Goal: Task Accomplishment & Management: Manage account settings

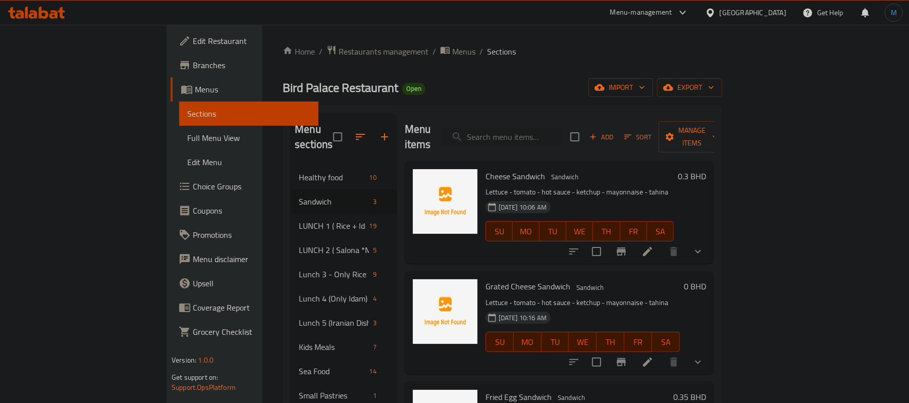
click at [615, 131] on span "Add" at bounding box center [601, 137] width 27 height 12
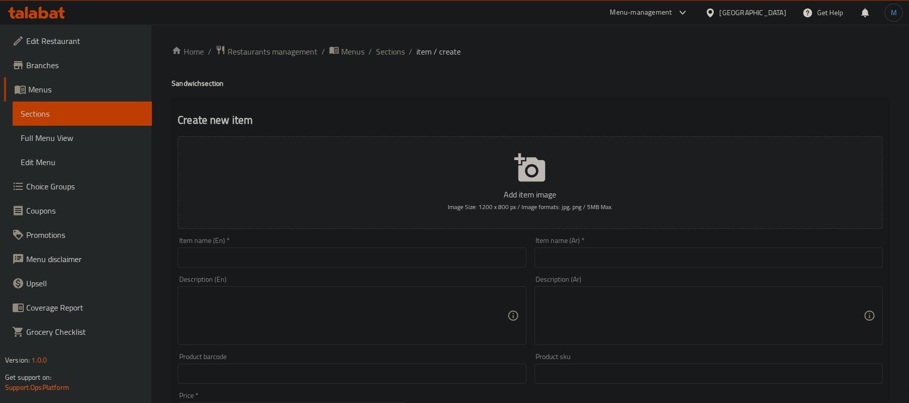
drag, startPoint x: 241, startPoint y: 291, endPoint x: 260, endPoint y: 271, distance: 27.5
click at [249, 284] on div "Description (En) Description (En)" at bounding box center [352, 309] width 348 height 69
click at [260, 271] on div "Item name (En)   * Item name (En) *" at bounding box center [352, 252] width 356 height 39
click at [262, 266] on input "text" at bounding box center [352, 257] width 348 height 20
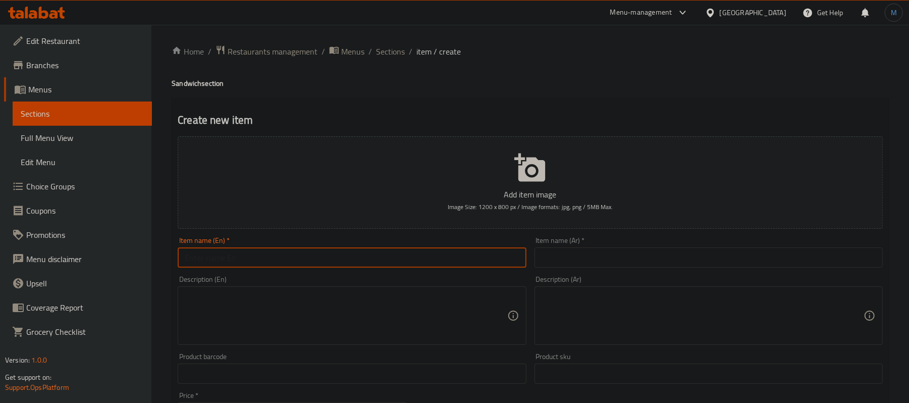
paste input "Boiled Egg Sandwich"
type input "Boiled Egg Sandwich"
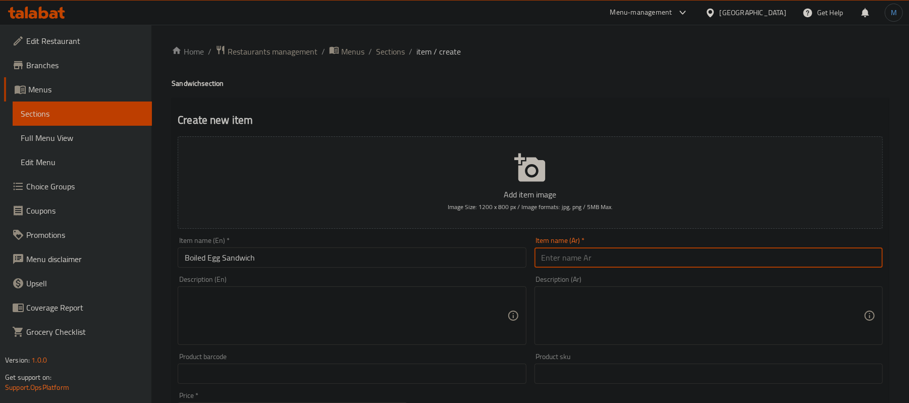
click at [630, 263] on input "text" at bounding box center [708, 257] width 348 height 20
paste input "سندويج بيض مسلوق"
type input "سندويج بيض مسلوق"
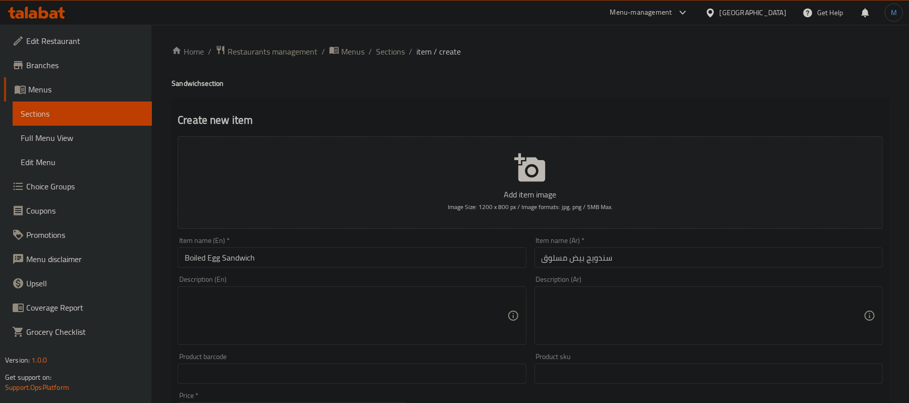
click at [317, 300] on textarea at bounding box center [346, 316] width 322 height 48
paste textarea "Lettuce - Tomato - Hot Sauce - Ketchup - Mayonnaise - [GEOGRAPHIC_DATA]"
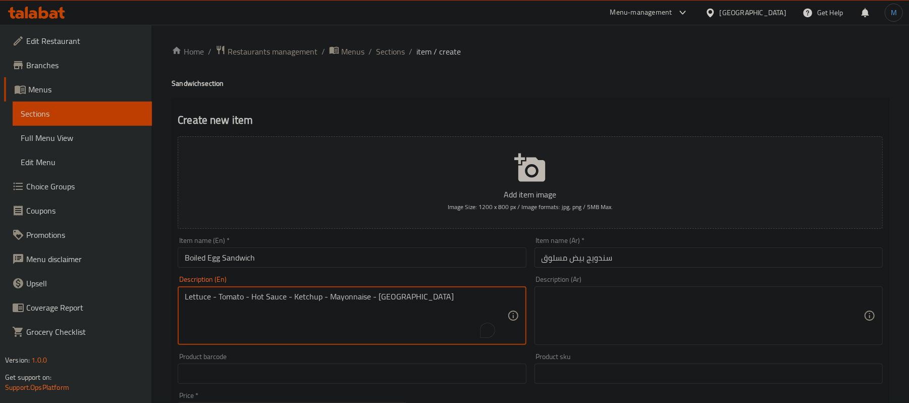
scroll to position [19, 0]
click at [317, 319] on textarea "Lettuce - tomato - hot sauce - ketchup - mayonnaise - tahina" at bounding box center [346, 316] width 322 height 48
type textarea "Lettuce - tomato - hot sauce - ketchup - mayonnaise - tahina"
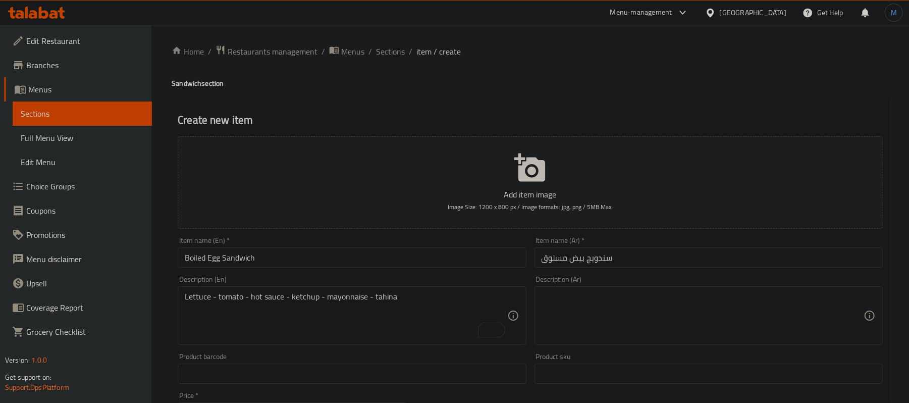
click at [703, 340] on textarea at bounding box center [702, 316] width 322 height 48
paste textarea "خس - طماطه - فلفل - كاتشب - مايونيز - طحينة"
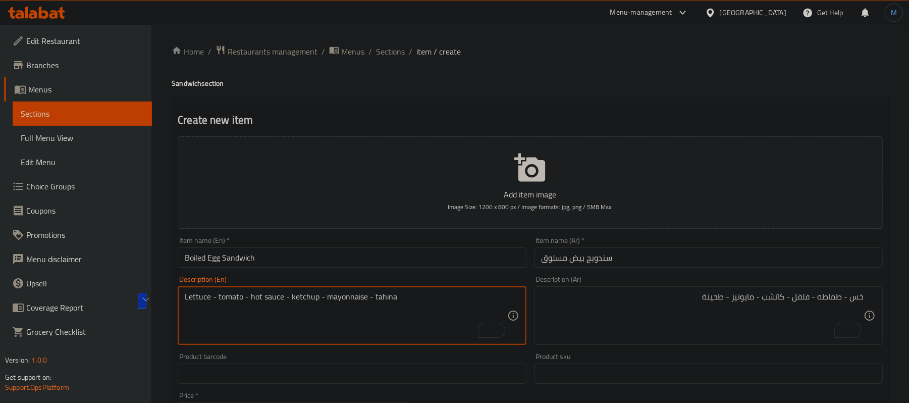
drag, startPoint x: 249, startPoint y: 296, endPoint x: 279, endPoint y: 297, distance: 29.8
drag, startPoint x: 289, startPoint y: 306, endPoint x: 283, endPoint y: 302, distance: 7.3
click at [287, 305] on textarea "Lettuce - tomato - hot sauce - ketchup - mayonnaise - tahina" at bounding box center [346, 316] width 322 height 48
drag, startPoint x: 282, startPoint y: 299, endPoint x: 250, endPoint y: 299, distance: 31.3
click at [250, 299] on textarea "Lettuce - tomato - hot sauce - ketchup - mayonnaise - tahina" at bounding box center [346, 316] width 322 height 48
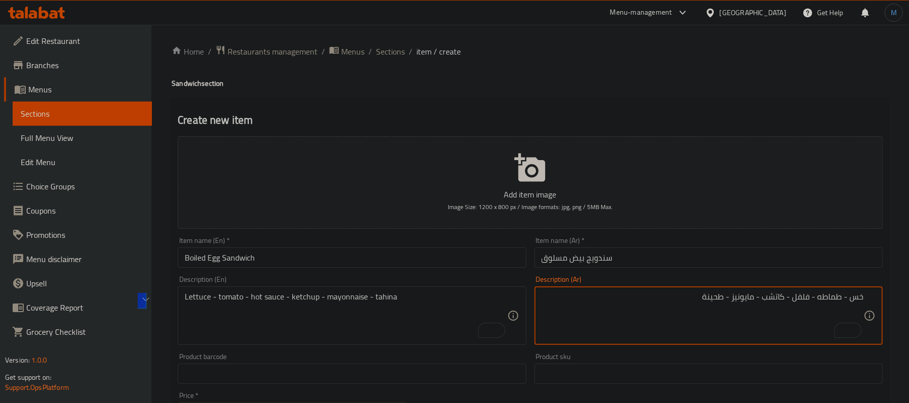
click at [798, 297] on textarea "خس - طماطه - فلفل - كاتشب - مايونيز - طحينة" at bounding box center [702, 316] width 322 height 48
paste textarea "صلصة حارة"
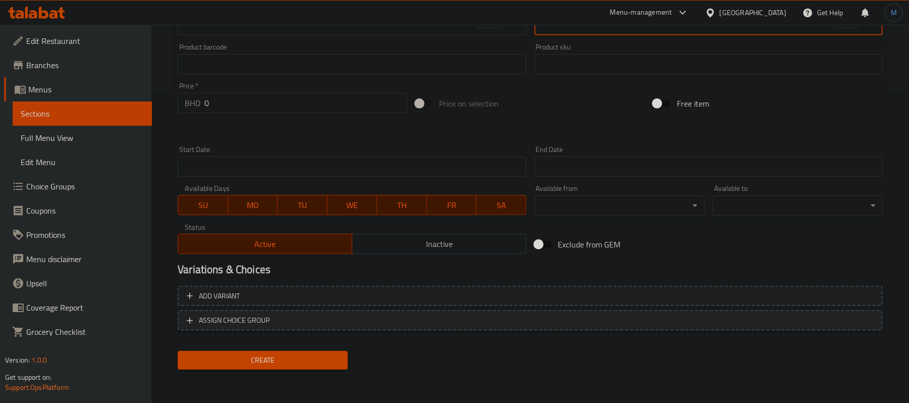
type textarea "خس - طماطه - صلصة حارة - كاتشب - مايونيز - طحينة"
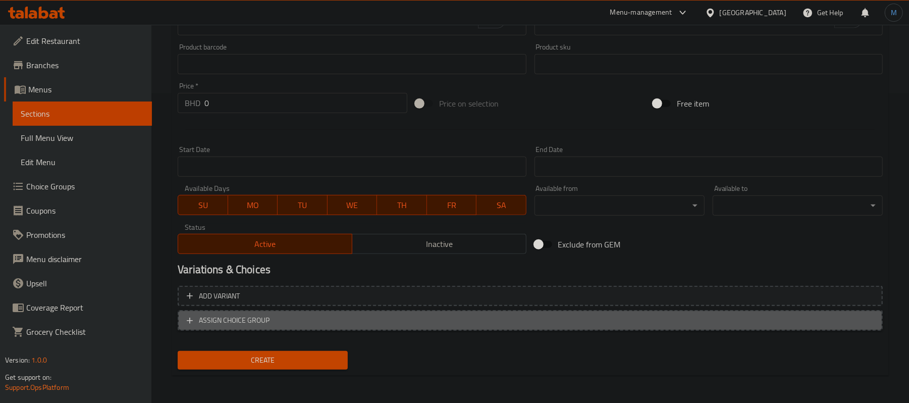
click at [287, 311] on button "ASSIGN CHOICE GROUP" at bounding box center [530, 320] width 705 height 21
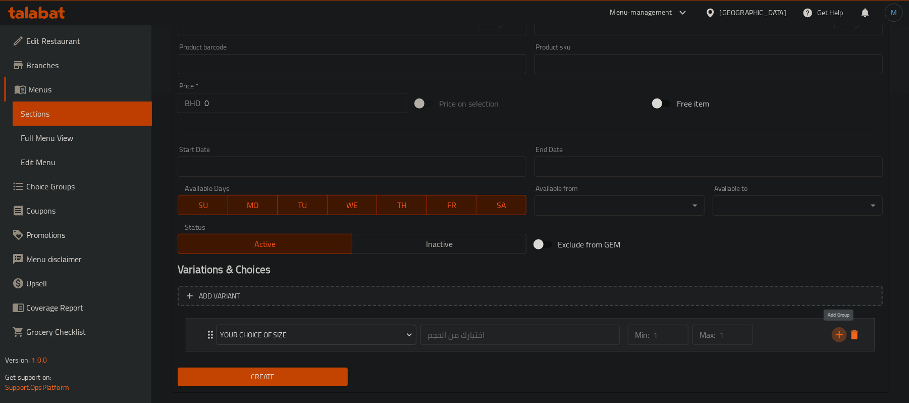
click at [832, 335] on button "add" at bounding box center [838, 334] width 15 height 15
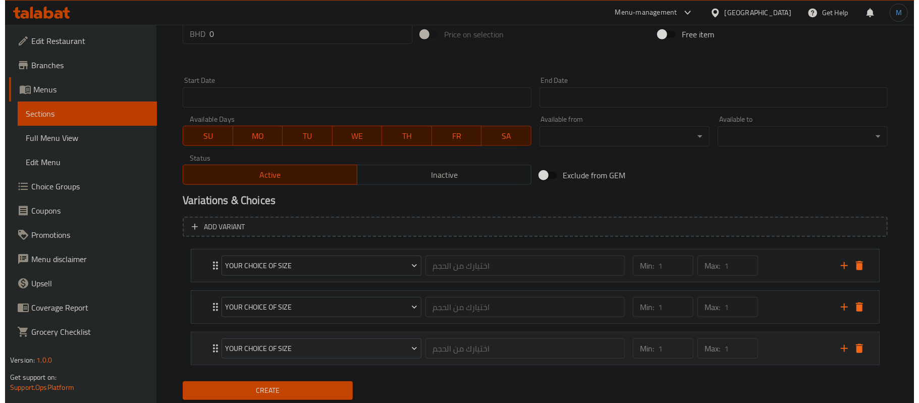
scroll to position [412, 0]
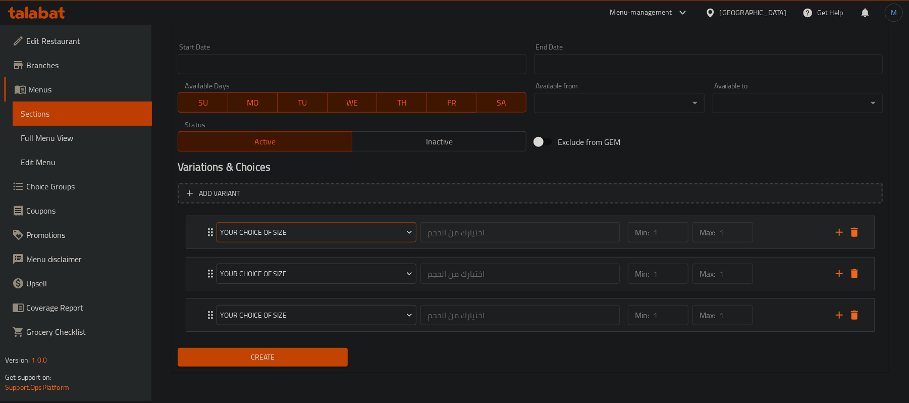
click at [295, 241] on button "Your Choice Of Size" at bounding box center [316, 232] width 200 height 20
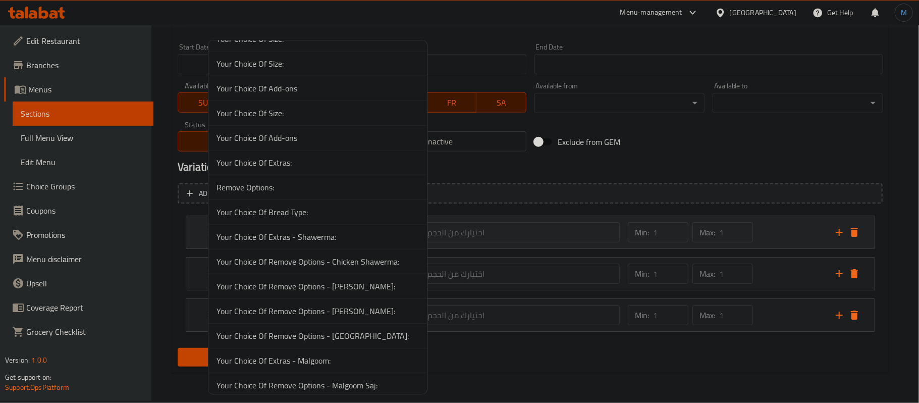
scroll to position [3348, 0]
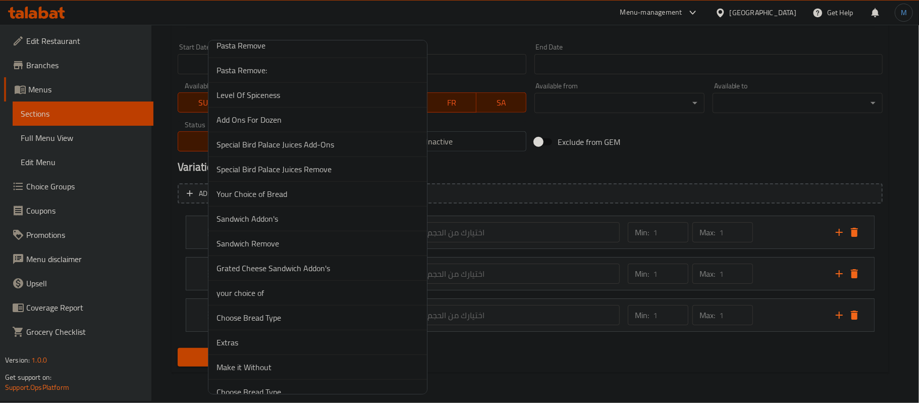
click at [303, 206] on li "Your Choice of Bread" at bounding box center [317, 194] width 218 height 25
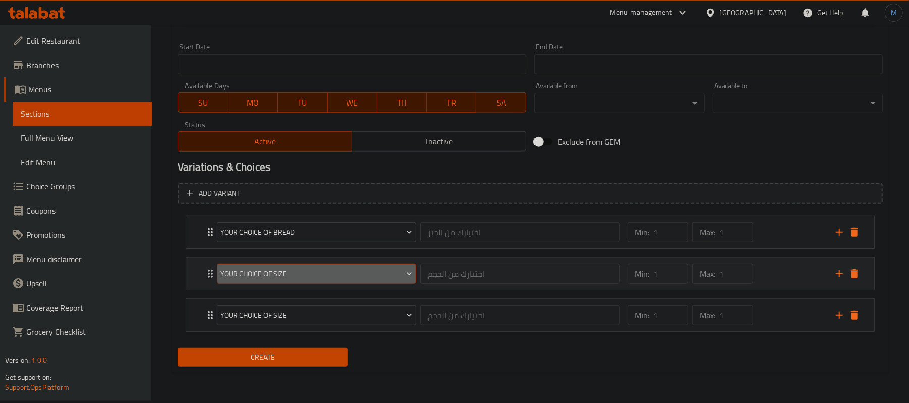
click at [293, 267] on button "Your Choice Of Size" at bounding box center [316, 273] width 200 height 20
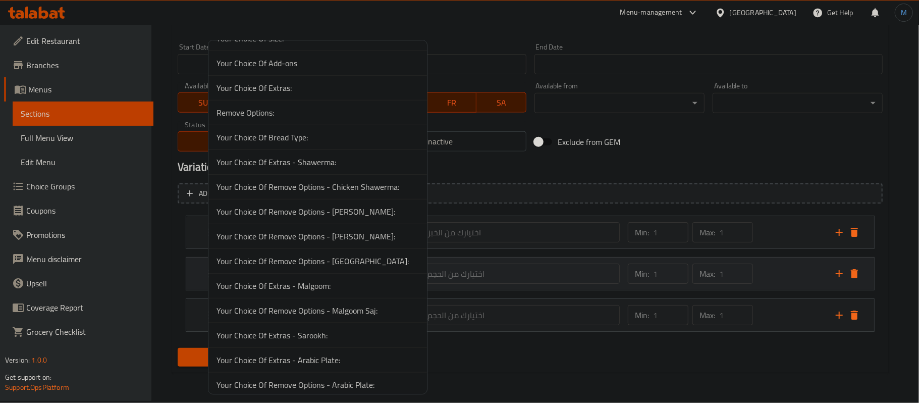
scroll to position [3373, 0]
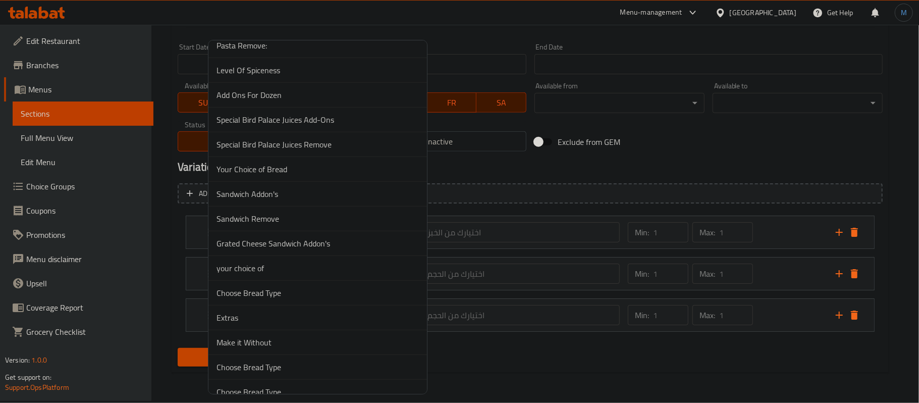
click at [303, 200] on span "Sandwich Addon's" at bounding box center [317, 194] width 202 height 12
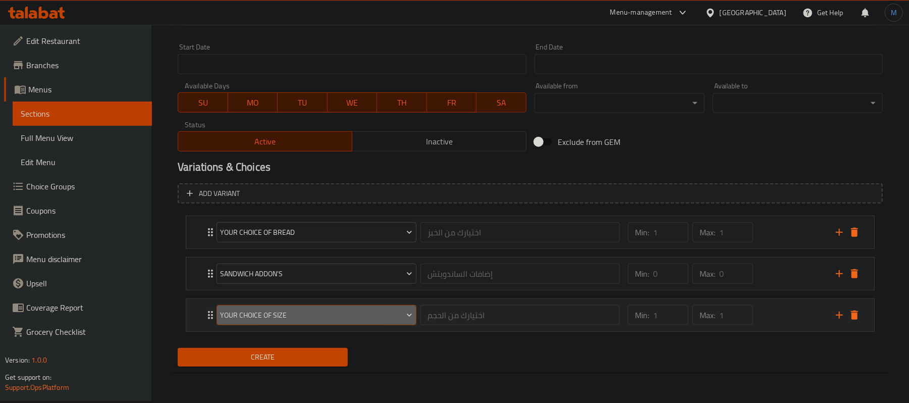
click at [252, 306] on button "Your Choice Of Size" at bounding box center [316, 315] width 200 height 20
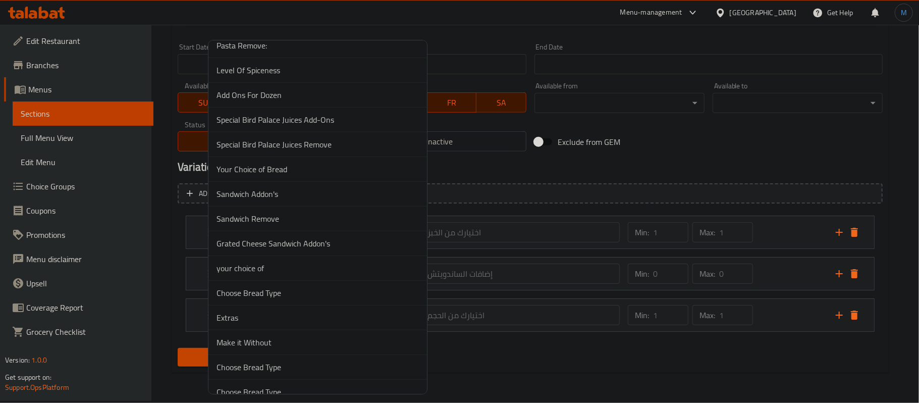
click at [272, 231] on li "Sandwich Remove" at bounding box center [317, 218] width 218 height 25
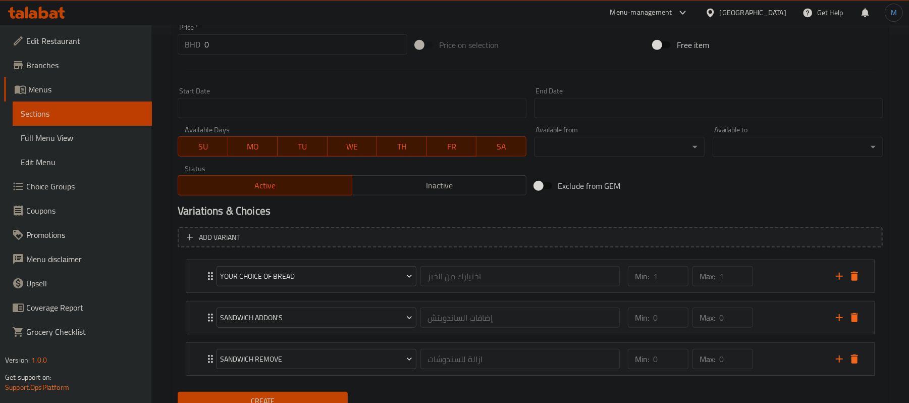
scroll to position [344, 0]
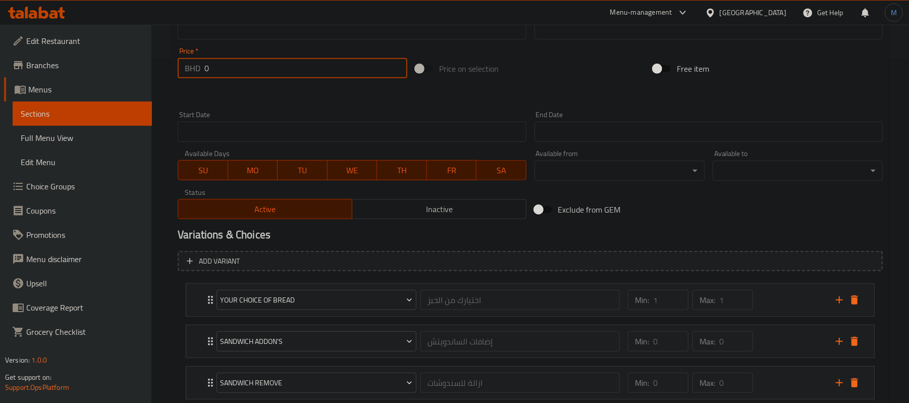
click at [253, 73] on input "0" at bounding box center [305, 68] width 203 height 20
click at [250, 77] on input "0" at bounding box center [305, 68] width 203 height 20
paste input ".350"
type input "0.350"
click at [249, 110] on div "Start Date Start Date" at bounding box center [352, 126] width 356 height 39
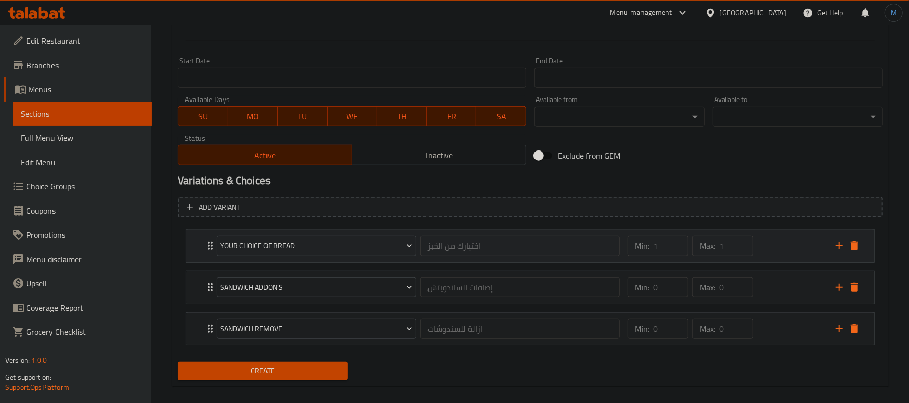
scroll to position [412, 0]
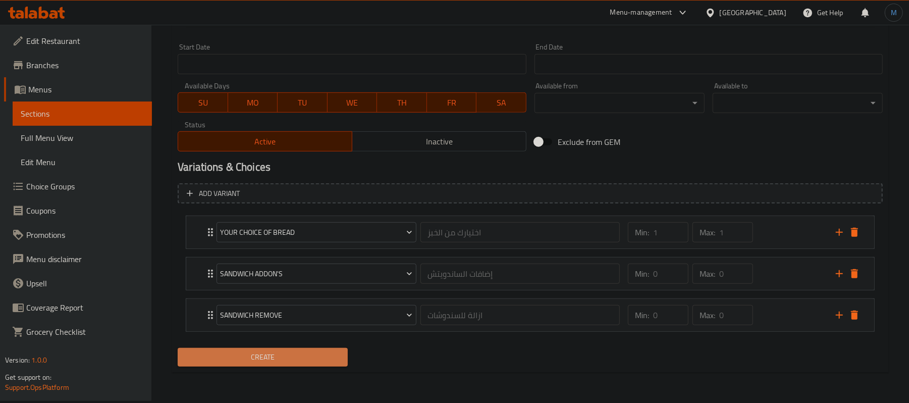
click at [293, 353] on span "Create" at bounding box center [263, 357] width 154 height 13
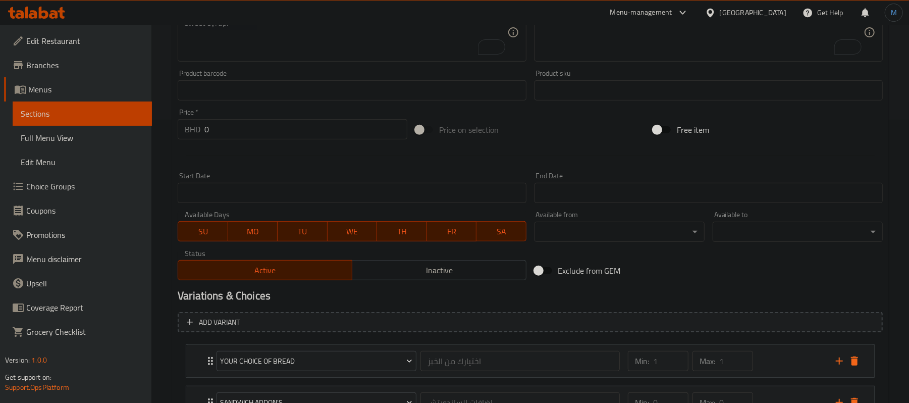
scroll to position [277, 0]
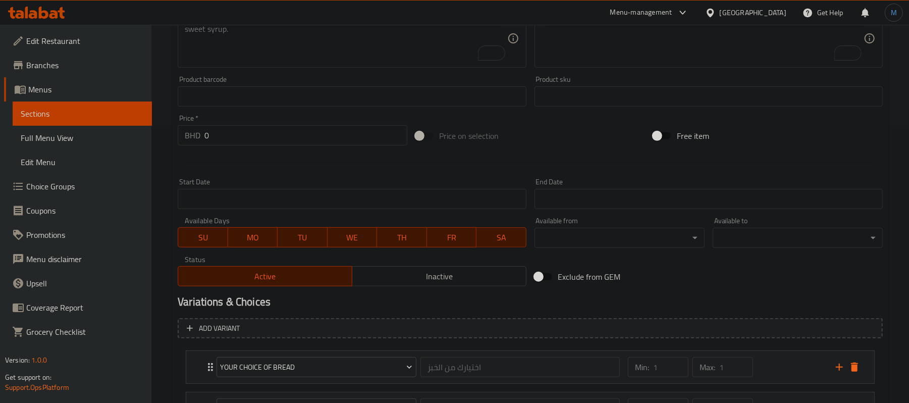
click at [248, 146] on div "Price   * BHD 0 Price *" at bounding box center [293, 129] width 238 height 39
click at [249, 144] on input "0" at bounding box center [305, 135] width 203 height 20
paste input ".350"
type input "0.350"
click at [247, 161] on div at bounding box center [530, 161] width 713 height 25
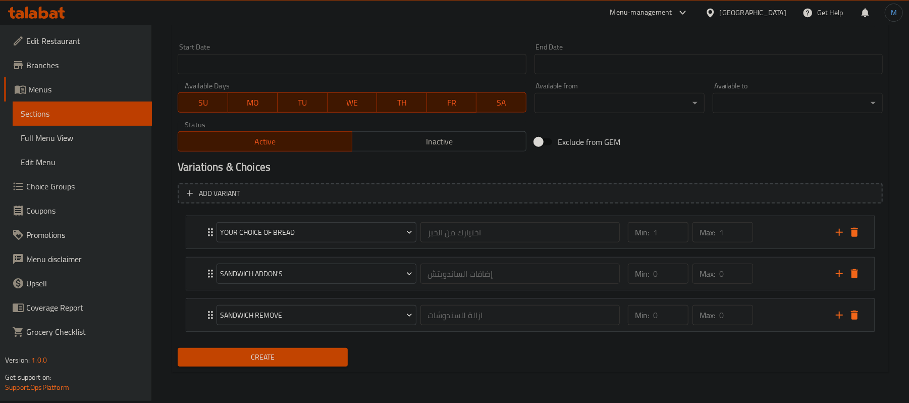
click at [277, 354] on span "Create" at bounding box center [263, 357] width 154 height 13
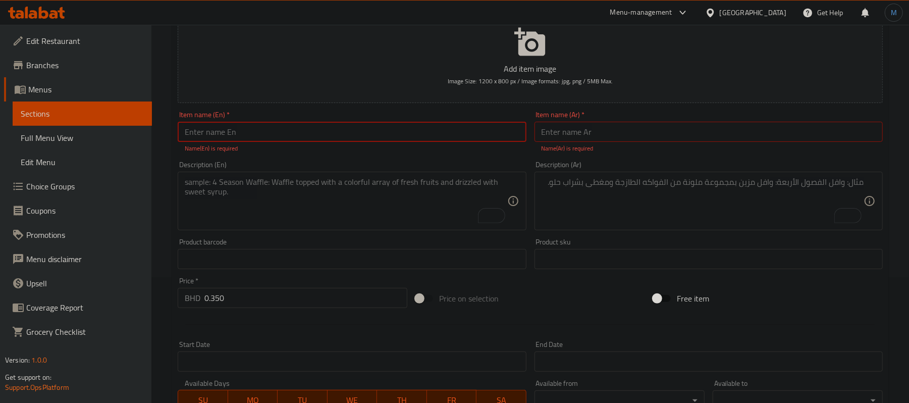
scroll to position [124, 0]
click at [279, 140] on input "text" at bounding box center [352, 133] width 348 height 20
paste input "Tomato Egg Sandwich"
type input "Tomato Egg Sandwich"
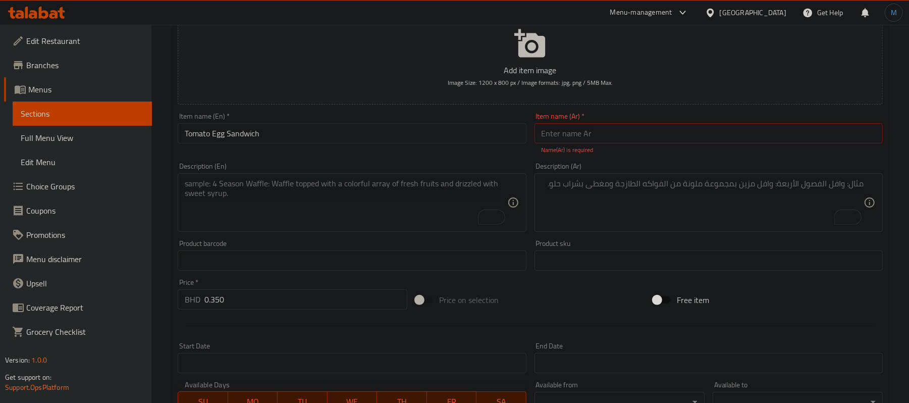
click at [606, 140] on input "text" at bounding box center [708, 133] width 348 height 20
paste input "سندويج بيض طماط"
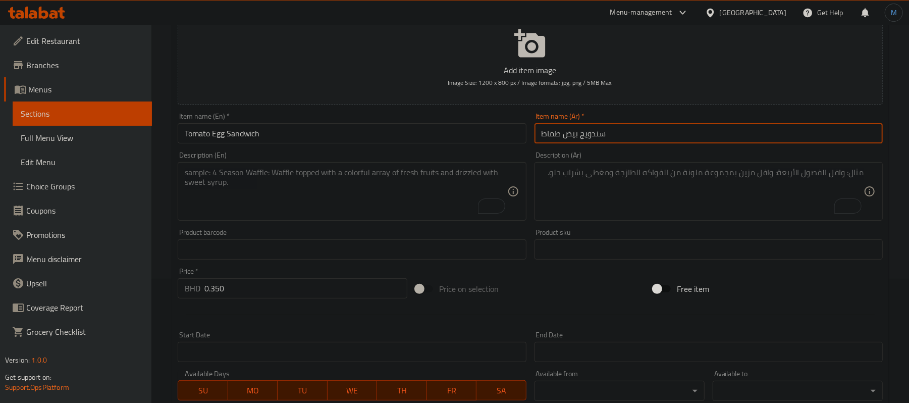
type input "سندويج بيض طماط"
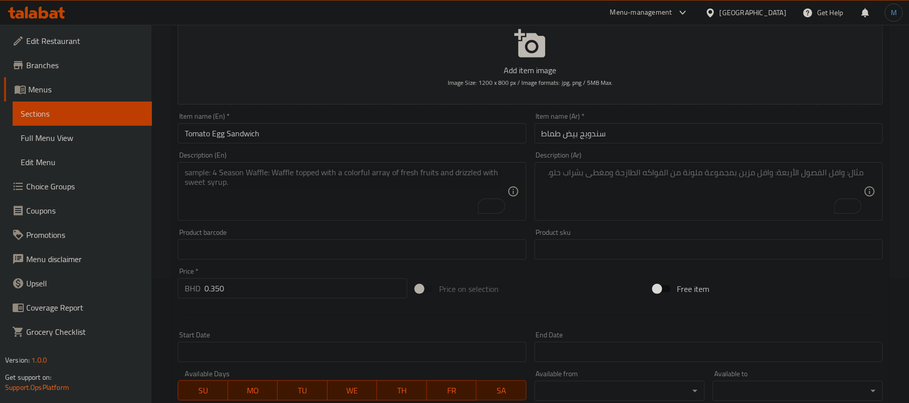
click at [350, 206] on textarea "To enrich screen reader interactions, please activate Accessibility in Grammarl…" at bounding box center [346, 191] width 322 height 48
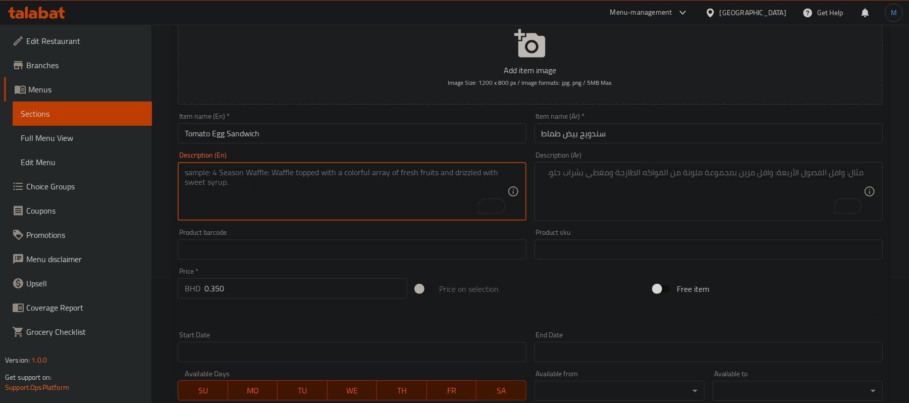
paste textarea "Lettuce - Tomato - Hot Sauce - Ketchup - Mayonnaise - [GEOGRAPHIC_DATA]"
click at [346, 210] on textarea "Lettuce - Tomato - Hot Sauce - Ketchup - Mayonnaise - [GEOGRAPHIC_DATA]" at bounding box center [346, 191] width 322 height 48
type textarea "Lettuce - tomato - hot sauce - ketchup - mayonnaise - tahina"
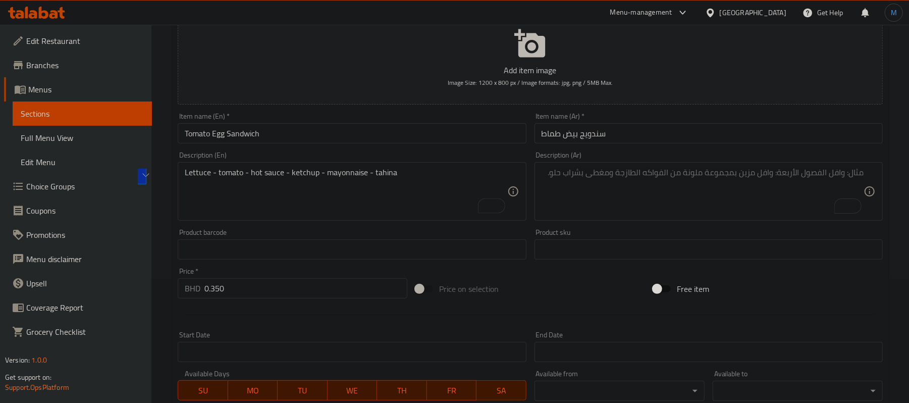
click at [644, 208] on textarea "To enrich screen reader interactions, please activate Accessibility in Grammarl…" at bounding box center [702, 191] width 322 height 48
paste textarea "خس - طماطه - فلفل - كاتشب - مايونيز - طحينة"
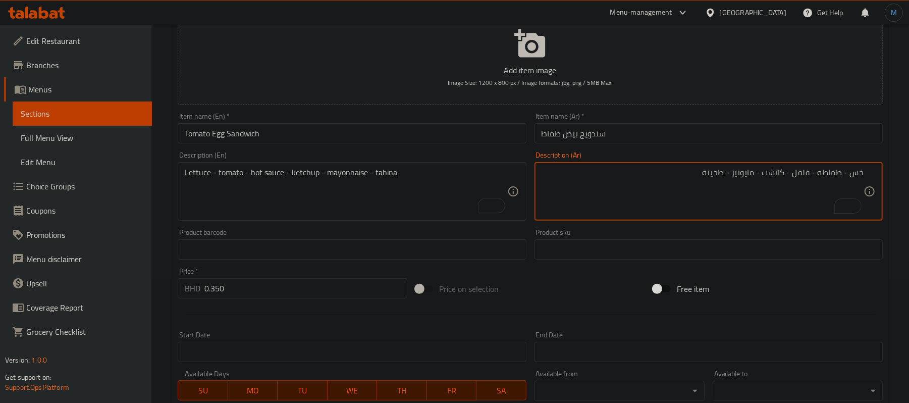
scroll to position [19, 0]
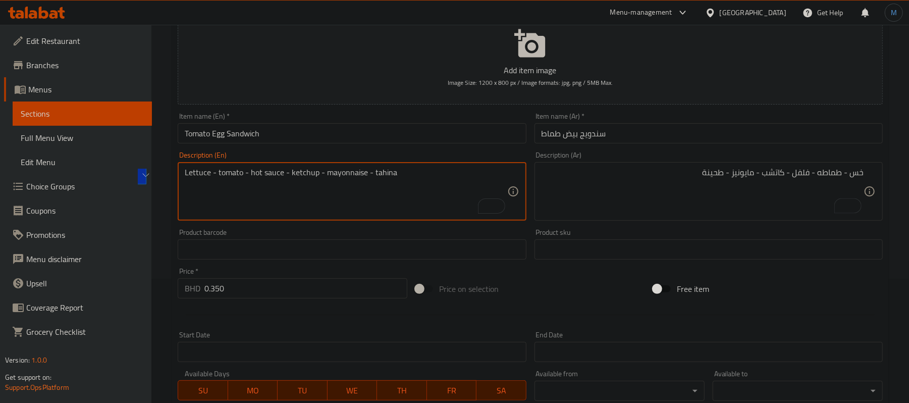
drag, startPoint x: 248, startPoint y: 173, endPoint x: 281, endPoint y: 174, distance: 32.8
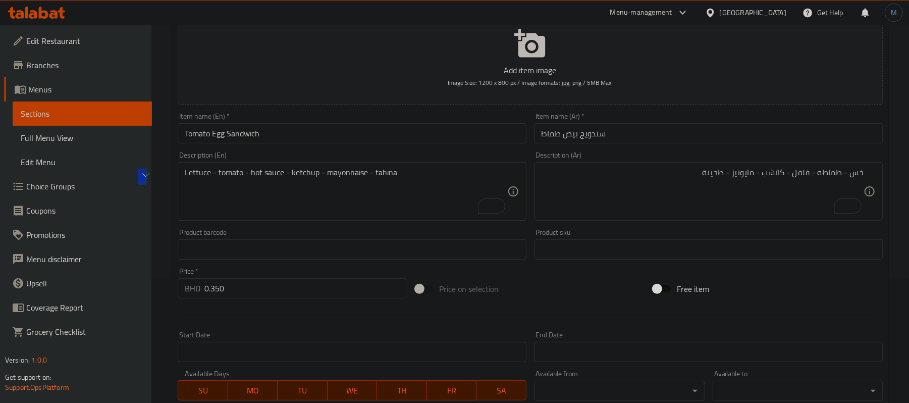
click at [735, 220] on div "خس - طماطه - فلفل - كاتشب - مايونيز - طحينة Description (Ar)" at bounding box center [708, 191] width 348 height 59
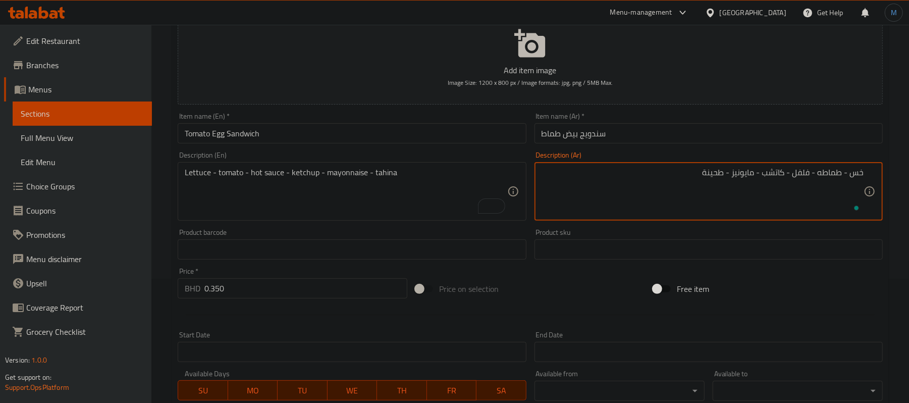
scroll to position [0, 0]
click at [801, 173] on textarea "خس - طماطه - فلفل - كاتشب - مايونيز - طحينة" at bounding box center [702, 191] width 322 height 48
paste textarea "صلصة حارة"
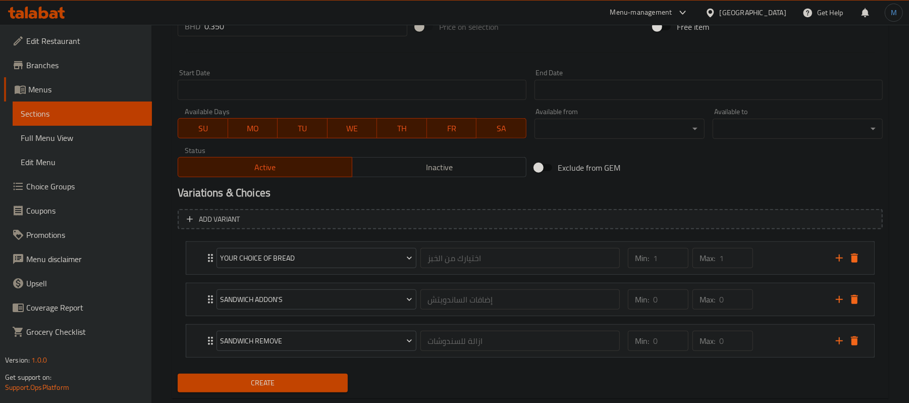
scroll to position [412, 0]
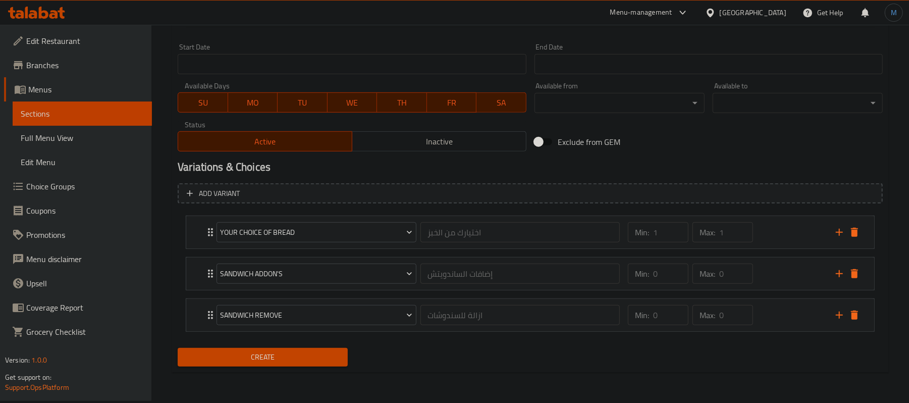
type textarea "خس - طماطه - صلصة حارة - كاتشب - مايونيز - طحينة"
click at [436, 370] on div "Create" at bounding box center [530, 357] width 713 height 27
click at [345, 360] on button "Create" at bounding box center [263, 357] width 170 height 19
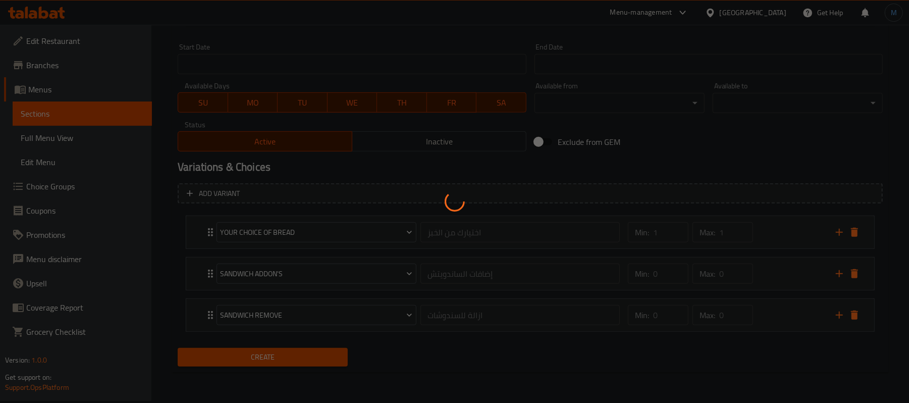
type input "0"
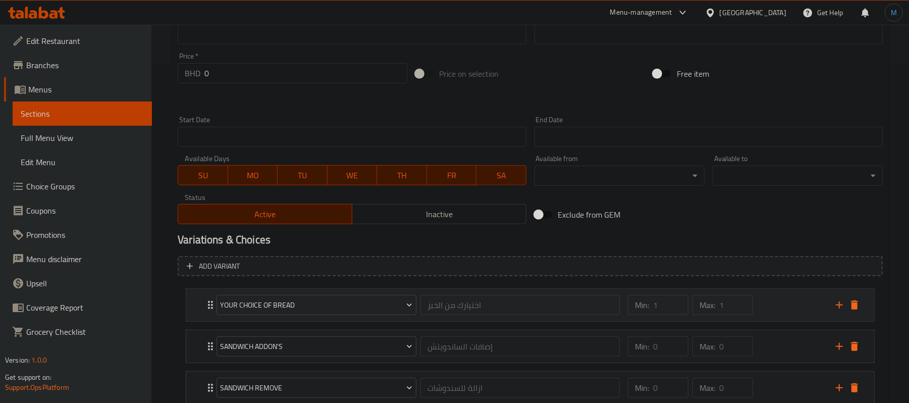
scroll to position [210, 0]
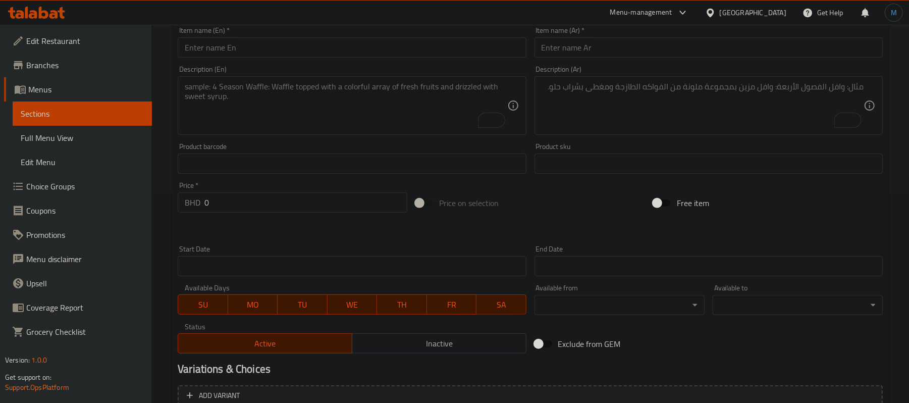
click at [249, 51] on input "text" at bounding box center [352, 47] width 348 height 20
paste input "Egg Sandwich with Eyes"
type input "Egg Sandwich with Eyes"
click at [630, 51] on input "text" at bounding box center [708, 47] width 348 height 20
paste input "سندويج بيض عيون"
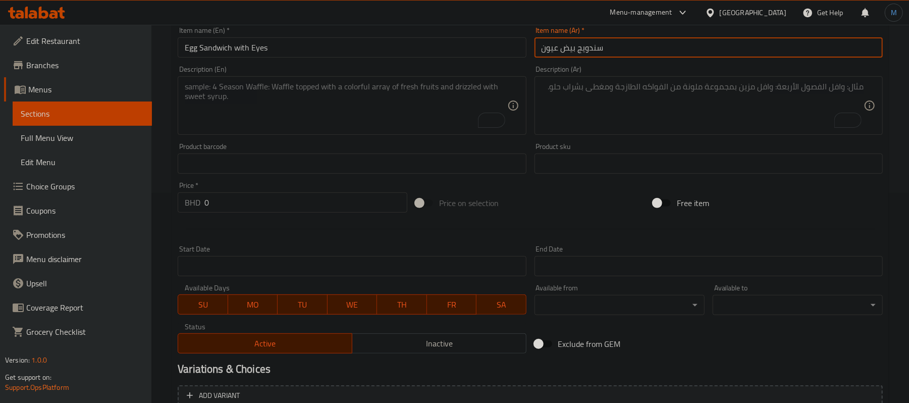
type input "سندويج بيض عيون"
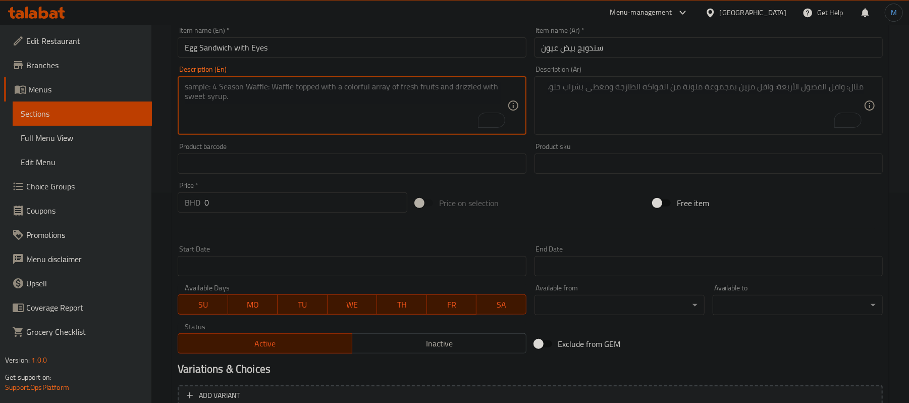
click at [318, 122] on textarea "To enrich screen reader interactions, please activate Accessibility in Grammarl…" at bounding box center [346, 106] width 322 height 48
paste textarea "Lettuce - Tomato - Hot Sauce - Ketchup - Mayonnaise - [GEOGRAPHIC_DATA]"
click at [318, 122] on textarea "Lettuce - Tomato - Hot Sauce - Ketchup - Mayonnaise - [GEOGRAPHIC_DATA]" at bounding box center [346, 106] width 322 height 48
type textarea "Lettuce - tomato - hot sauce - ketchup - mayonnaise - tahina"
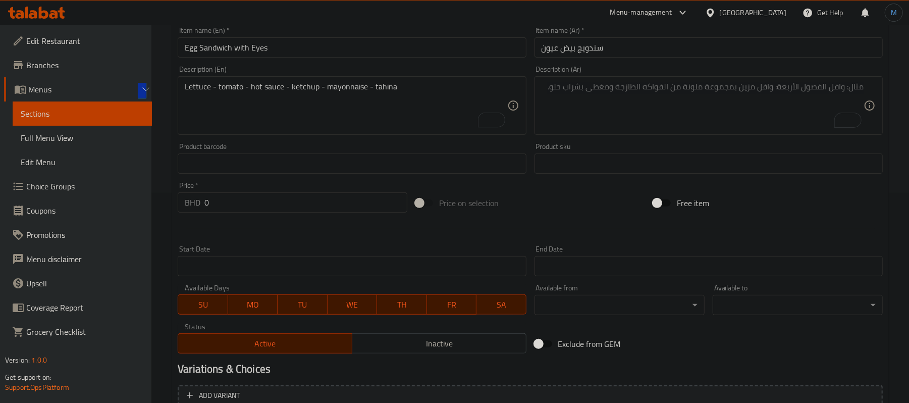
click at [636, 124] on textarea "To enrich screen reader interactions, please activate Accessibility in Grammarl…" at bounding box center [702, 106] width 322 height 48
paste textarea "خس - طماطه - فلفل - كاتشب - مايونيز - طحينة"
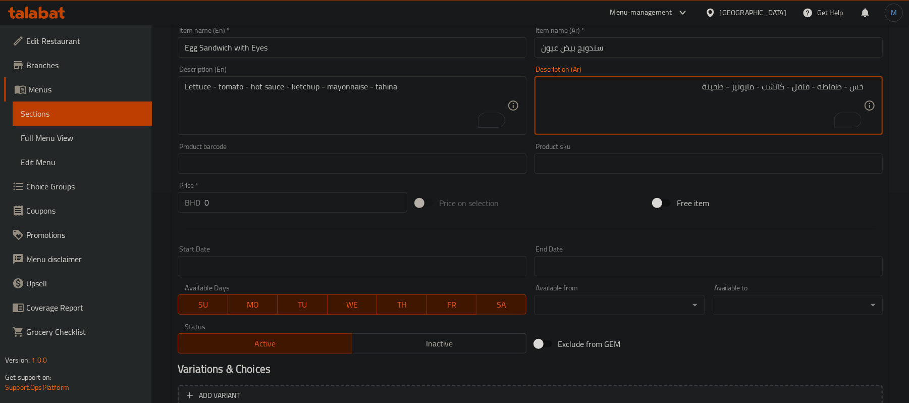
scroll to position [10, 0]
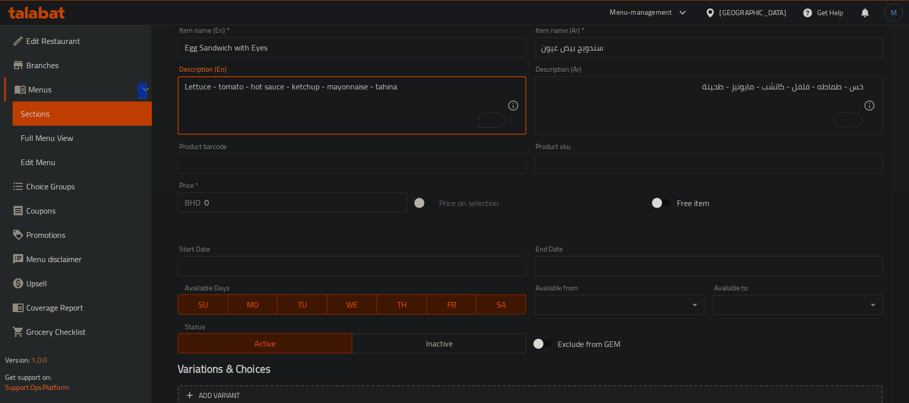
drag, startPoint x: 249, startPoint y: 84, endPoint x: 280, endPoint y: 86, distance: 31.3
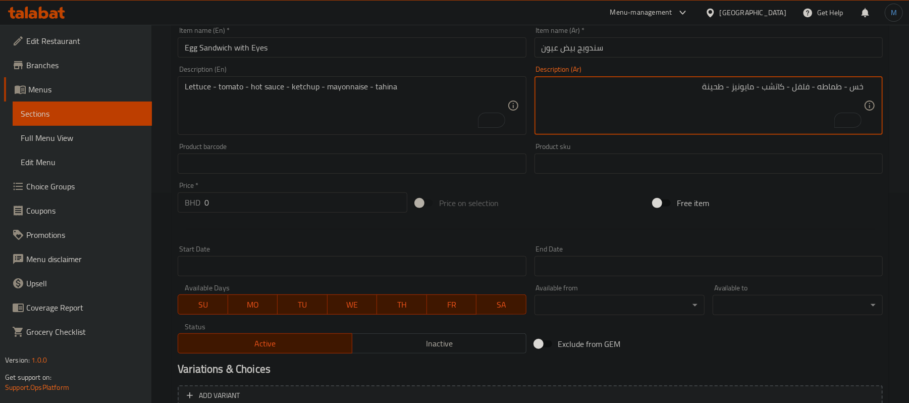
click at [806, 91] on textarea "خس - طماطه - فلفل - كاتشب - مايونيز - طحينة" at bounding box center [702, 106] width 322 height 48
paste textarea "hot sauce"
click at [767, 108] on textarea "خس - طماطه - فلفل - كاتشب - مايونيز - طحينة" at bounding box center [702, 106] width 322 height 48
click at [802, 90] on textarea "خس - طماطه - فلفل - كاتشب - مايونيز - طحينة" at bounding box center [702, 106] width 322 height 48
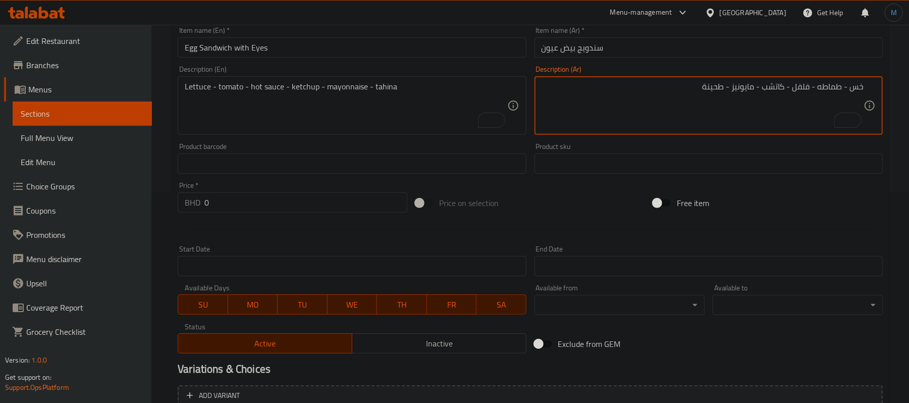
paste textarea "صلصة حارة"
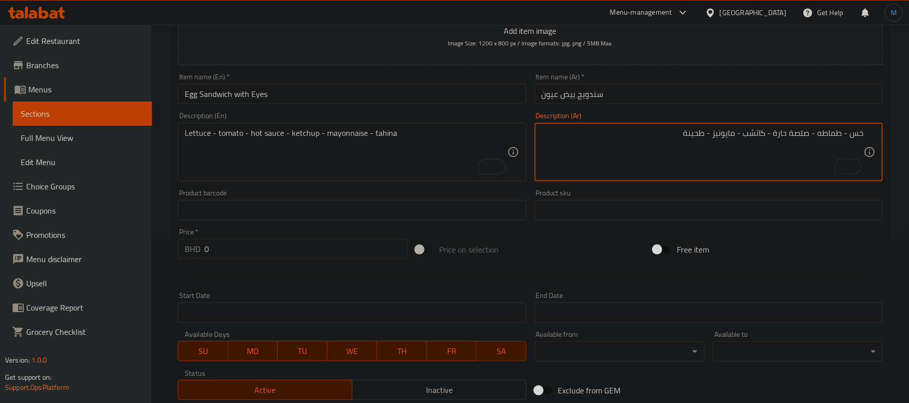
scroll to position [142, 0]
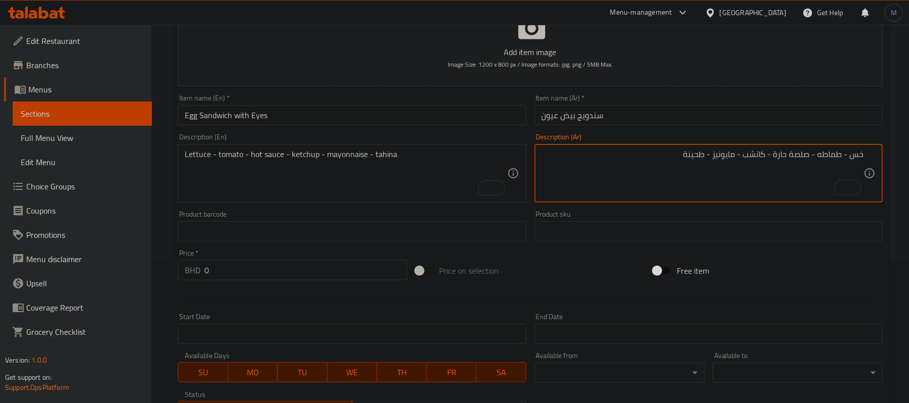
type textarea "خس - طماطه - صلصة حارة - كاتشب - مايونيز - طحينة"
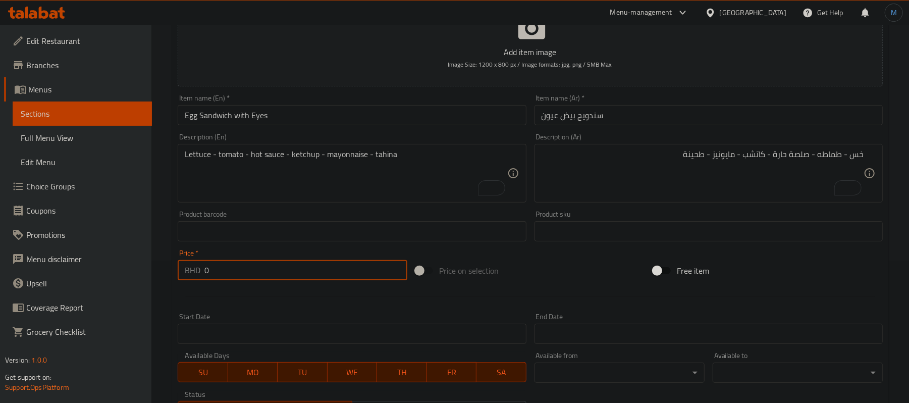
click at [303, 260] on input "0" at bounding box center [305, 270] width 203 height 20
paste input "0.350"
paste input "number"
type input "0.350"
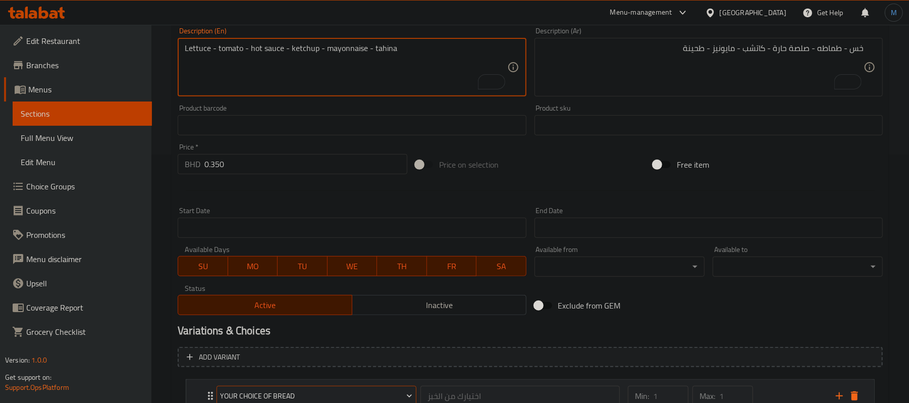
scroll to position [412, 0]
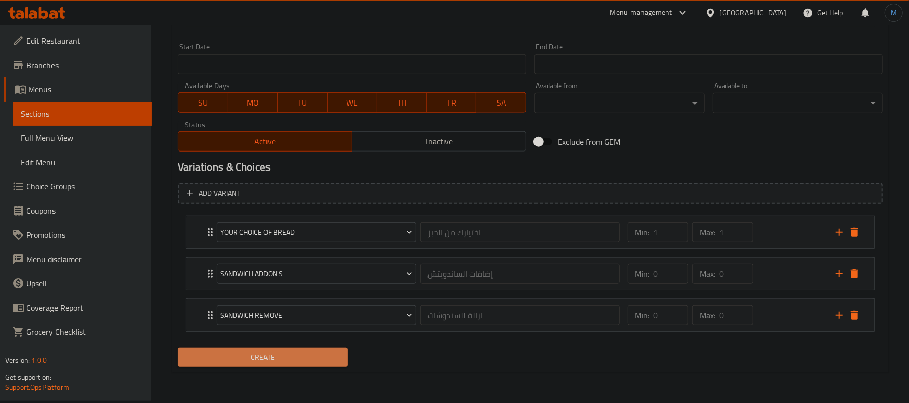
click at [253, 358] on span "Create" at bounding box center [263, 357] width 154 height 13
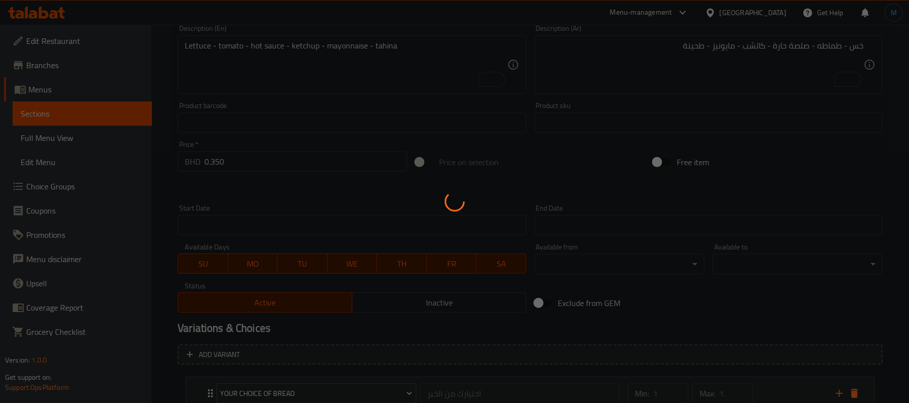
scroll to position [142, 0]
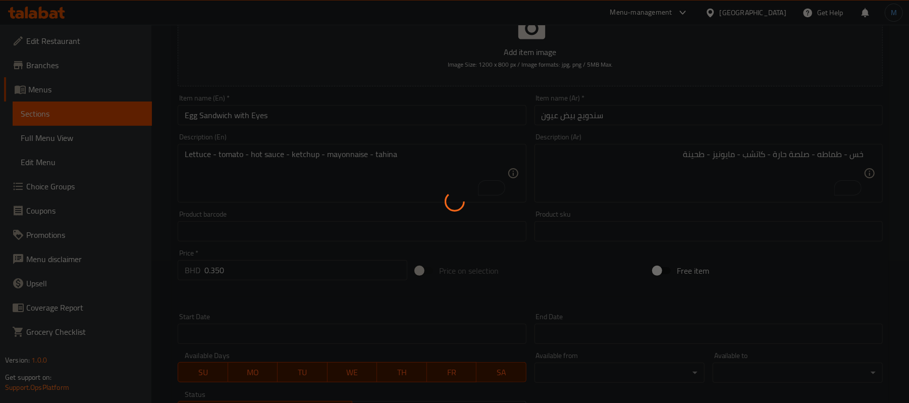
type input "0"
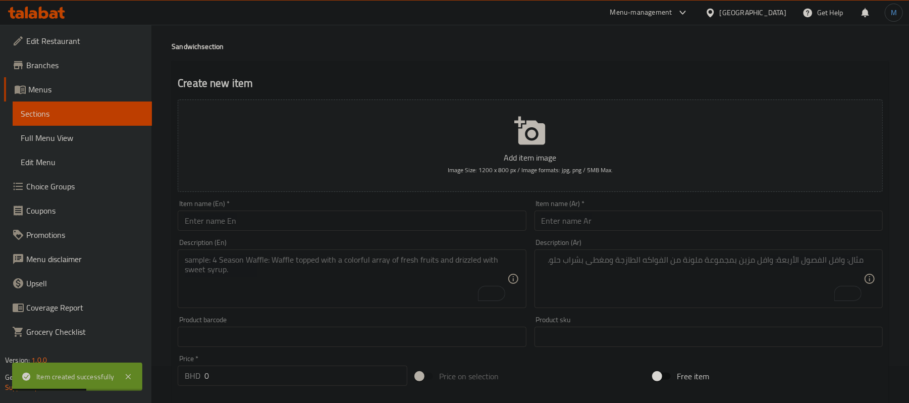
scroll to position [0, 0]
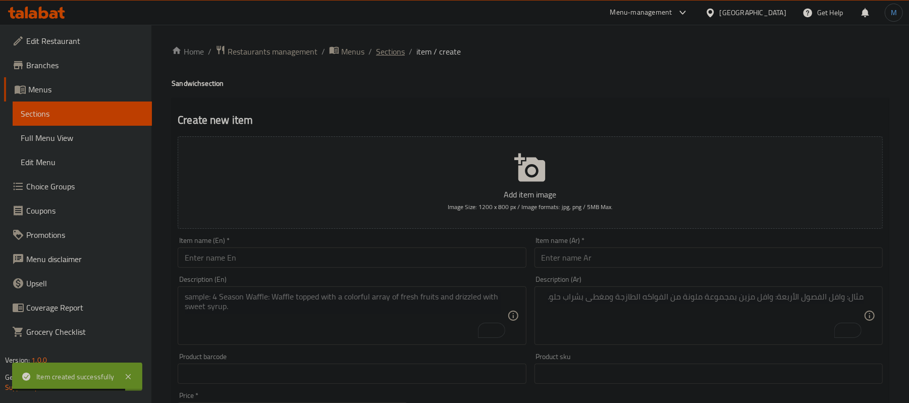
click at [376, 45] on span "Sections" at bounding box center [390, 51] width 29 height 12
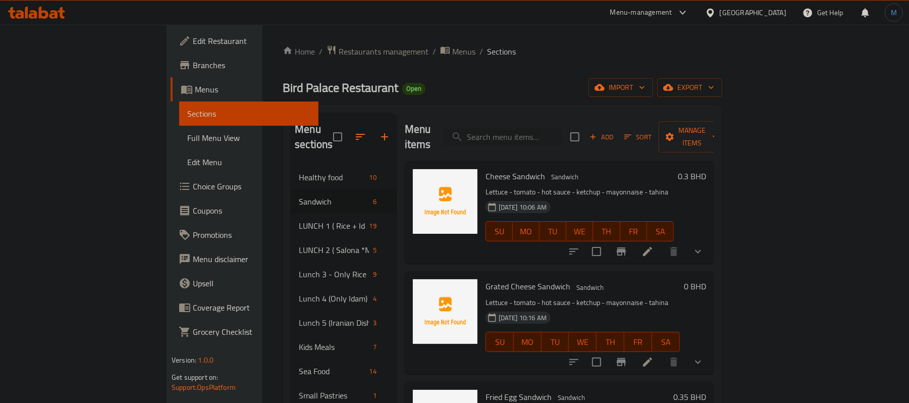
click at [597, 132] on icon "button" at bounding box center [592, 136] width 9 height 9
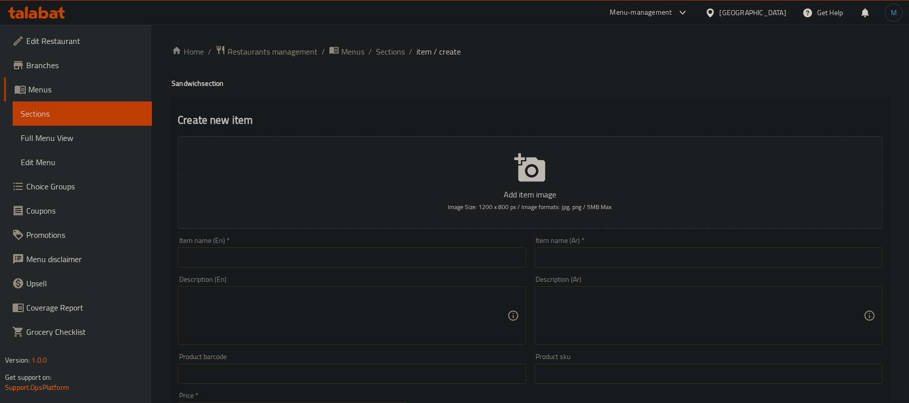
click at [239, 262] on input "text" at bounding box center [352, 257] width 348 height 20
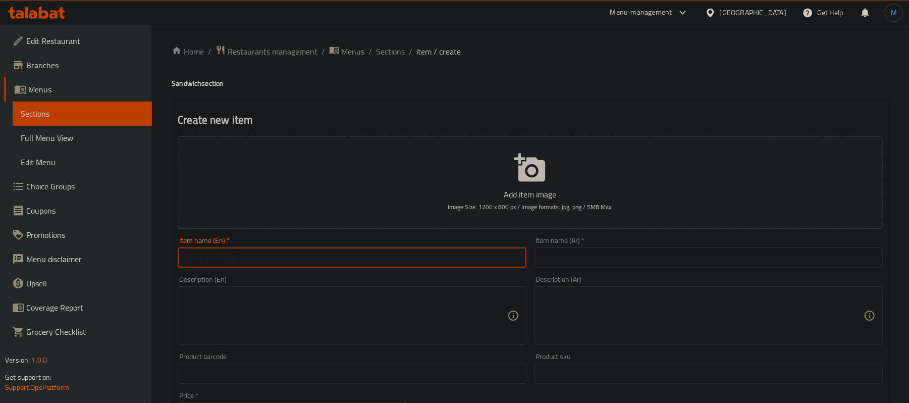
paste input "Eggs Omlate Sandwiche"
type input "Eggs Omlate Sandwiche"
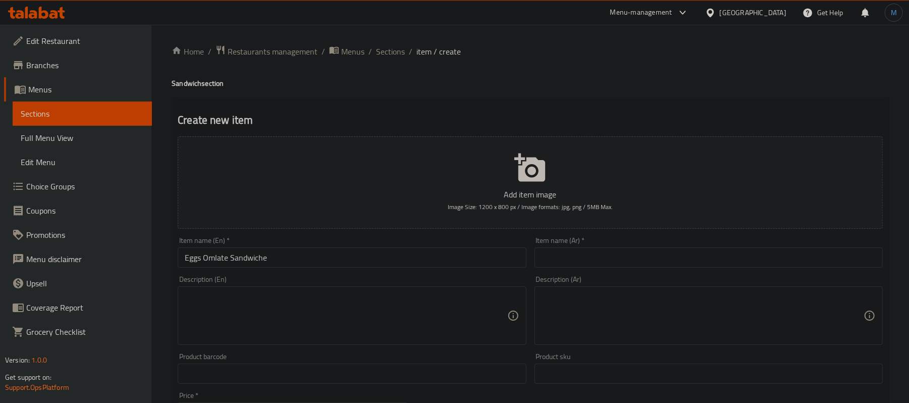
click at [556, 238] on div "Item name (Ar)   * Item name (Ar) *" at bounding box center [708, 252] width 348 height 31
click at [562, 247] on div "Item name (Ar)   * Item name (Ar) *" at bounding box center [708, 252] width 348 height 31
click at [565, 252] on input "text" at bounding box center [708, 257] width 348 height 20
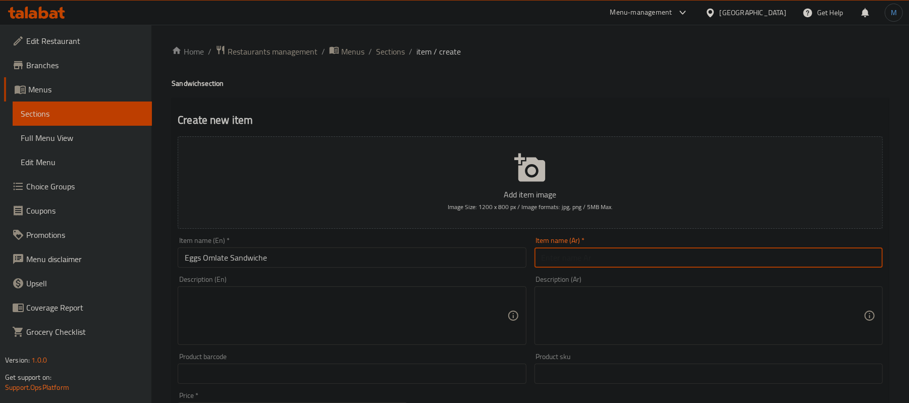
paste input "سندويج عجة بيض"
type input "سندويج عجة بيض"
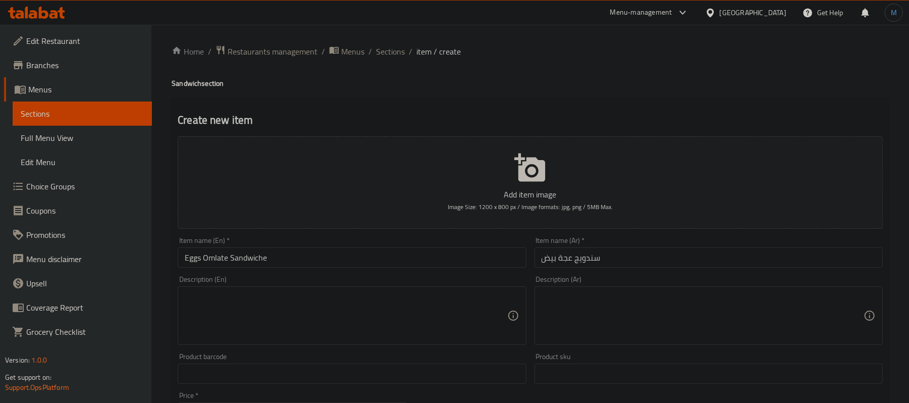
click at [315, 298] on textarea at bounding box center [346, 316] width 322 height 48
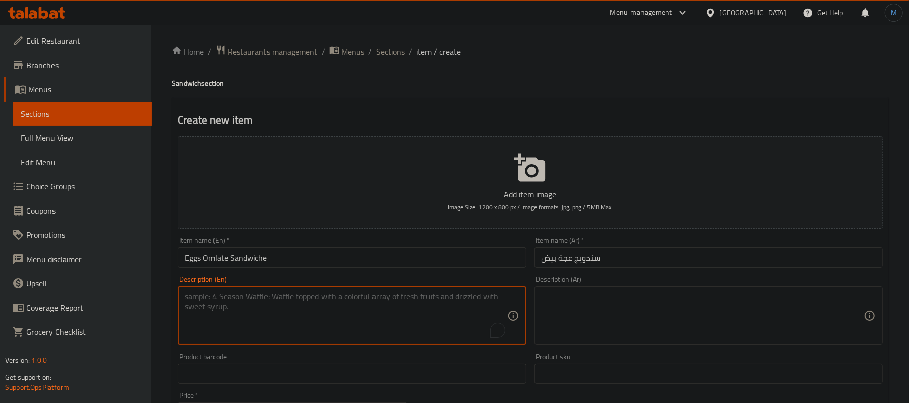
paste textarea "Lettuce - Tomato - Hot Sauce - Ketchup - Mayonnaise - Tahina"
type textarea "Lettuce - Tomato - Hot Sauce - Ketchup - Mayonnaise - Tahina"
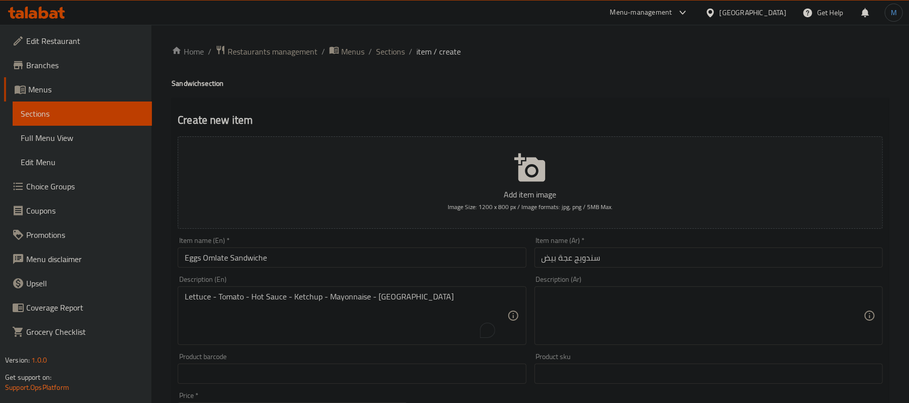
click at [565, 304] on textarea at bounding box center [702, 316] width 322 height 48
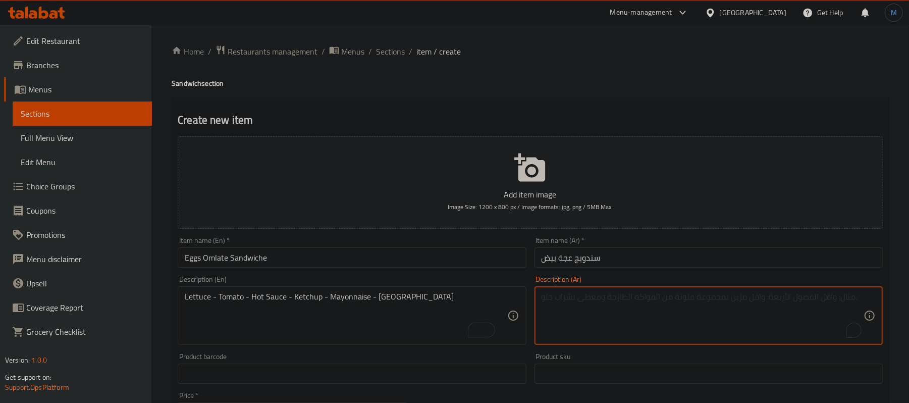
paste textarea "خس - طماطه - فلفل - كاتشب - مايونيز - طحينة"
type textarea "خس - طماطه - فلفل - كاتشب - مايونيز - طحينة"
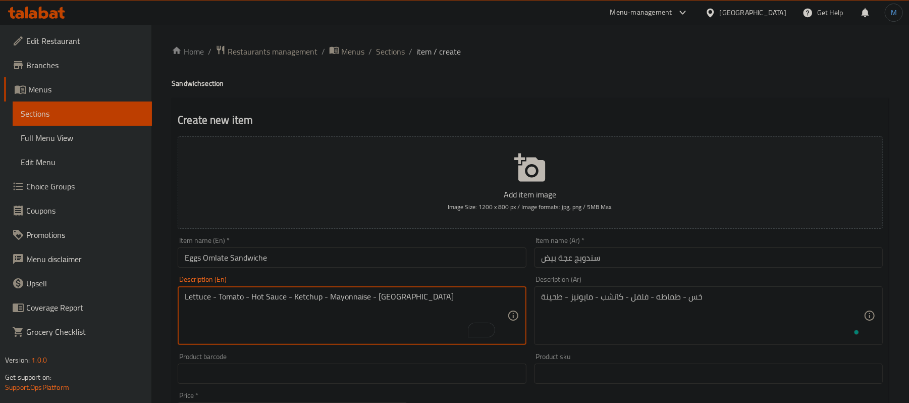
scroll to position [10, 0]
click at [263, 292] on textarea "Lettuce - Tomato - Hot Sauce - Ketchup - Mayonnaise - Tahina" at bounding box center [346, 316] width 322 height 48
drag, startPoint x: 250, startPoint y: 296, endPoint x: 284, endPoint y: 301, distance: 33.7
click at [284, 301] on textarea "Lettuce - Tomato - Hot Sauce - Ketchup - Mayonnaise - Tahina" at bounding box center [346, 316] width 322 height 48
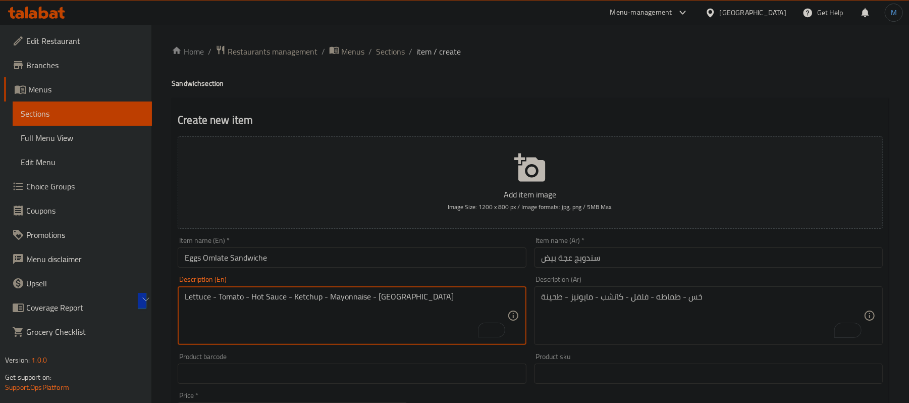
type textarea "Lettuce - Tomato - Hot Sauce - Ketchup - Mayonnaise - Tahina"
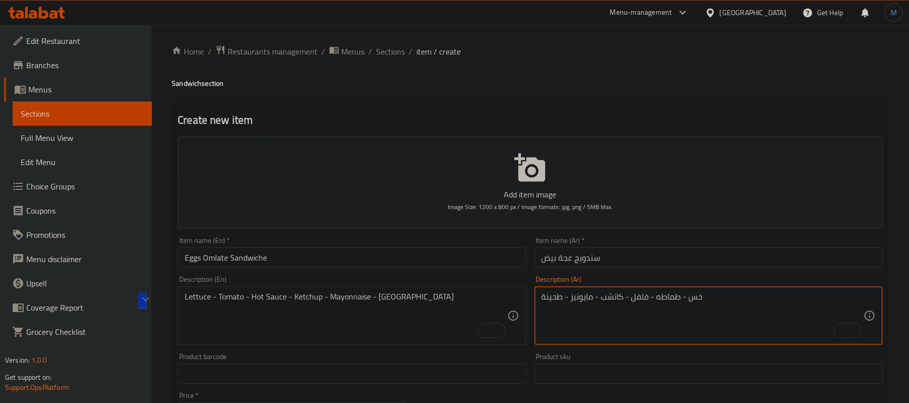
click at [636, 298] on textarea "خس - طماطه - فلفل - كاتشب - مايونيز - طحينة" at bounding box center [702, 316] width 322 height 48
paste textarea "صلصة حارة"
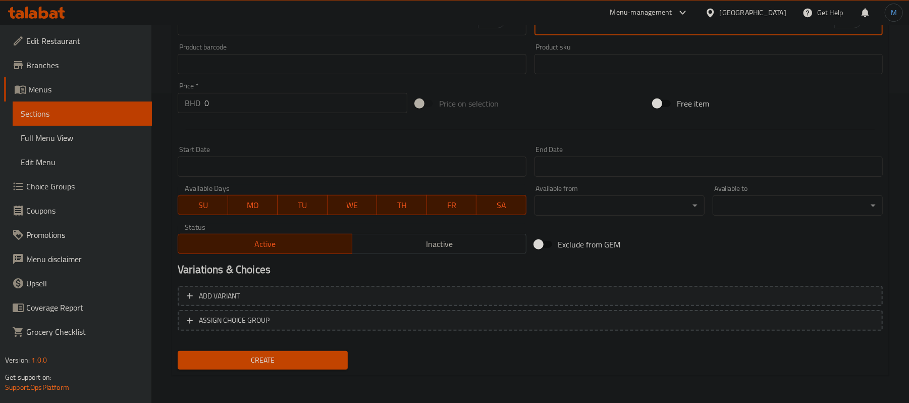
type textarea "خس - طماطه - صلصة حارة - كاتشب - مايونيز - طحينة"
click at [363, 309] on div "Add variant ASSIGN CHOICE GROUP" at bounding box center [530, 315] width 713 height 66
click at [372, 315] on span "ASSIGN CHOICE GROUP" at bounding box center [530, 320] width 687 height 13
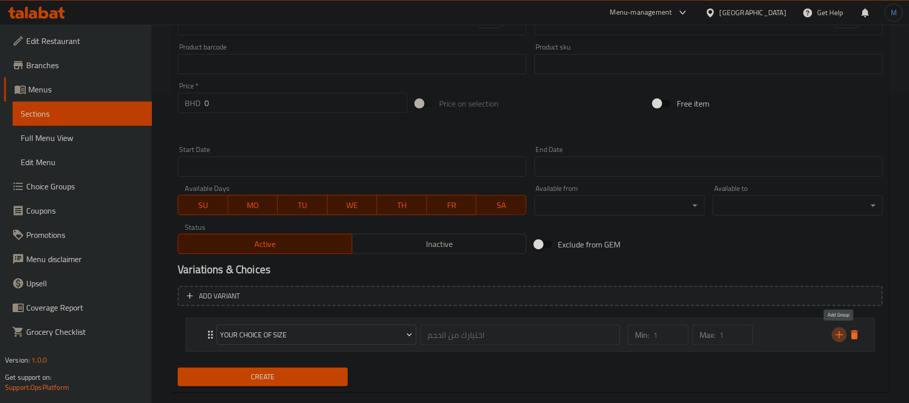
click at [837, 342] on button "add" at bounding box center [838, 334] width 15 height 15
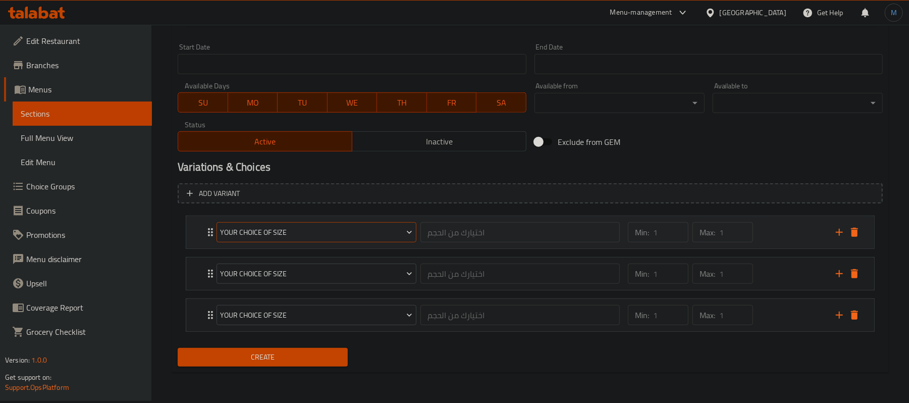
click at [311, 242] on button "Your Choice Of Size" at bounding box center [316, 232] width 200 height 20
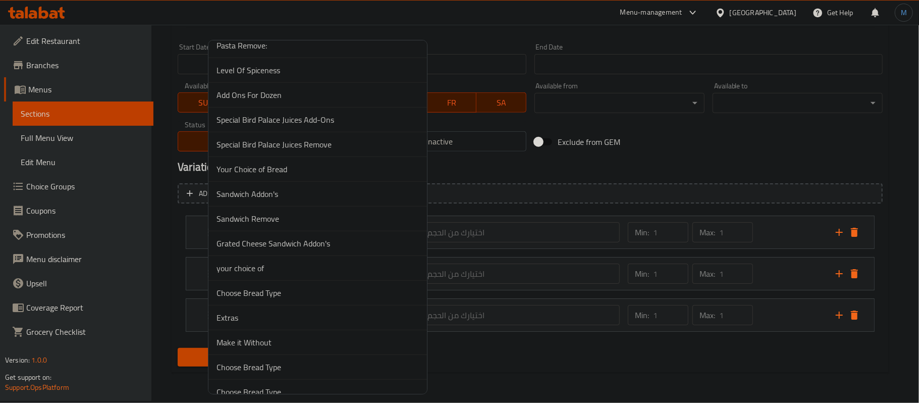
click at [302, 200] on span "Sandwich Addon's" at bounding box center [317, 194] width 202 height 12
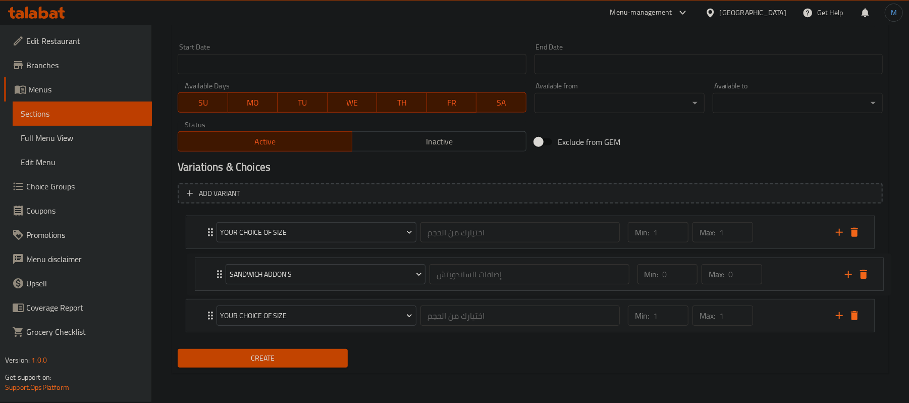
drag, startPoint x: 211, startPoint y: 240, endPoint x: 220, endPoint y: 289, distance: 49.3
click at [220, 289] on div "Sandwich Addon's إضافات الساندويتش ​ Min: 0 ​ Max: 0 ​ Double Cheese (ID: 22687…" at bounding box center [530, 273] width 705 height 125
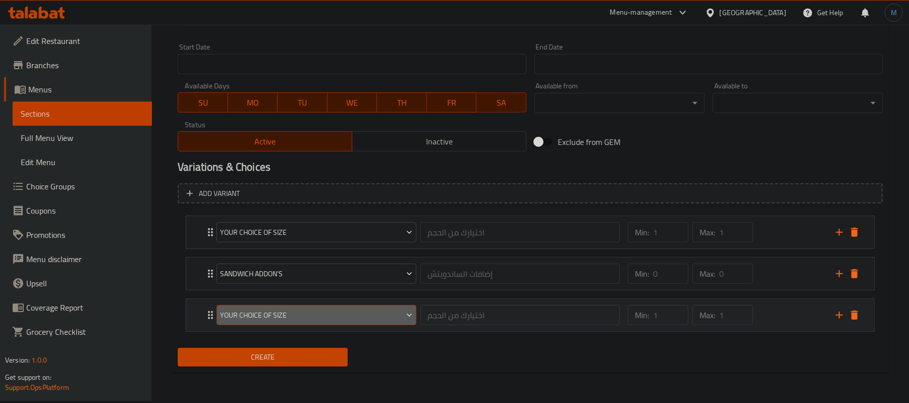
click at [261, 306] on button "Your Choice Of Size" at bounding box center [316, 315] width 200 height 20
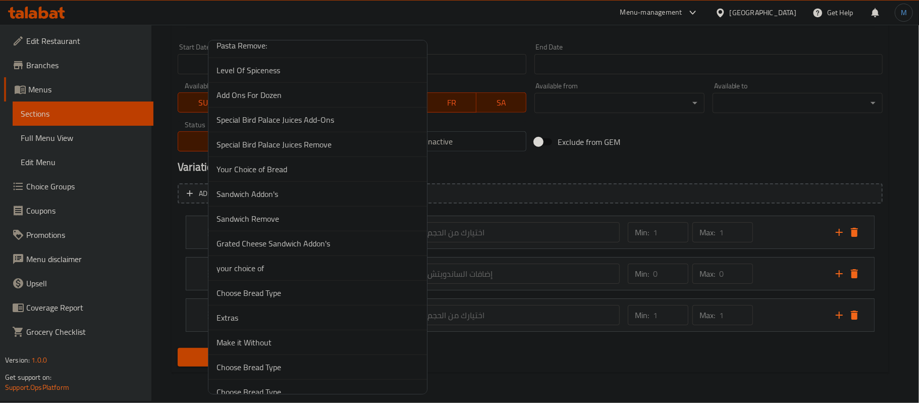
click at [279, 231] on li "Sandwich Remove" at bounding box center [317, 218] width 218 height 25
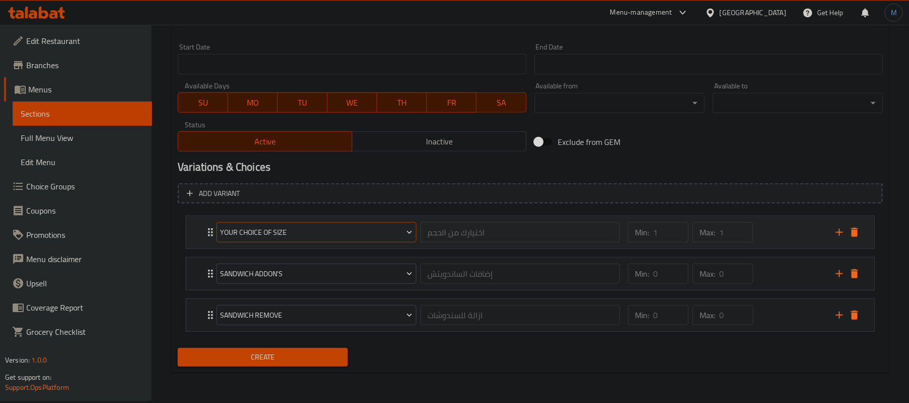
click at [315, 235] on span "Your Choice Of Size" at bounding box center [316, 232] width 192 height 13
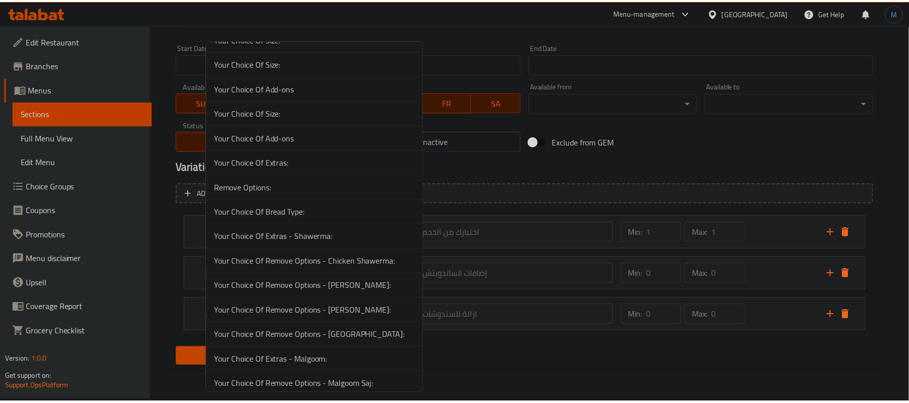
scroll to position [3348, 0]
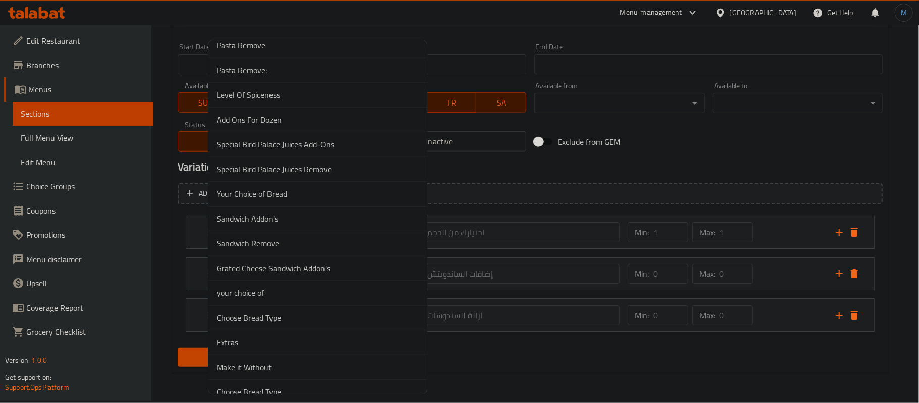
click at [326, 323] on span "Choose Bread Type" at bounding box center [317, 317] width 202 height 12
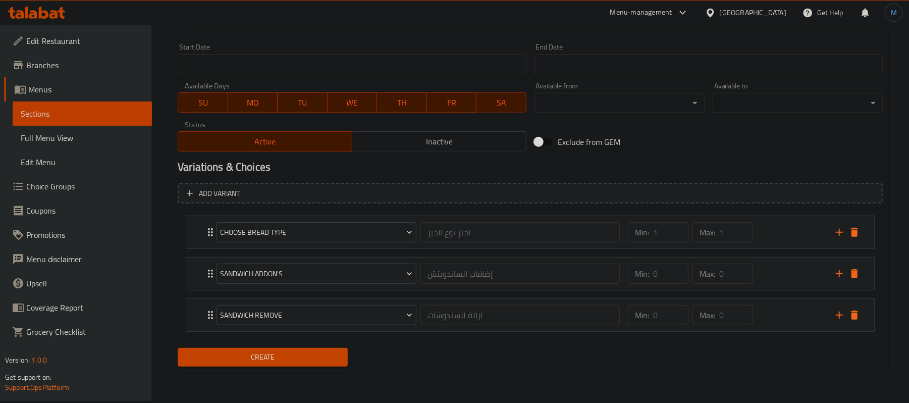
scroll to position [277, 0]
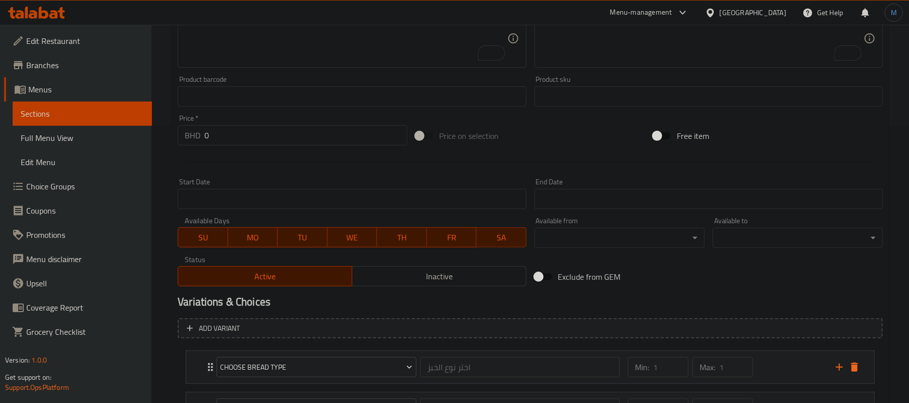
click at [268, 134] on input "0" at bounding box center [305, 135] width 203 height 20
paste input "0.500"
paste input "number"
type input "0.500"
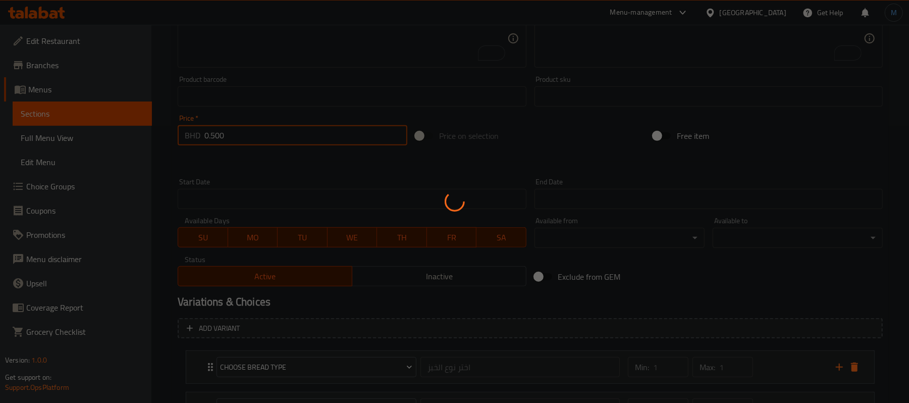
type input "0"
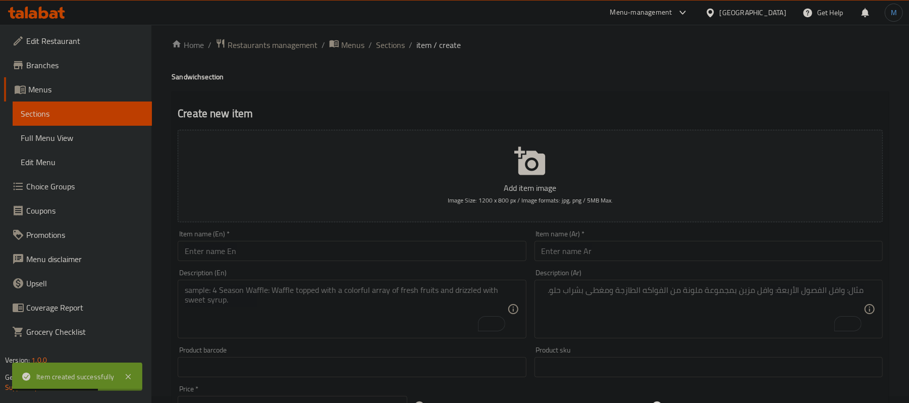
scroll to position [0, 0]
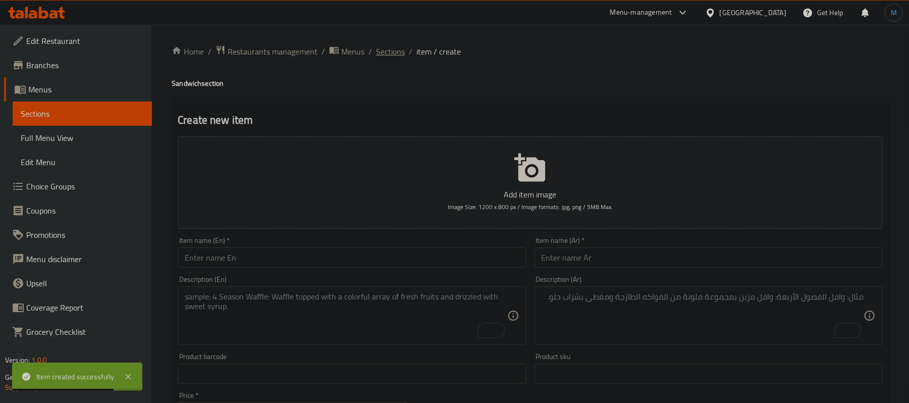
click at [384, 53] on span "Sections" at bounding box center [390, 51] width 29 height 12
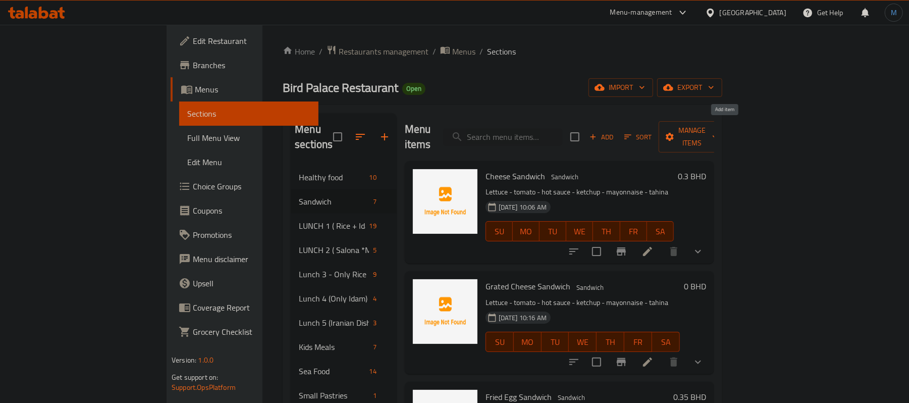
click at [615, 133] on span "Add" at bounding box center [601, 137] width 27 height 12
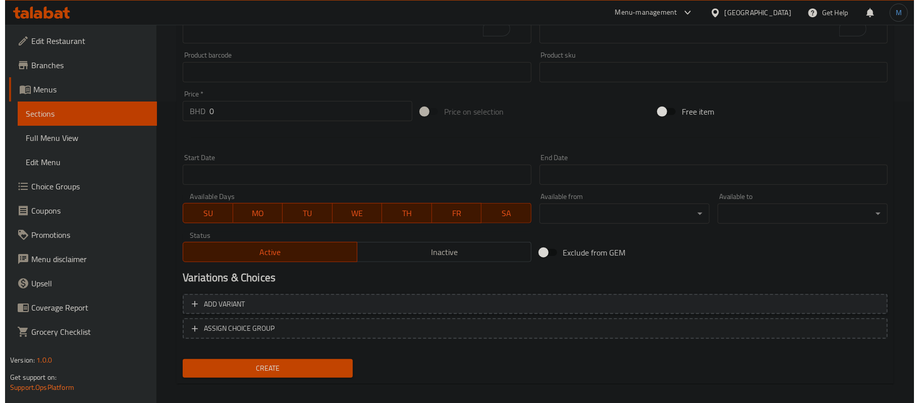
scroll to position [309, 0]
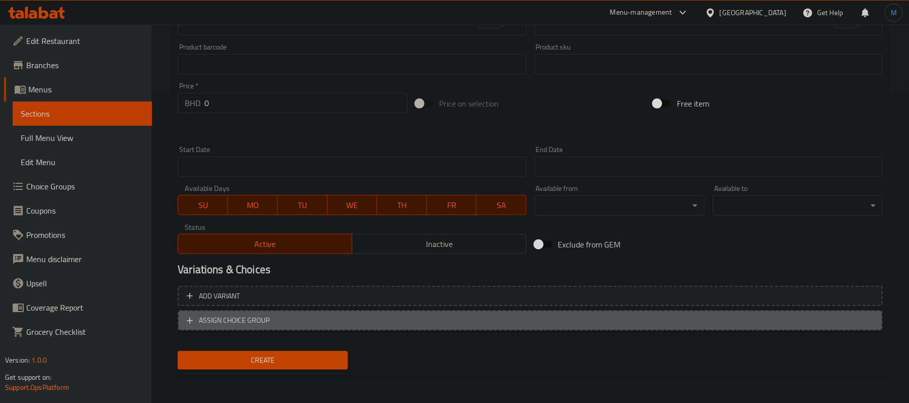
click at [219, 323] on span "ASSIGN CHOICE GROUP" at bounding box center [234, 320] width 71 height 13
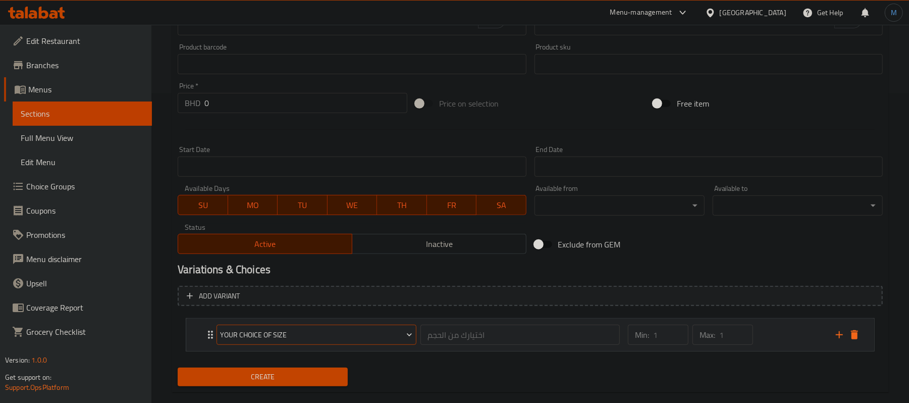
click at [259, 340] on span "Your Choice Of Size" at bounding box center [316, 334] width 192 height 13
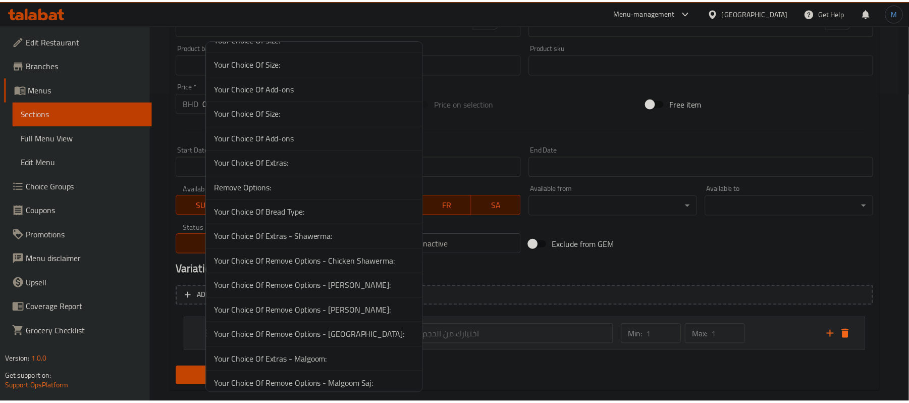
scroll to position [3348, 0]
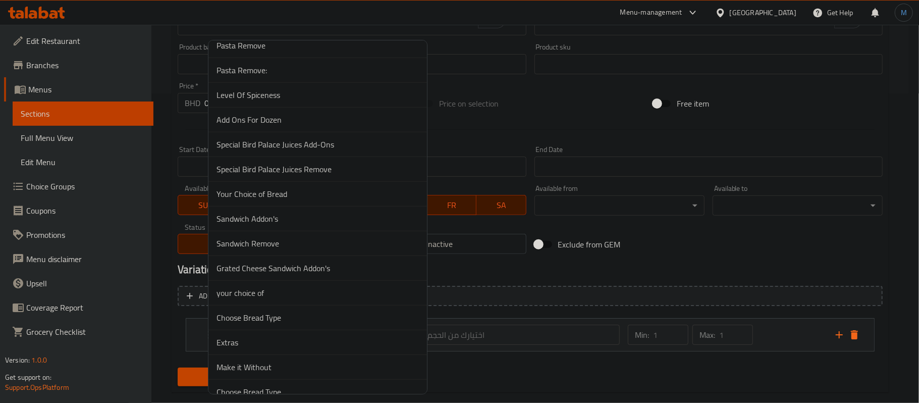
click at [269, 200] on span "Your Choice of Bread" at bounding box center [317, 194] width 202 height 12
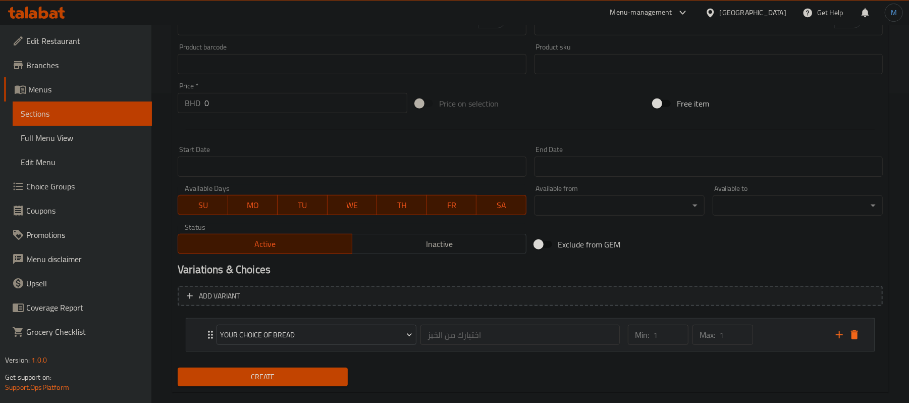
click at [767, 335] on div "Min: 1 ​ Max: 1 ​" at bounding box center [726, 334] width 208 height 32
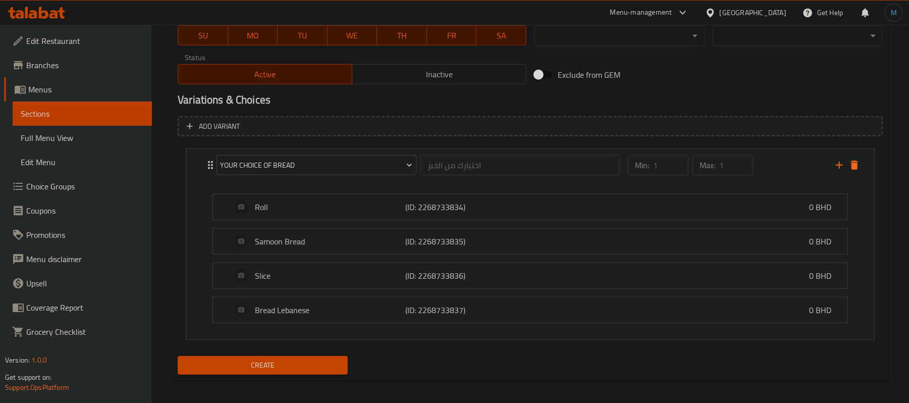
scroll to position [487, 0]
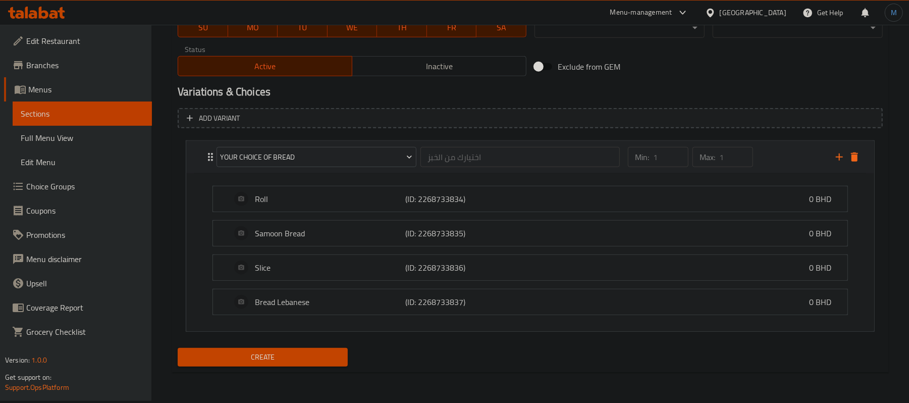
click at [307, 169] on div "Your Choice of Bread" at bounding box center [316, 157] width 204 height 24
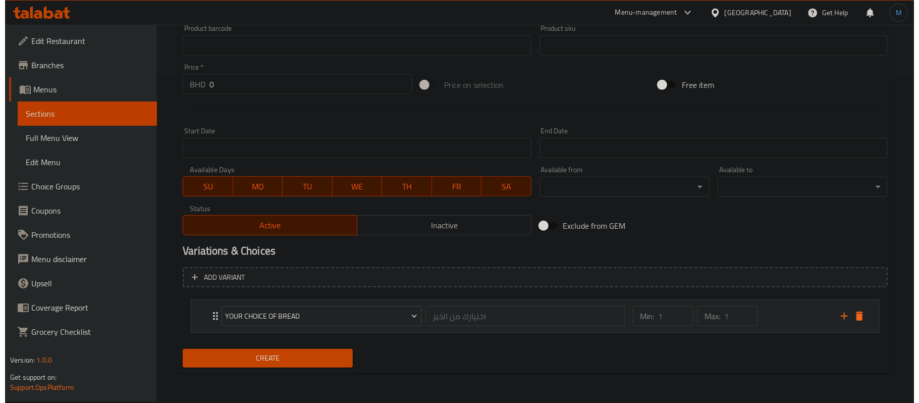
scroll to position [327, 0]
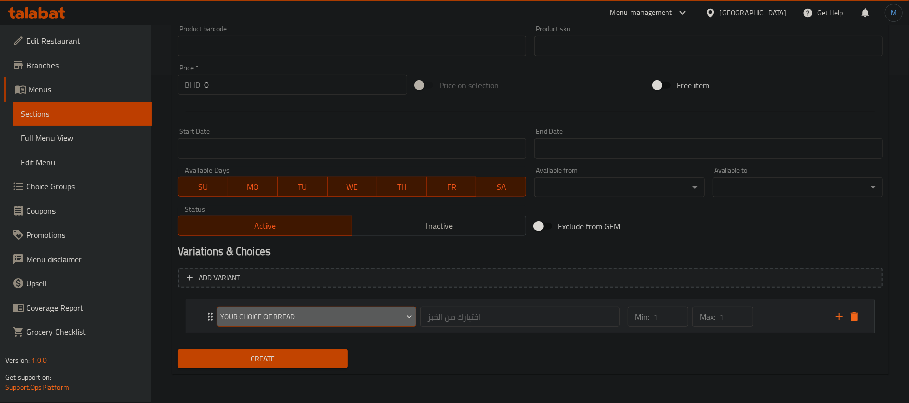
click at [301, 325] on button "Your Choice of Bread" at bounding box center [316, 316] width 200 height 20
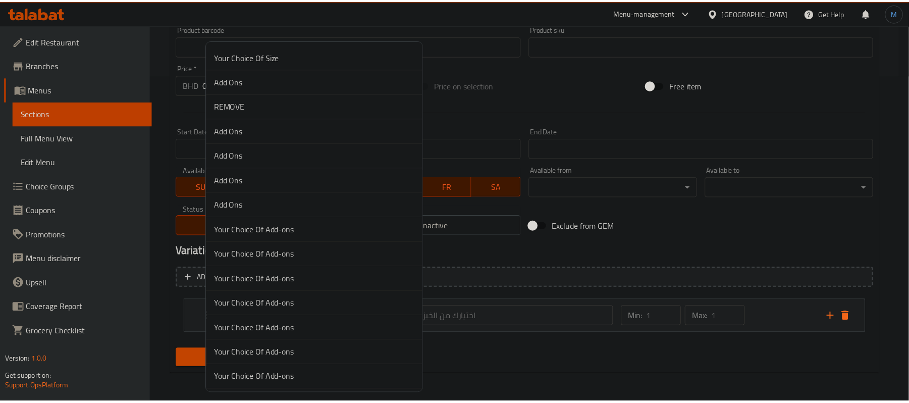
scroll to position [3487, 0]
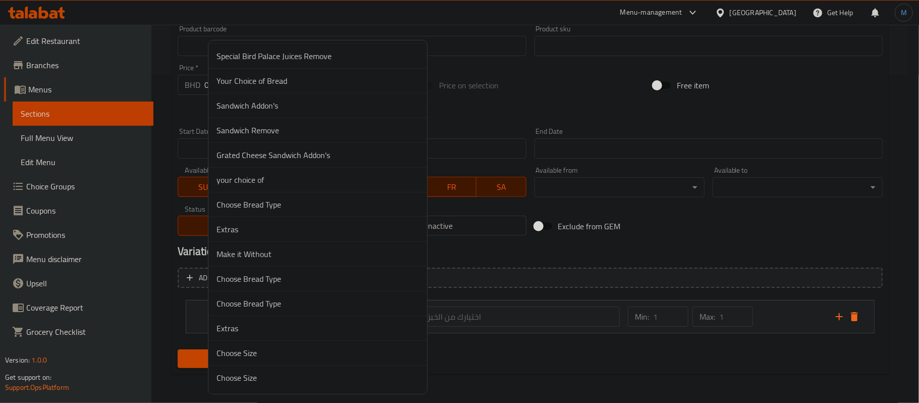
click at [252, 81] on span "Your Choice of Bread" at bounding box center [317, 81] width 202 height 12
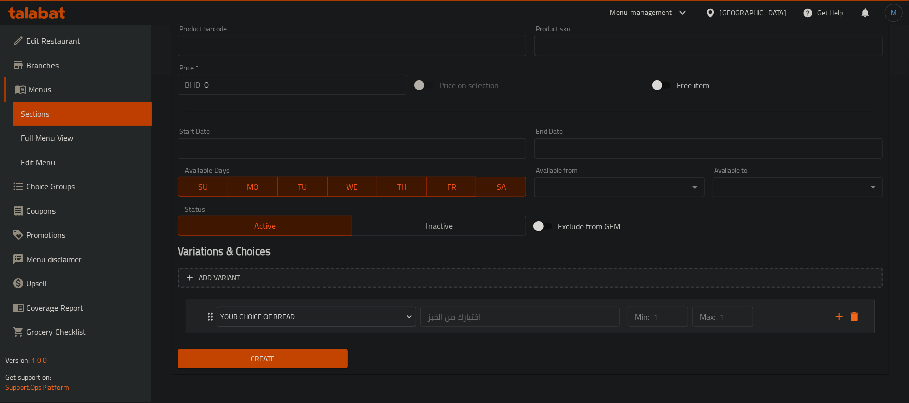
click at [765, 318] on div "Min: 1 ​ Max: 1 ​" at bounding box center [726, 316] width 208 height 32
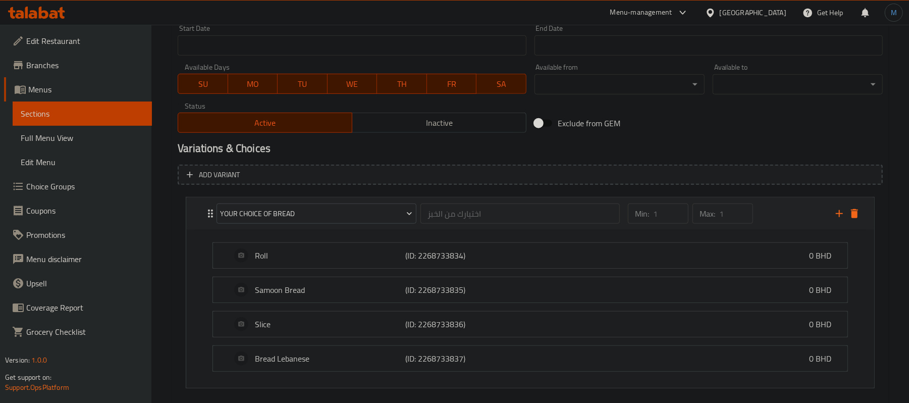
scroll to position [487, 0]
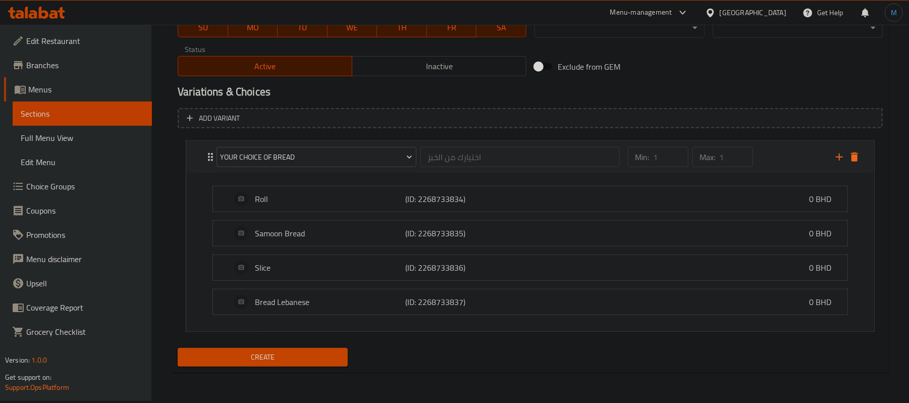
click at [322, 145] on div "Your Choice of Bread" at bounding box center [316, 157] width 204 height 24
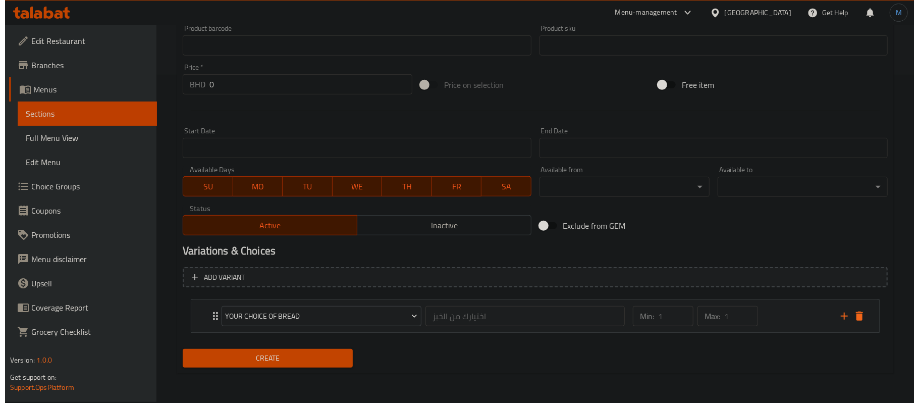
scroll to position [327, 0]
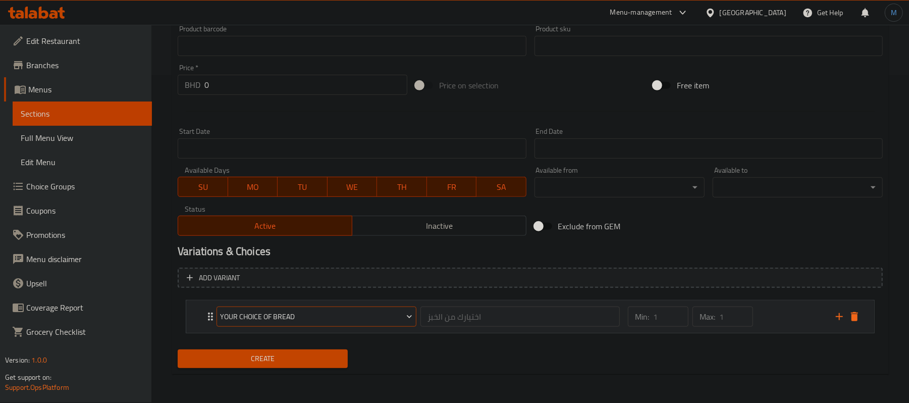
click at [316, 322] on span "Your Choice of Bread" at bounding box center [316, 316] width 192 height 13
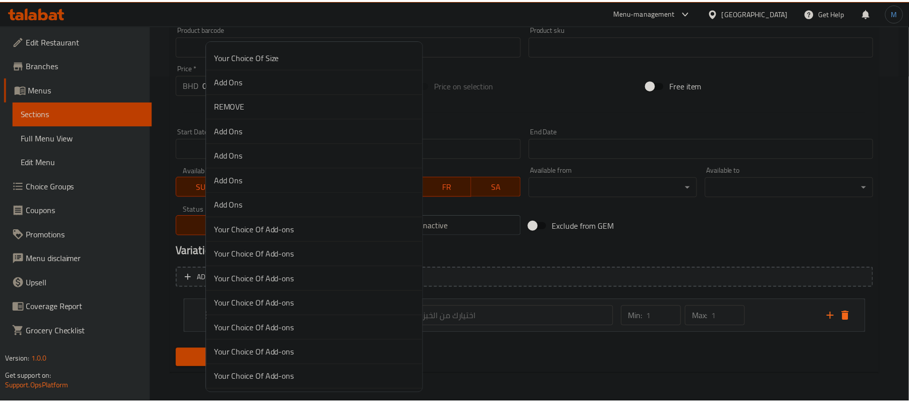
scroll to position [685, 0]
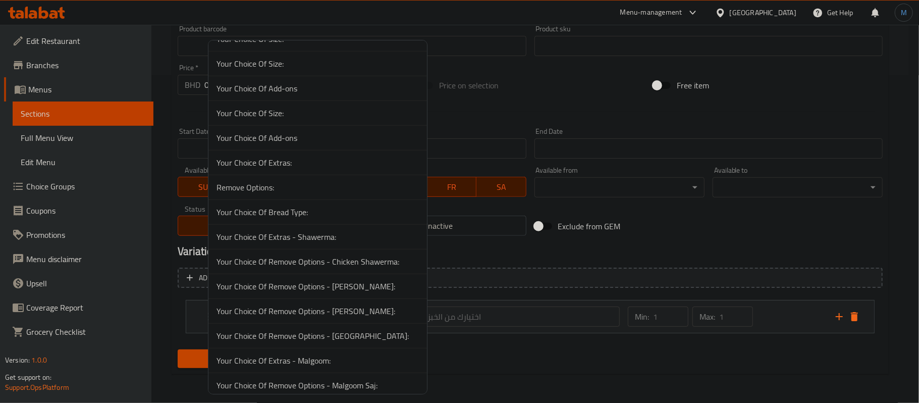
click at [251, 218] on span "Your Choice Of Bread Type:" at bounding box center [317, 212] width 202 height 12
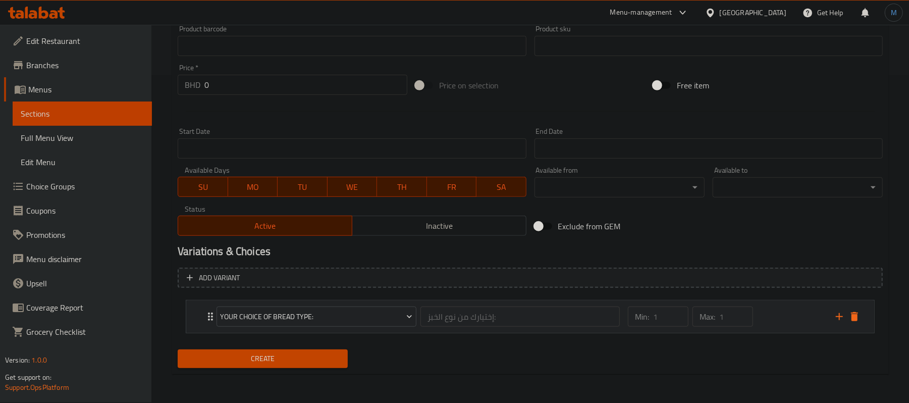
click at [756, 317] on div "Min: 1 ​ Max: 1 ​" at bounding box center [690, 316] width 133 height 28
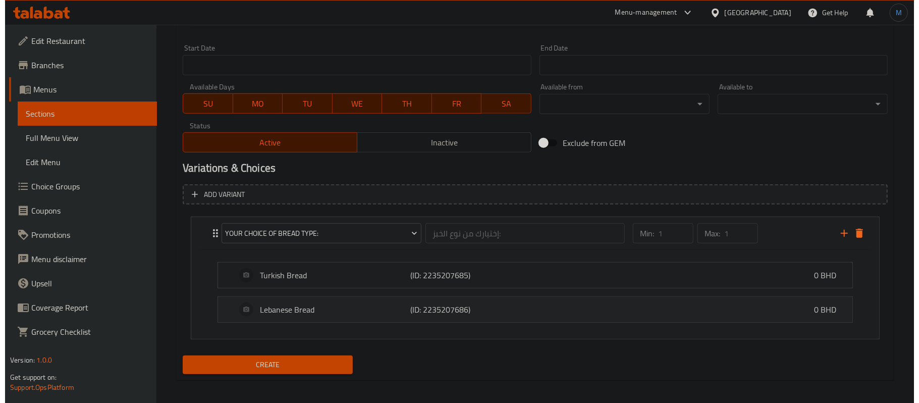
scroll to position [418, 0]
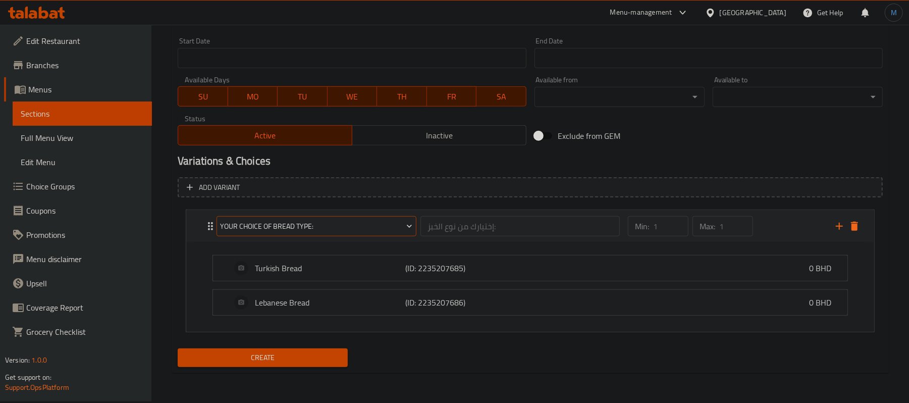
click at [263, 227] on span "Your Choice Of Bread Type:" at bounding box center [316, 226] width 192 height 13
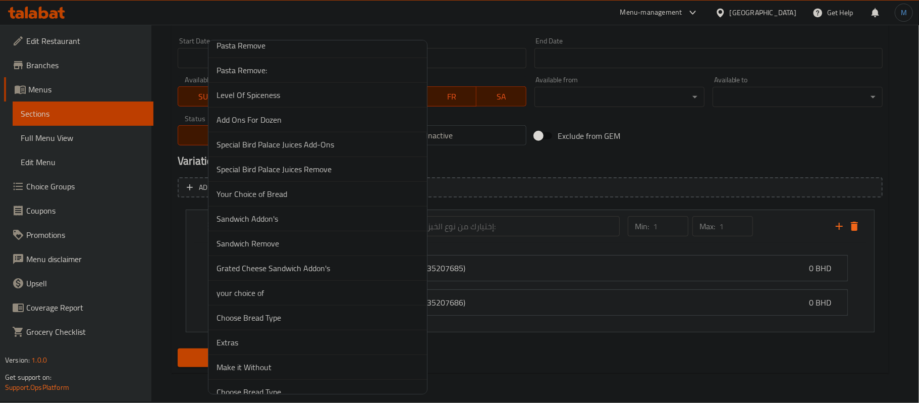
scroll to position [3487, 0]
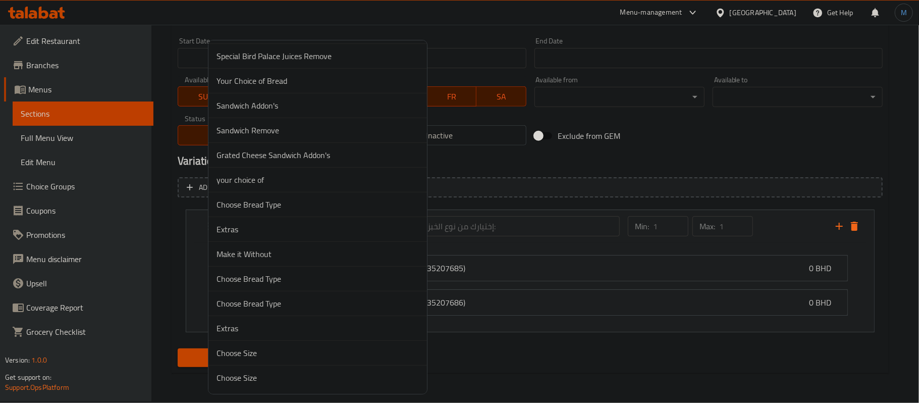
click at [301, 308] on span "Choose Bread Type" at bounding box center [317, 303] width 202 height 12
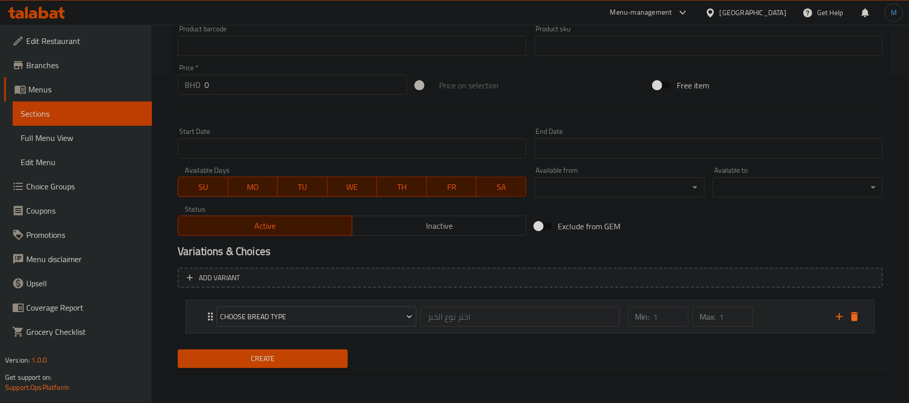
click at [758, 317] on div "Min: 1 ​ Max: 1 ​" at bounding box center [726, 316] width 208 height 32
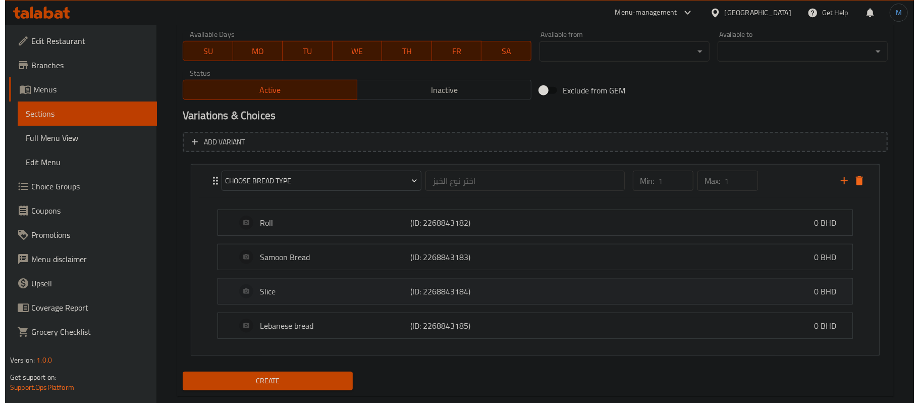
scroll to position [487, 0]
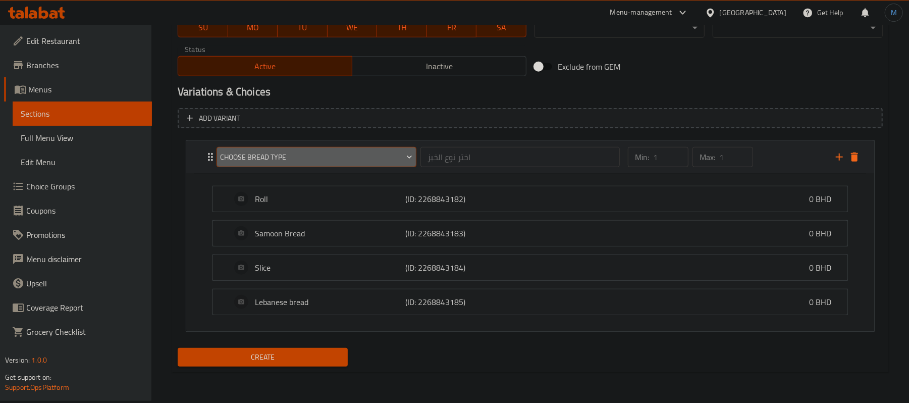
click at [298, 160] on span "Choose Bread Type" at bounding box center [316, 157] width 192 height 13
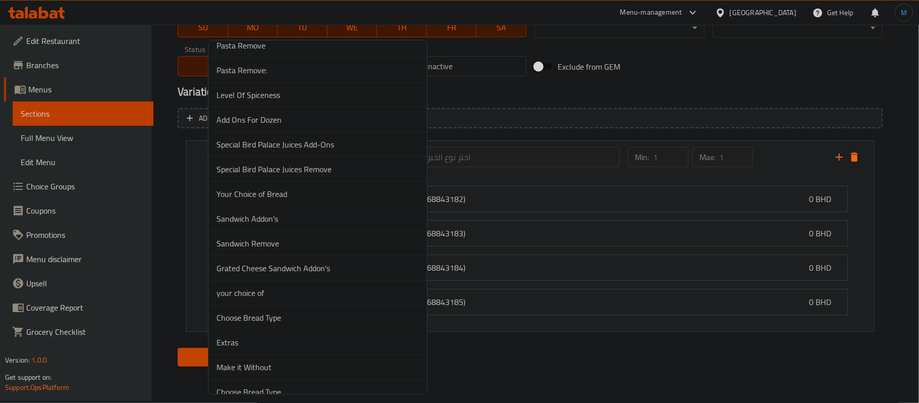
scroll to position [3487, 0]
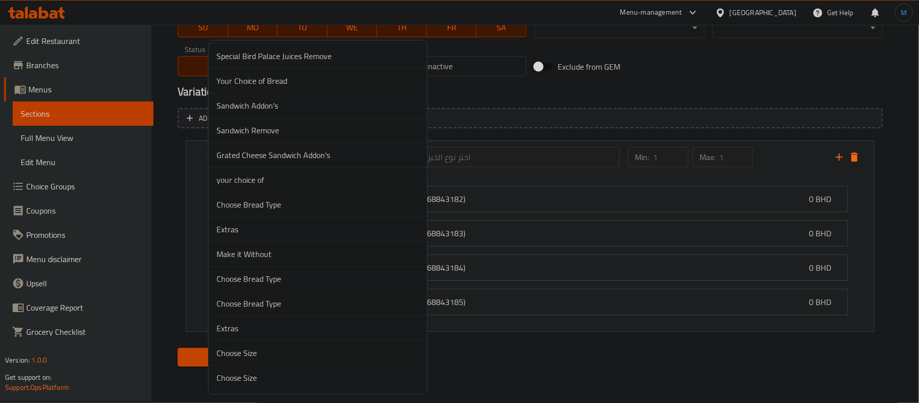
click at [305, 279] on span "Choose Bread Type" at bounding box center [317, 278] width 202 height 12
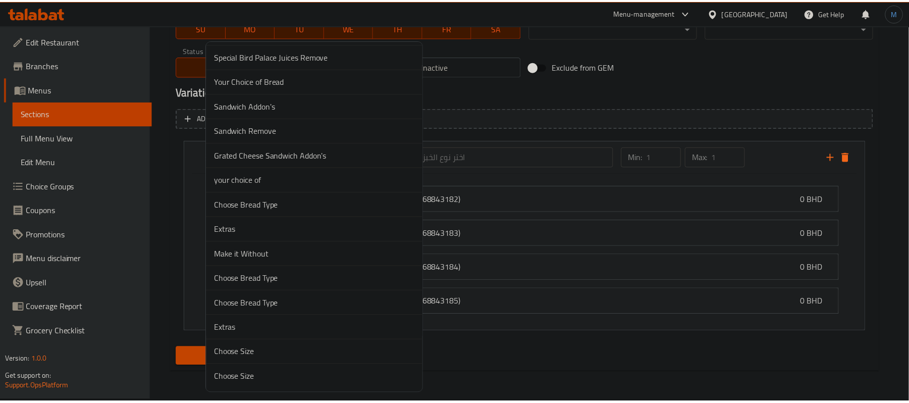
scroll to position [327, 0]
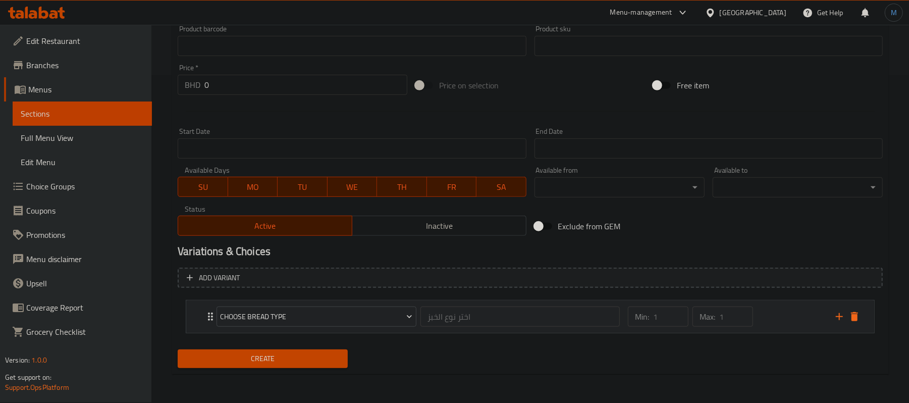
click at [805, 327] on div "Min: 1 ​ Max: 1 ​" at bounding box center [726, 316] width 208 height 32
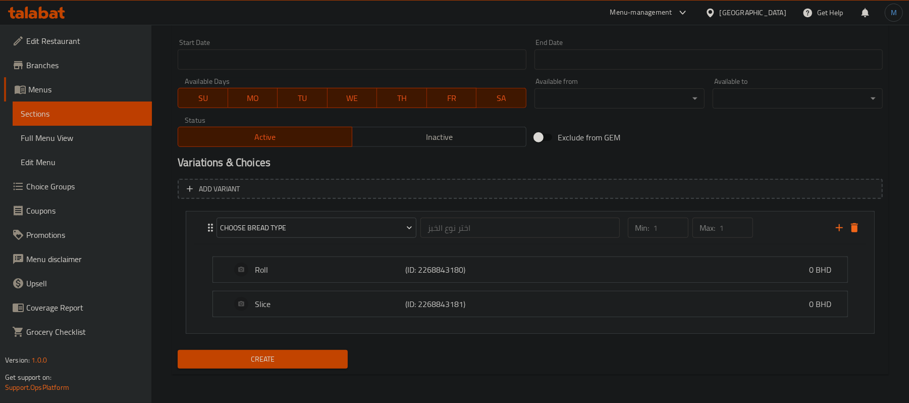
scroll to position [418, 0]
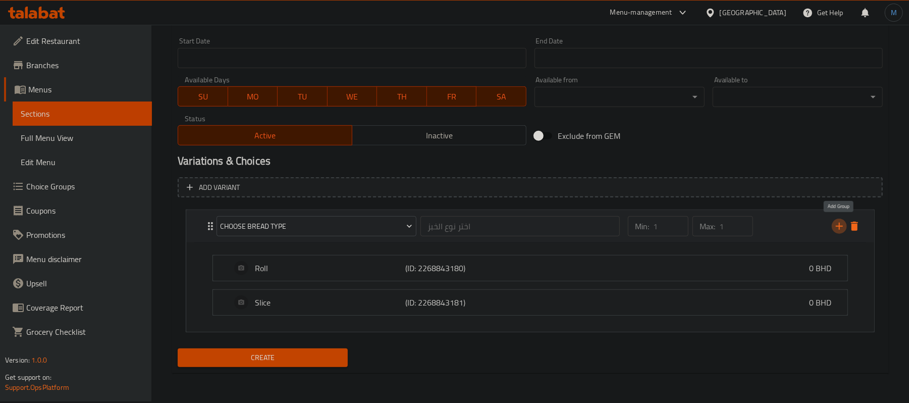
click at [838, 224] on icon "add" at bounding box center [839, 226] width 12 height 12
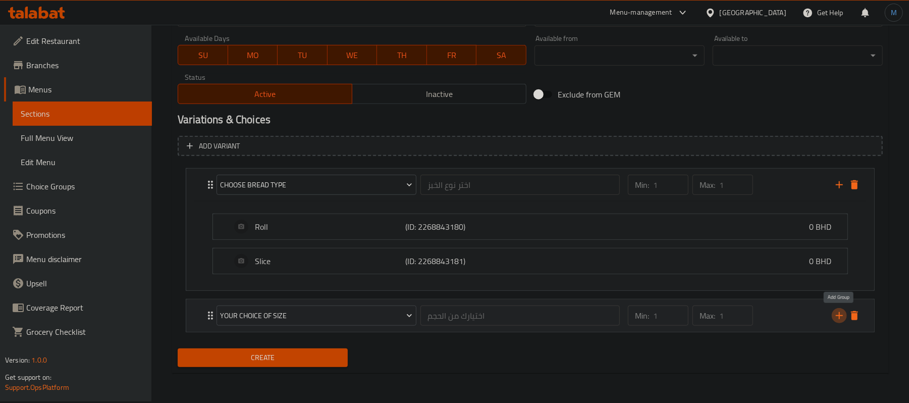
click at [834, 317] on icon "add" at bounding box center [839, 315] width 12 height 12
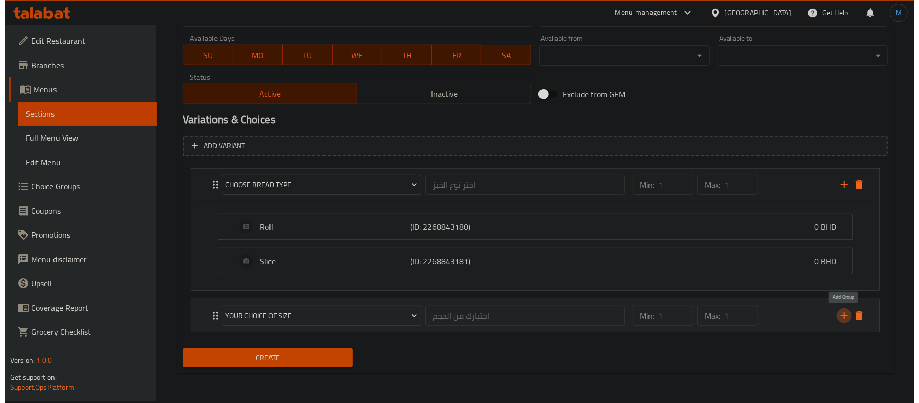
scroll to position [487, 0]
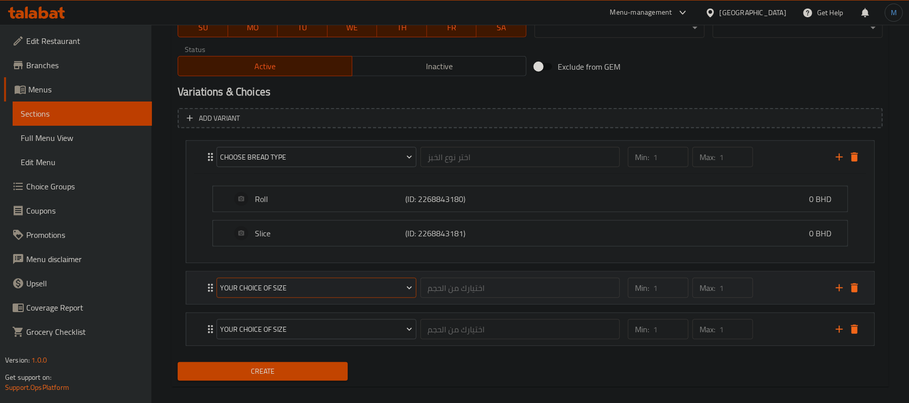
click at [321, 297] on button "Your Choice Of Size" at bounding box center [316, 287] width 200 height 20
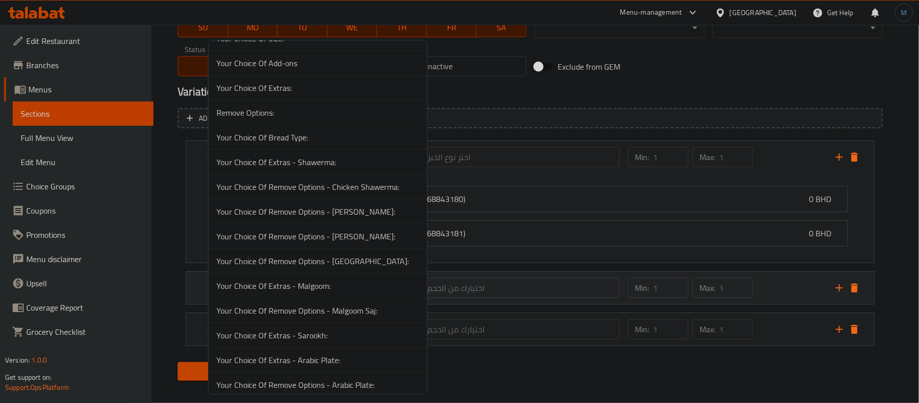
scroll to position [3373, 0]
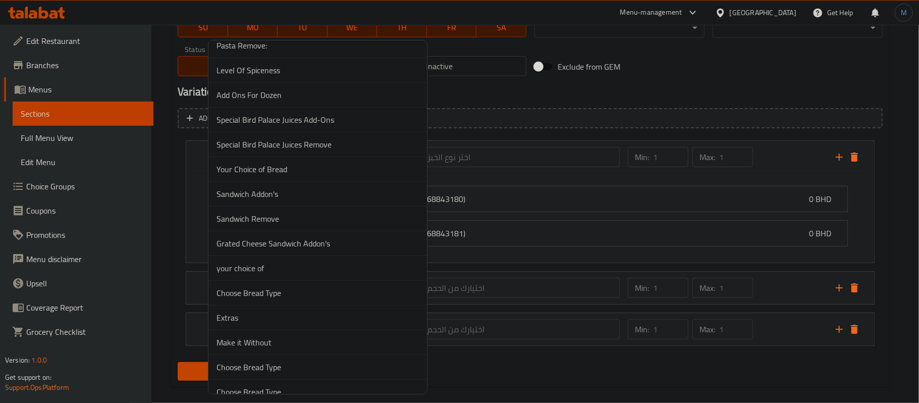
click at [258, 200] on span "Sandwich Addon's" at bounding box center [317, 194] width 202 height 12
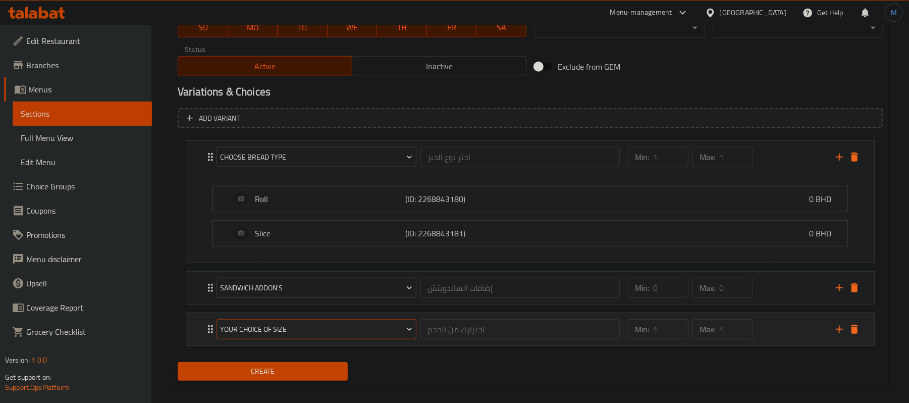
click at [304, 329] on span "Your Choice Of Size" at bounding box center [316, 329] width 192 height 13
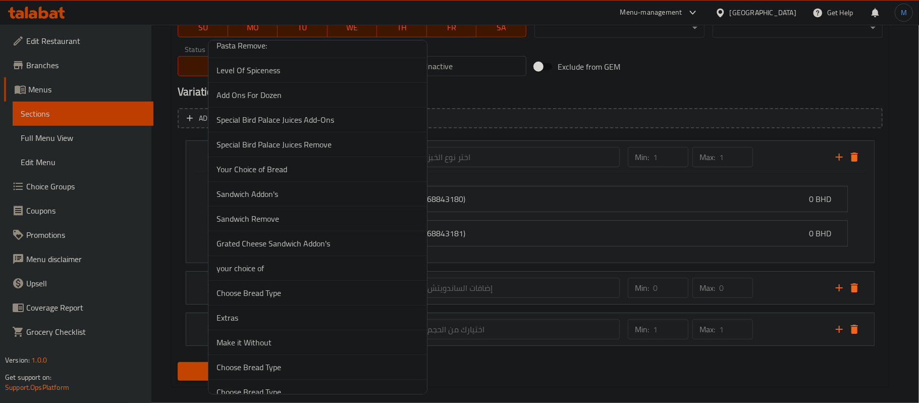
click at [254, 224] on span "Sandwich Remove" at bounding box center [317, 218] width 202 height 12
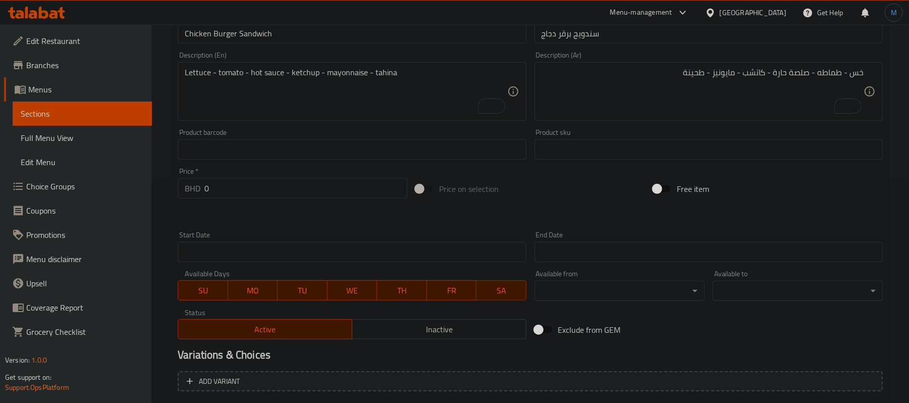
scroll to position [218, 0]
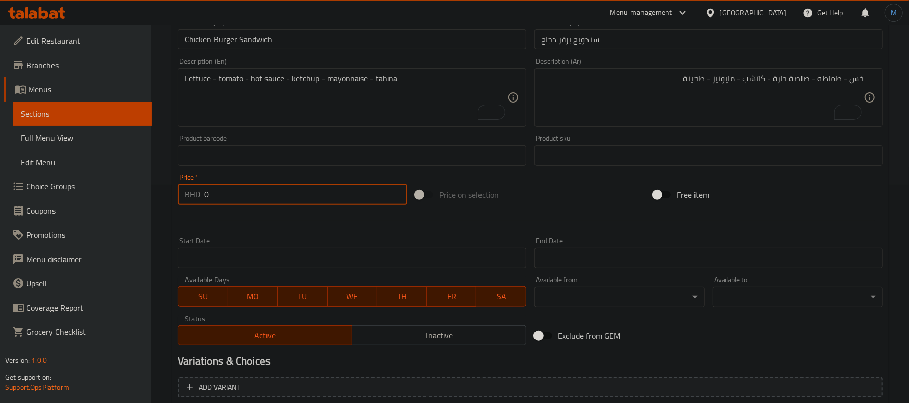
click at [267, 204] on input "0" at bounding box center [305, 194] width 203 height 20
paste input ".550"
type input "0.550"
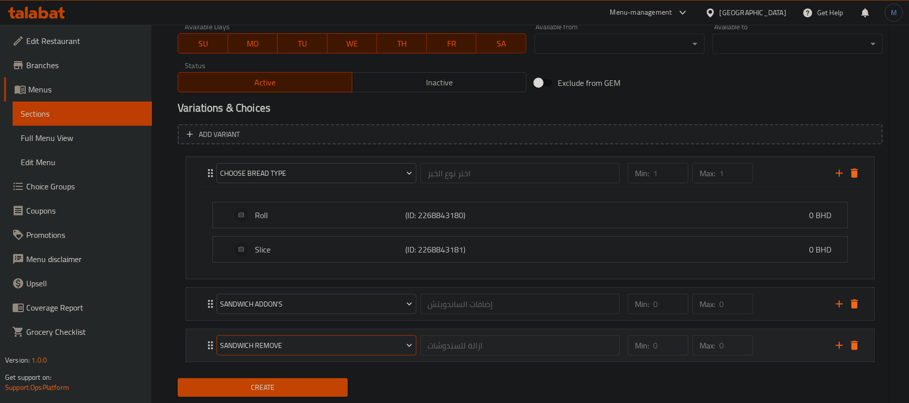
scroll to position [487, 0]
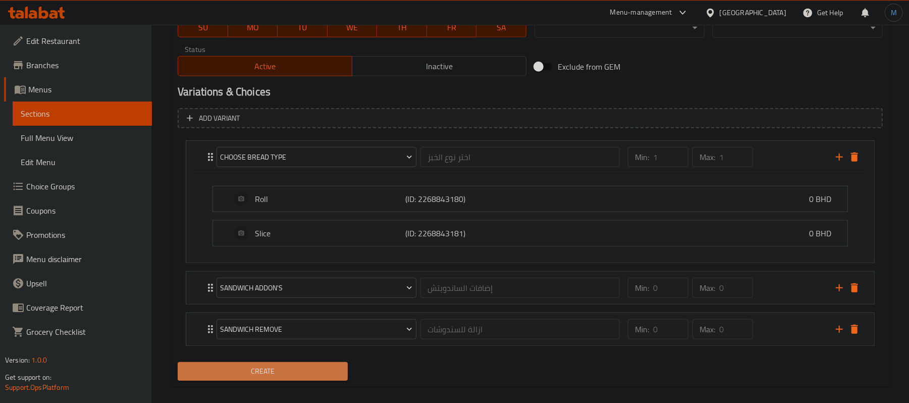
click at [308, 366] on button "Create" at bounding box center [263, 371] width 170 height 19
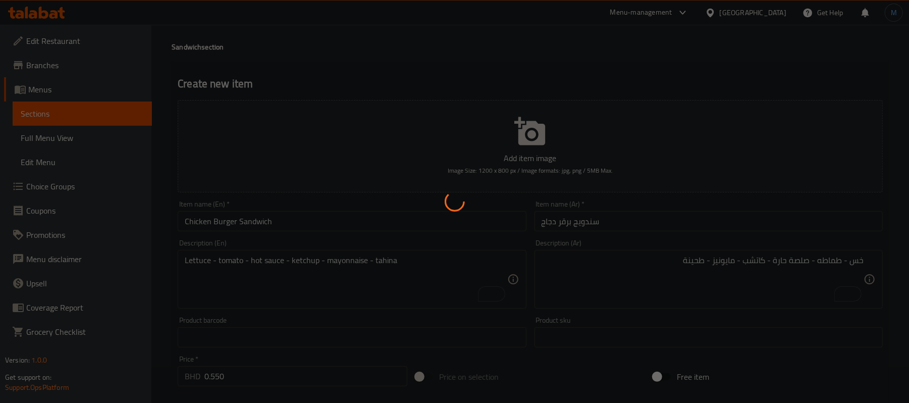
scroll to position [16, 0]
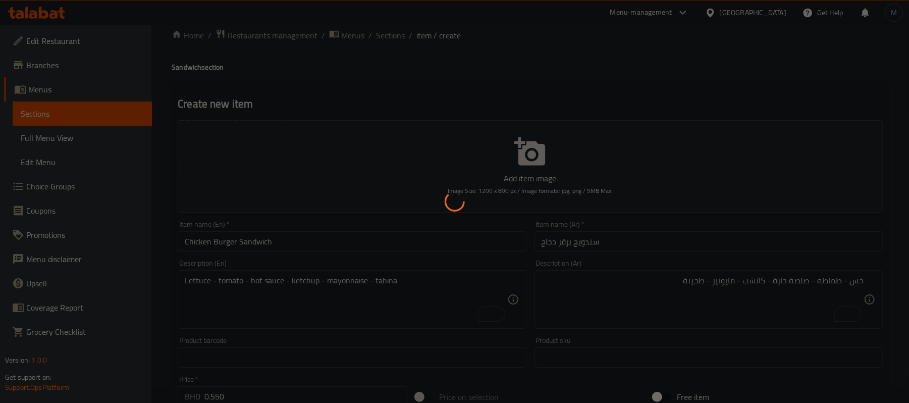
type input "0"
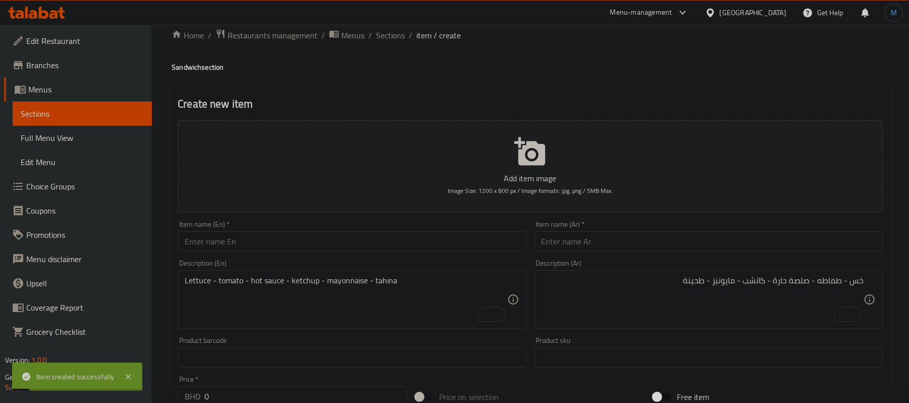
click at [394, 35] on span "Sections" at bounding box center [390, 35] width 29 height 12
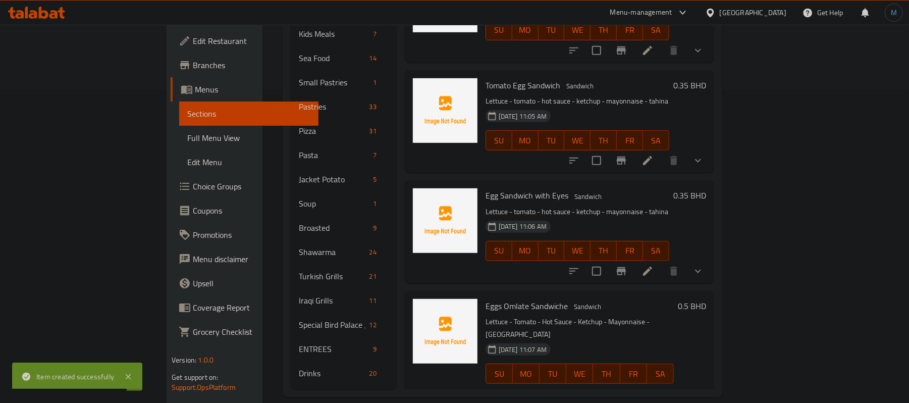
scroll to position [222, 0]
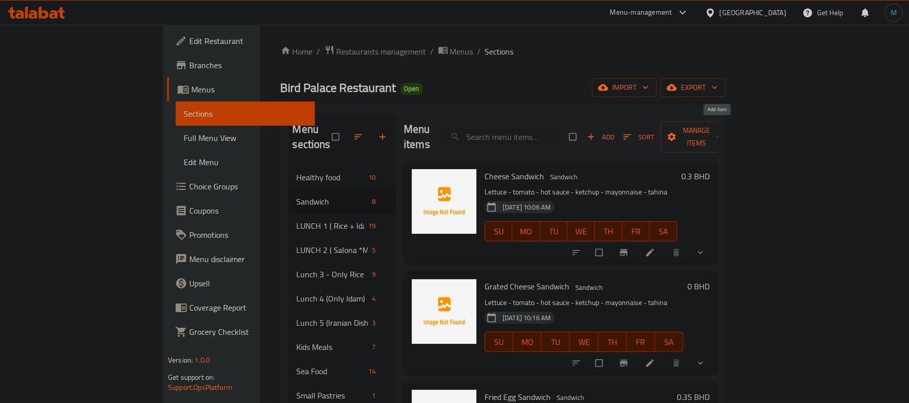
click at [616, 129] on button "Add" at bounding box center [600, 137] width 32 height 16
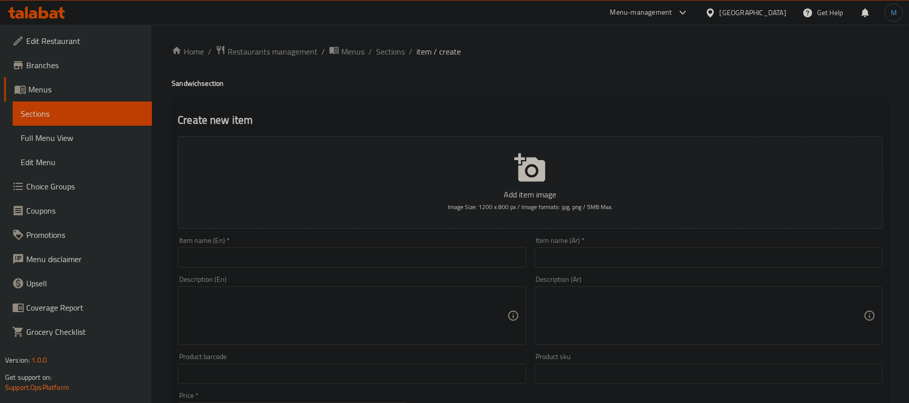
click at [199, 259] on input "text" at bounding box center [352, 257] width 348 height 20
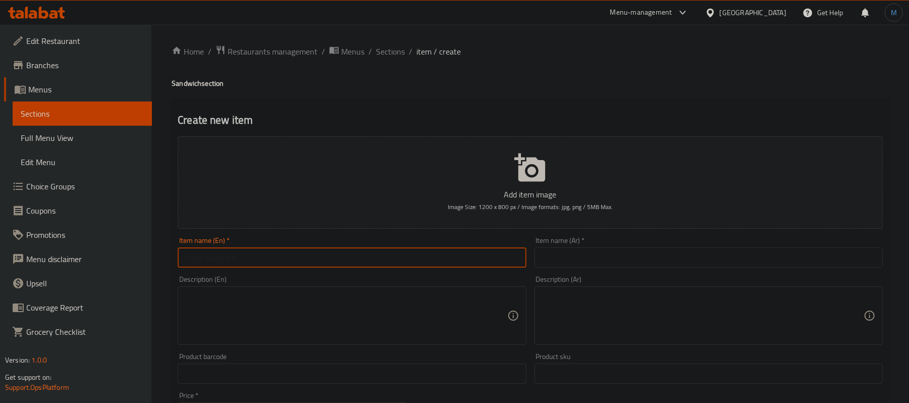
paste input "Beef Burger Sandwich"
type input "Beef Burger Sandwich"
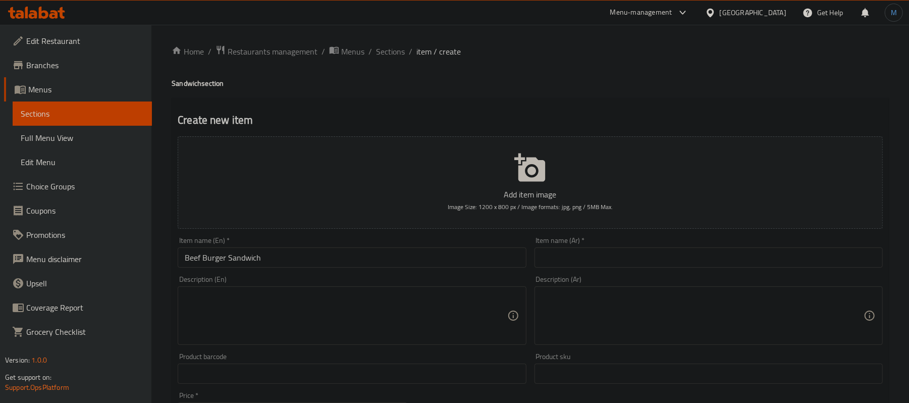
click at [579, 239] on div "Item name (Ar)   * Item name (Ar) *" at bounding box center [708, 252] width 348 height 31
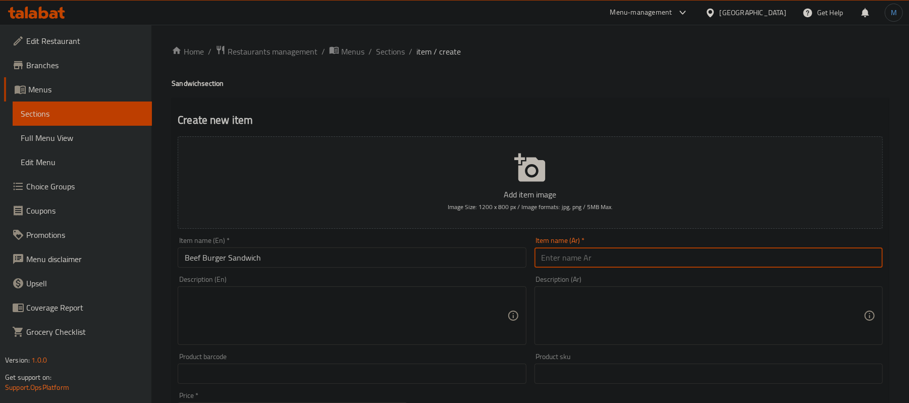
click at [589, 251] on input "text" at bounding box center [708, 257] width 348 height 20
paste input "سندويج برقر لحم"
type input "سندويج برقر لحم"
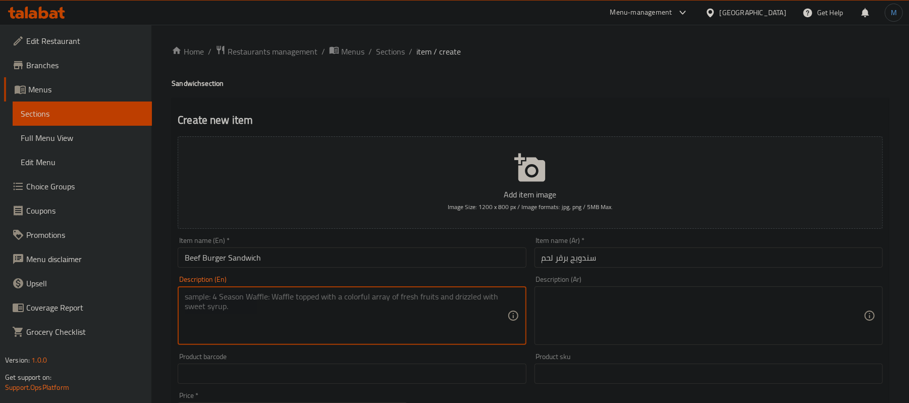
click at [239, 304] on textarea at bounding box center [346, 316] width 322 height 48
paste textarea "Lettuce - Tomato - Hot Sauce - Ketchup - Mayonnaise - [GEOGRAPHIC_DATA]"
click at [238, 305] on textarea "Lettuce - tomato - hot sauce - ketchup - mayonnaise - tahina" at bounding box center [346, 316] width 322 height 48
click at [245, 338] on textarea "Lettuce - tomato - hot sauce - ketchup - mayonnaise - tahina" at bounding box center [346, 316] width 322 height 48
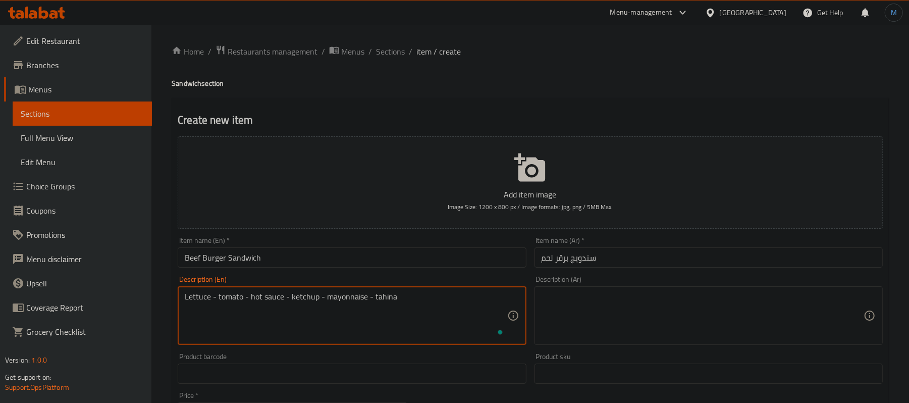
scroll to position [0, 0]
type textarea "Lettuce - tomato - hot sauce - ketchup - mayonnaise - tahina"
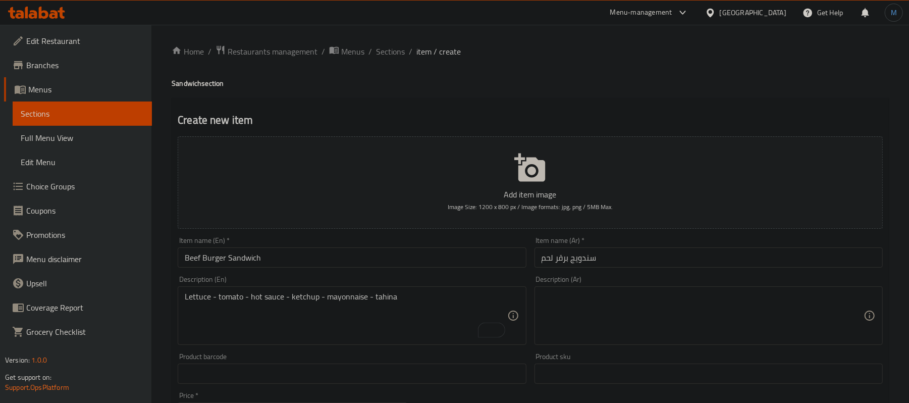
click at [600, 301] on textarea at bounding box center [702, 316] width 322 height 48
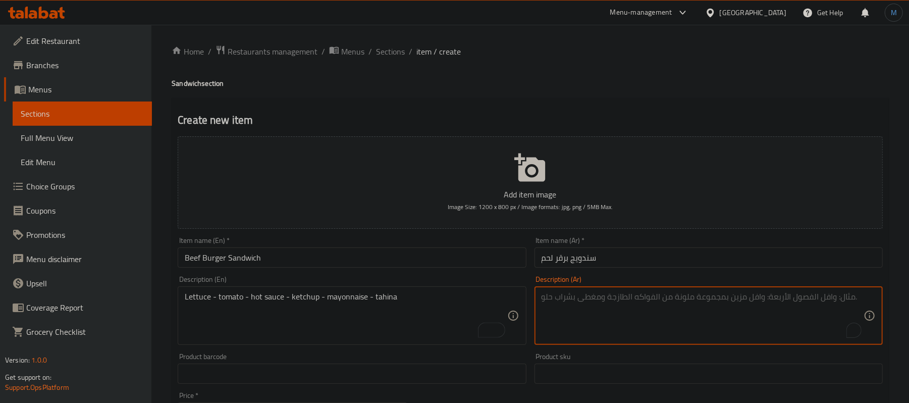
paste textarea "خس - طماطه - فلفل - كاتشب - مايونيز - طحينة"
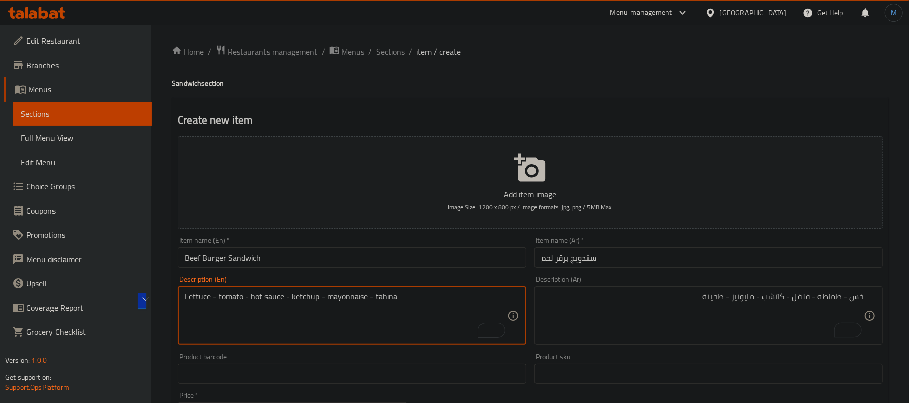
drag, startPoint x: 248, startPoint y: 298, endPoint x: 282, endPoint y: 298, distance: 33.3
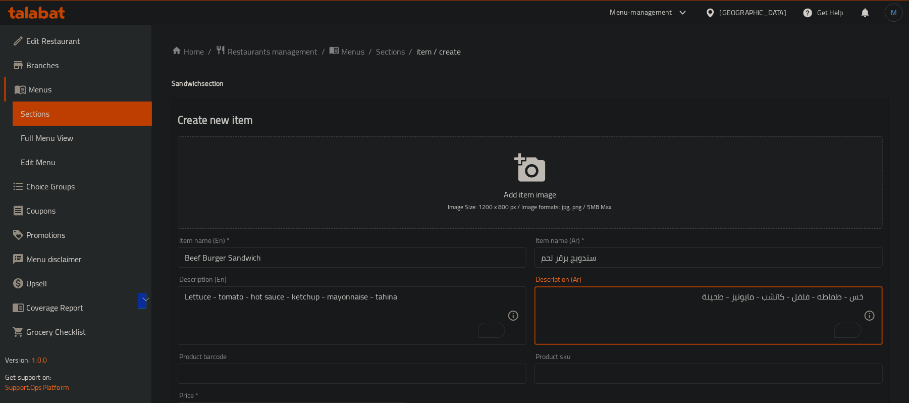
click at [800, 295] on textarea "خس - طماطه - فلفل - كاتشب - مايونيز - طحينة" at bounding box center [702, 316] width 322 height 48
paste textarea "صلصة حارة"
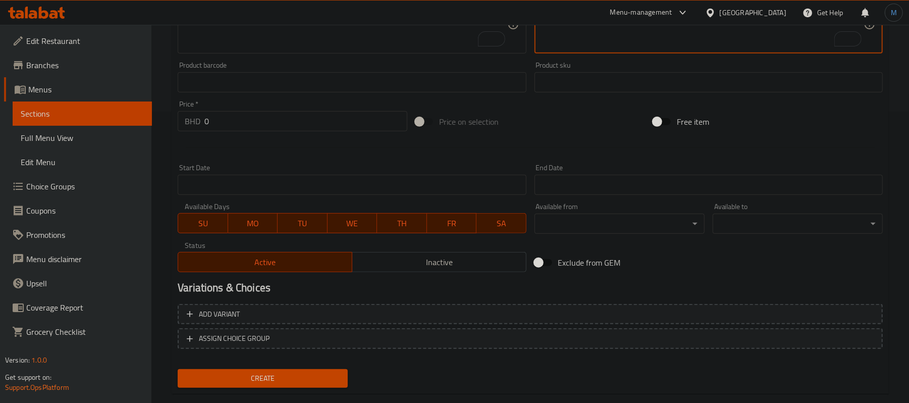
scroll to position [309, 0]
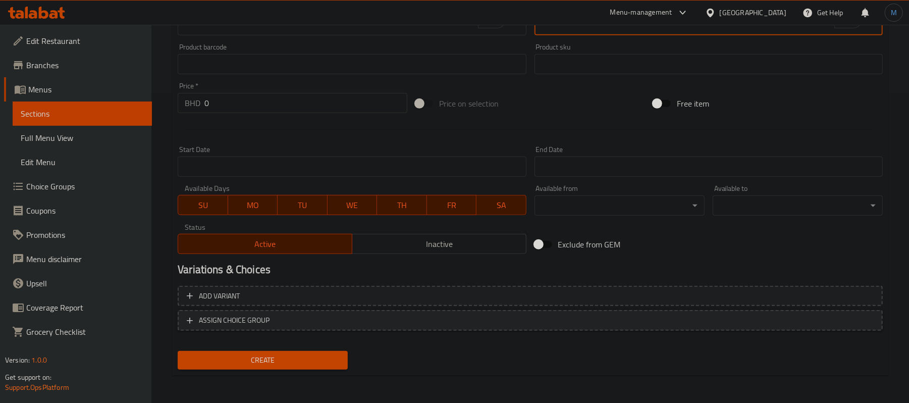
type textarea "خس - طماطه - صلصة حارة - كاتشب - مايونيز - طحينة"
click at [367, 326] on span "ASSIGN CHOICE GROUP" at bounding box center [530, 320] width 687 height 13
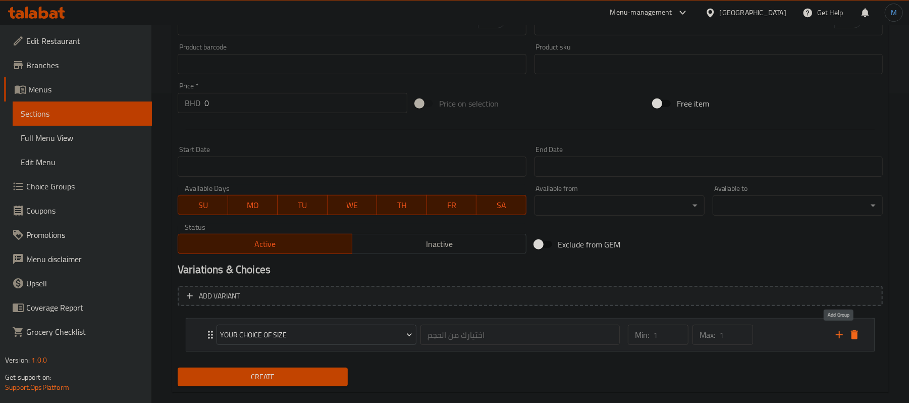
click at [840, 338] on icon "add" at bounding box center [839, 334] width 12 height 12
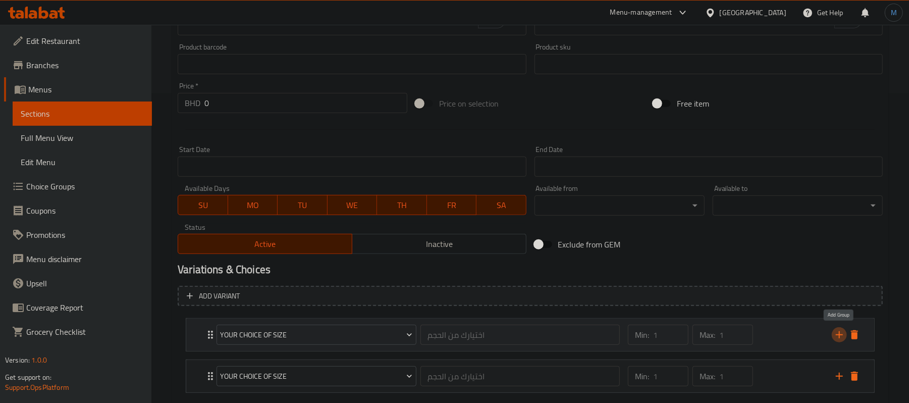
click at [840, 338] on icon "add" at bounding box center [839, 334] width 12 height 12
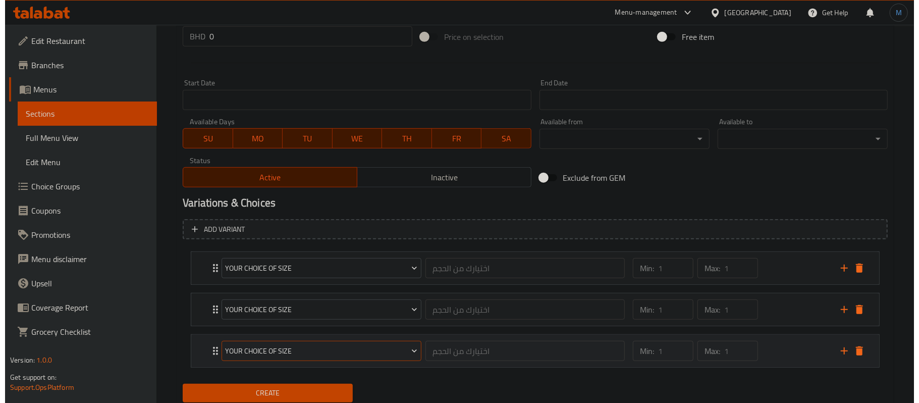
scroll to position [412, 0]
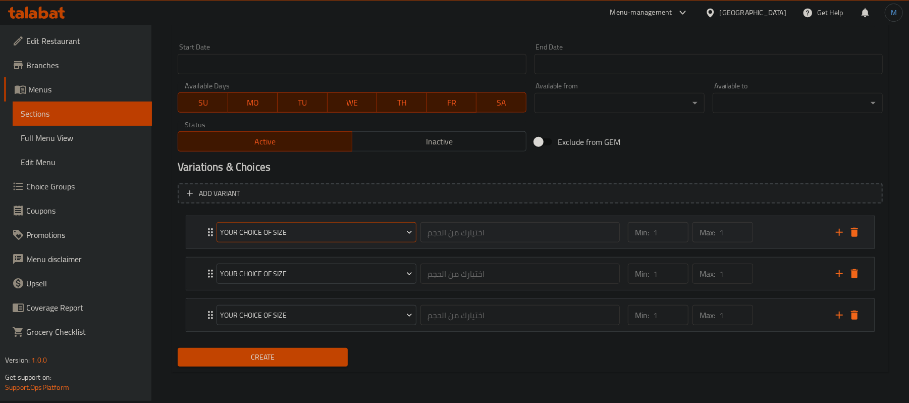
click at [277, 236] on span "Your Choice Of Size" at bounding box center [316, 232] width 192 height 13
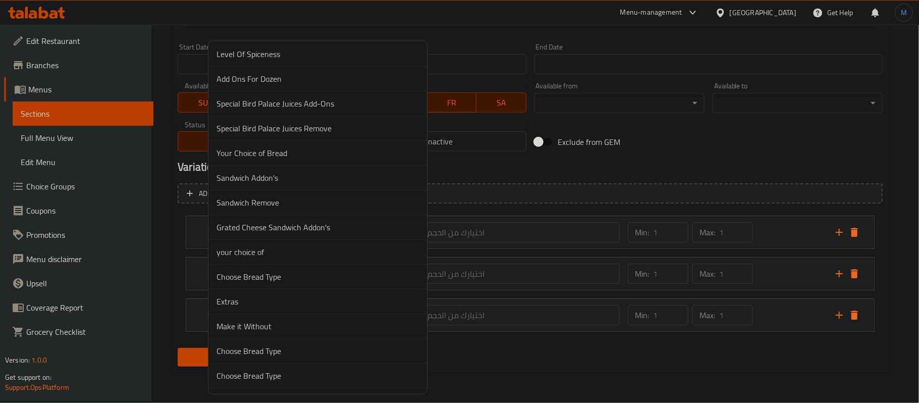
scroll to position [3487, 0]
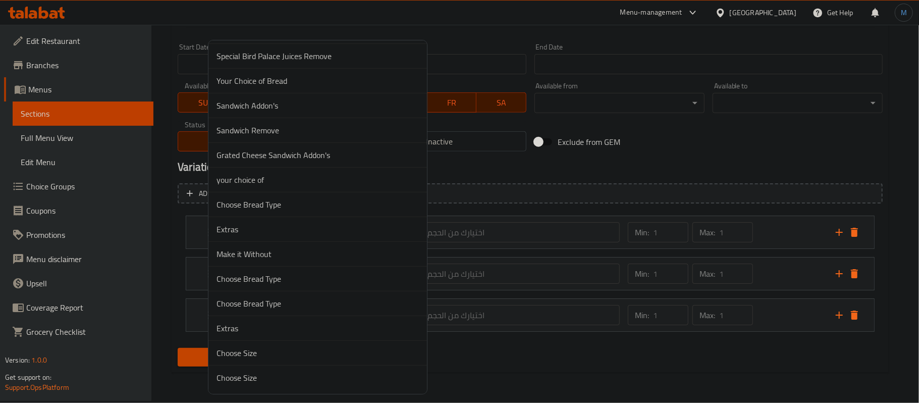
click at [285, 304] on span "Choose Bread Type" at bounding box center [317, 303] width 202 height 12
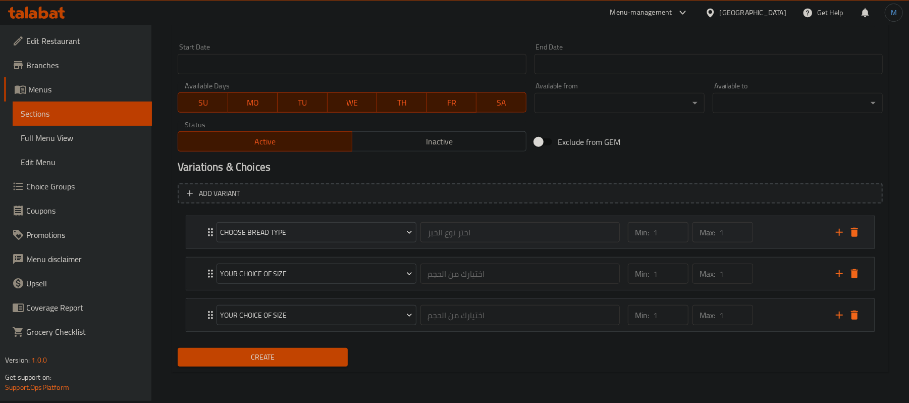
click at [755, 235] on div "Min: 1 ​ Max: 1 ​" at bounding box center [690, 232] width 133 height 28
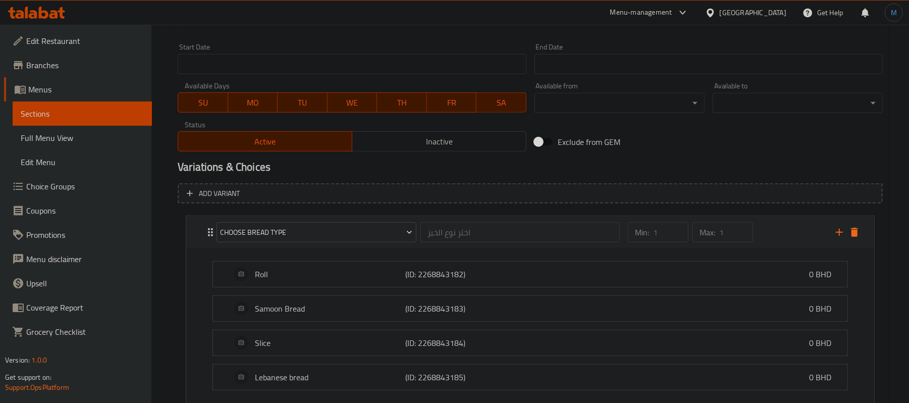
click at [755, 235] on div "Min: 1 ​ Max: 1 ​" at bounding box center [690, 232] width 133 height 28
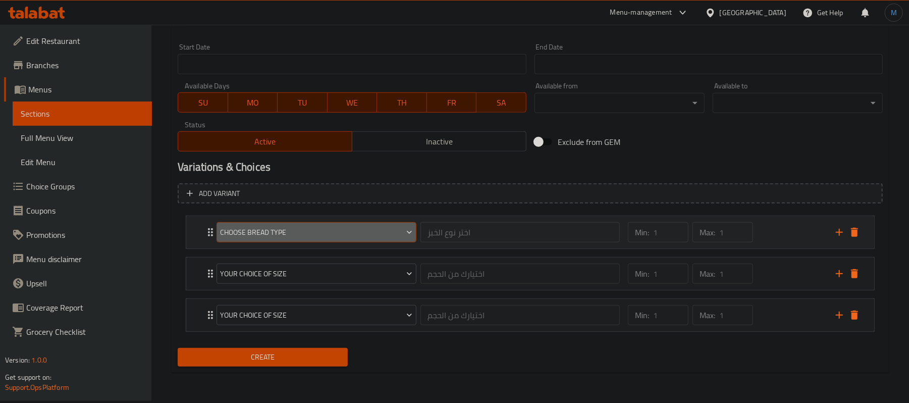
click at [280, 231] on span "Choose Bread Type" at bounding box center [316, 232] width 192 height 13
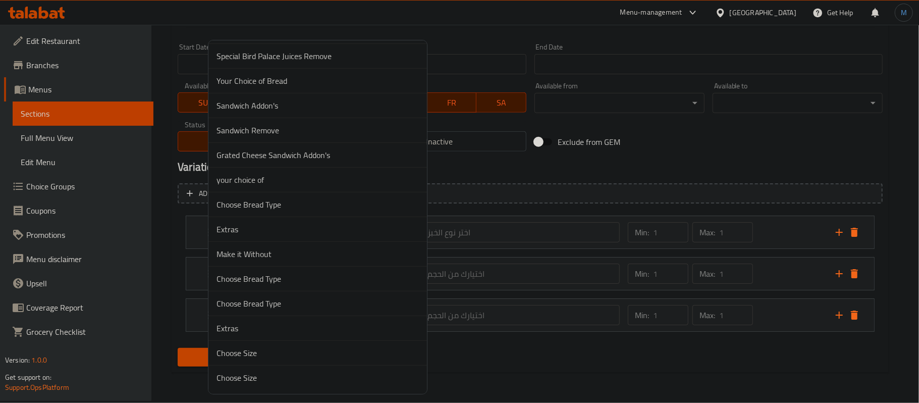
click at [289, 309] on li "Choose Bread Type" at bounding box center [317, 303] width 218 height 25
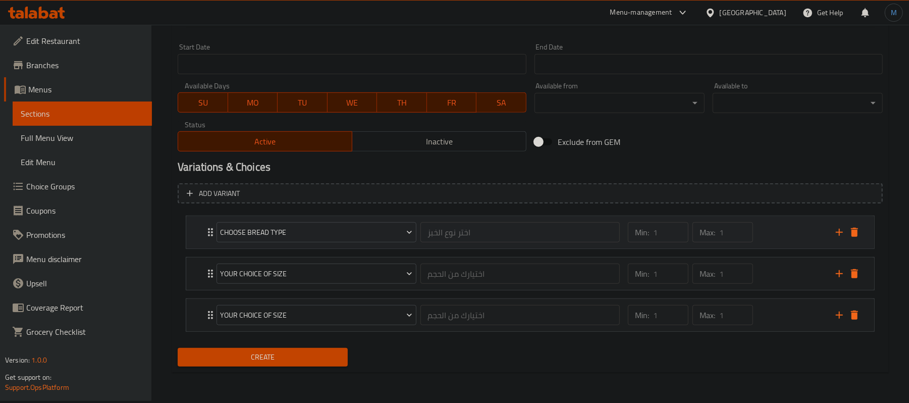
click at [757, 237] on div "Min: 1 ​ Max: 1 ​" at bounding box center [690, 232] width 133 height 28
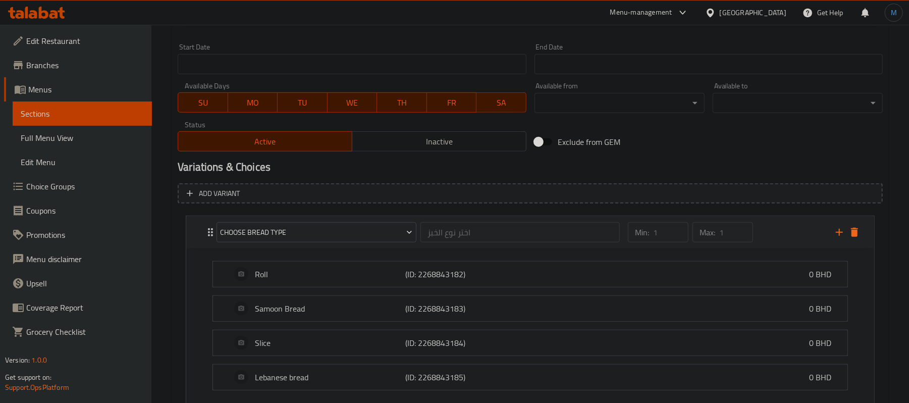
click at [757, 237] on div "Min: 1 ​ Max: 1 ​" at bounding box center [690, 232] width 133 height 28
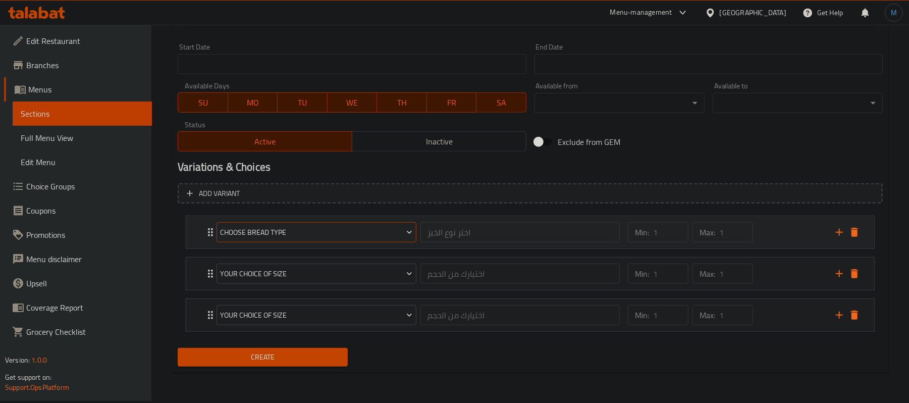
click at [374, 231] on span "Choose Bread Type" at bounding box center [316, 232] width 192 height 13
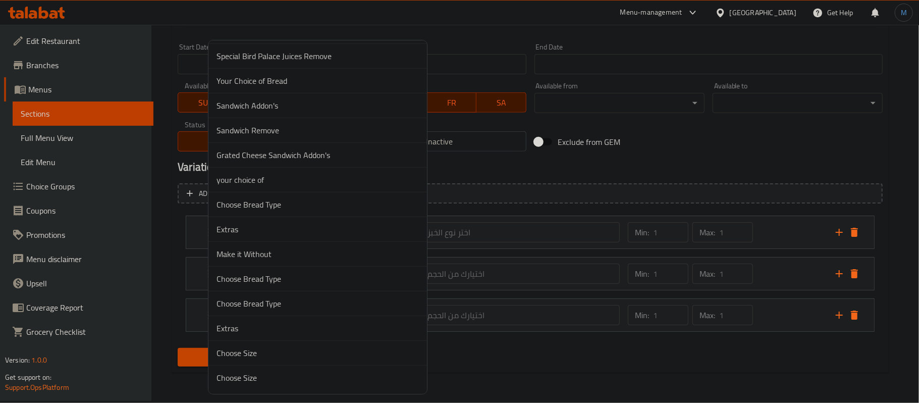
click at [301, 279] on span "Choose Bread Type" at bounding box center [317, 278] width 202 height 12
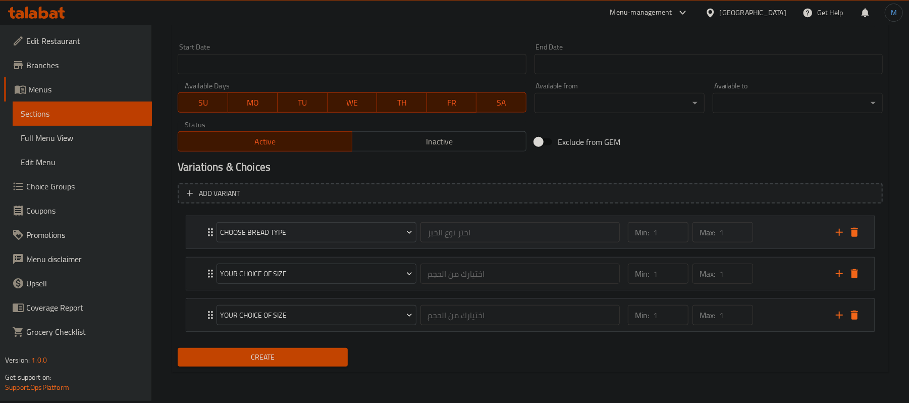
click at [761, 241] on div "Min: 1 ​ Max: 1 ​" at bounding box center [726, 232] width 208 height 32
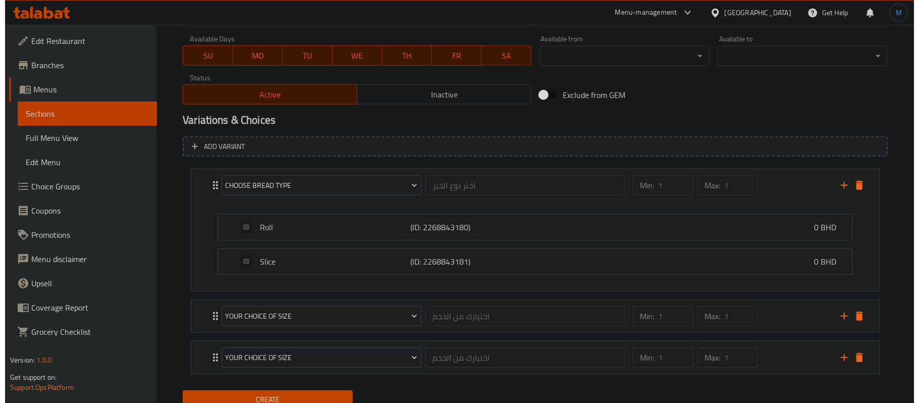
scroll to position [479, 0]
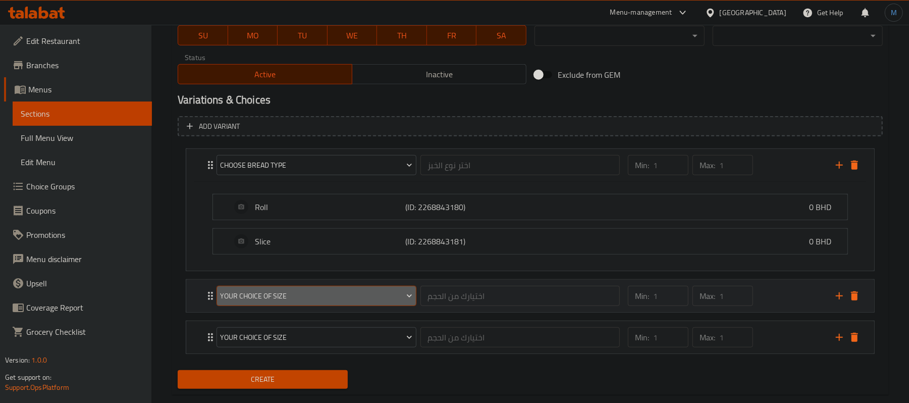
click at [349, 302] on span "Your Choice Of Size" at bounding box center [316, 296] width 192 height 13
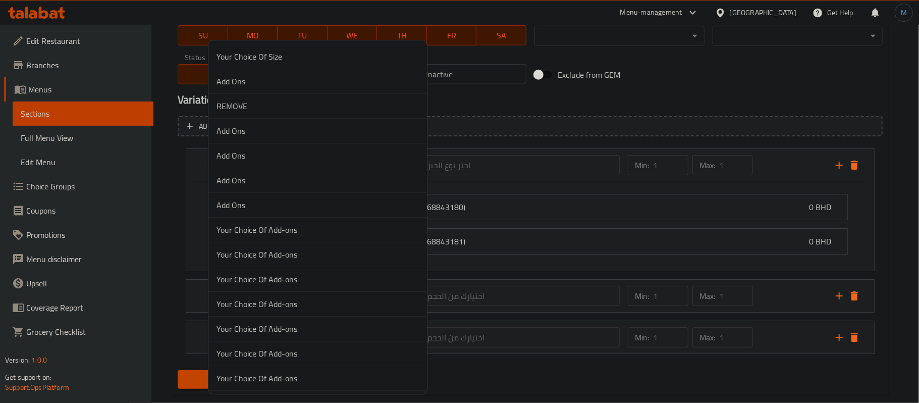
scroll to position [3373, 0]
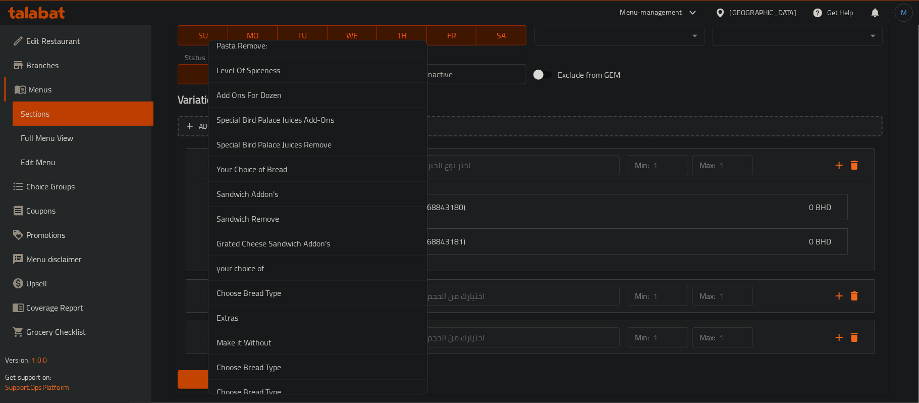
click at [295, 200] on span "Sandwich Addon's" at bounding box center [317, 194] width 202 height 12
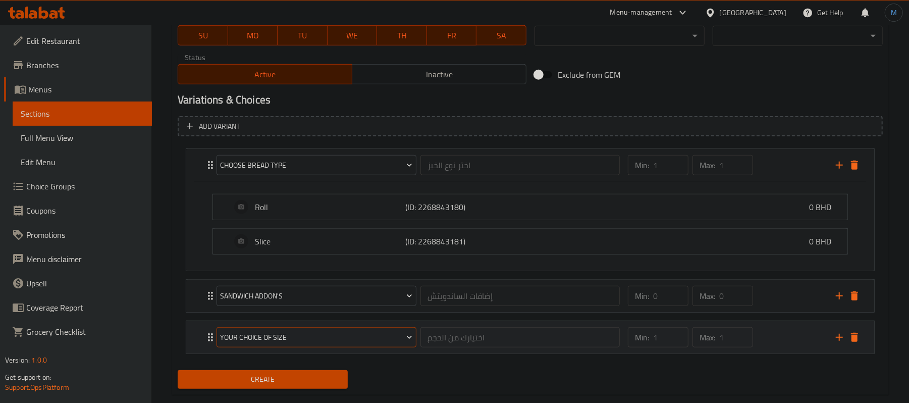
click at [295, 335] on span "Your Choice Of Size" at bounding box center [316, 337] width 192 height 13
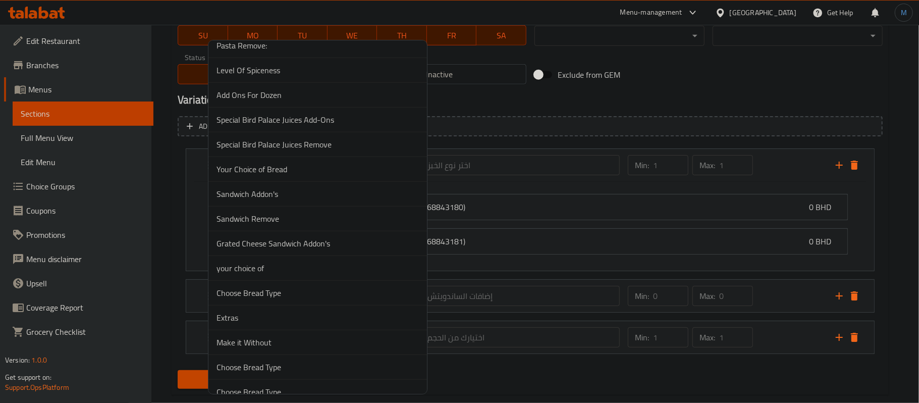
click at [273, 224] on span "Sandwich Remove" at bounding box center [317, 218] width 202 height 12
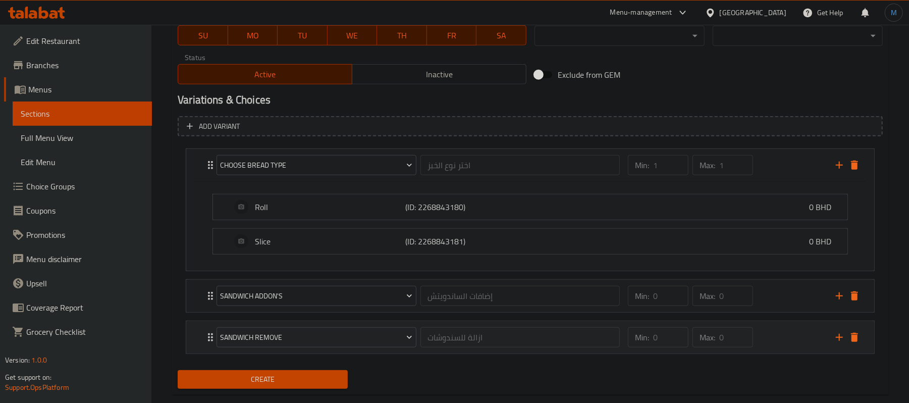
click at [776, 344] on div "Min: 0 ​ Max: 0 ​" at bounding box center [726, 337] width 208 height 32
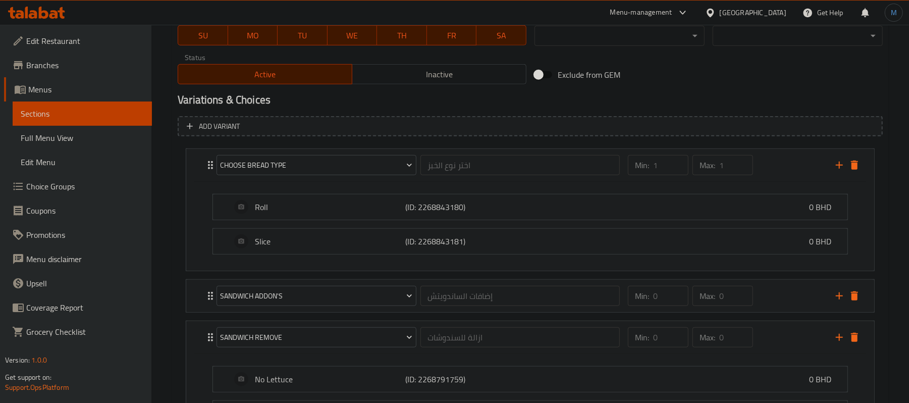
click at [168, 265] on div "Home / Restaurants management / Menus / Sections / item / create Sandwich secti…" at bounding box center [529, 97] width 757 height 1103
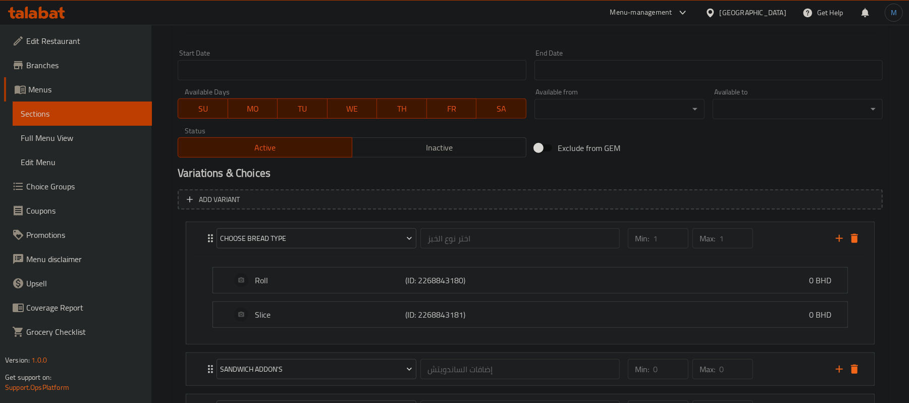
scroll to position [277, 0]
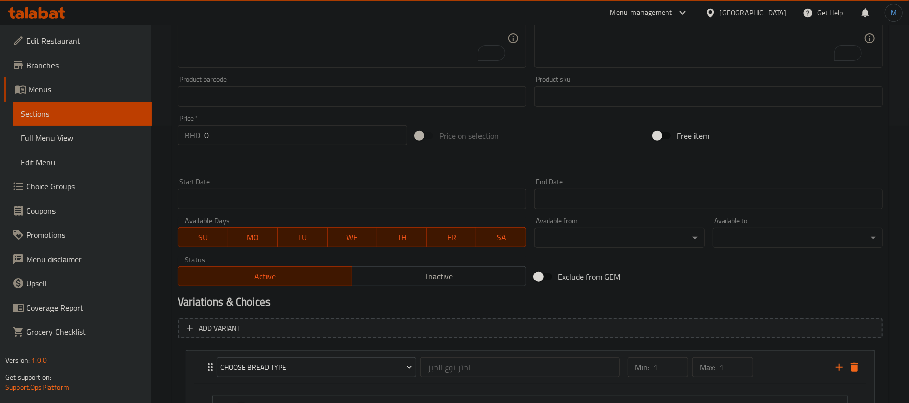
click at [233, 137] on input "0" at bounding box center [305, 135] width 203 height 20
paste input ".550"
type input "0.550"
click at [258, 162] on hr at bounding box center [530, 161] width 689 height 1
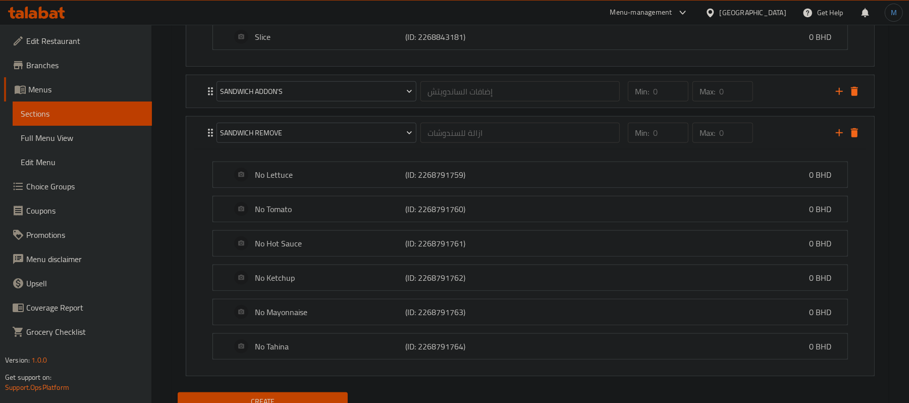
scroll to position [662, 0]
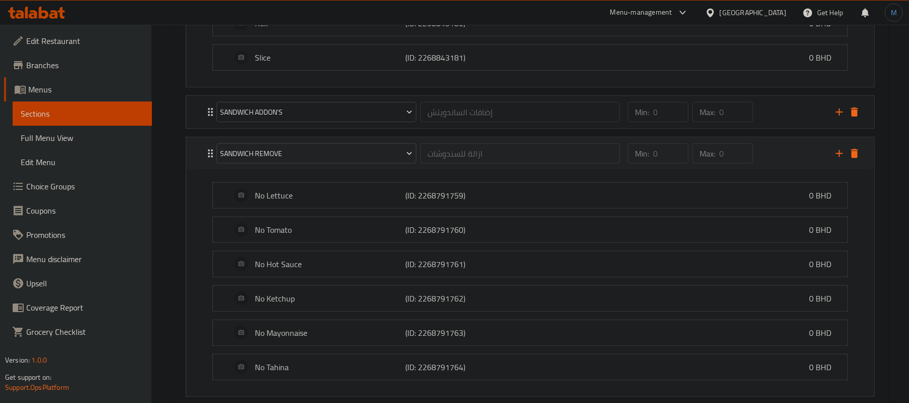
click at [759, 150] on div "Min: 0 ​ Max: 0 ​" at bounding box center [726, 153] width 208 height 32
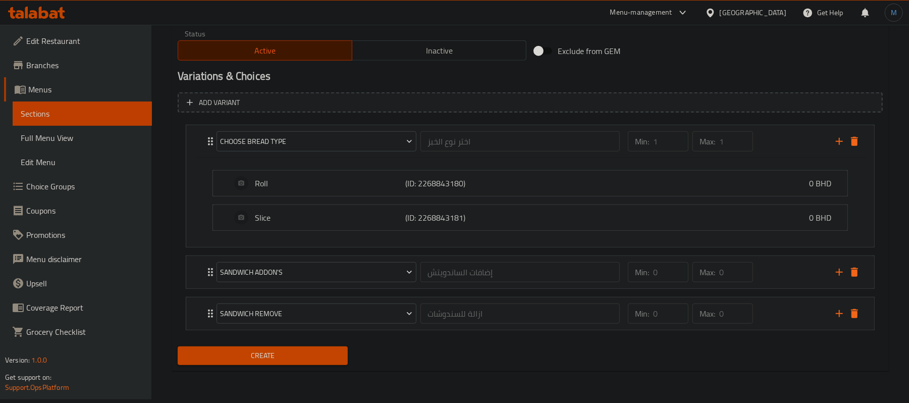
scroll to position [501, 0]
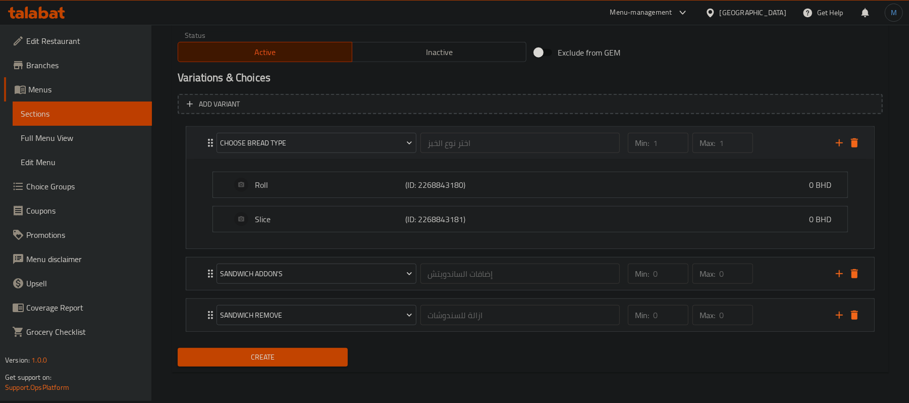
click at [772, 134] on div "Min: 1 ​ Max: 1 ​" at bounding box center [726, 143] width 208 height 32
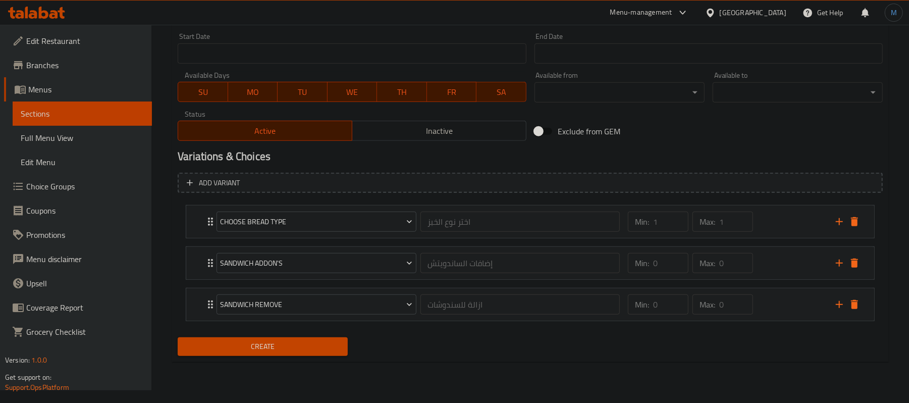
scroll to position [412, 0]
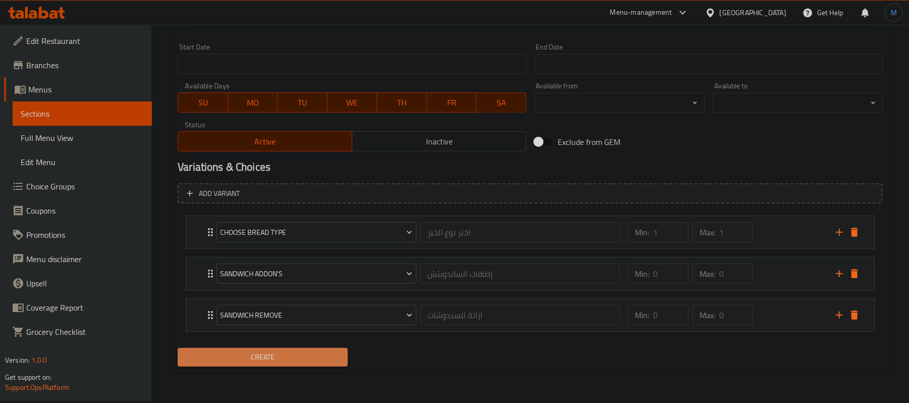
click at [325, 360] on span "Create" at bounding box center [263, 357] width 154 height 13
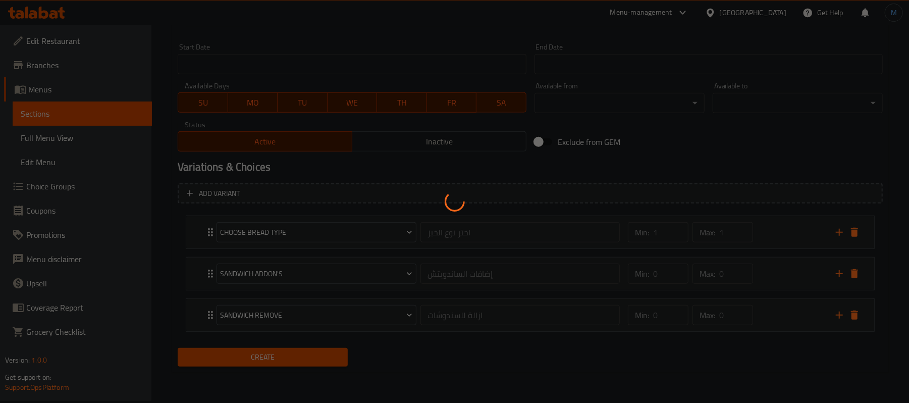
type input "0"
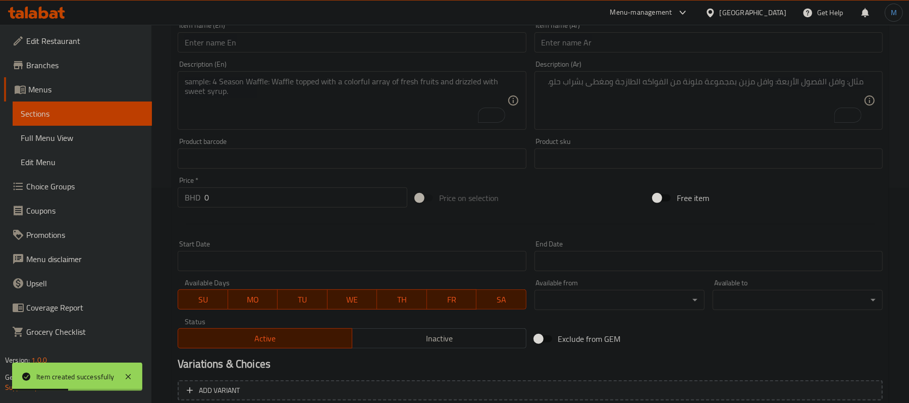
scroll to position [210, 0]
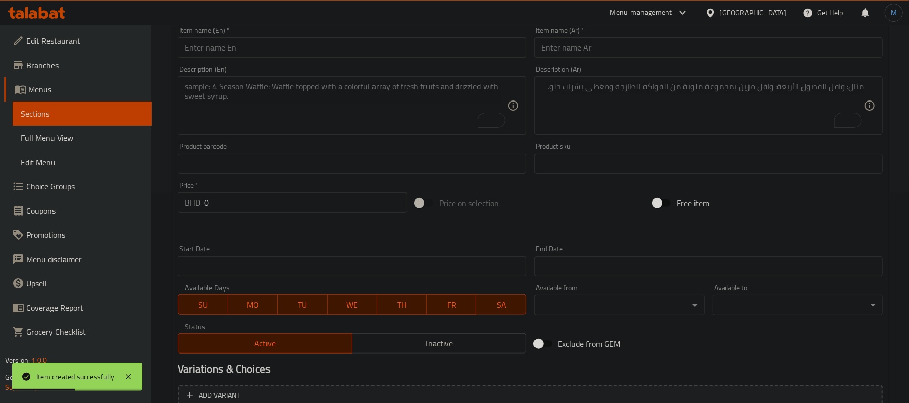
click at [274, 65] on div "Description (En) Description (En)" at bounding box center [352, 100] width 356 height 77
click at [279, 59] on div "Item name (En)   * Item name (En) *" at bounding box center [352, 42] width 356 height 39
click at [283, 55] on input "text" at bounding box center [352, 47] width 348 height 20
paste input "Vegetable Burger Sandwich"
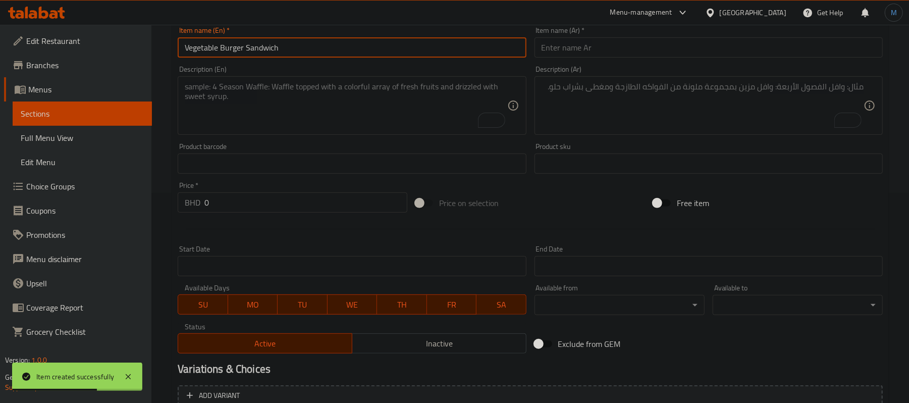
type input "Vegetable Burger Sandwich"
click at [616, 57] on input "text" at bounding box center [708, 47] width 348 height 20
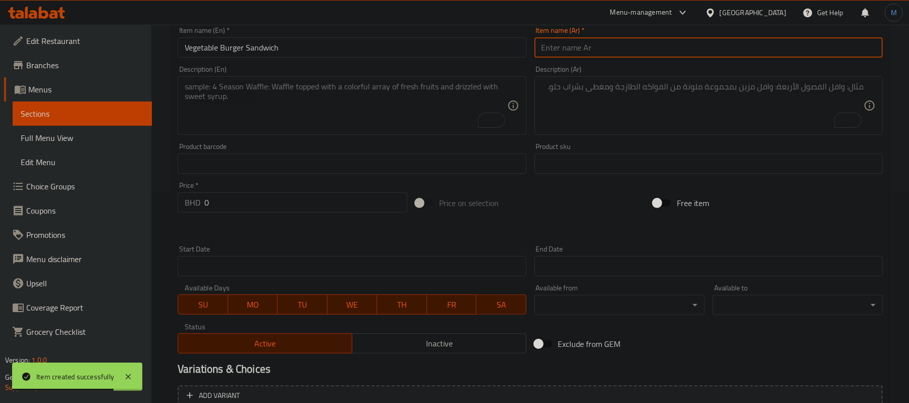
paste input "سندويج برقر خضار"
type input "سندويج برقر خضار"
click at [336, 128] on textarea "To enrich screen reader interactions, please activate Accessibility in Grammarl…" at bounding box center [346, 106] width 322 height 48
paste textarea "Lettuce - Tomato - Hot Sauce - Ketchup - Mayonnaise - Tahina"
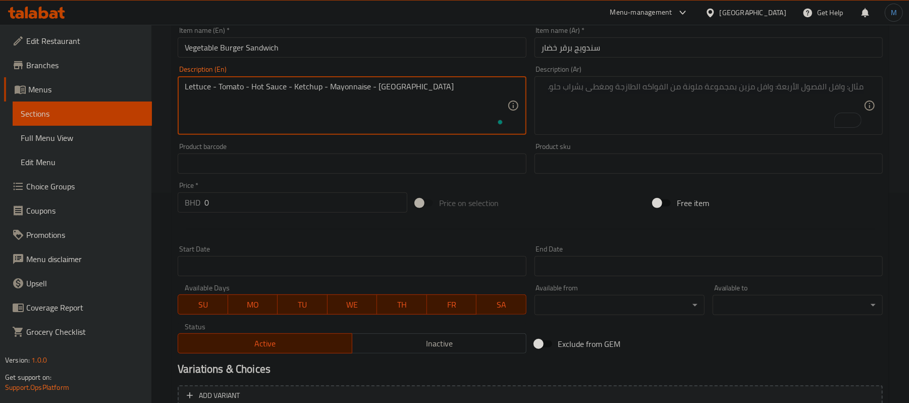
scroll to position [0, 0]
type textarea "Lettuce - Tomato - Hot Sauce - Ketchup - Mayonnaise - Tahina"
click at [584, 116] on textarea "To enrich screen reader interactions, please activate Accessibility in Grammarl…" at bounding box center [702, 106] width 322 height 48
paste textarea "خس - طماطه - فلفل - كاتشب - مايونيز - طحينة"
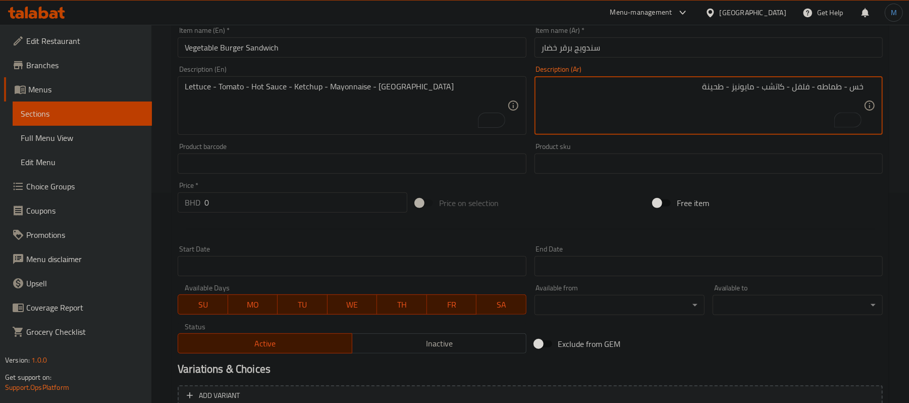
type textarea "خس - طماطه - فلفل - كاتشب - مايونيز - طحينة"
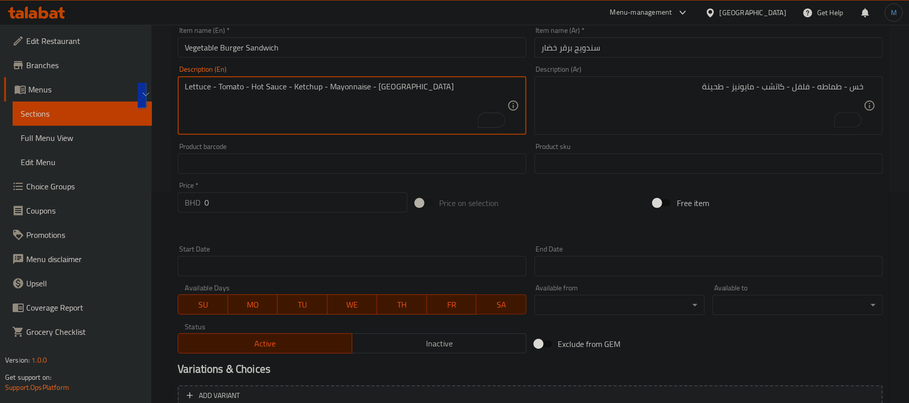
type textarea "Lettuce - tomato - hot sauce - ketchup - mayonnaise - tahina"
click at [252, 89] on textarea "Lettuce - tomato - hot sauce - ketchup - mayonnaise - tahina" at bounding box center [346, 106] width 322 height 48
drag, startPoint x: 246, startPoint y: 86, endPoint x: 283, endPoint y: 89, distance: 36.4
click at [283, 89] on textarea "Lettuce - tomato - hot sauce - ketchup - mayonnaise - tahina" at bounding box center [346, 106] width 322 height 48
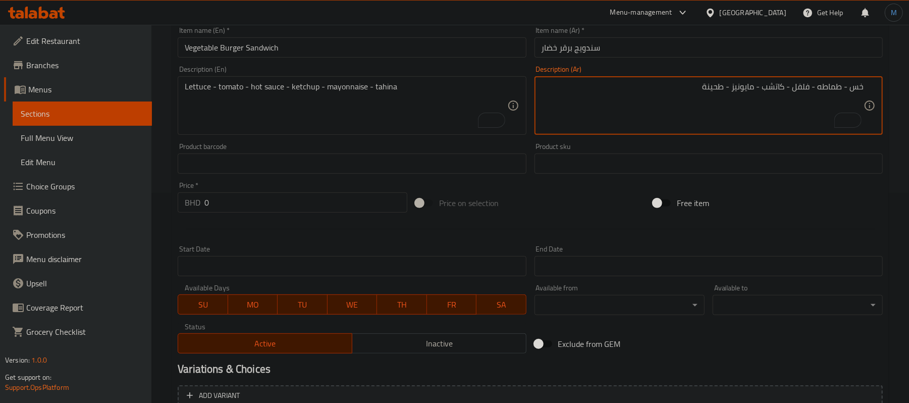
click at [773, 88] on textarea "خس - طماطه - فلفل - كاتشب - مايونيز - طحينة" at bounding box center [702, 106] width 322 height 48
click at [808, 86] on textarea "خس - طماطه - فلفل - كاتشب - مايونيز - طحينة" at bounding box center [702, 106] width 322 height 48
paste textarea "صلصة حارة"
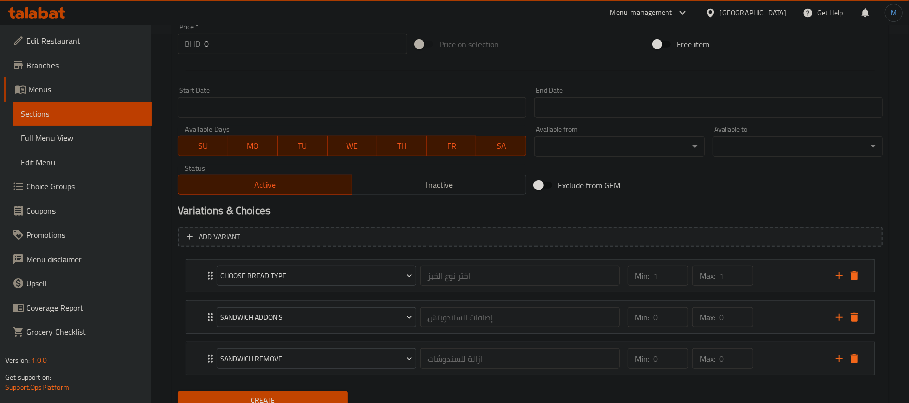
scroll to position [412, 0]
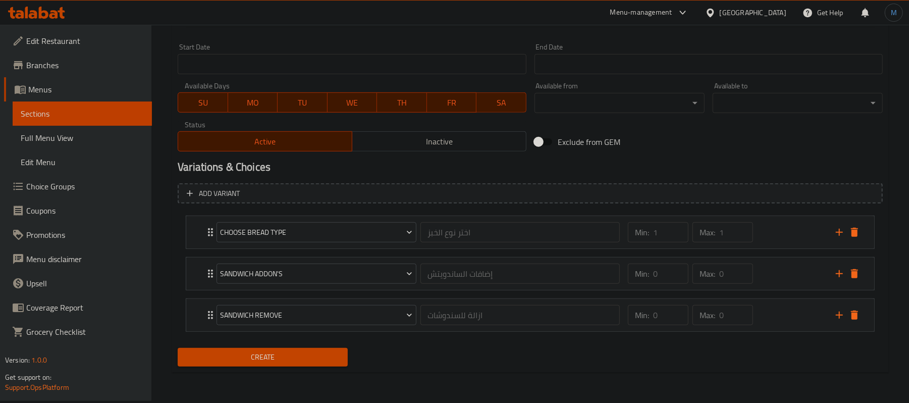
type textarea "خس - طماطه - صلصة حارة - كاتشب - مايونيز - طحينة"
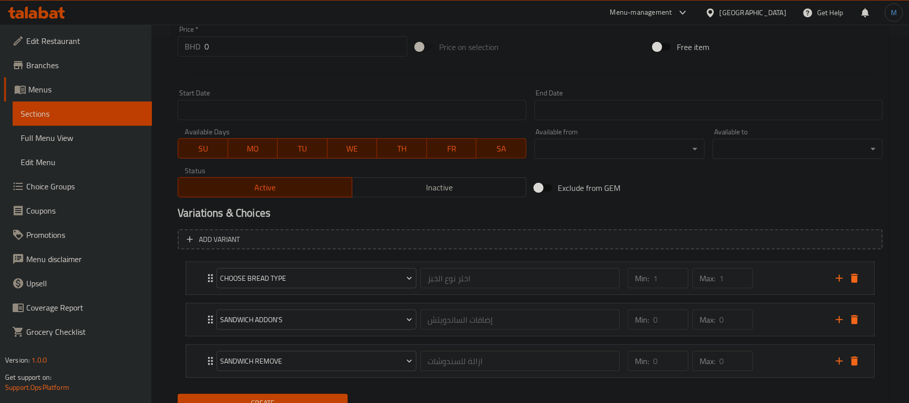
scroll to position [344, 0]
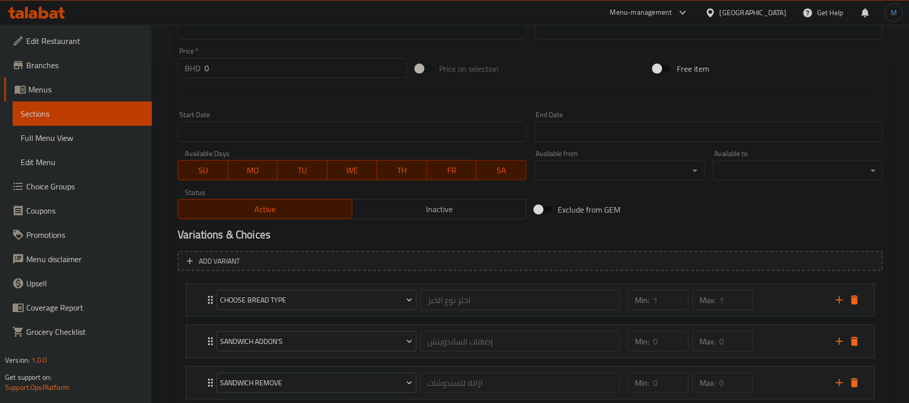
click at [240, 62] on input "0" at bounding box center [305, 68] width 203 height 20
paste input ".550"
type input "0.550"
click at [414, 240] on h2 "Variations & Choices" at bounding box center [530, 234] width 705 height 15
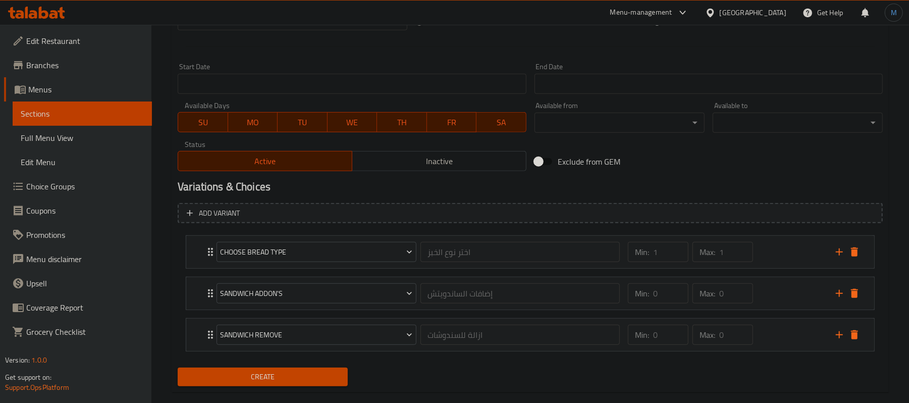
scroll to position [412, 0]
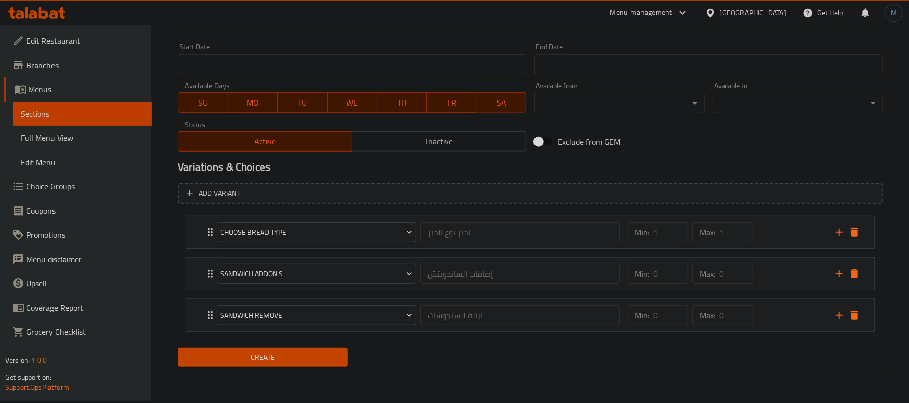
click at [329, 363] on span "Create" at bounding box center [263, 357] width 154 height 13
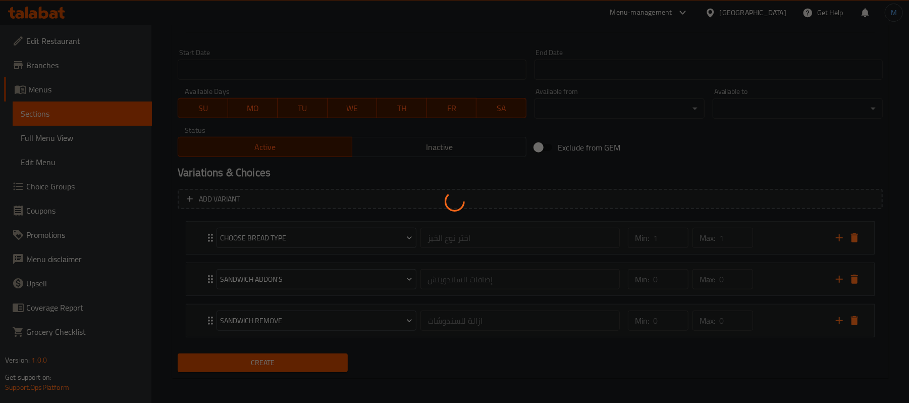
type input "0"
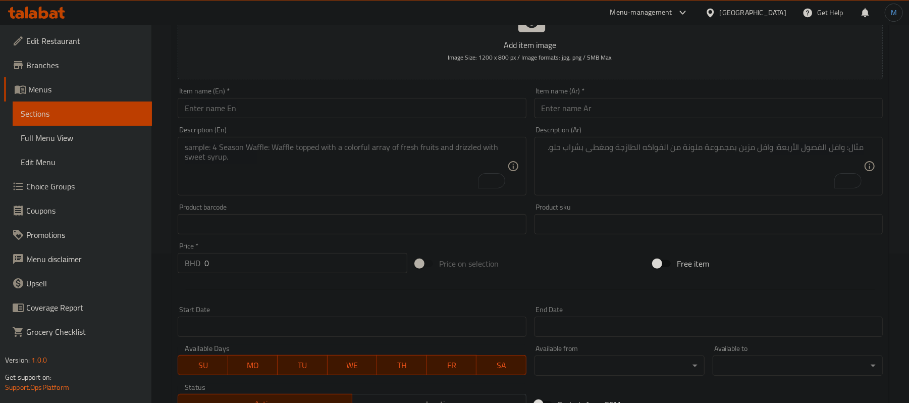
scroll to position [75, 0]
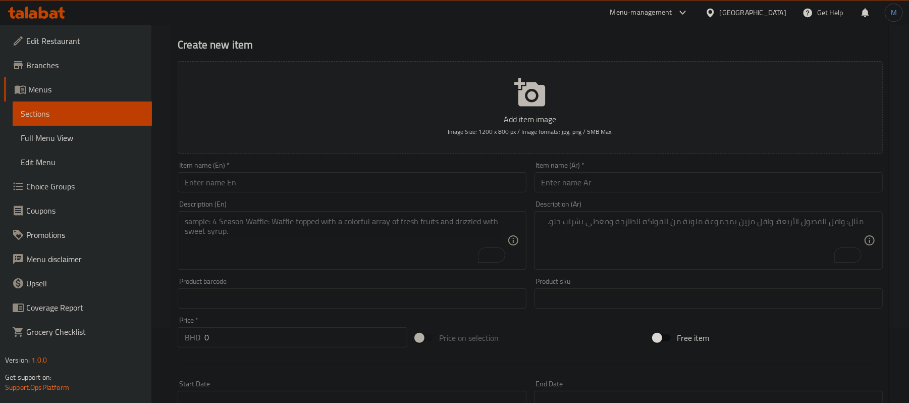
click at [281, 183] on input "text" at bounding box center [352, 182] width 348 height 20
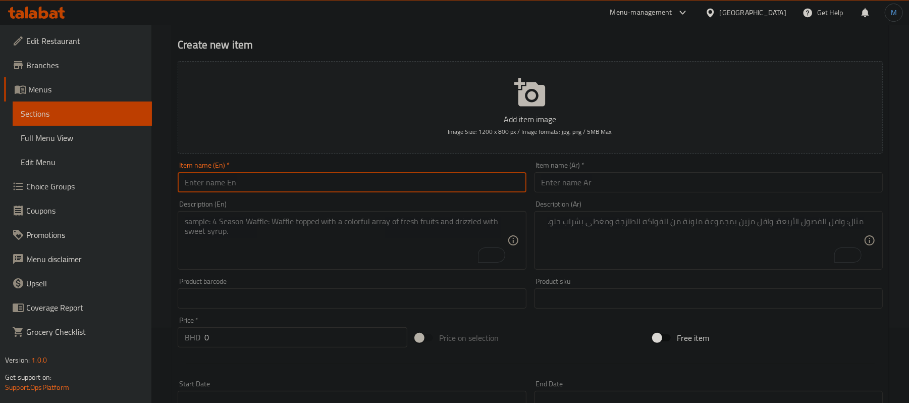
paste input "Chicken Burger Breaded"
type input "Chicken Burger Breaded"
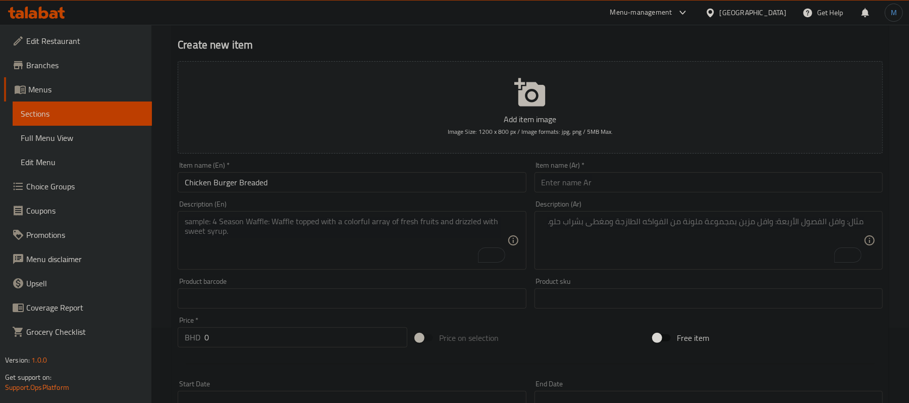
click at [618, 176] on input "text" at bounding box center [708, 182] width 348 height 20
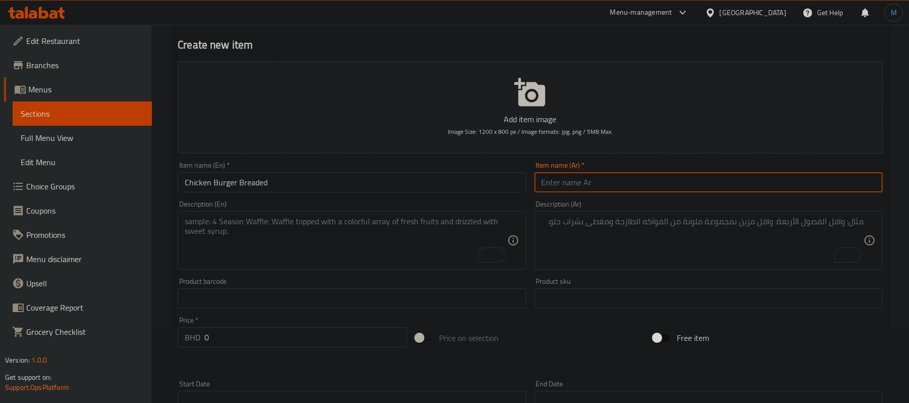
paste input "سندويج برقر دجاج بخصمات"
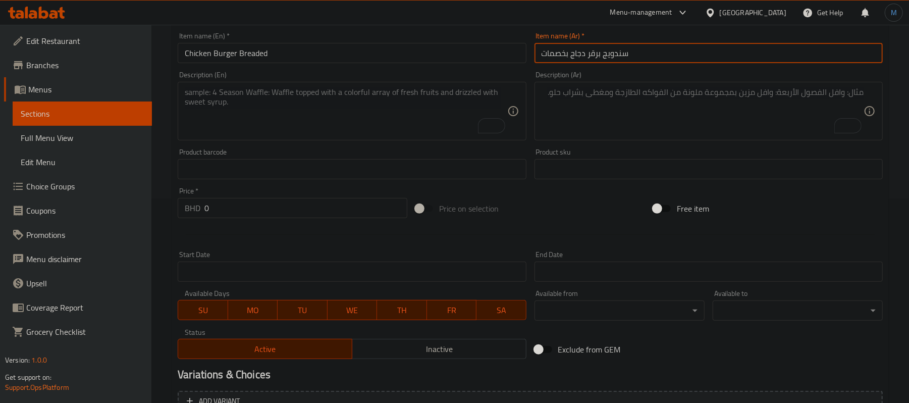
scroll to position [210, 0]
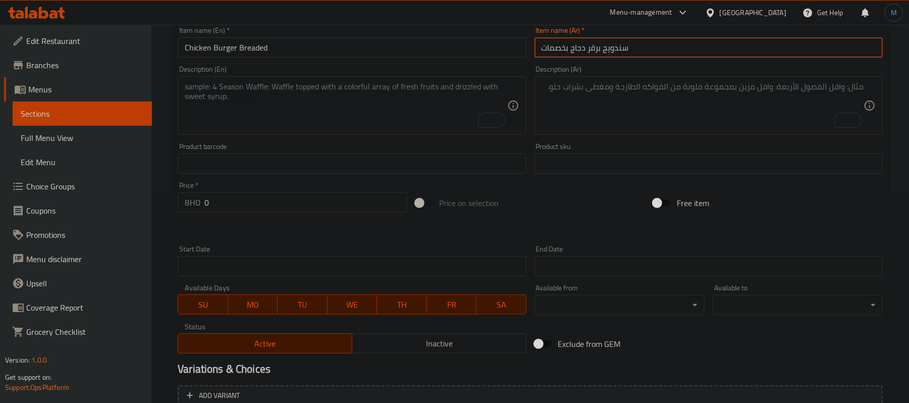
type input "سندويج برقر دجاج بخصمات"
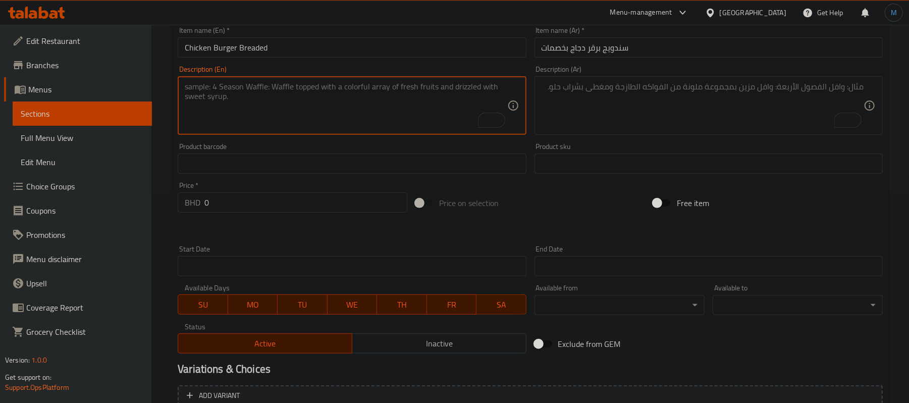
click at [279, 130] on textarea "To enrich screen reader interactions, please activate Accessibility in Grammarl…" at bounding box center [346, 106] width 322 height 48
paste textarea "Lettuce - Tomato - Hot Sauce - Ketchup - Mayonnaise - [GEOGRAPHIC_DATA]"
click at [279, 130] on textarea "Lettuce - Tomato - Hot Sauce - Ketchup - Mayonnaise - [GEOGRAPHIC_DATA]" at bounding box center [346, 106] width 322 height 48
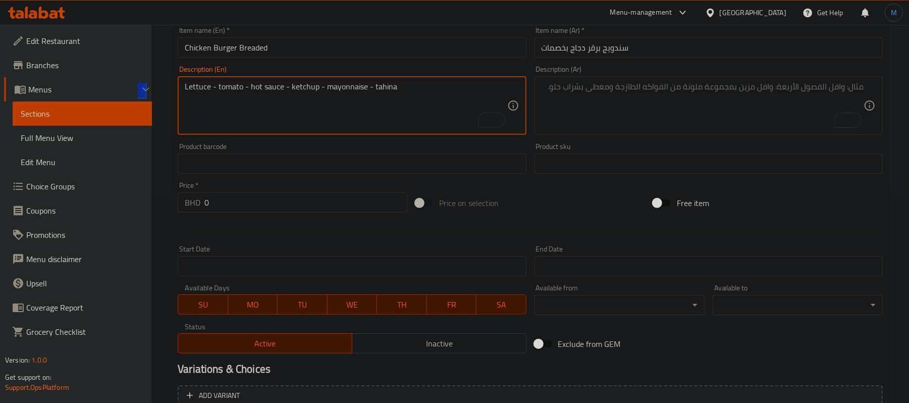
click at [249, 88] on textarea "Lettuce - tomato - hot sauce - ketchup - mayonnaise - tahina" at bounding box center [346, 106] width 322 height 48
drag, startPoint x: 249, startPoint y: 88, endPoint x: 267, endPoint y: 89, distance: 17.7
click at [267, 89] on textarea "Lettuce - tomato - hot sauce - ketchup - mayonnaise - tahina" at bounding box center [346, 106] width 322 height 48
type textarea "Lettuce - tomato - hot sauce - ketchup - mayonnaise - tahina"
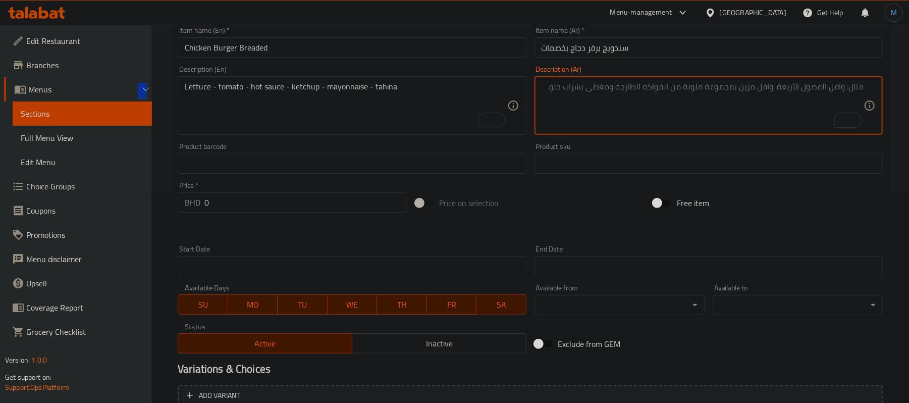
click at [704, 122] on textarea "To enrich screen reader interactions, please activate Accessibility in Grammarl…" at bounding box center [702, 106] width 322 height 48
paste textarea "خس - طماطه - فلفل - كاتشب - مايونيز - طحينة"
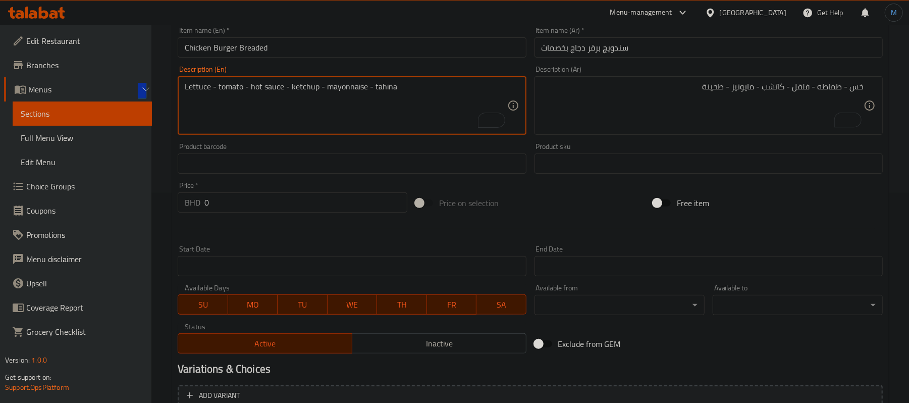
drag, startPoint x: 249, startPoint y: 89, endPoint x: 282, endPoint y: 89, distance: 32.8
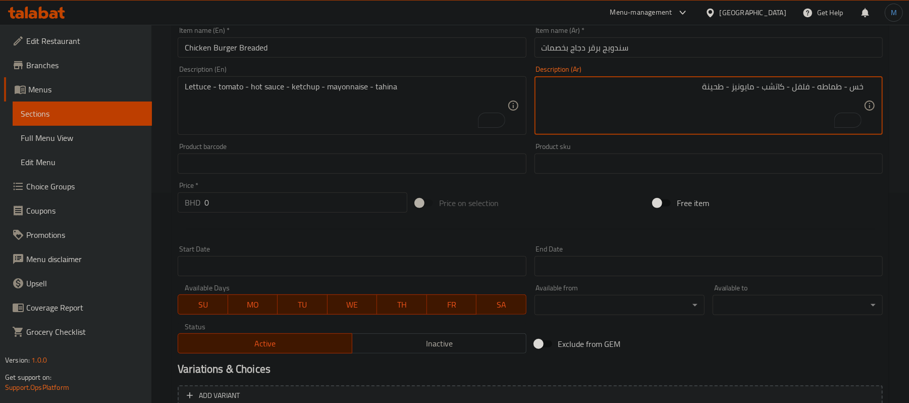
click at [800, 85] on textarea "خس - طماطه - فلفل - كاتشب - مايونيز - طحينة" at bounding box center [702, 106] width 322 height 48
paste textarea "صلصة حارة"
type textarea "خس - طماطه - صلصة حارة - كاتشب - مايونيز - طحينة"
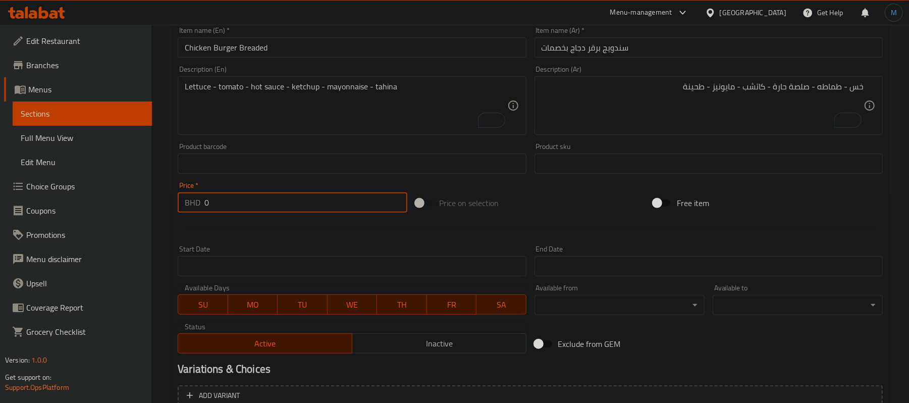
click at [299, 212] on input "0" at bounding box center [305, 202] width 203 height 20
paste input ".700"
type input "0.700"
click at [280, 233] on div at bounding box center [530, 228] width 713 height 25
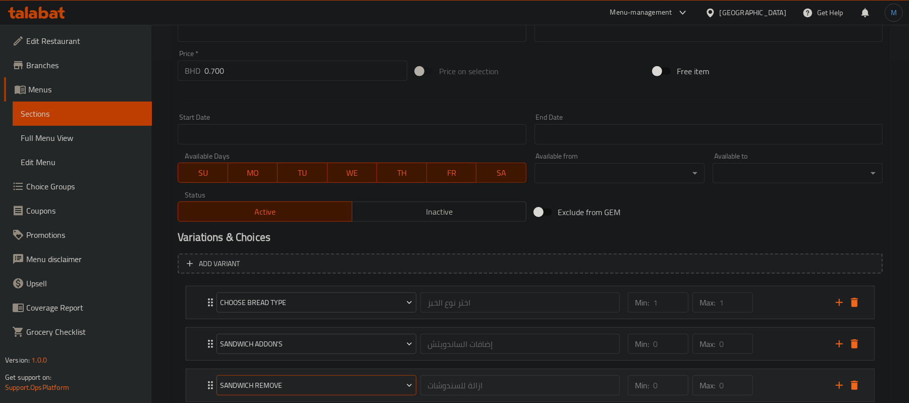
scroll to position [412, 0]
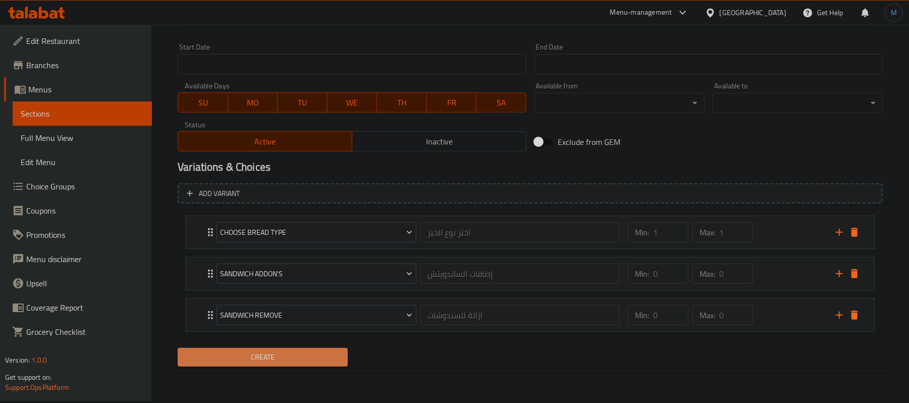
click at [290, 352] on span "Create" at bounding box center [263, 357] width 154 height 13
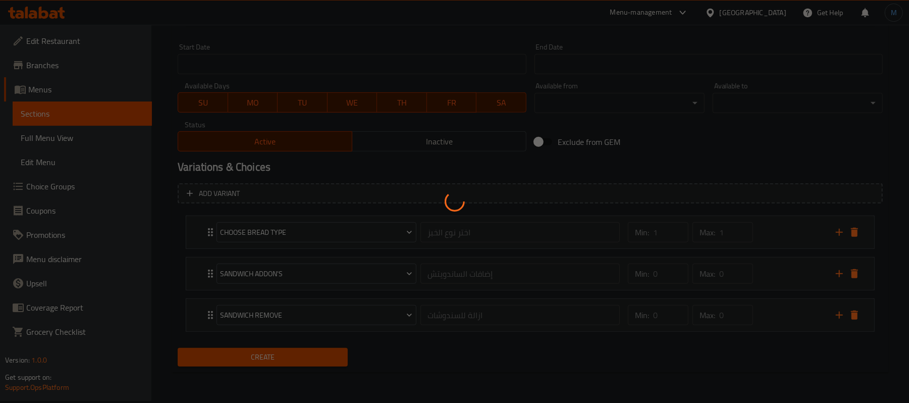
type input "0"
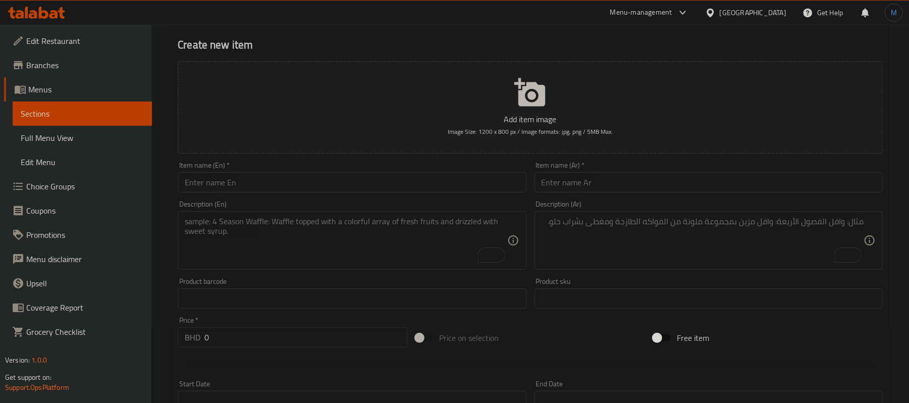
scroll to position [0, 0]
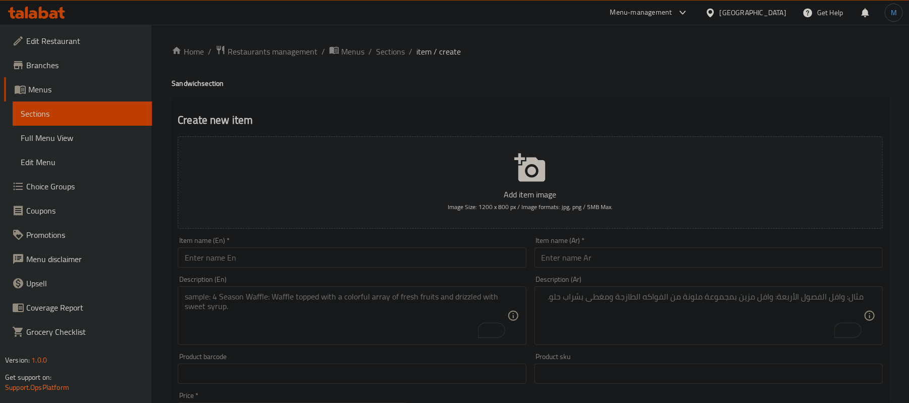
click at [340, 257] on input "text" at bounding box center [352, 257] width 348 height 20
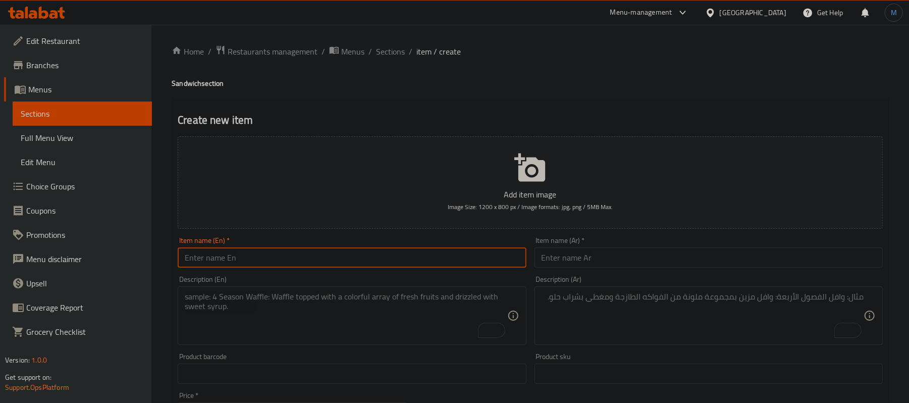
paste input "Beef Liver Sandwich (S)"
type input "Beef Liver Sandwich (S)"
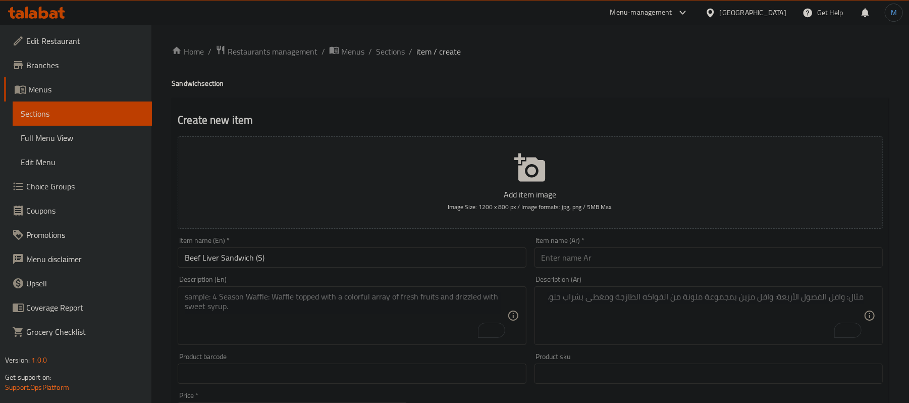
click at [737, 249] on input "text" at bounding box center [708, 257] width 348 height 20
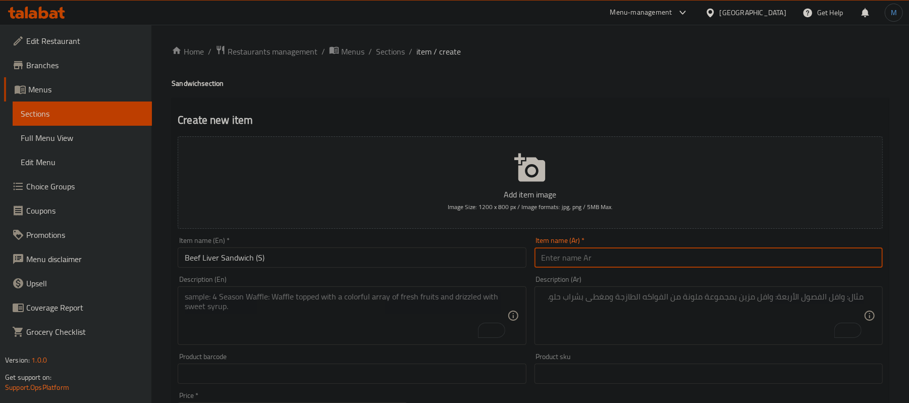
paste input "سندويج كبدة لحم (S)"
type input "سندويج كبدة لحم (اس)"
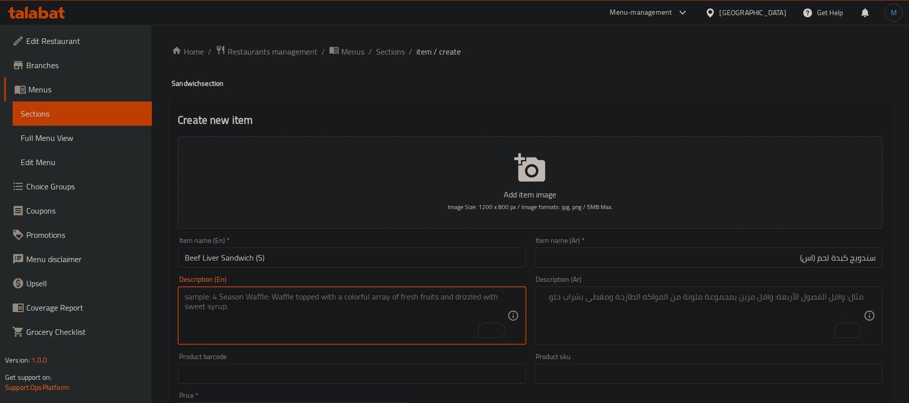
click at [320, 327] on textarea "To enrich screen reader interactions, please activate Accessibility in Grammarl…" at bounding box center [346, 316] width 322 height 48
paste textarea "Lettuce - Tomato - Hot Sauce - Ketchup - Mayonnaise - Tahina"
type textarea "Lettuce - tomato - hot sauce - ketchup - mayonnaise - tahina"
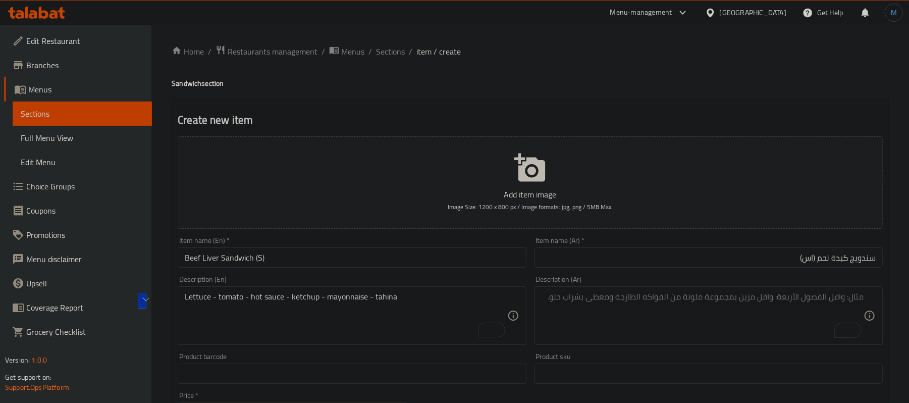
drag, startPoint x: 665, startPoint y: 328, endPoint x: 664, endPoint y: 307, distance: 20.7
click at [665, 311] on textarea "To enrich screen reader interactions, please activate Accessibility in Grammarl…" at bounding box center [702, 316] width 322 height 48
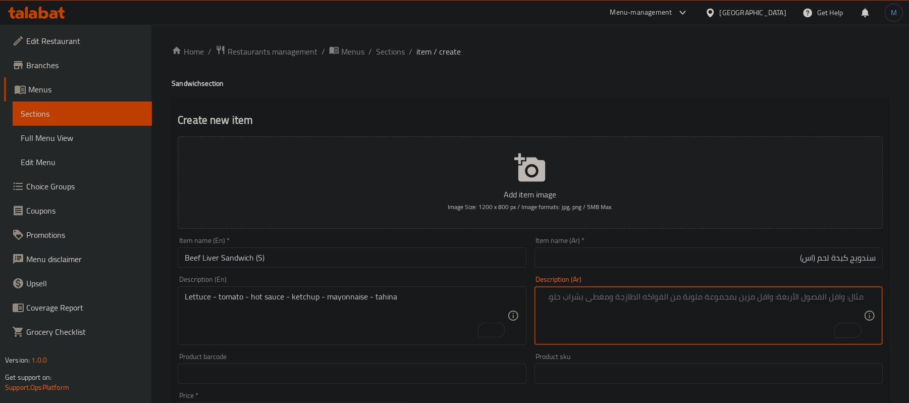
paste textarea "خس - طماطه - فلفل - كاتشب - مايونيز - طحينة"
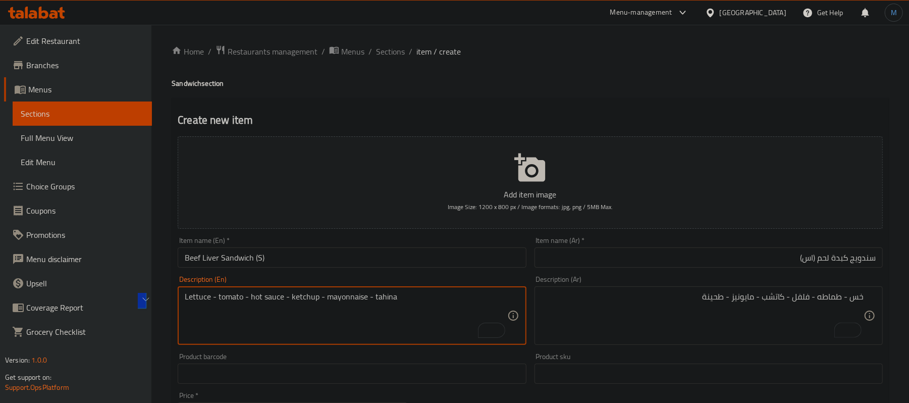
drag, startPoint x: 249, startPoint y: 295, endPoint x: 283, endPoint y: 298, distance: 33.9
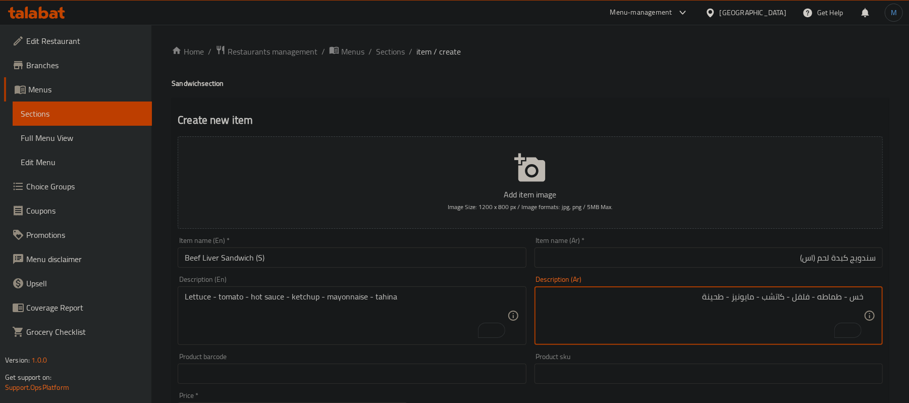
click at [799, 298] on textarea "خس - طماطه - فلفل - كاتشب - مايونيز - طحينة" at bounding box center [702, 316] width 322 height 48
paste textarea "صلصة حارة"
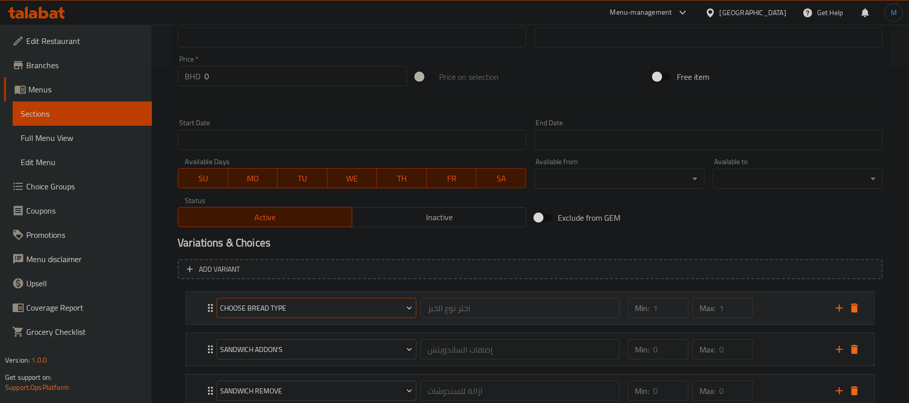
type textarea "خس - طماطه - صلصة حارة - كاتشب - مايونيز - طحينة"
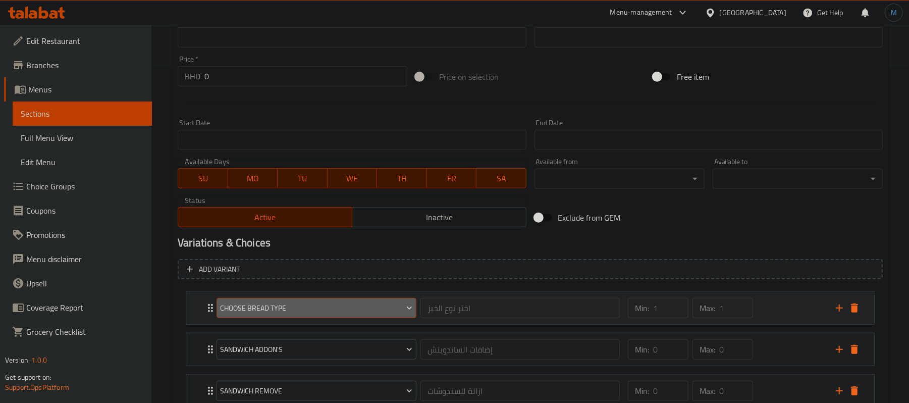
click at [285, 311] on span "Choose Bread Type" at bounding box center [316, 308] width 192 height 13
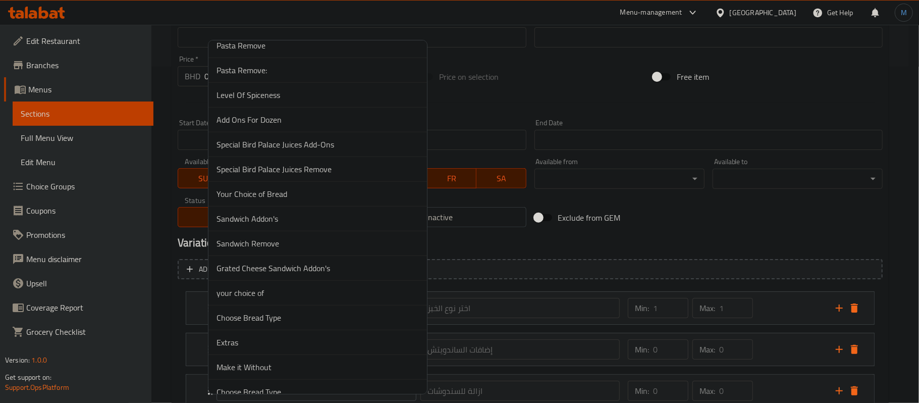
click at [291, 200] on span "Your Choice of Bread" at bounding box center [317, 194] width 202 height 12
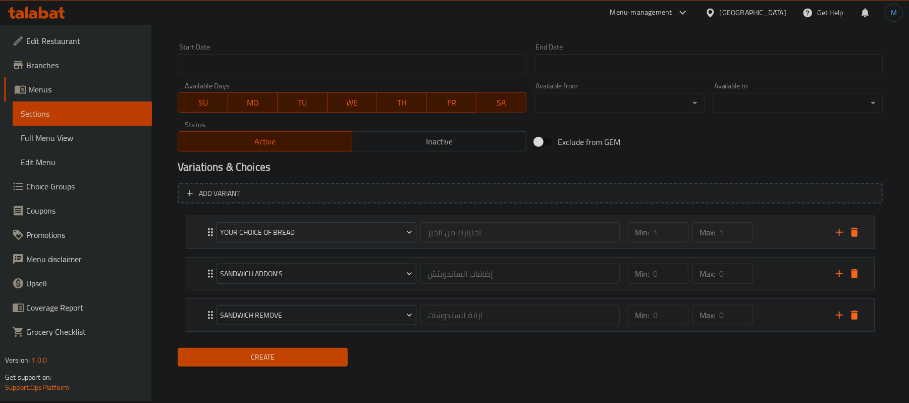
click at [783, 231] on div "Min: 1 ​ Max: 1 ​" at bounding box center [726, 232] width 208 height 32
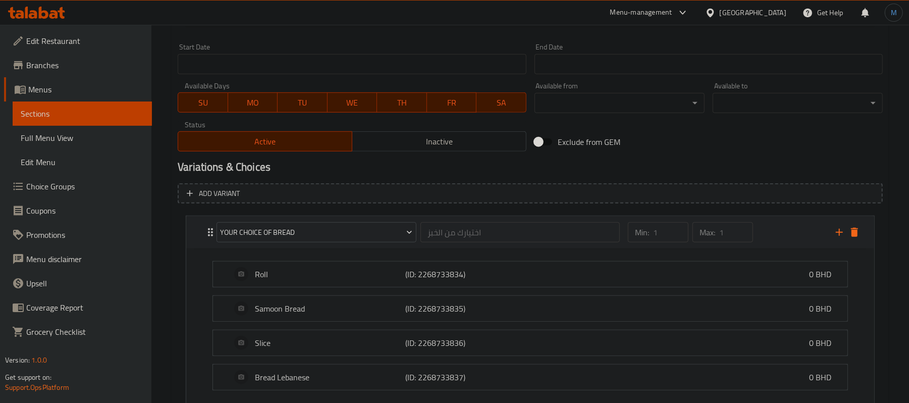
click at [781, 232] on div "Min: 1 ​ Max: 1 ​" at bounding box center [726, 232] width 208 height 32
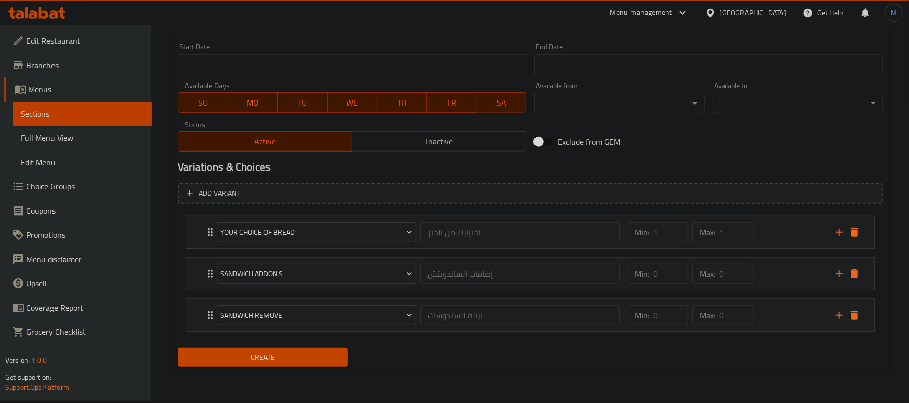
click at [262, 44] on div "Start Date Start Date" at bounding box center [352, 58] width 348 height 31
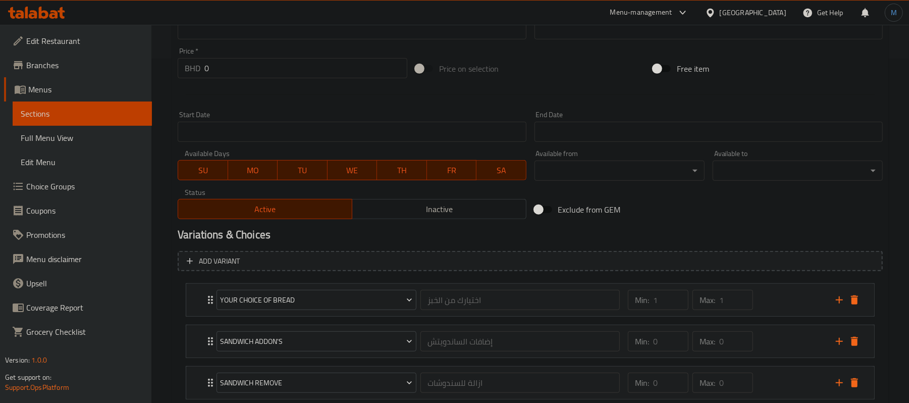
click at [262, 69] on input "0" at bounding box center [305, 68] width 203 height 20
paste input ".500"
type input "0.500"
click at [274, 106] on div at bounding box center [530, 94] width 713 height 25
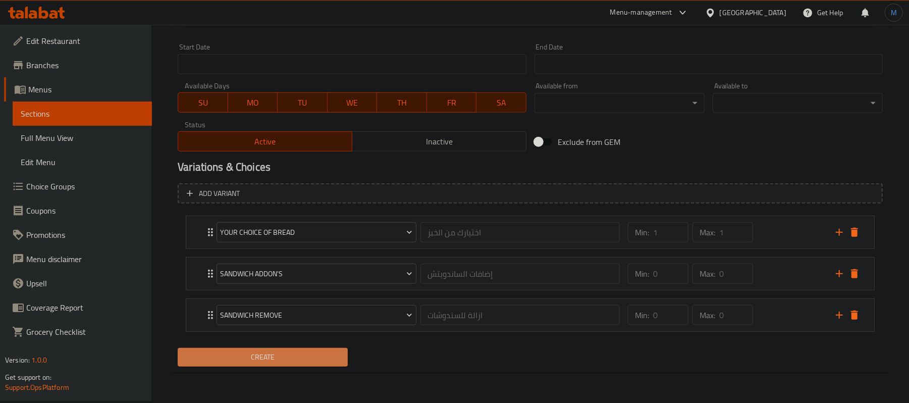
click at [303, 360] on span "Create" at bounding box center [263, 357] width 154 height 13
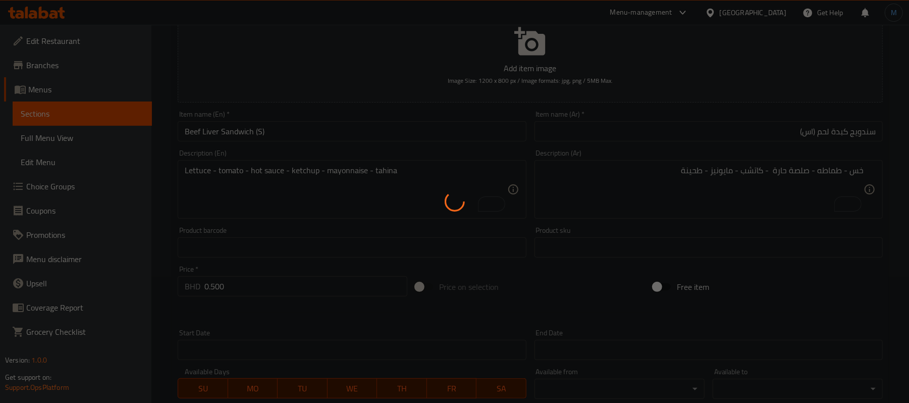
type input "0"
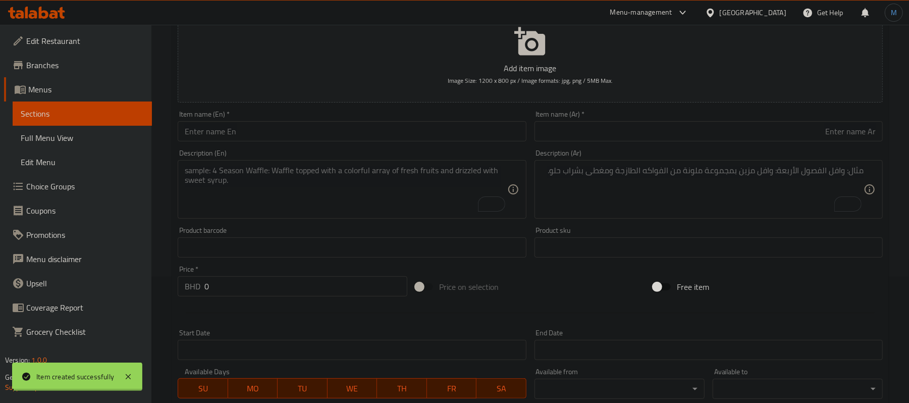
scroll to position [75, 0]
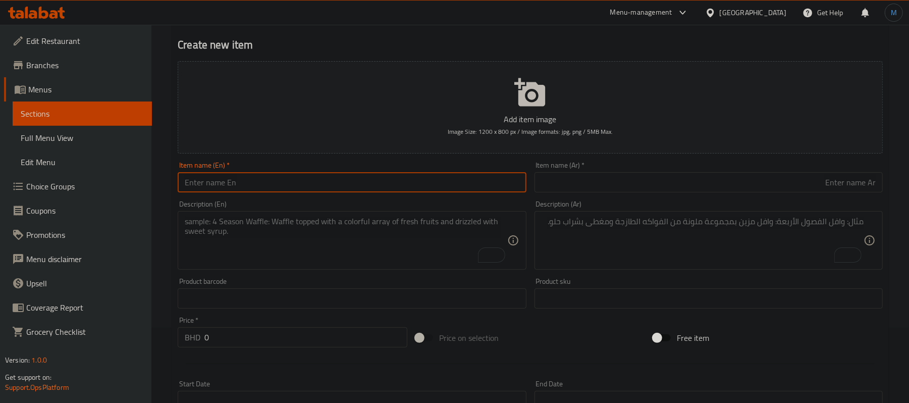
click at [312, 176] on input "text" at bounding box center [352, 182] width 348 height 20
paste input "Beef Liver Sandwich (L)"
type input "Beef Liver Sandwich (L)"
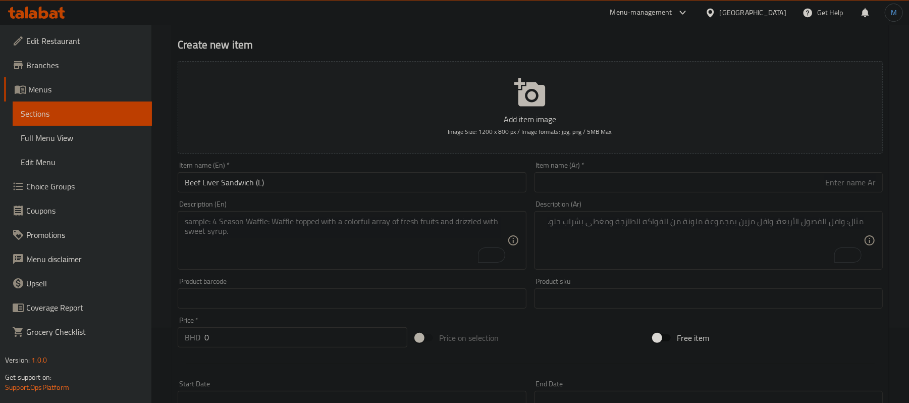
drag, startPoint x: 663, startPoint y: 198, endPoint x: 670, endPoint y: 194, distance: 8.4
click at [665, 197] on div "Description (Ar) Description (Ar)" at bounding box center [708, 234] width 356 height 77
click at [670, 192] on input "text" at bounding box center [708, 182] width 348 height 20
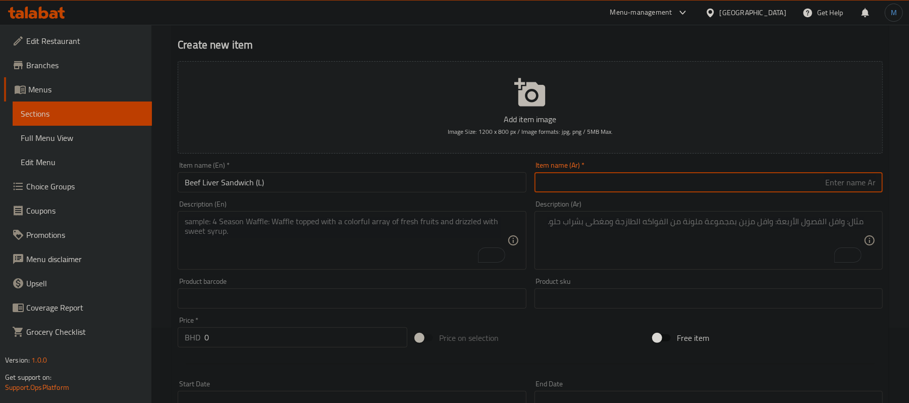
paste input "سندويج كبدة لحم (L)"
type input "سندويج كبدة لحم (ال)"
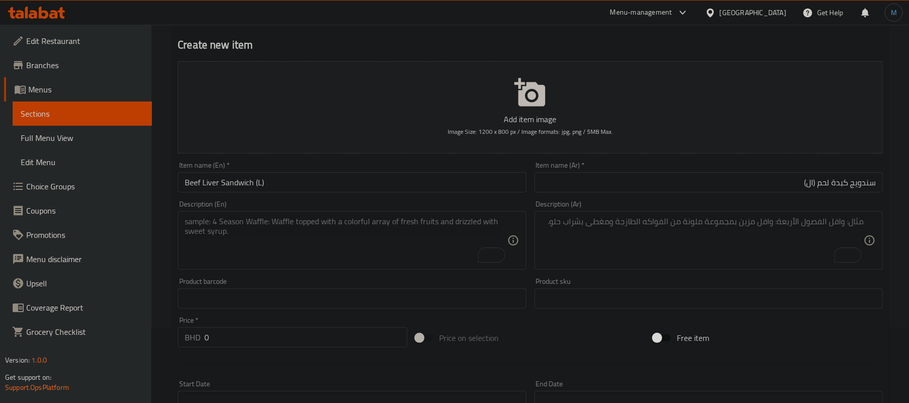
click at [392, 238] on textarea "To enrich screen reader interactions, please activate Accessibility in Grammarl…" at bounding box center [346, 240] width 322 height 48
paste textarea "Lettuce - Tomato - Hot Sauce - Ketchup - Mayonnaise - Tahina"
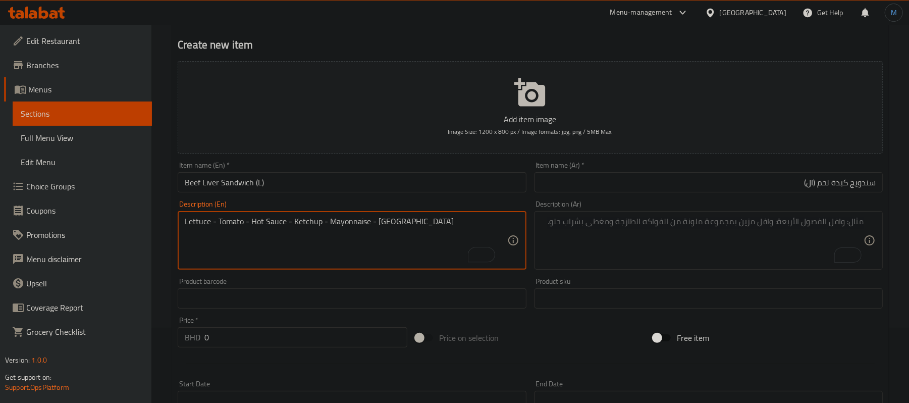
scroll to position [0, 0]
type textarea "Lettuce - tomato - hot sauce - ketchup - mayonnaise - tahina"
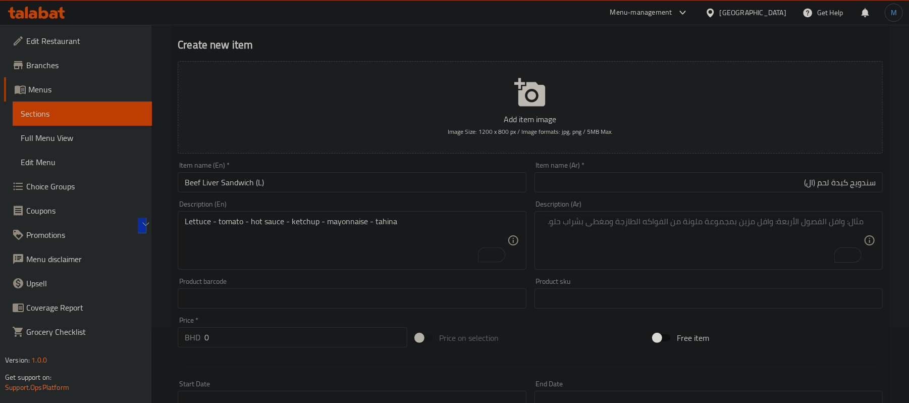
click at [692, 202] on div "Description (Ar) Description (Ar)" at bounding box center [708, 234] width 348 height 69
click at [693, 226] on textarea "To enrich screen reader interactions, please activate Accessibility in Grammarl…" at bounding box center [702, 240] width 322 height 48
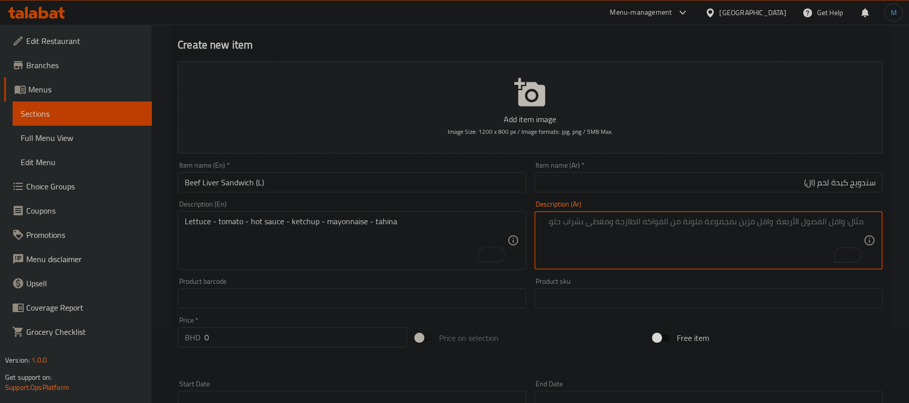
paste textarea "خس - طماطه - فلفل - كاتشب - مايونيز - طحينة"
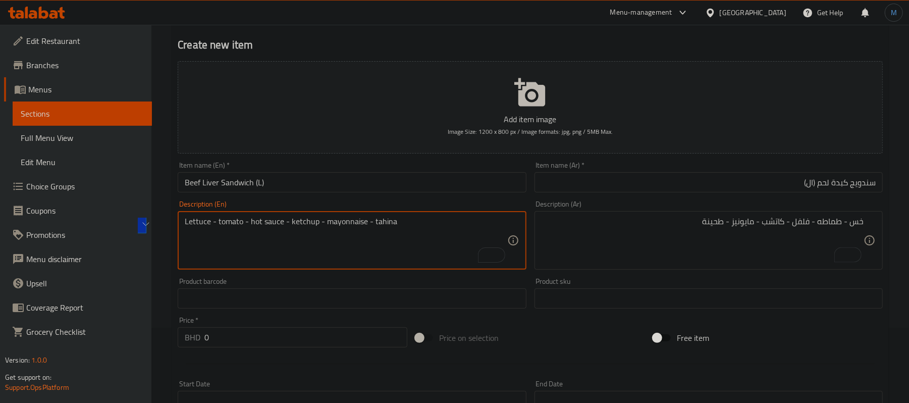
drag, startPoint x: 248, startPoint y: 222, endPoint x: 282, endPoint y: 222, distance: 33.3
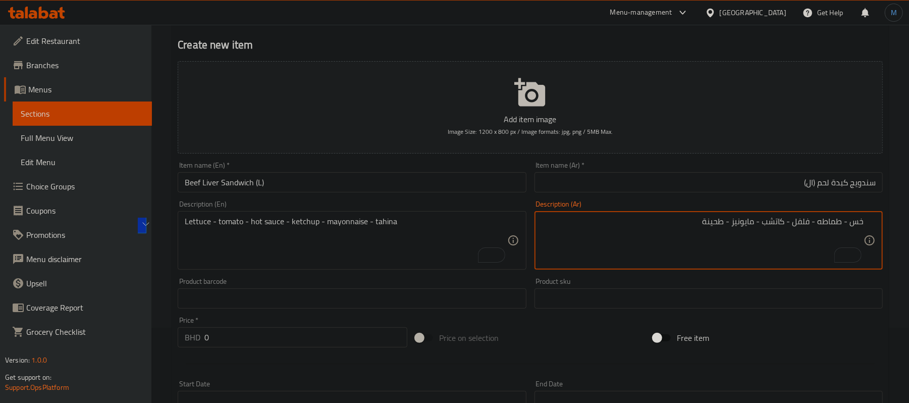
click at [796, 225] on textarea "خس - طماطه - فلفل - كاتشب - مايونيز - طحينة" at bounding box center [702, 240] width 322 height 48
paste textarea "صلصة حارة"
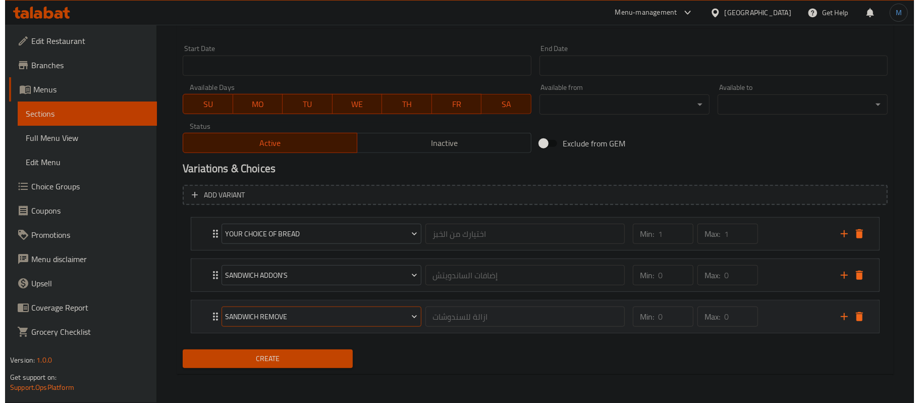
scroll to position [412, 0]
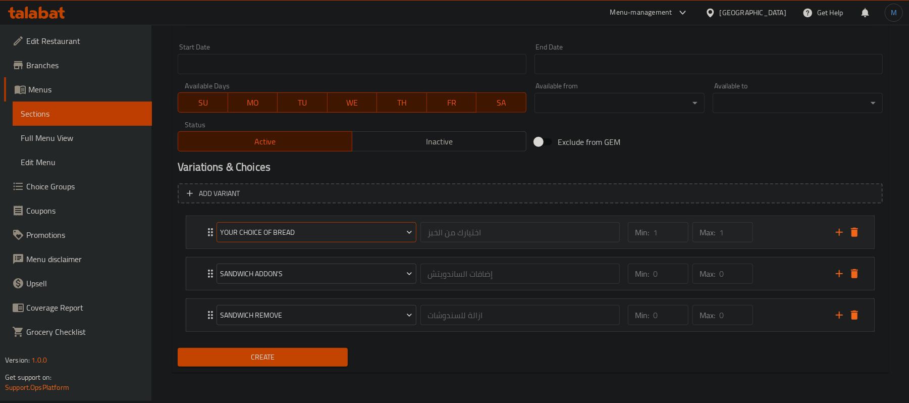
type textarea "خس - طماطه - صلصة حارة - كاتشب - مايونيز - طحينة"
click at [288, 237] on span "Your Choice of Bread" at bounding box center [316, 232] width 192 height 13
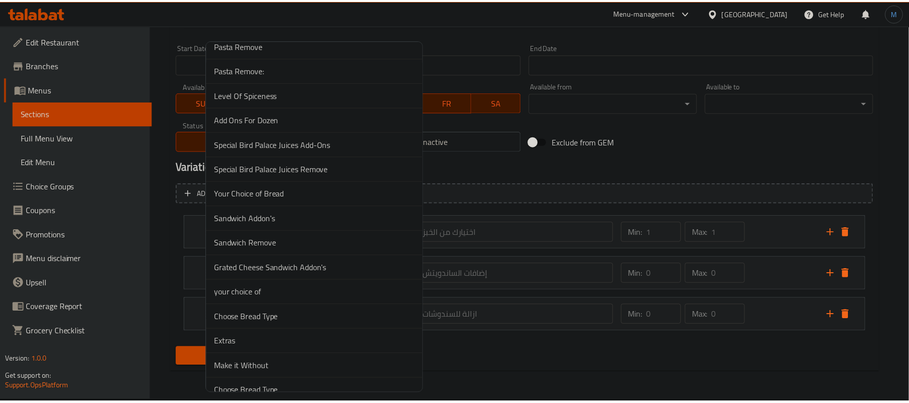
scroll to position [3487, 0]
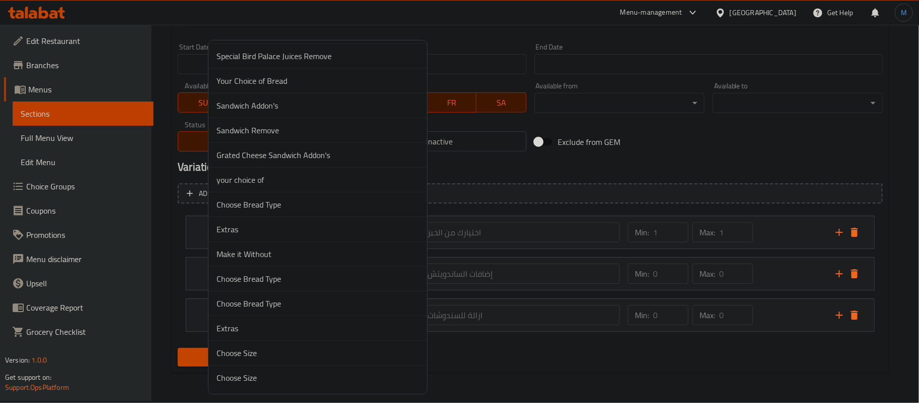
click at [272, 287] on li "Choose Bread Type" at bounding box center [317, 278] width 218 height 25
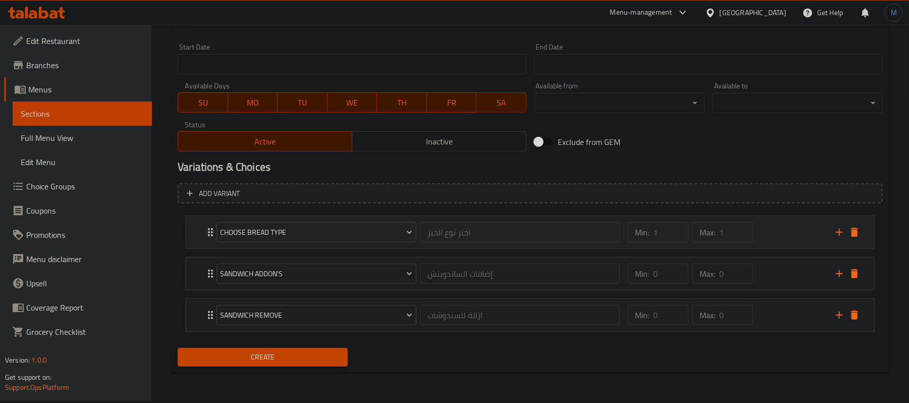
click at [756, 231] on div "Min: 1 ​ Max: 1 ​" at bounding box center [690, 232] width 133 height 28
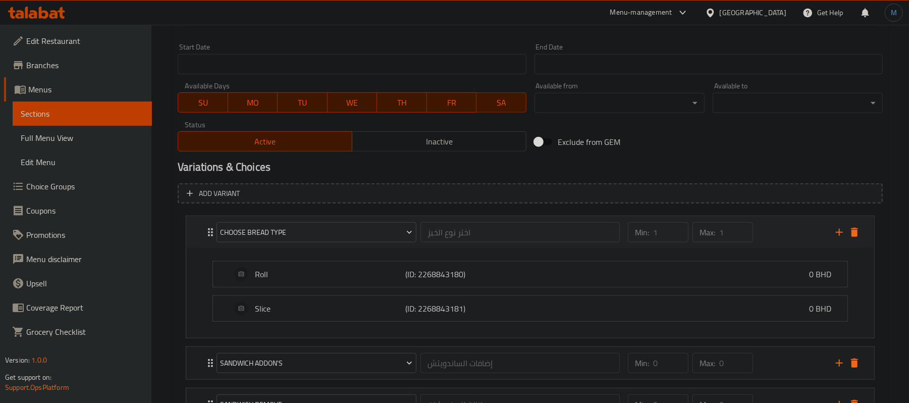
click at [765, 239] on div "Min: 1 ​ Max: 1 ​" at bounding box center [726, 232] width 208 height 32
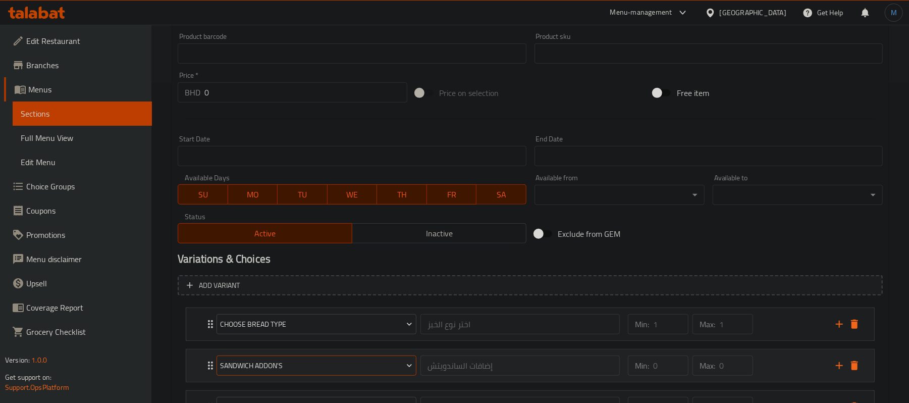
scroll to position [210, 0]
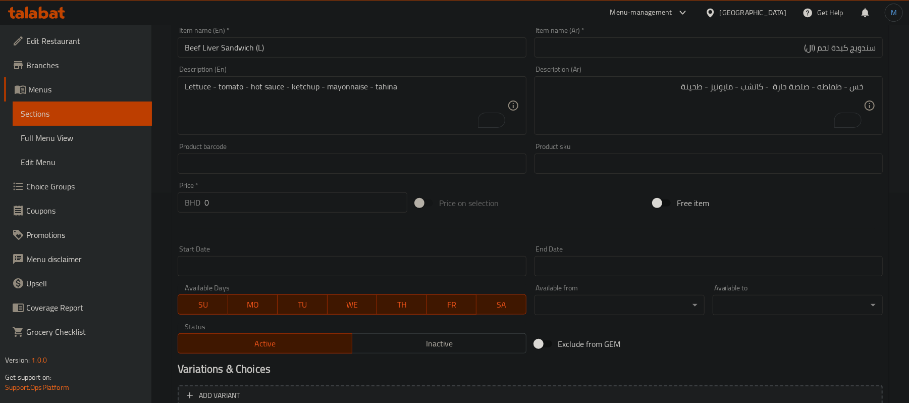
click at [315, 197] on input "0" at bounding box center [305, 202] width 203 height 20
paste input "1.10"
type input "1.100"
click at [810, 49] on input "سندويج كبدة لحم (ال)" at bounding box center [708, 47] width 348 height 20
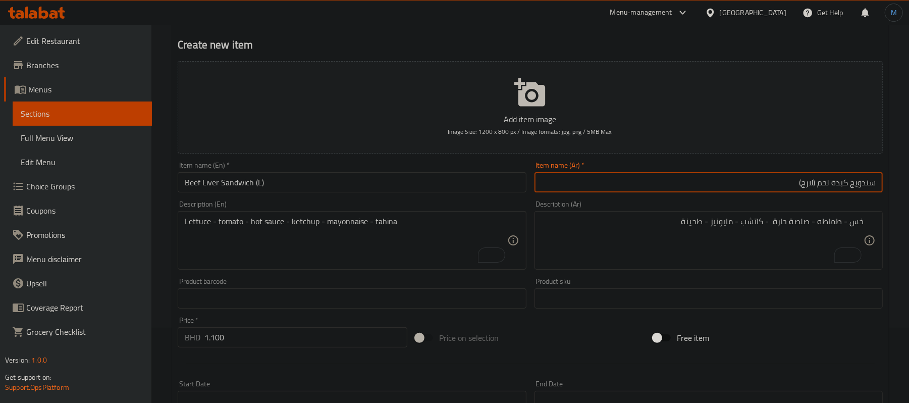
scroll to position [412, 0]
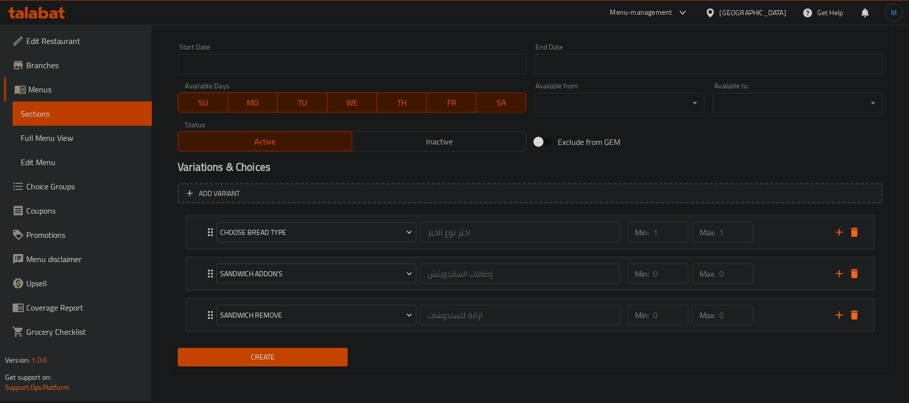
type input "سندويج كبدة لحم (لارج)"
click at [285, 360] on span "Create" at bounding box center [263, 357] width 154 height 13
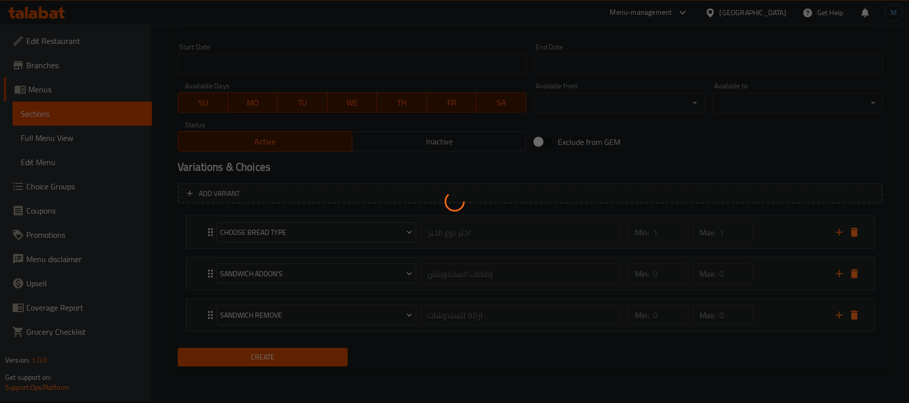
type input "0"
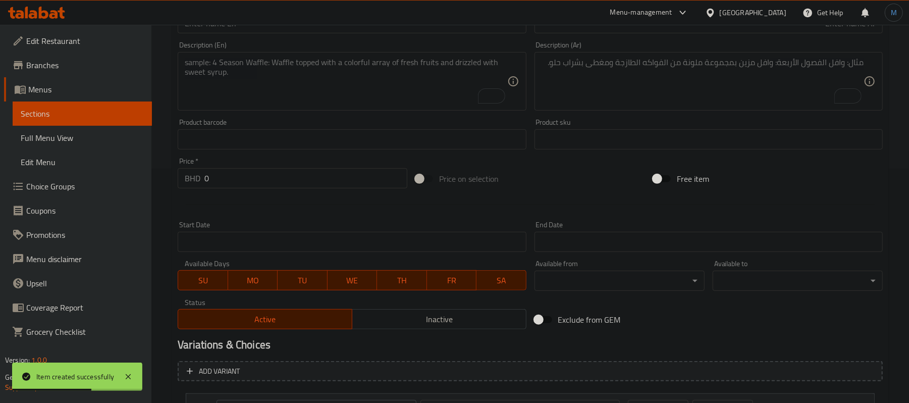
scroll to position [210, 0]
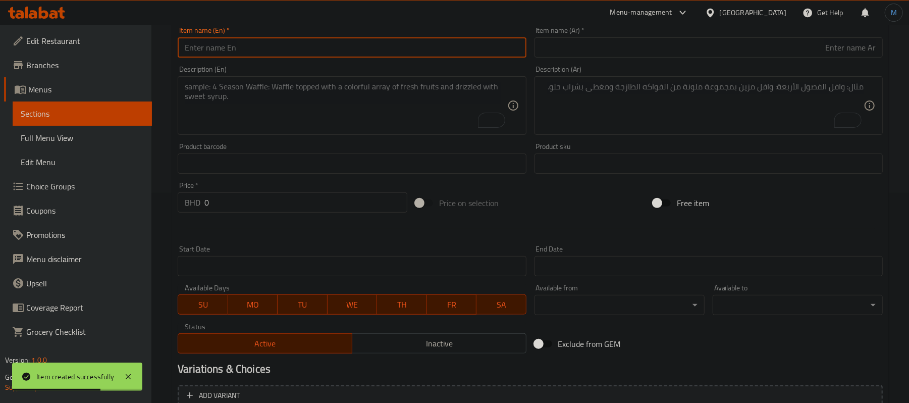
click at [300, 52] on input "text" at bounding box center [352, 47] width 348 height 20
paste input "Chicken Liver Sandwich (S)"
type input "Chicken Liver Sandwich (S)"
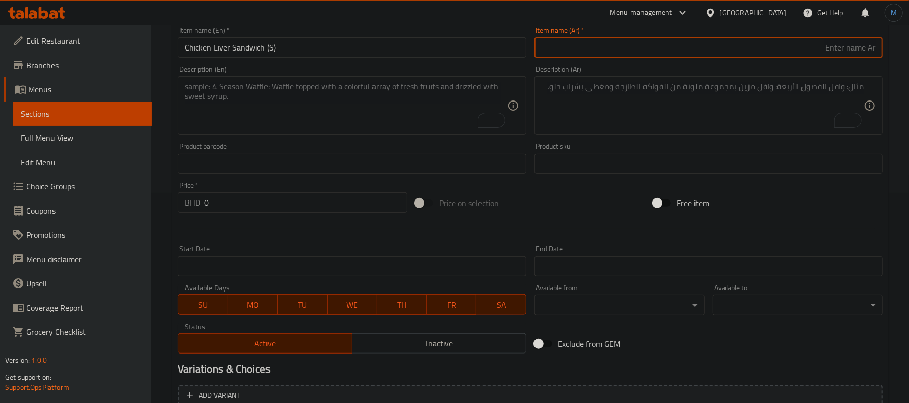
click at [667, 57] on input "text" at bounding box center [708, 47] width 348 height 20
paste input "سندويج كبدة دجاج (S)"
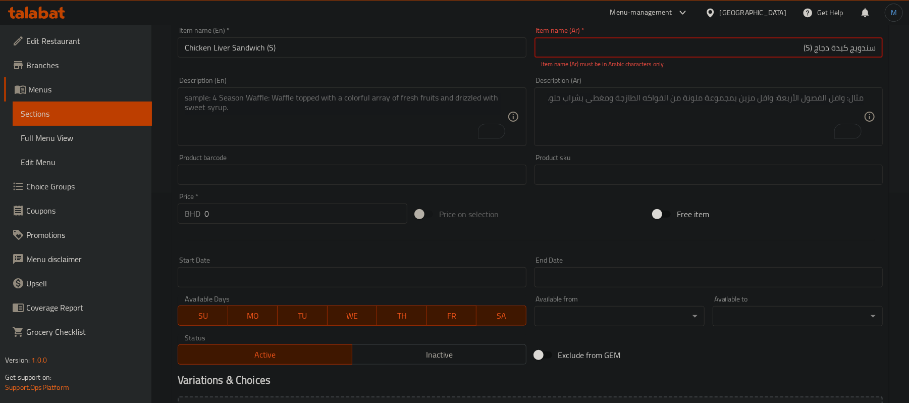
click at [806, 41] on input "سندويج كبدة دجاج (S)" at bounding box center [708, 47] width 348 height 20
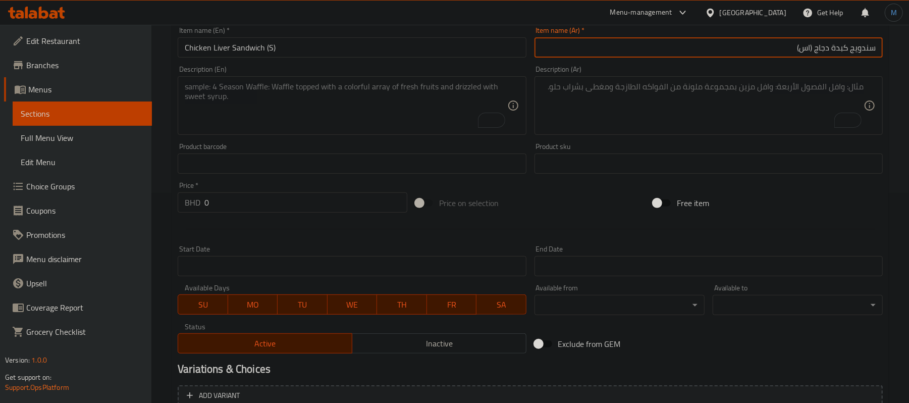
type input "سندويج كبدة دجاج (اس)"
click at [802, 52] on input "سندويج كبدة دجاج (اس)" at bounding box center [708, 47] width 348 height 20
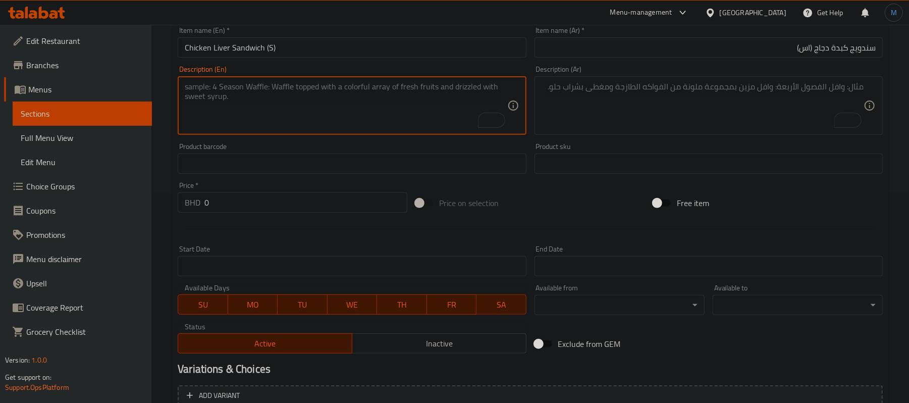
click at [296, 110] on textarea "To enrich screen reader interactions, please activate Accessibility in Grammarl…" at bounding box center [346, 106] width 322 height 48
paste textarea "Lettuce - Tomato - Hot Sauce - Ketchup - Mayonnaise - Tahina"
click at [296, 110] on textarea "Lettuce - Tomato - Hot Sauce - Ketchup - Mayonnaise - Tahina" at bounding box center [346, 106] width 322 height 48
click at [288, 117] on textarea "Lettuce - tomato - hot sauce - ketchup - mayonnaise - tahina" at bounding box center [346, 106] width 322 height 48
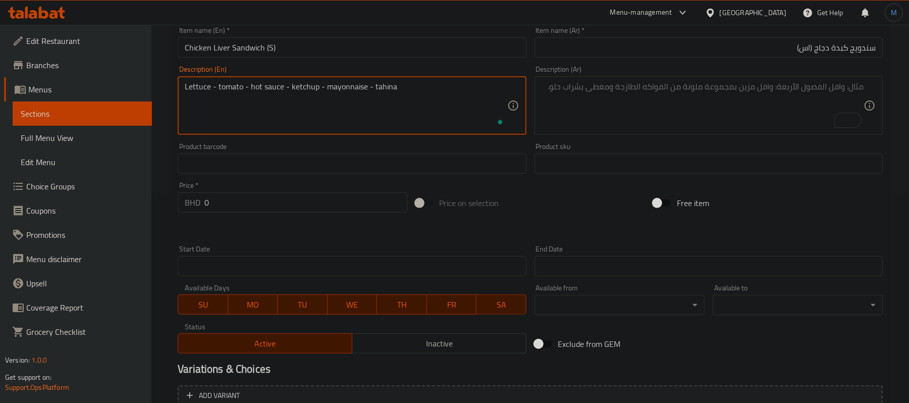
scroll to position [0, 0]
type textarea "Lettuce - tomato - hot sauce - ketchup - mayonnaise - tahina"
click at [579, 115] on textarea "To enrich screen reader interactions, please activate Accessibility in Grammarl…" at bounding box center [702, 106] width 322 height 48
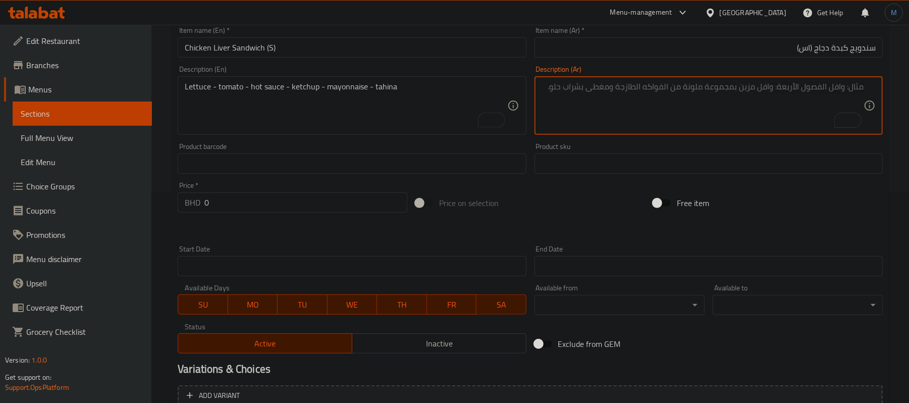
paste textarea "خس - طماطه - فلفل - كاتشب - مايونيز - طحينة"
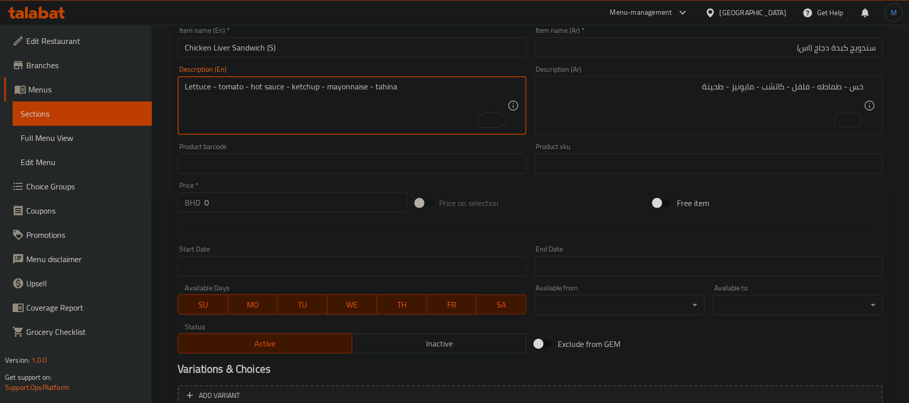
drag, startPoint x: 250, startPoint y: 86, endPoint x: 281, endPoint y: 86, distance: 30.8
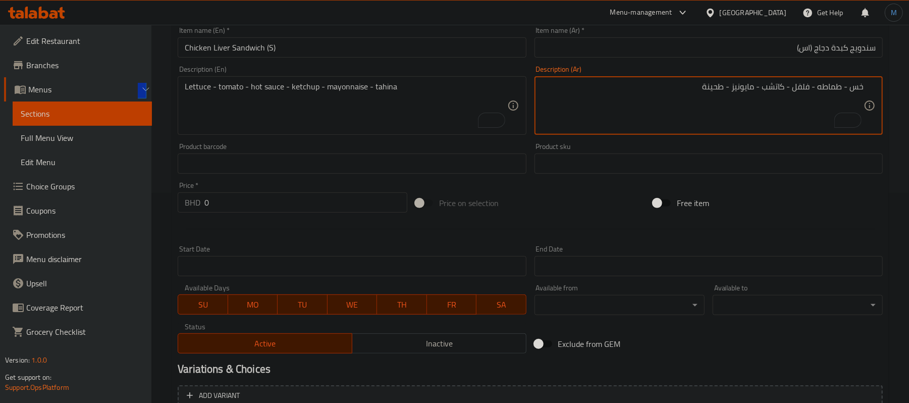
click at [803, 87] on textarea "خس - طماطه - فلفل - كاتشب - مايونيز - طحينة" at bounding box center [702, 106] width 322 height 48
paste textarea "صلصة حارة"
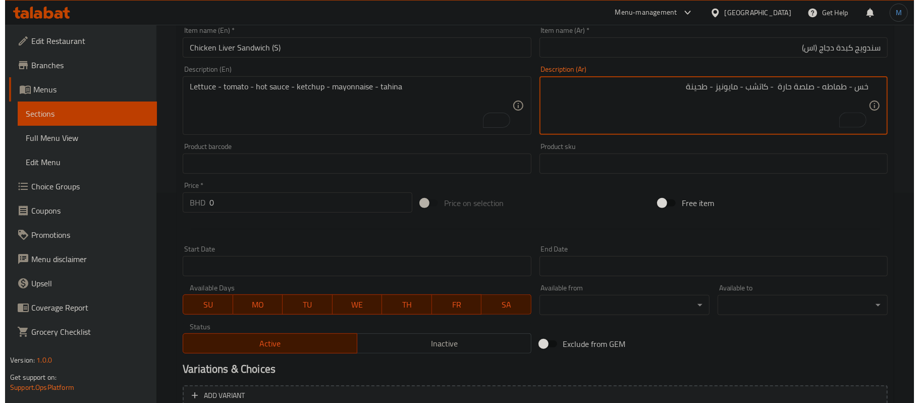
scroll to position [412, 0]
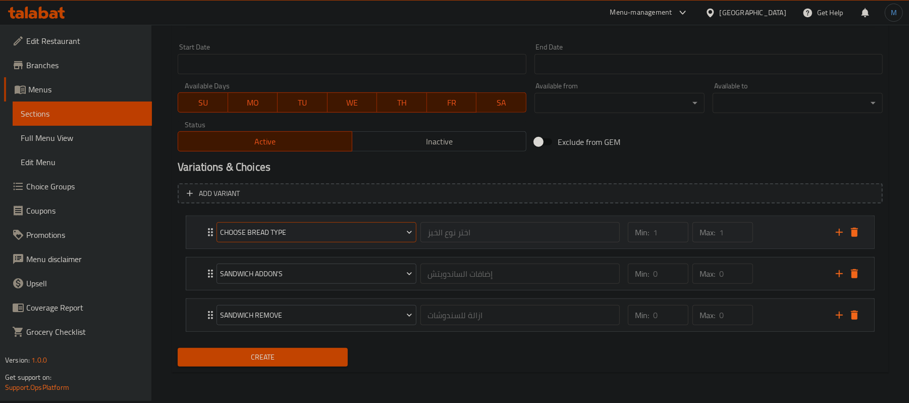
type textarea "خس - طماطه - صلصة حارة - كاتشب - مايونيز - طحينة"
click at [293, 238] on span "Choose Bread Type" at bounding box center [316, 232] width 192 height 13
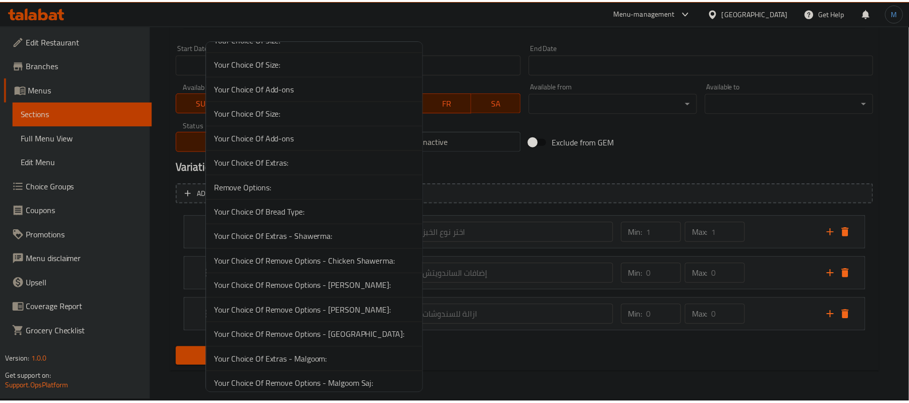
scroll to position [3348, 0]
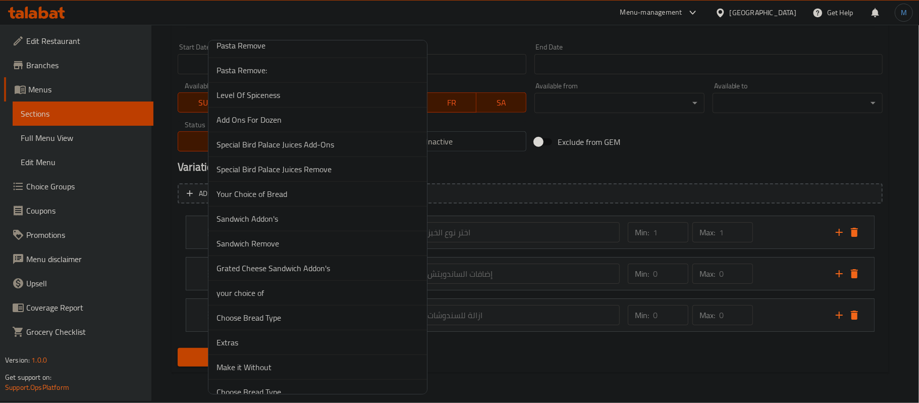
click at [315, 200] on span "Your Choice of Bread" at bounding box center [317, 194] width 202 height 12
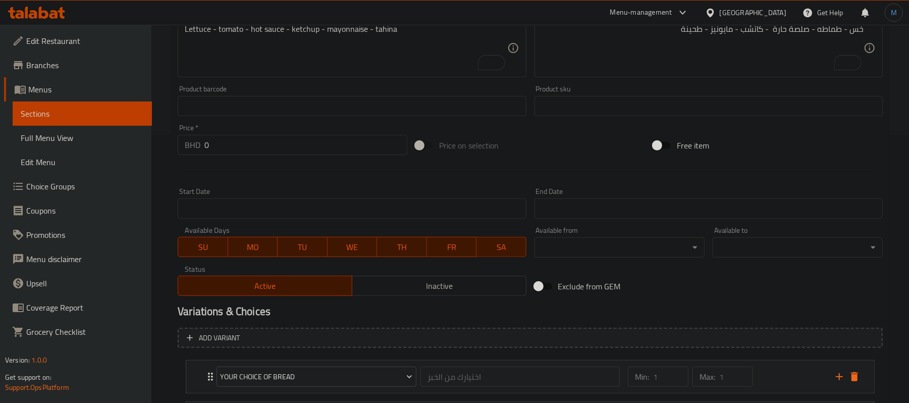
scroll to position [210, 0]
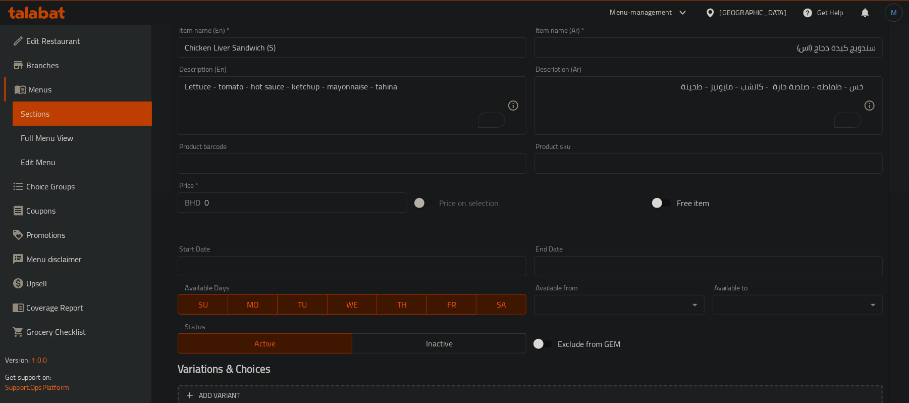
click at [239, 206] on input "0" at bounding box center [305, 202] width 203 height 20
paste input ".500"
type input "0.500"
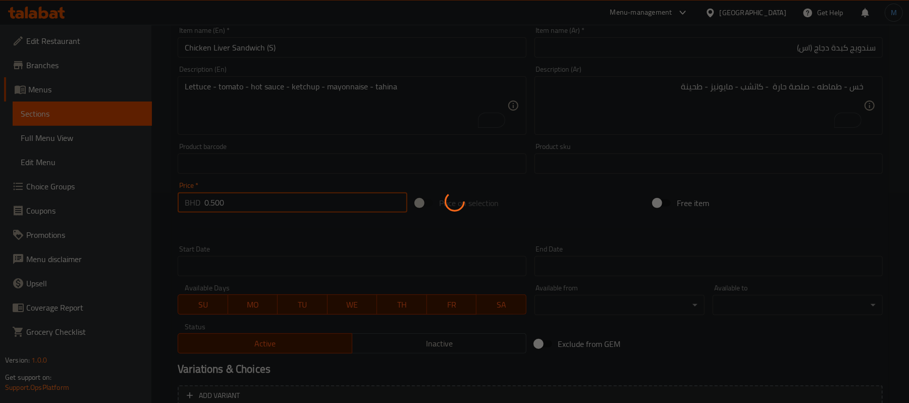
type input "0"
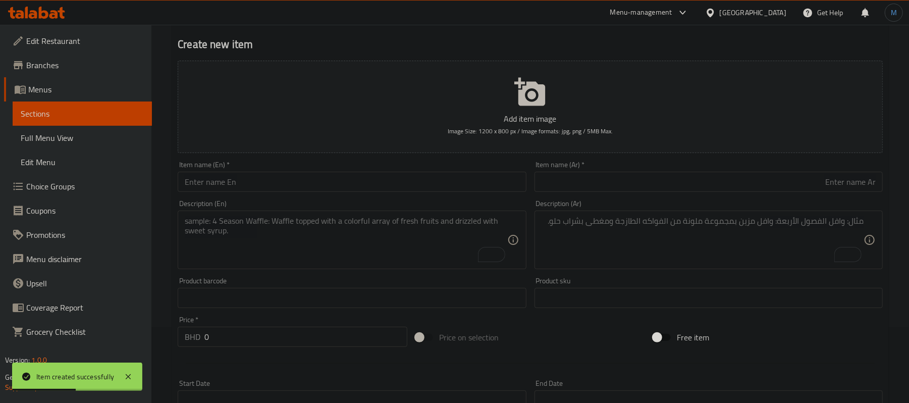
scroll to position [75, 0]
click at [279, 164] on div "Item name (En)   * Item name (En) *" at bounding box center [352, 176] width 348 height 31
click at [284, 182] on input "text" at bounding box center [352, 182] width 348 height 20
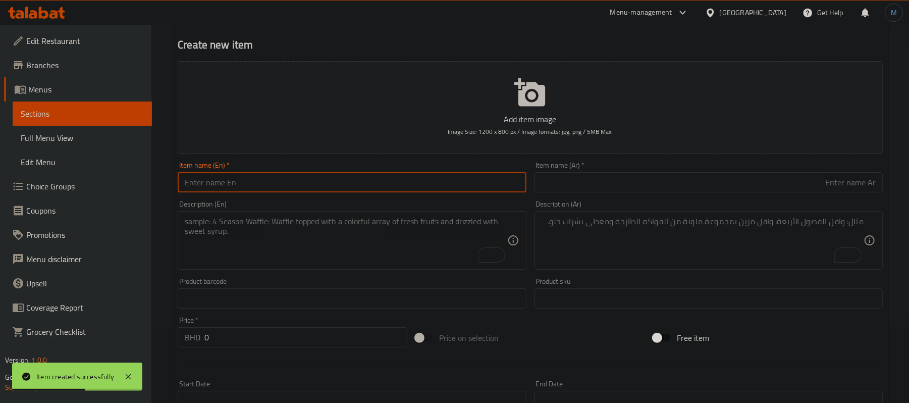
paste input "Chicken Liver Sandwich (L)"
type input "Chicken Liver Sandwich (L)"
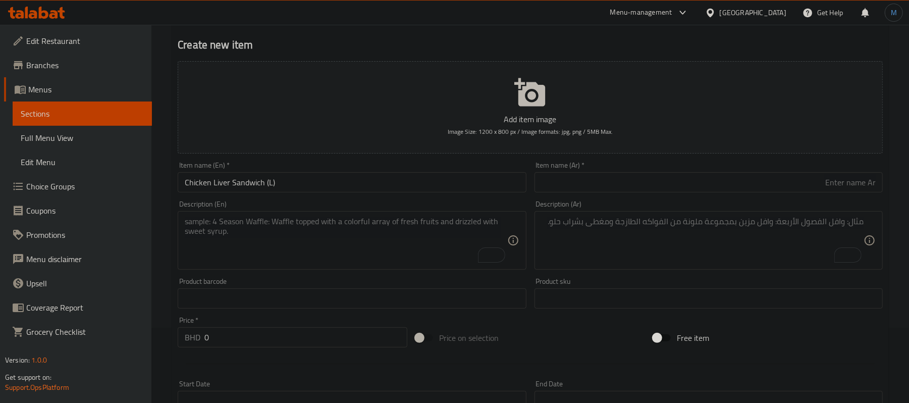
click at [717, 195] on div "Item name (Ar)   * Item name (Ar) *" at bounding box center [708, 176] width 356 height 39
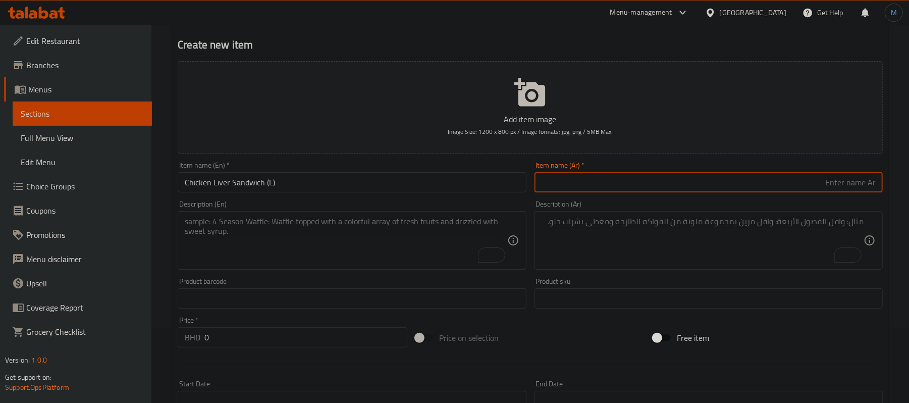
click at [733, 180] on input "text" at bounding box center [708, 182] width 348 height 20
paste input "سندويج كبدة دجاج (L)"
type input "سندويج كبدة دجاج (لارج)"
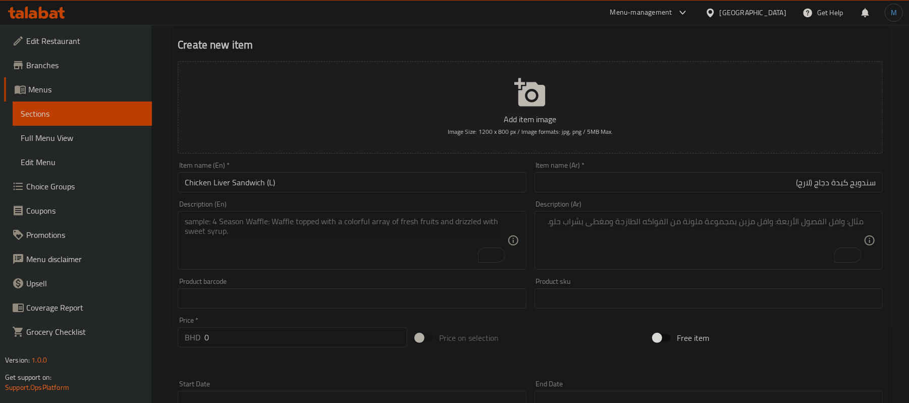
click at [360, 251] on textarea "To enrich screen reader interactions, please activate Accessibility in Grammarl…" at bounding box center [346, 240] width 322 height 48
paste textarea "Lettuce - Tomato - Hot Sauce - Ketchup - Mayonnaise - Tahina"
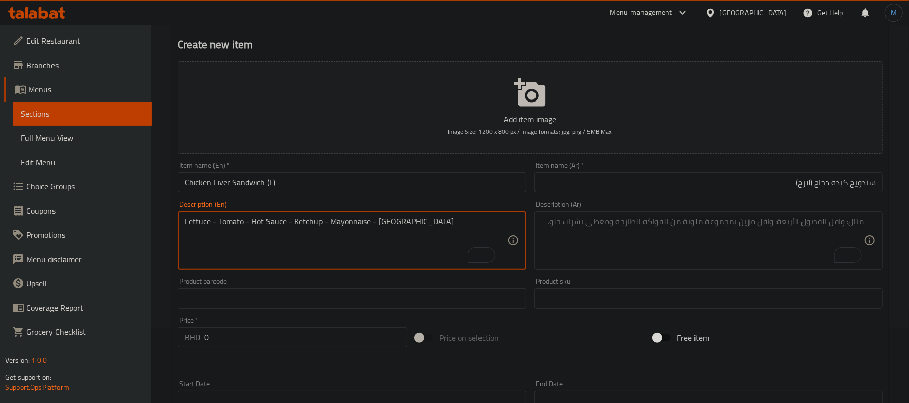
scroll to position [19, 0]
click at [344, 259] on textarea "Lettuce - tomato - hot sauce - ketchup - mayonnaise - tahina" at bounding box center [346, 240] width 322 height 48
type textarea "Lettuce - tomato - hot sauce - ketchup - mayonnaise - tahina"
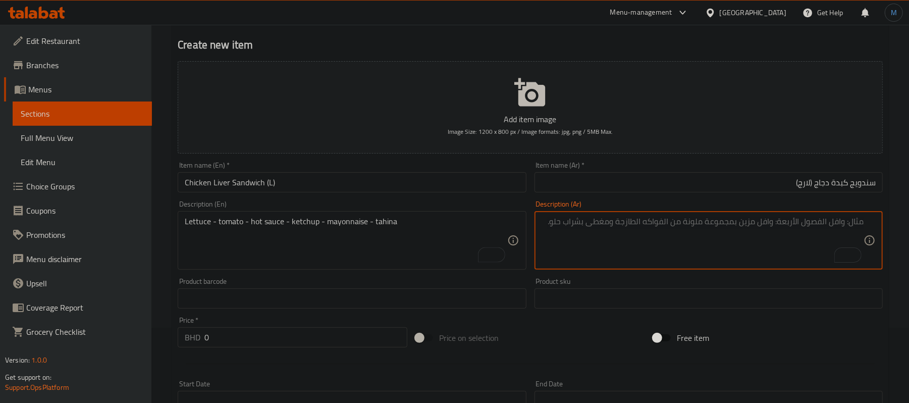
click at [615, 251] on textarea "To enrich screen reader interactions, please activate Accessibility in Grammarl…" at bounding box center [702, 240] width 322 height 48
paste textarea "خس - طماطه - فلفل - كاتشب - مايونيز - طحينة"
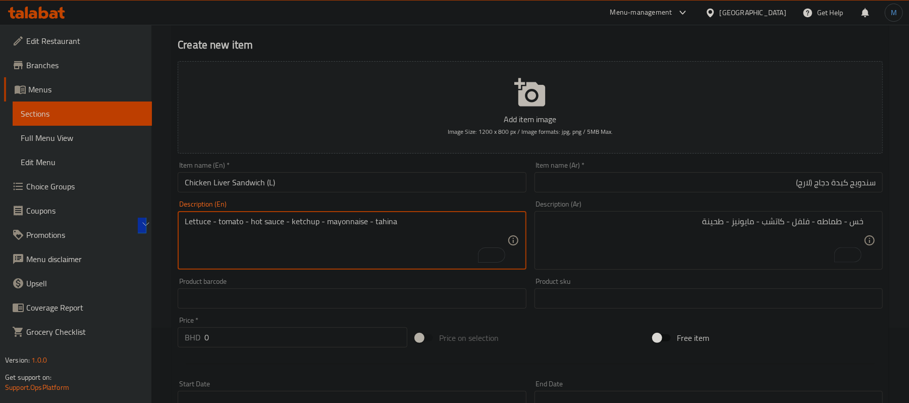
drag, startPoint x: 249, startPoint y: 222, endPoint x: 280, endPoint y: 223, distance: 31.3
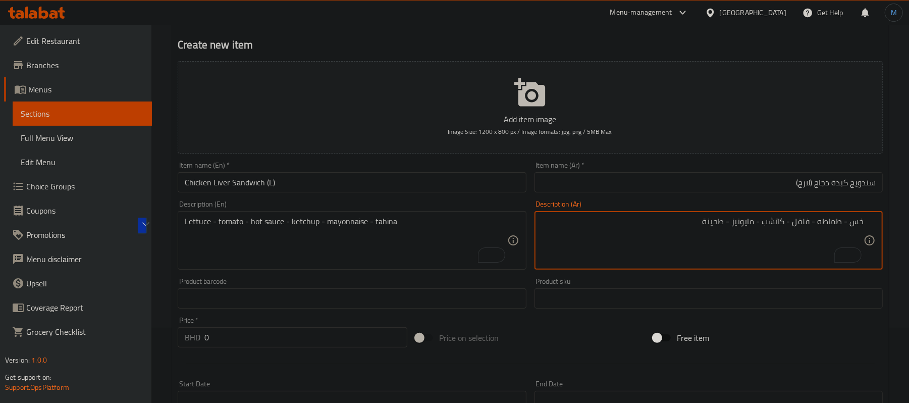
click at [804, 222] on textarea "خس - طماطه - فلفل - كاتشب - مايونيز - طحينة" at bounding box center [702, 240] width 322 height 48
paste textarea "صلصة حارة"
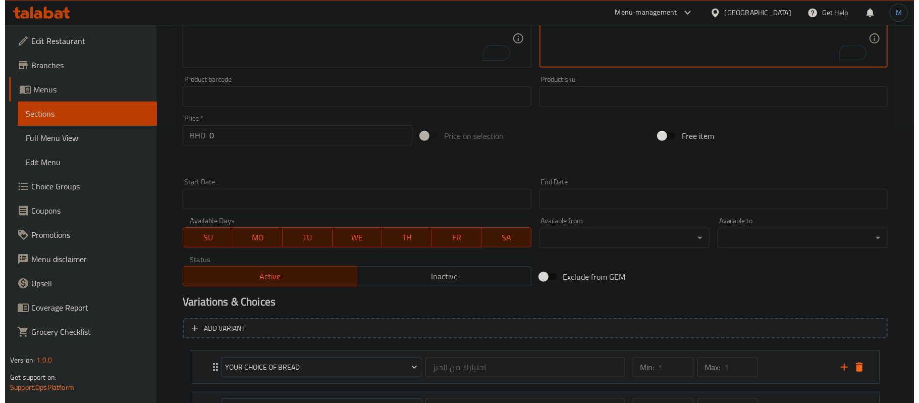
scroll to position [412, 0]
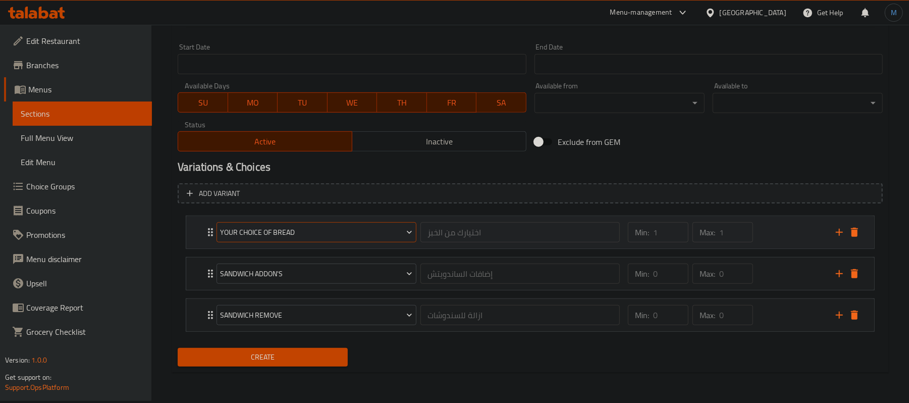
type textarea "خس - طماطه - صلصة حارة - كاتشب - مايونيز - طحينة"
click at [374, 234] on span "Your Choice of Bread" at bounding box center [316, 232] width 192 height 13
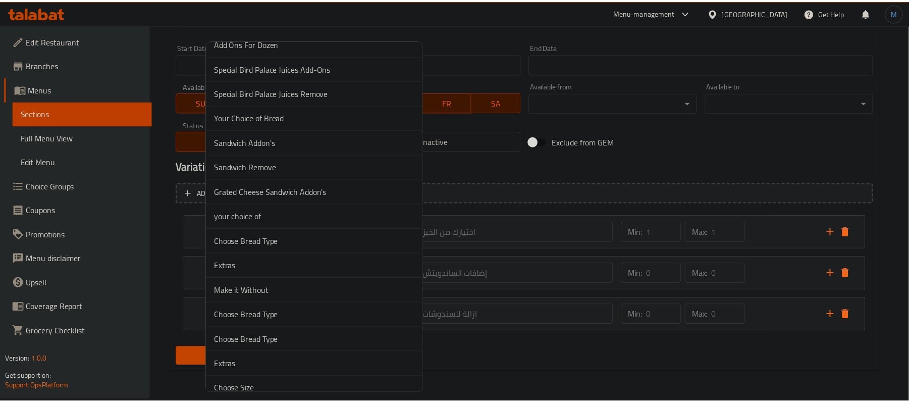
scroll to position [3483, 0]
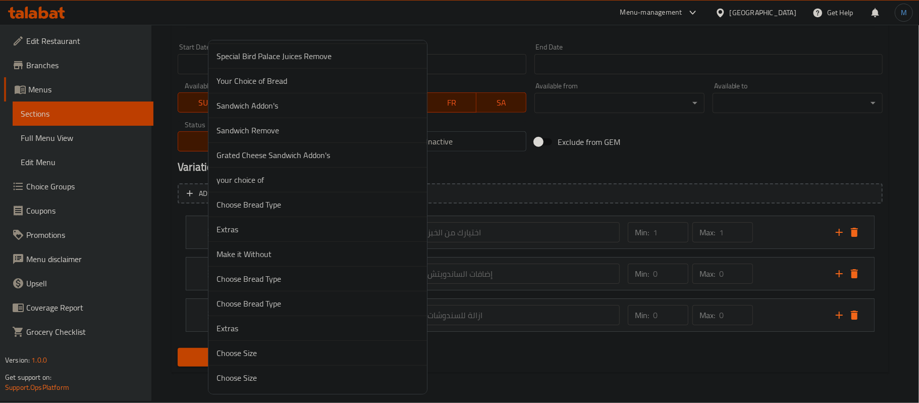
click at [328, 283] on span "Choose Bread Type" at bounding box center [317, 278] width 202 height 12
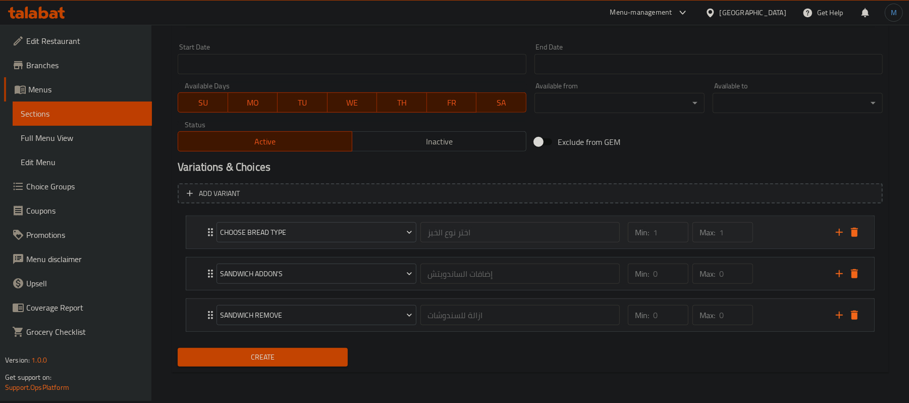
click at [777, 240] on div "Min: 1 ​ Max: 1 ​" at bounding box center [726, 232] width 208 height 32
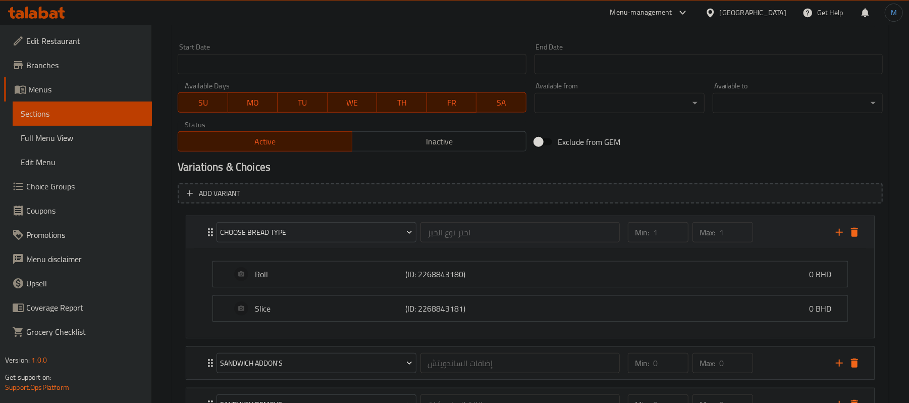
click at [777, 240] on div "Min: 1 ​ Max: 1 ​" at bounding box center [726, 232] width 208 height 32
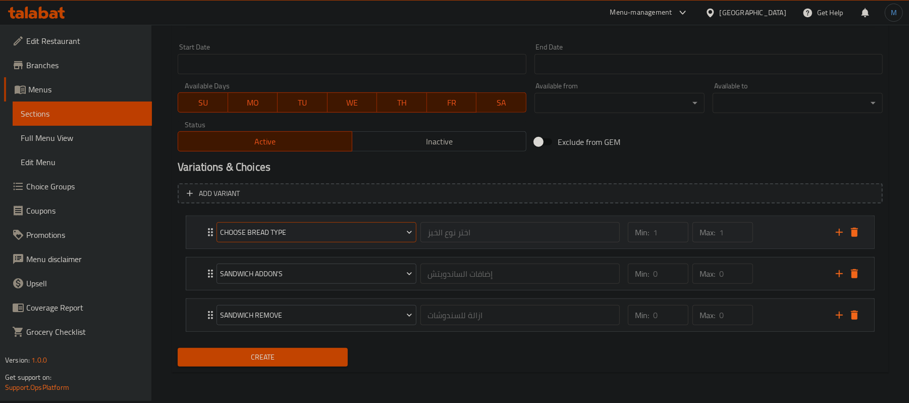
scroll to position [344, 0]
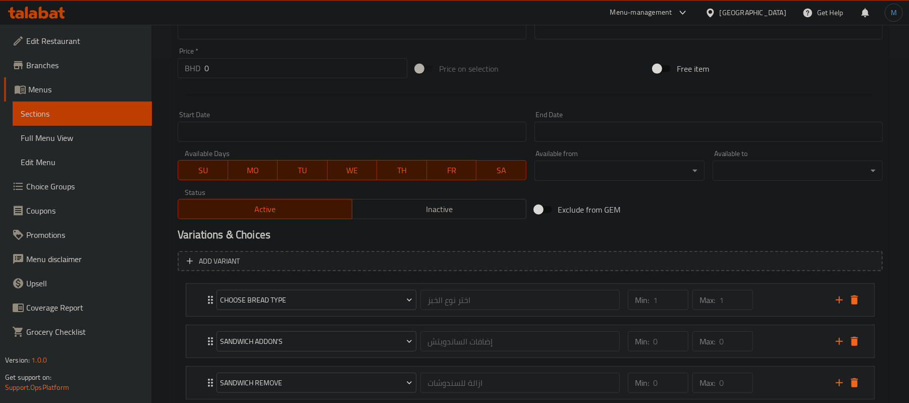
click at [231, 53] on div "Price   * BHD 0 Price *" at bounding box center [293, 62] width 230 height 31
click at [241, 71] on input "0" at bounding box center [305, 68] width 203 height 20
paste input "1.10"
type input "1.100"
click at [281, 104] on div at bounding box center [530, 94] width 713 height 25
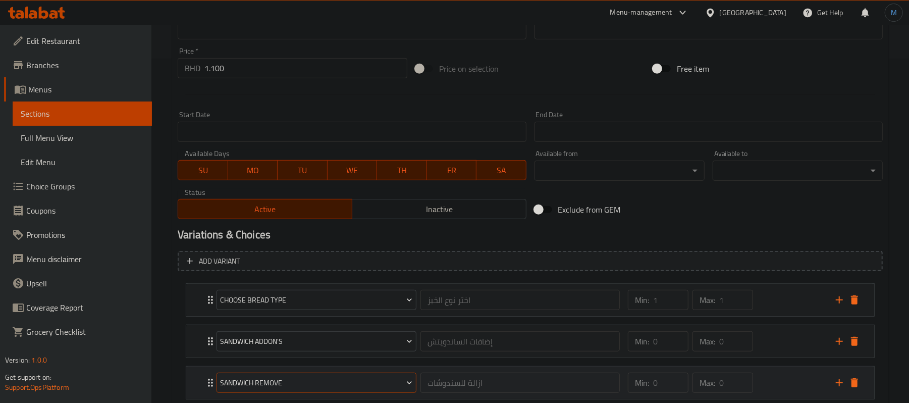
scroll to position [412, 0]
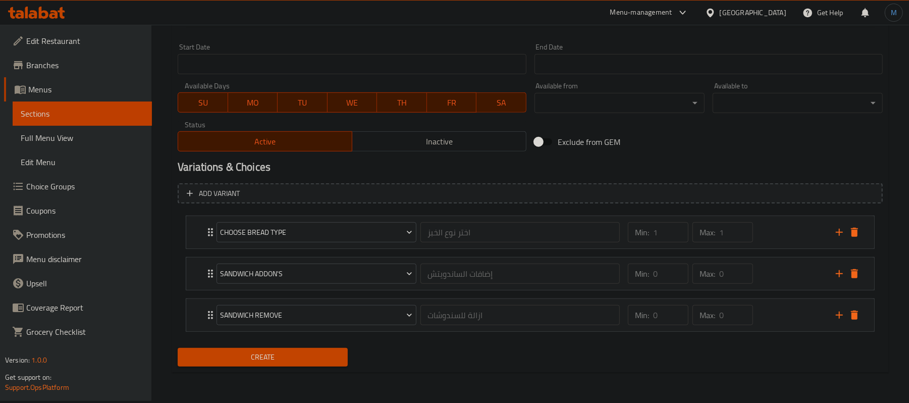
click at [293, 359] on span "Create" at bounding box center [263, 357] width 154 height 13
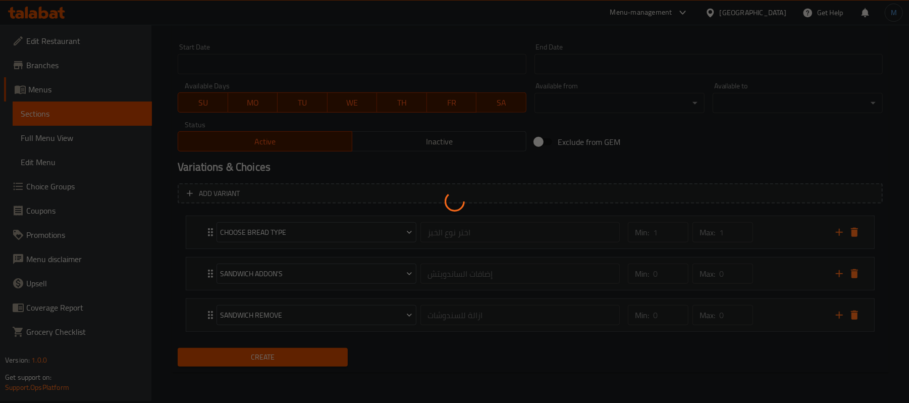
type input "0"
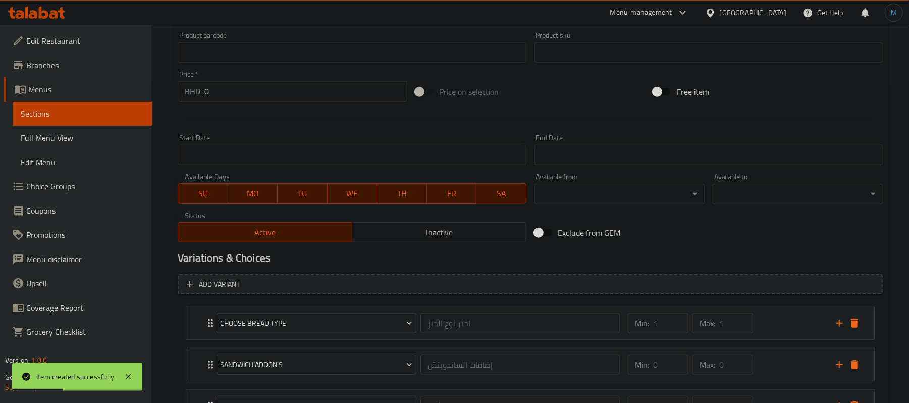
scroll to position [210, 0]
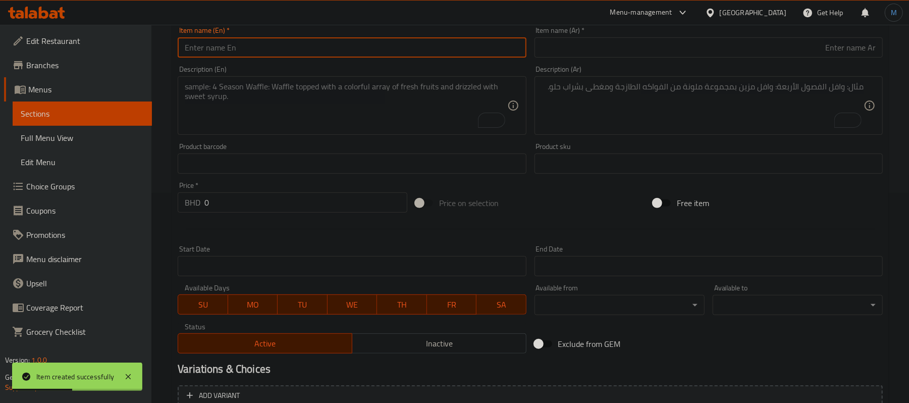
click at [253, 51] on input "text" at bounding box center [352, 47] width 348 height 20
paste input "Chicken Blawi Sandwich (S)"
type input "Chicken Blawi Sandwich (S)"
click at [632, 59] on div "Item name (Ar)   * Item name (Ar) *" at bounding box center [708, 42] width 356 height 39
click at [633, 57] on input "text" at bounding box center [708, 47] width 348 height 20
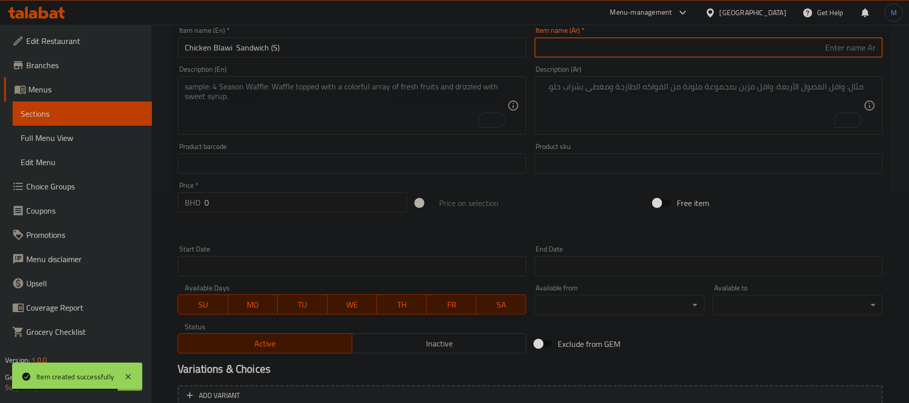
paste input "سندويج دجاج بلاوي (S)"
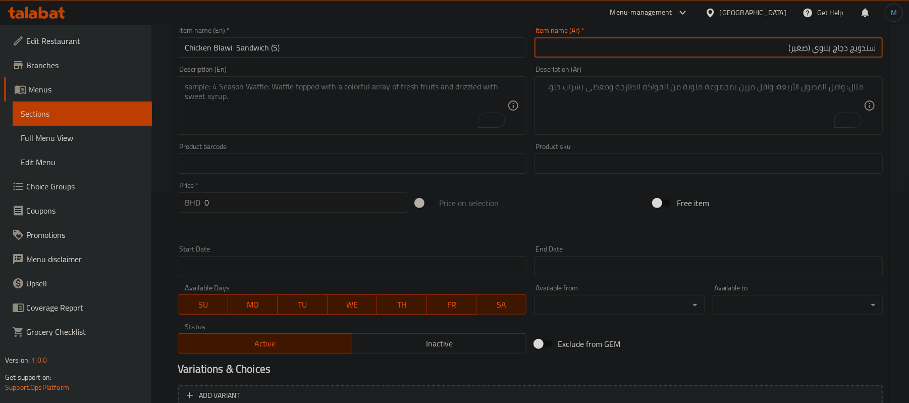
type input "سندويج دجاج بلاوي (صغير)"
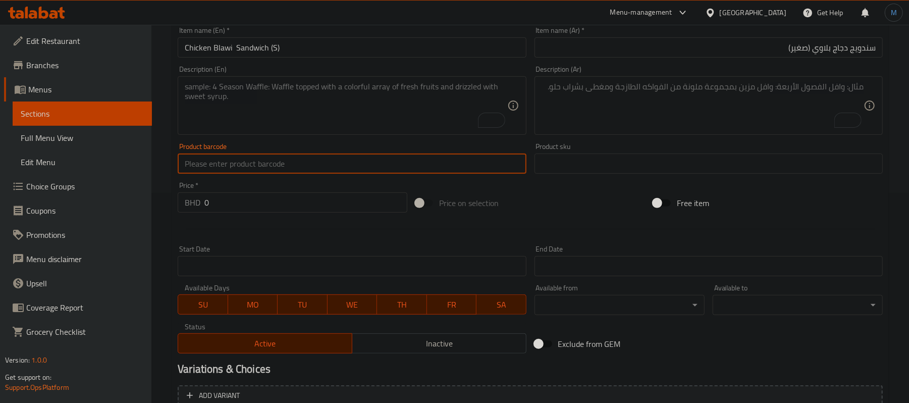
drag, startPoint x: 325, startPoint y: 172, endPoint x: 340, endPoint y: 151, distance: 25.2
click at [325, 172] on input "text" at bounding box center [352, 163] width 348 height 20
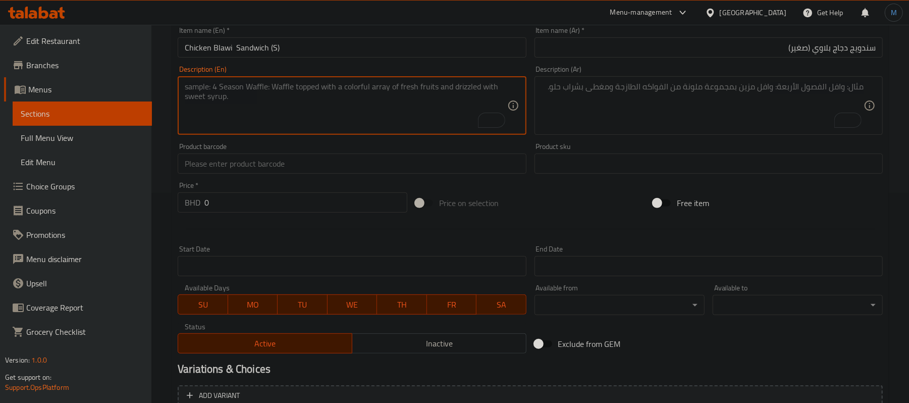
click at [359, 118] on textarea "To enrich screen reader interactions, please activate Accessibility in Grammarl…" at bounding box center [346, 106] width 322 height 48
paste textarea "Lettuce - Tomato - Hot Sauce - Ketchup - Mayonnaise - Tahina"
type textarea "Lettuce - tomato - hot sauce - ketchup - mayonnaise - tahina"
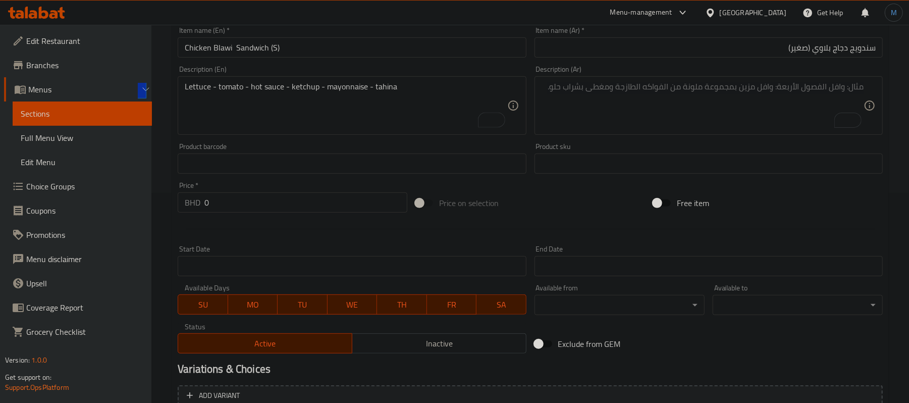
click at [701, 99] on textarea "To enrich screen reader interactions, please activate Accessibility in Grammarl…" at bounding box center [702, 106] width 322 height 48
paste textarea "خس - طماطه - فلفل - كاتشب - مايونيز - طحينة"
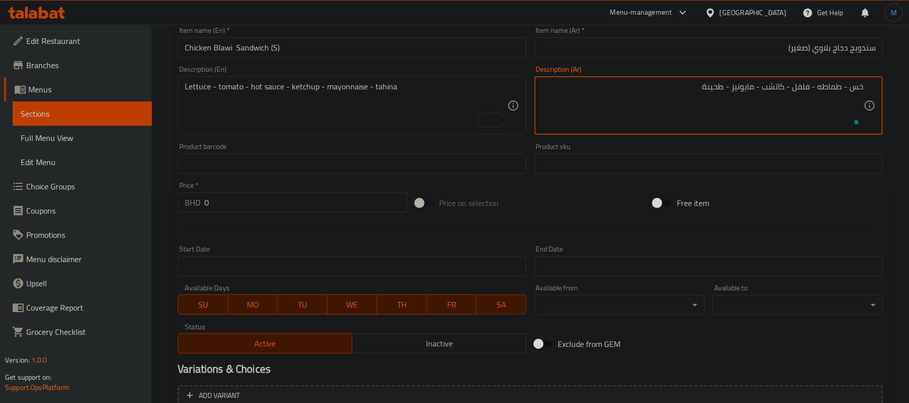
scroll to position [0, 0]
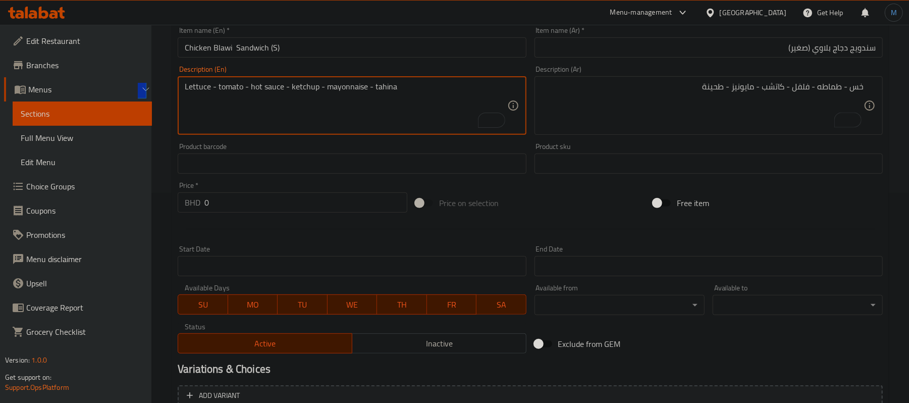
drag, startPoint x: 249, startPoint y: 88, endPoint x: 280, endPoint y: 91, distance: 31.5
click at [280, 91] on textarea "Lettuce - tomato - hot sauce - ketchup - mayonnaise - tahina" at bounding box center [346, 106] width 322 height 48
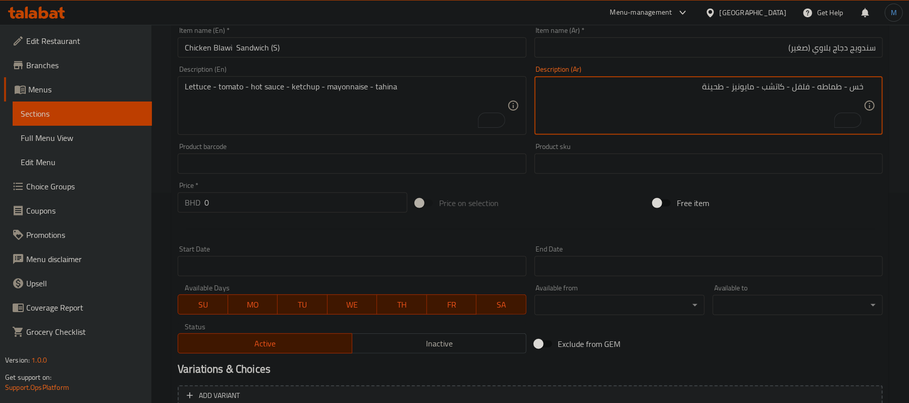
click at [804, 90] on textarea "خس - طماطه - فلفل - كاتشب - مايونيز - طحينة" at bounding box center [702, 106] width 322 height 48
paste textarea "hot sauce"
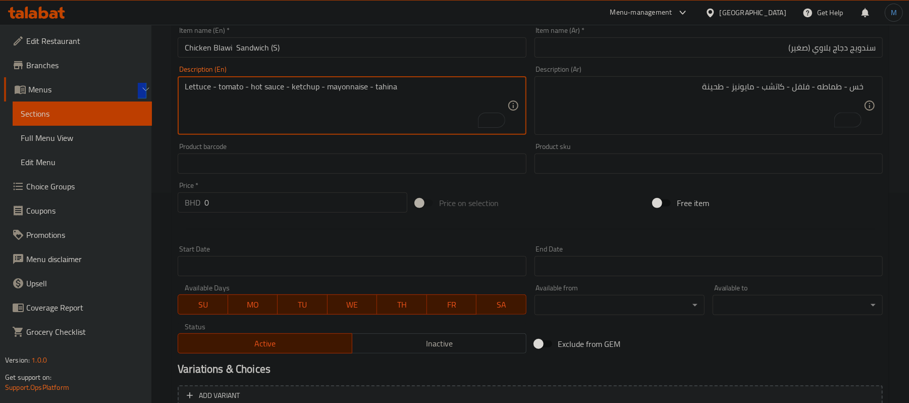
drag, startPoint x: 249, startPoint y: 93, endPoint x: 283, endPoint y: 91, distance: 34.4
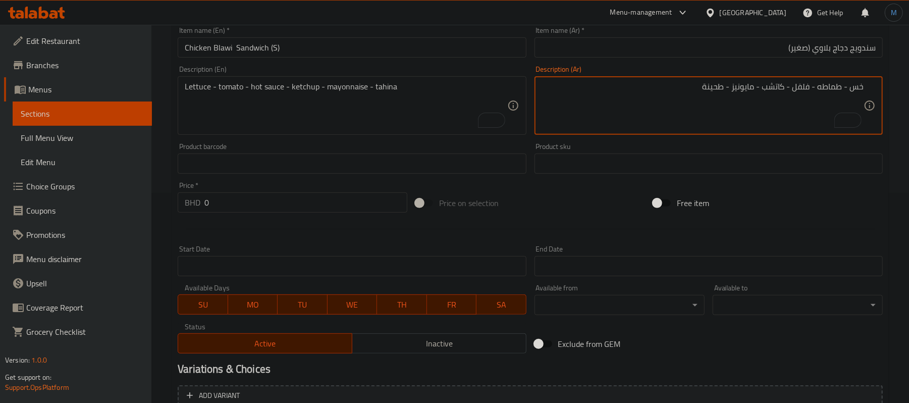
click at [796, 90] on textarea "خس - طماطه - فلفل - كاتشب - مايونيز - طحينة" at bounding box center [702, 106] width 322 height 48
paste textarea "صلصة حارة"
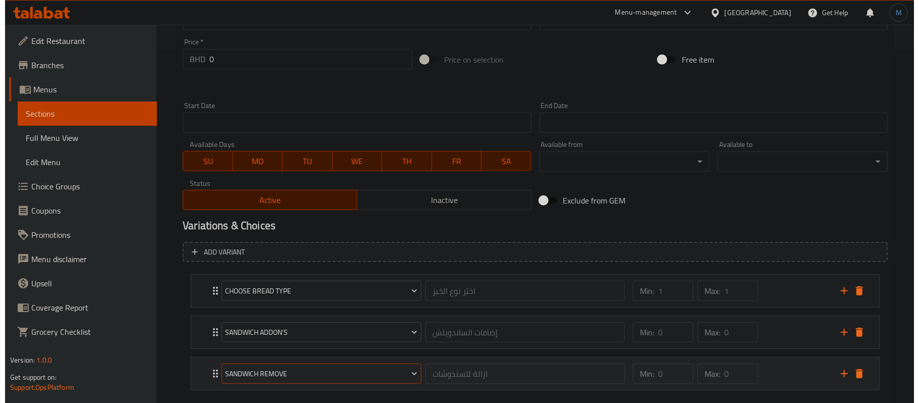
scroll to position [412, 0]
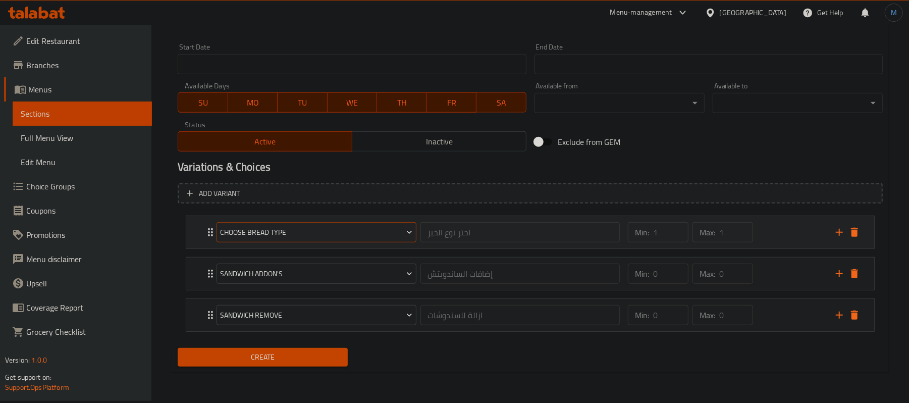
type textarea "خس - طماطه - صلصة حارة - كاتشب - مايونيز - طحينة"
click at [338, 240] on button "Choose Bread Type" at bounding box center [316, 232] width 200 height 20
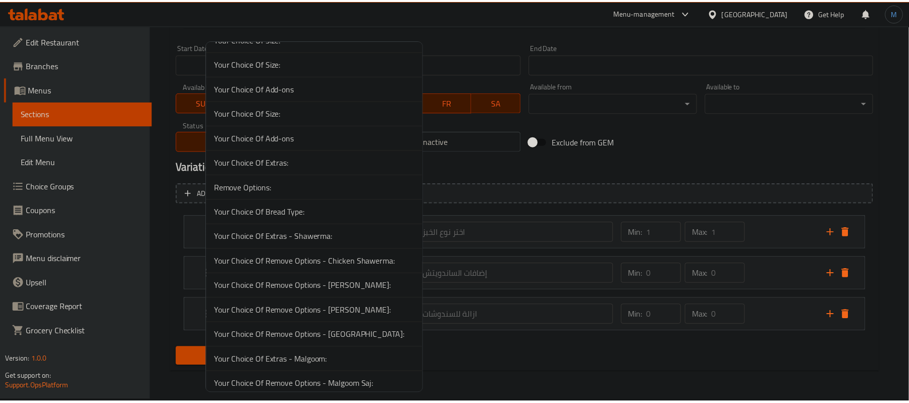
scroll to position [3348, 0]
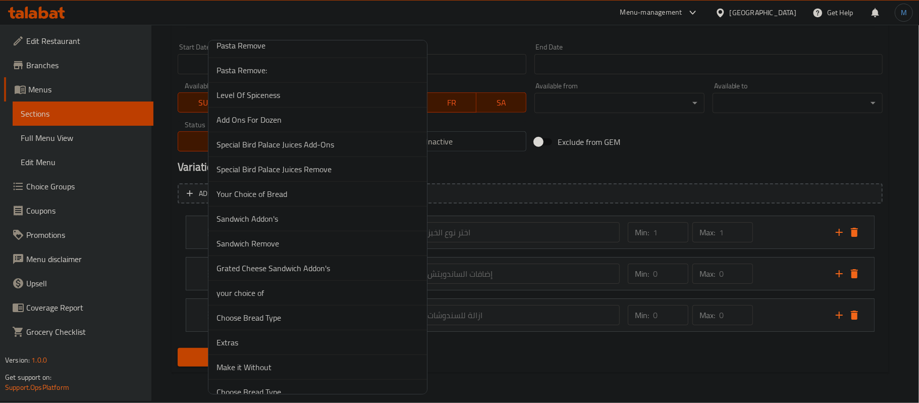
click at [336, 200] on span "Your Choice of Bread" at bounding box center [317, 194] width 202 height 12
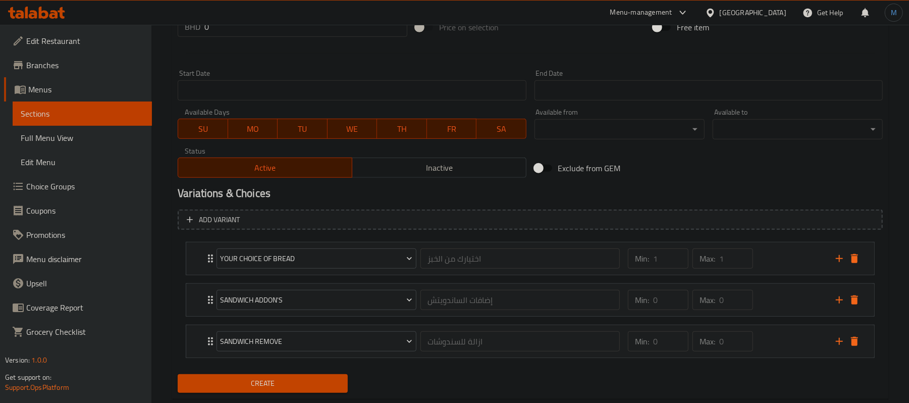
scroll to position [344, 0]
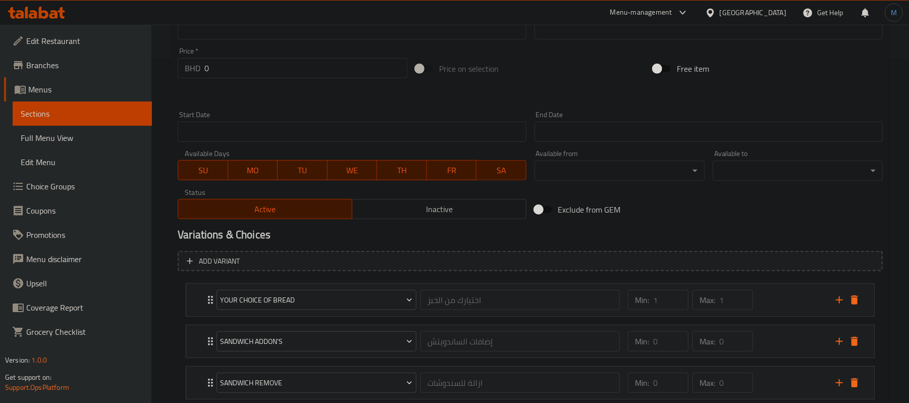
click at [269, 63] on input "0" at bounding box center [305, 68] width 203 height 20
paste input ".550"
type input "0.550"
click at [281, 103] on div at bounding box center [530, 94] width 713 height 25
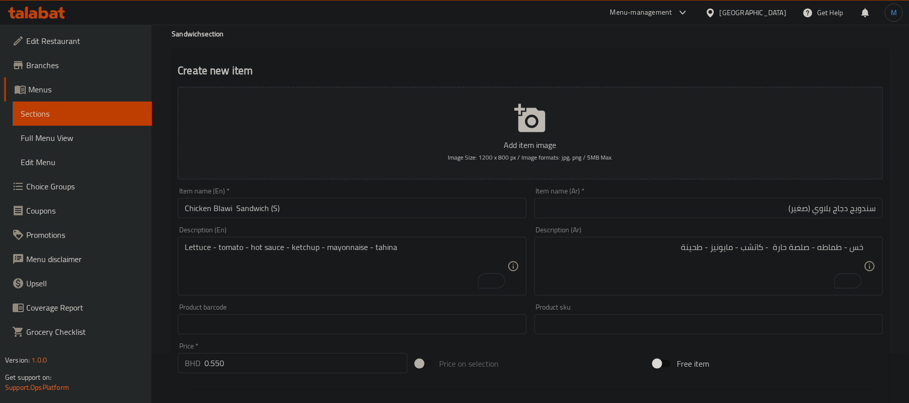
scroll to position [0, 0]
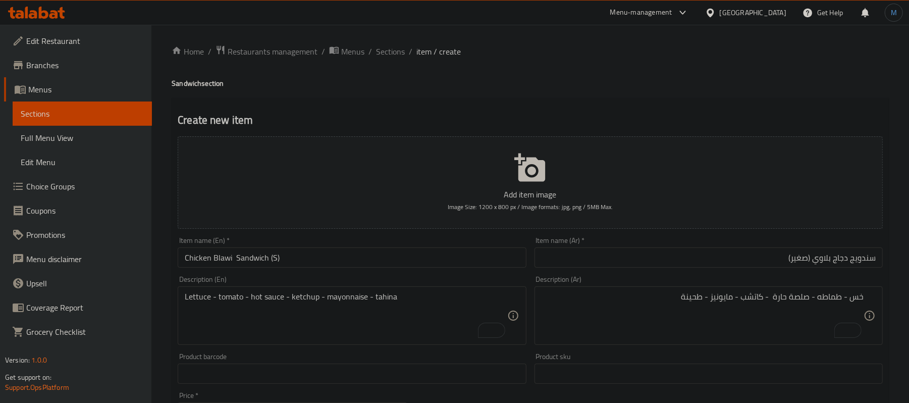
click at [846, 262] on input "سندويج دجاج بلاوي (صغير)" at bounding box center [708, 257] width 348 height 20
click at [668, 279] on div "Description (Ar) خس - طماطه - صلصة حارة - كاتشب - مايونيز - طحينة Description (…" at bounding box center [708, 309] width 348 height 69
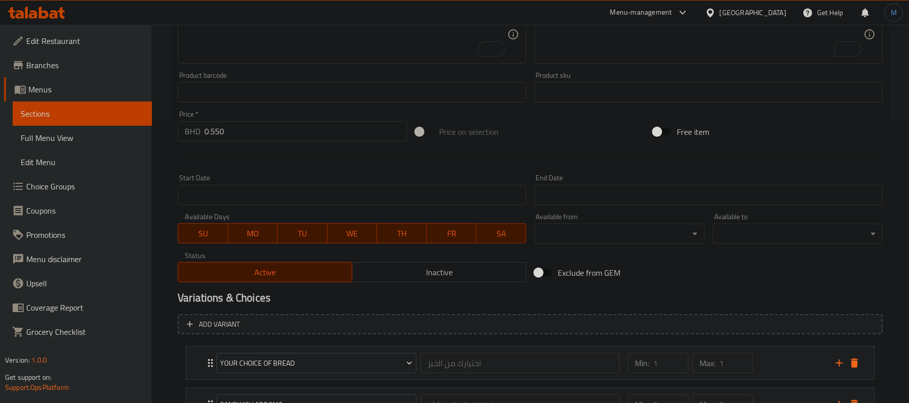
scroll to position [412, 0]
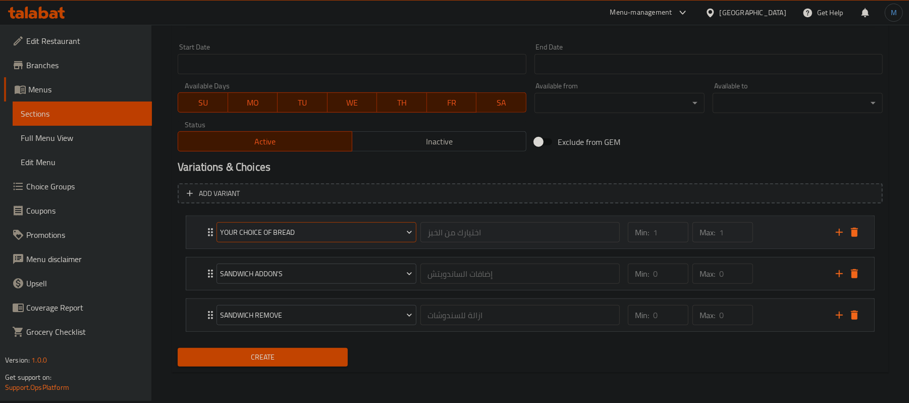
click at [397, 231] on span "Your Choice of Bread" at bounding box center [316, 232] width 192 height 13
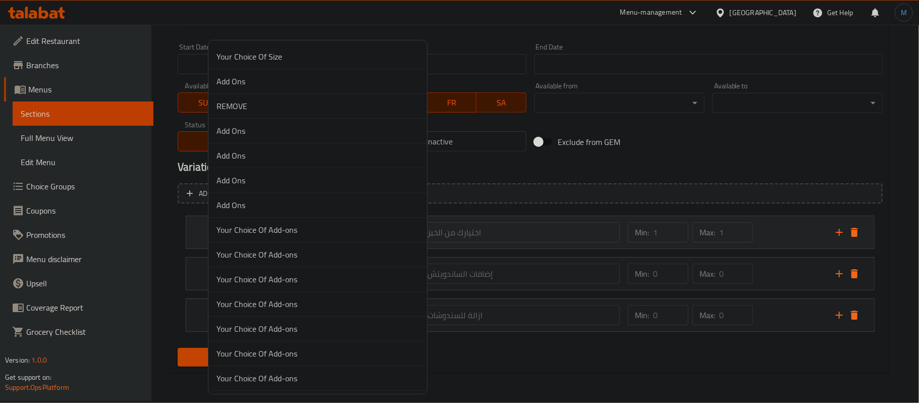
drag, startPoint x: 738, startPoint y: 242, endPoint x: 749, endPoint y: 238, distance: 11.8
click at [743, 240] on div at bounding box center [459, 201] width 919 height 403
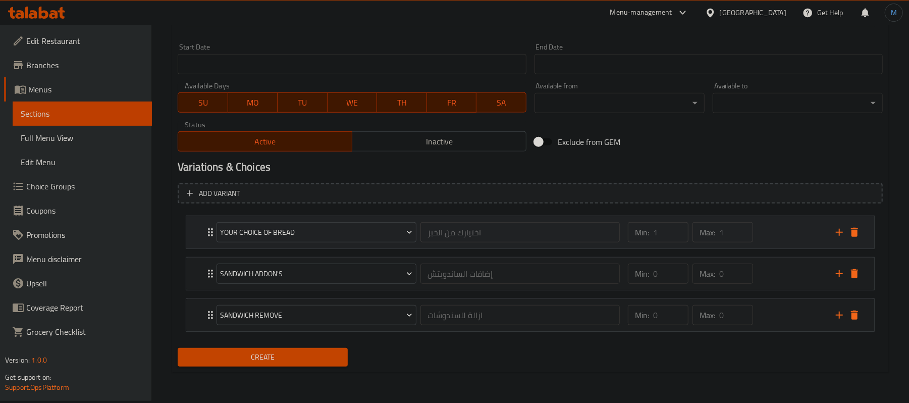
click at [760, 235] on div "Min: 1 ​ Max: 1 ​" at bounding box center [726, 232] width 208 height 32
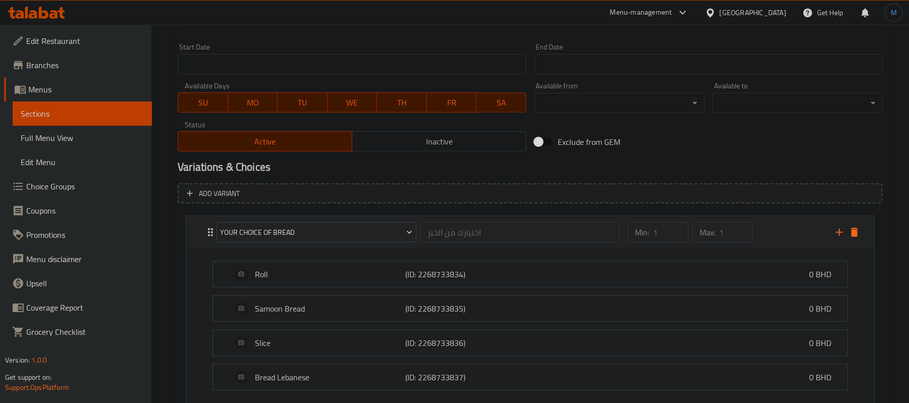
click at [760, 235] on div "Min: 1 ​ Max: 1 ​" at bounding box center [726, 232] width 208 height 32
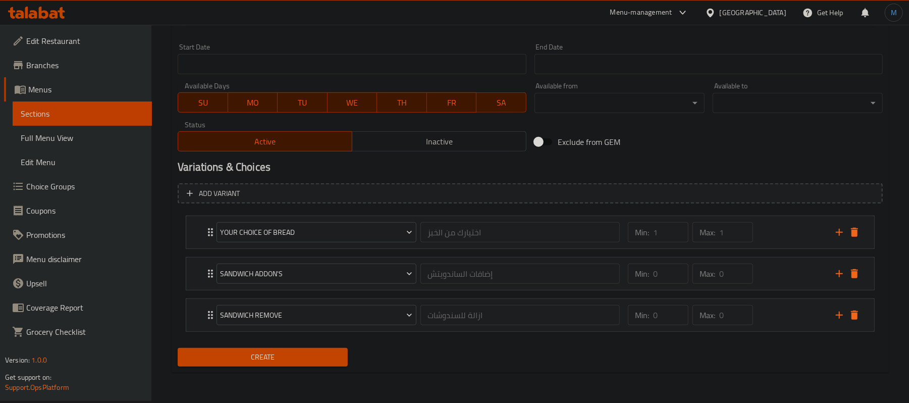
click at [317, 363] on span "Create" at bounding box center [263, 357] width 154 height 13
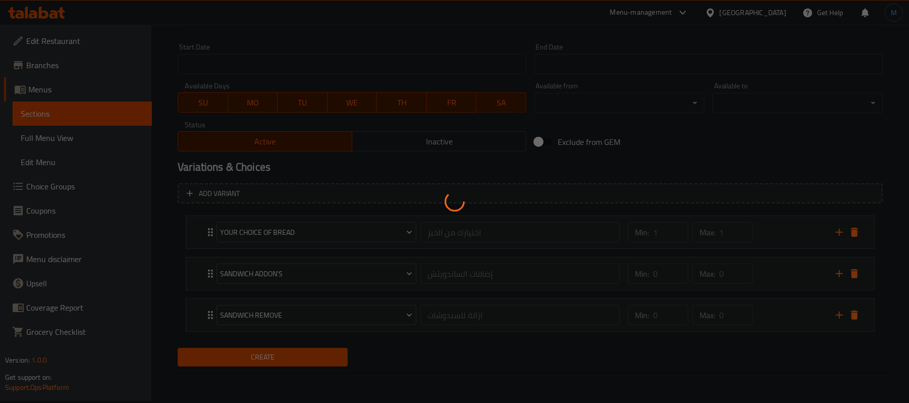
type input "0"
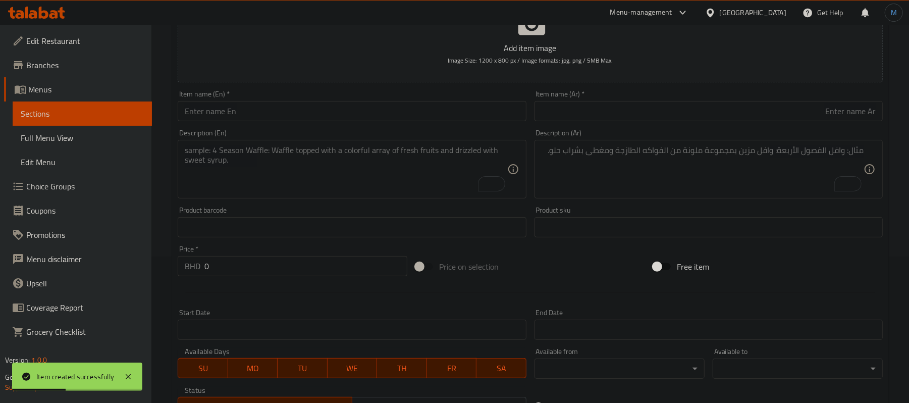
scroll to position [142, 0]
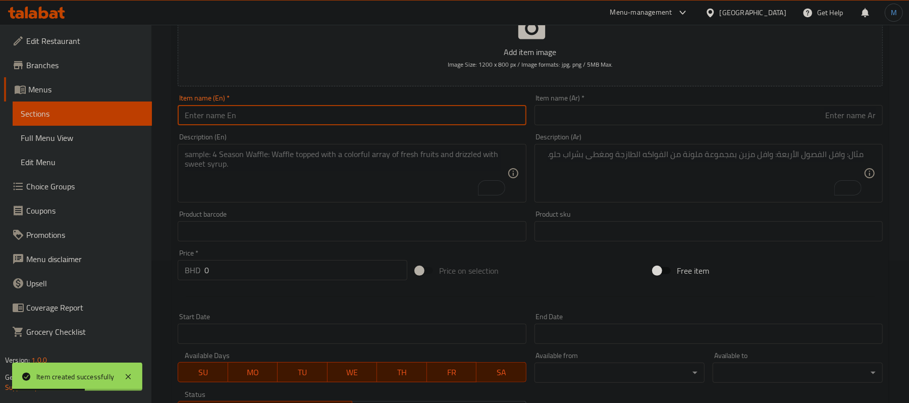
paste input "Chicken Blawi Sandwich (L)"
type input "Chicken Blawi Sandwich (L)"
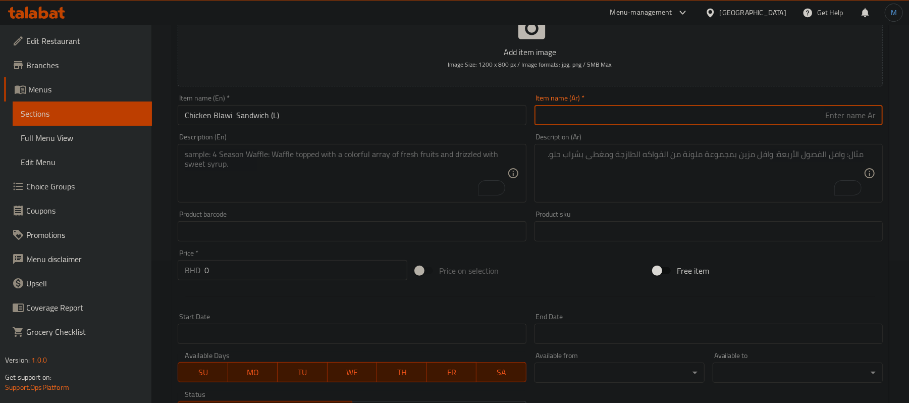
paste input "سندويج دجاج بلاوي (L)"
type input "سندويج دجاج بلاوي (كبير)"
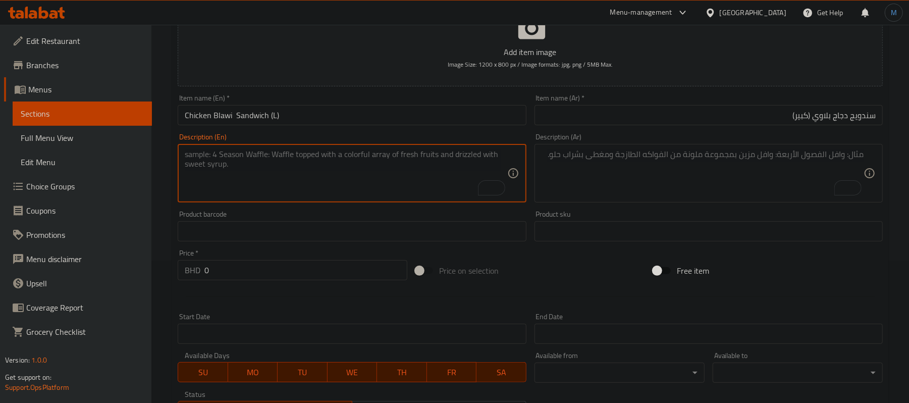
click at [386, 191] on textarea "To enrich screen reader interactions, please activate Accessibility in Grammarl…" at bounding box center [346, 173] width 322 height 48
paste textarea "Lettuce - Tomato - Hot Sauce - Ketchup - Mayonnaise - Tahina"
type textarea "Lettuce - tomato - hot sauce - ketchup - mayonnaise - tahina"
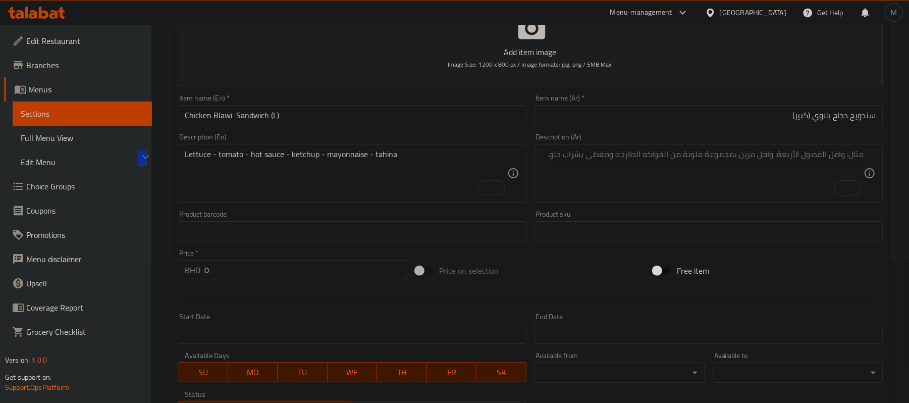
click at [611, 202] on div "Description (Ar)" at bounding box center [708, 173] width 348 height 59
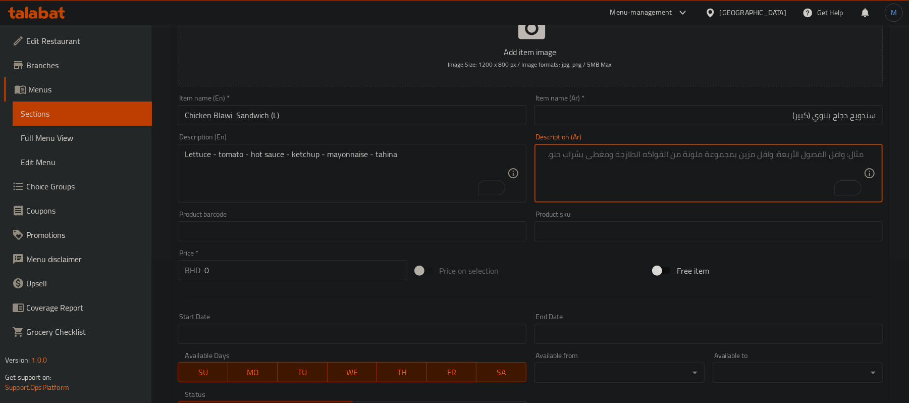
click at [611, 186] on textarea "To enrich screen reader interactions, please activate Accessibility in Grammarl…" at bounding box center [702, 173] width 322 height 48
paste textarea "خس - طماطه - فلفل - كاتشب - مايونيز - طحينة"
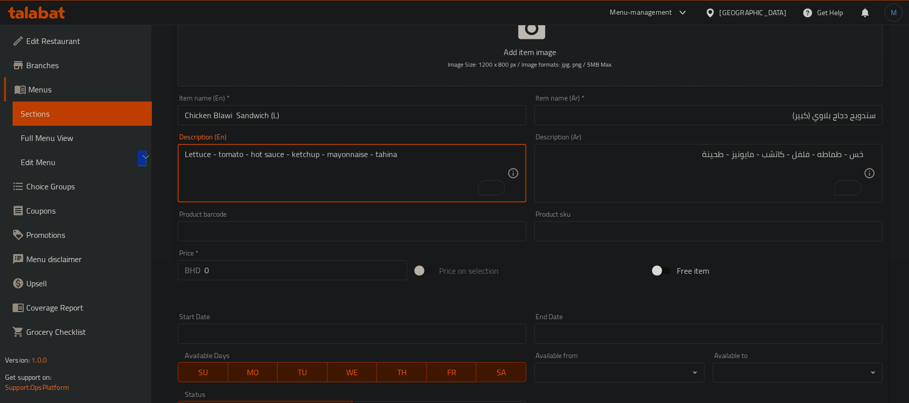
drag, startPoint x: 248, startPoint y: 154, endPoint x: 280, endPoint y: 155, distance: 32.3
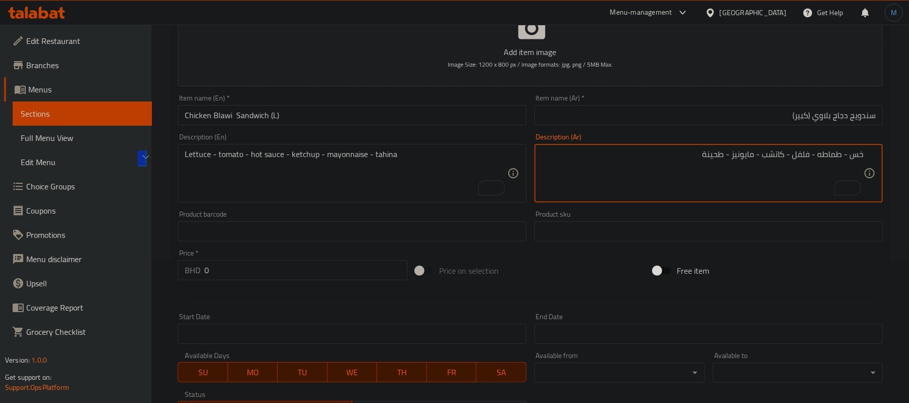
drag, startPoint x: 804, startPoint y: 155, endPoint x: 792, endPoint y: 166, distance: 16.4
click at [804, 155] on textarea "خس - طماطه - فلفل - كاتشب - مايونيز - طحينة" at bounding box center [702, 173] width 322 height 48
paste textarea "صلصة حارة"
type textarea "خس - طماطه - صلصة حارة - كاتشب - مايونيز - طحينة"
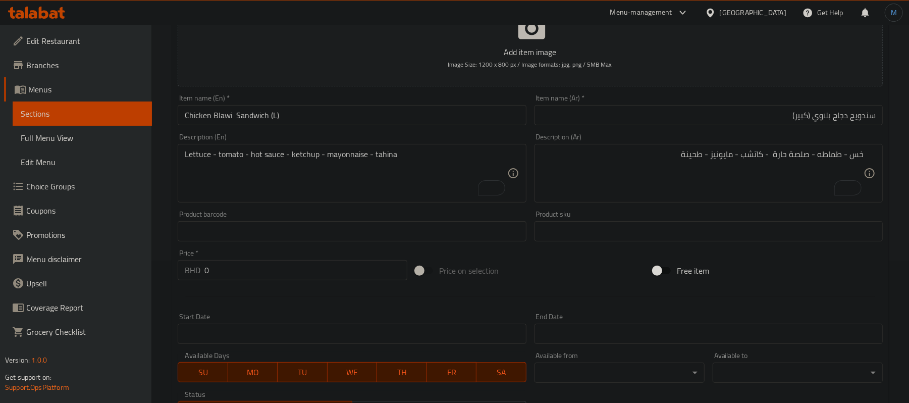
click at [241, 265] on input "0" at bounding box center [305, 270] width 203 height 20
paste input ".550"
type input "0.550"
click at [337, 198] on div "Lettuce - tomato - hot sauce - ketchup - mayonnaise - tahina Description (En)" at bounding box center [352, 173] width 348 height 59
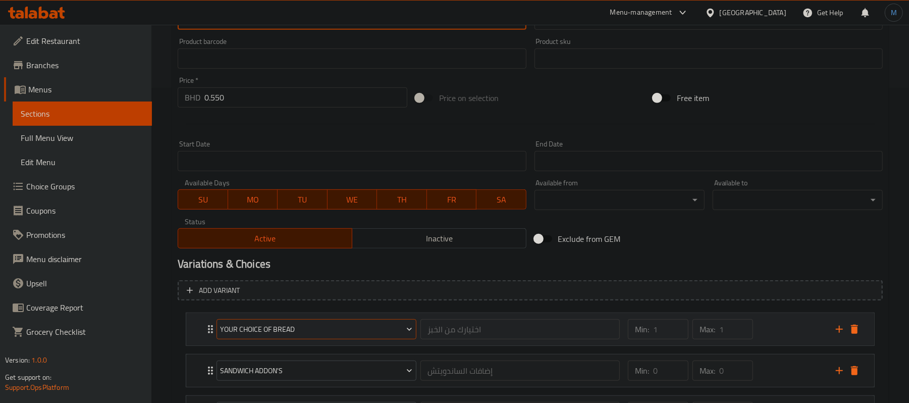
scroll to position [412, 0]
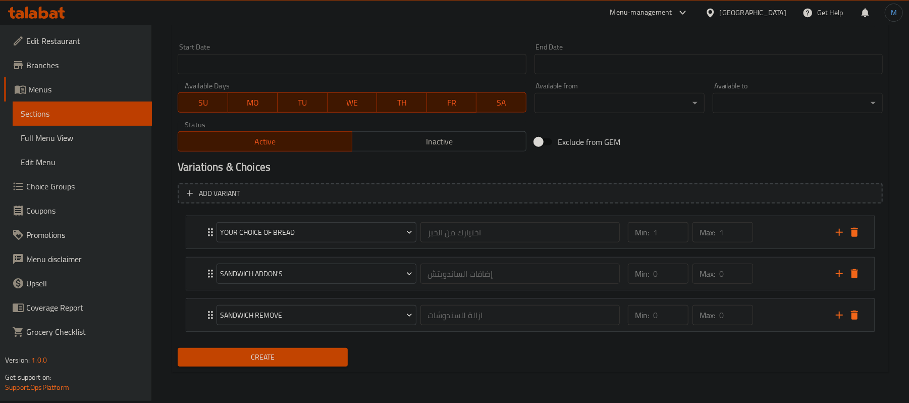
click at [325, 346] on div "Create" at bounding box center [263, 357] width 178 height 27
click at [325, 352] on button "Create" at bounding box center [263, 357] width 170 height 19
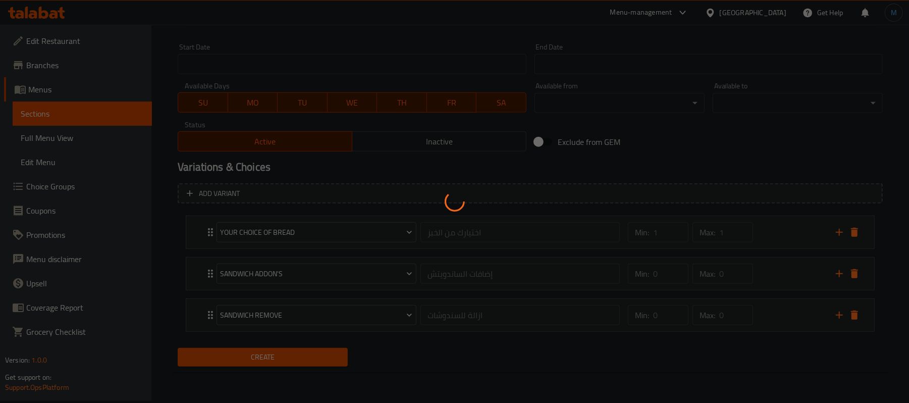
type input "0"
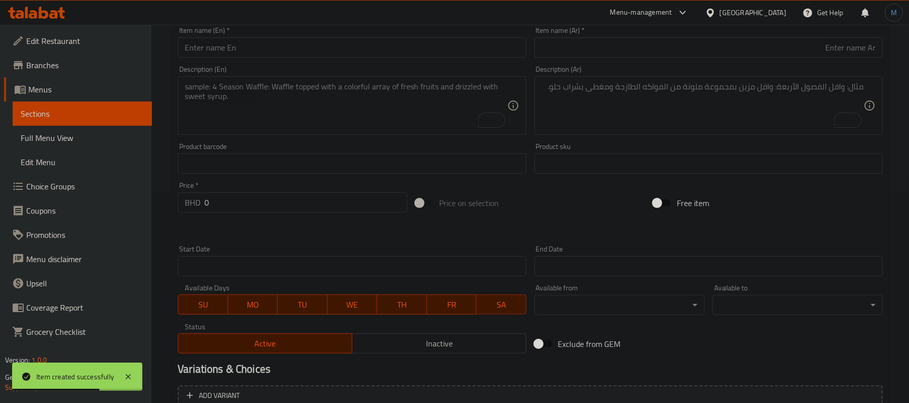
scroll to position [0, 0]
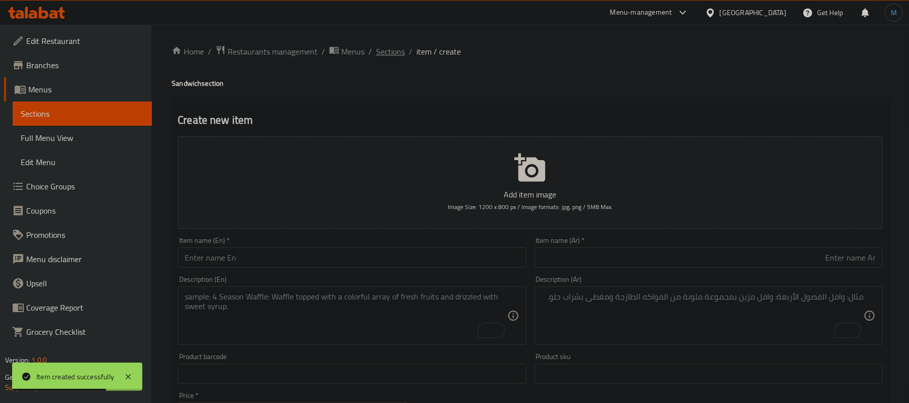
click at [392, 51] on span "Sections" at bounding box center [390, 51] width 29 height 12
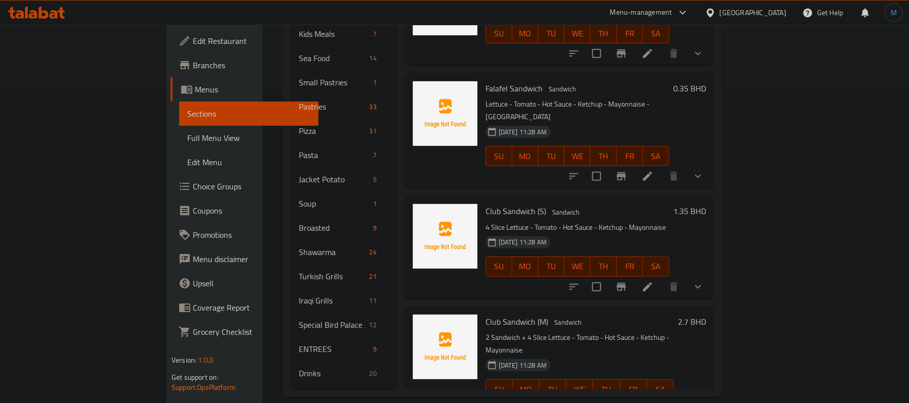
scroll to position [1583, 0]
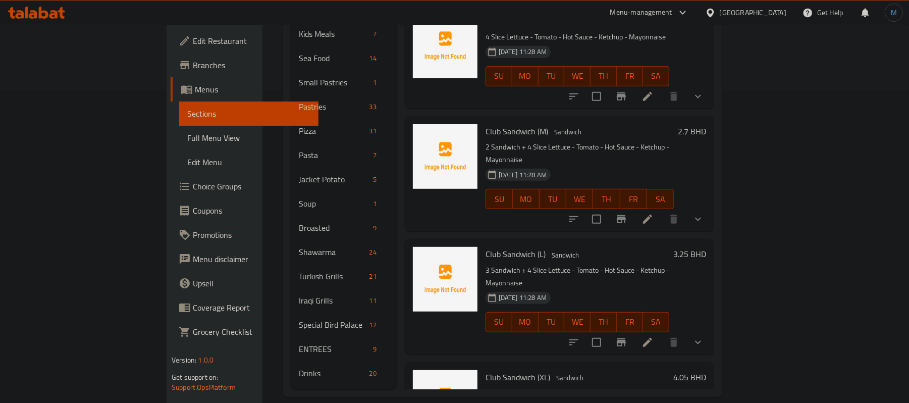
click at [551, 264] on p "3 Sandwich + 4 Slice Lettuce - Tomato - Hot Sauce - Ketchup - Mayonnaise" at bounding box center [577, 276] width 184 height 25
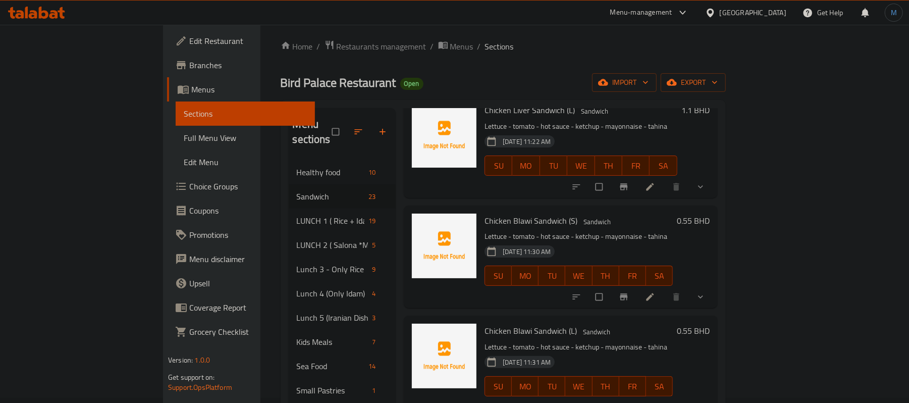
scroll to position [1683, 0]
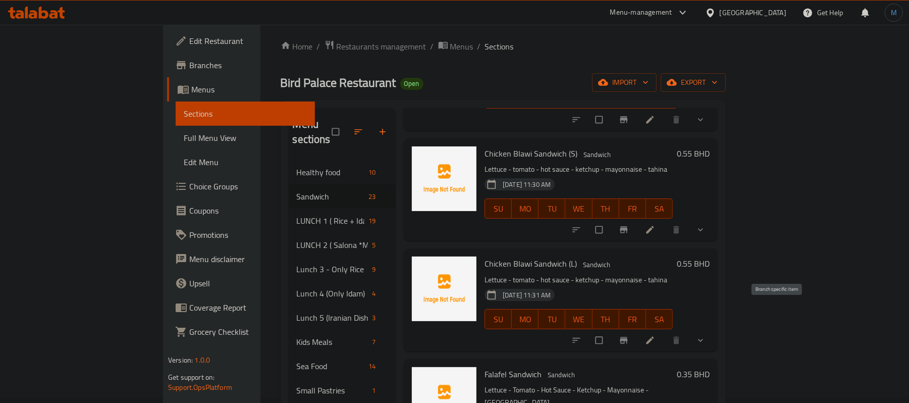
click at [637, 329] on button "Branch-specific-item" at bounding box center [624, 340] width 24 height 22
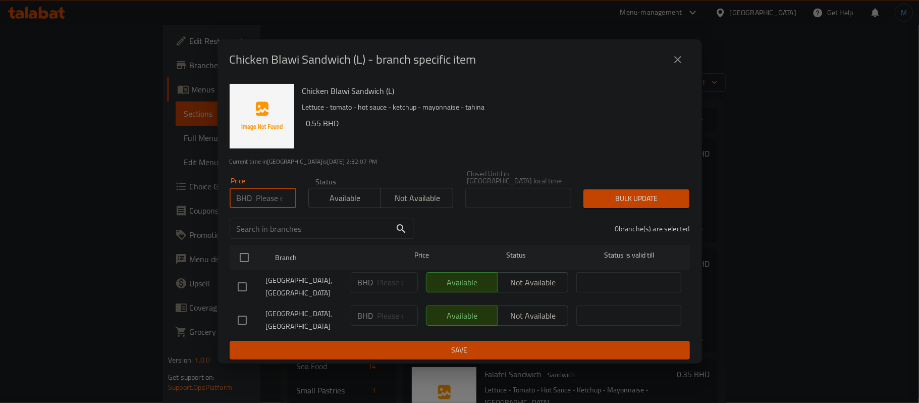
click at [266, 200] on input "number" at bounding box center [276, 198] width 40 height 20
paste input "1.250"
type input "1.250"
click at [247, 259] on input "checkbox" at bounding box center [244, 257] width 21 height 21
checkbox input "true"
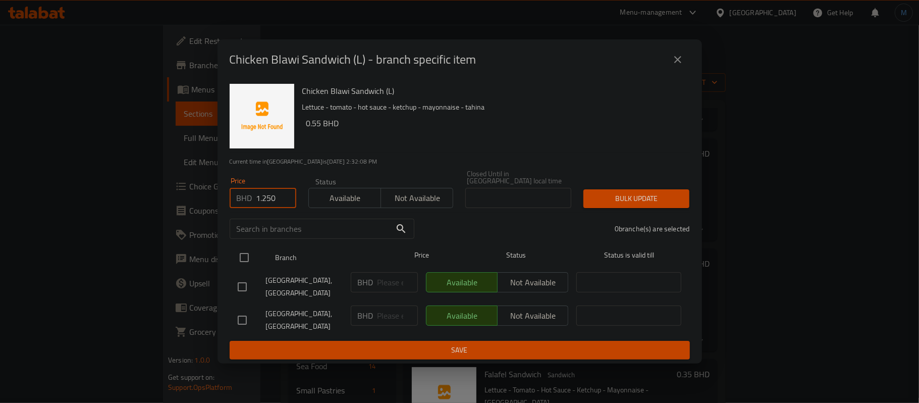
checkbox input "true"
click at [617, 206] on div "Bulk update" at bounding box center [636, 198] width 118 height 31
click at [621, 192] on span "Bulk update" at bounding box center [636, 198] width 90 height 13
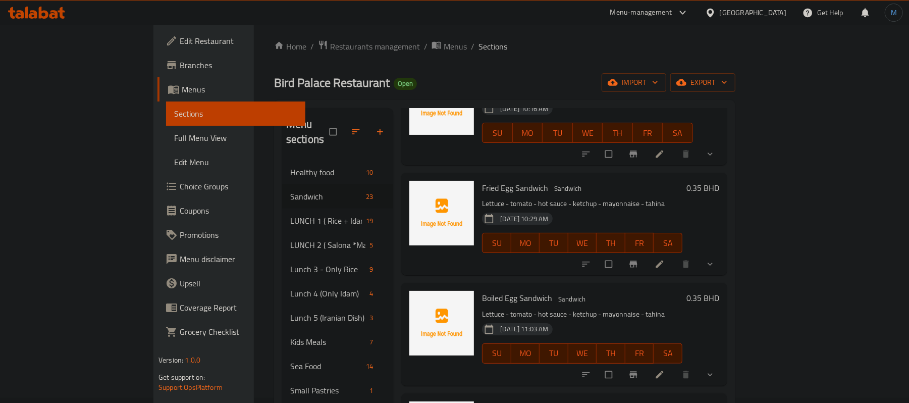
scroll to position [0, 0]
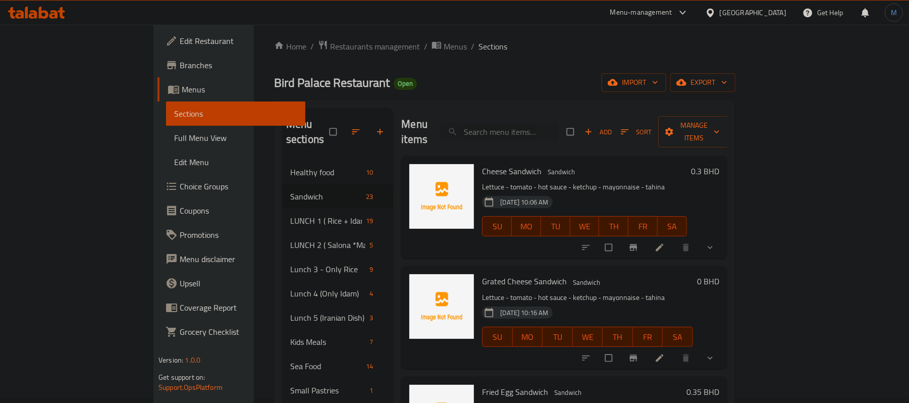
click at [657, 164] on h6 "Cheese Sandwich Sandwich" at bounding box center [584, 171] width 205 height 14
click at [611, 126] on span "Add" at bounding box center [597, 132] width 27 height 12
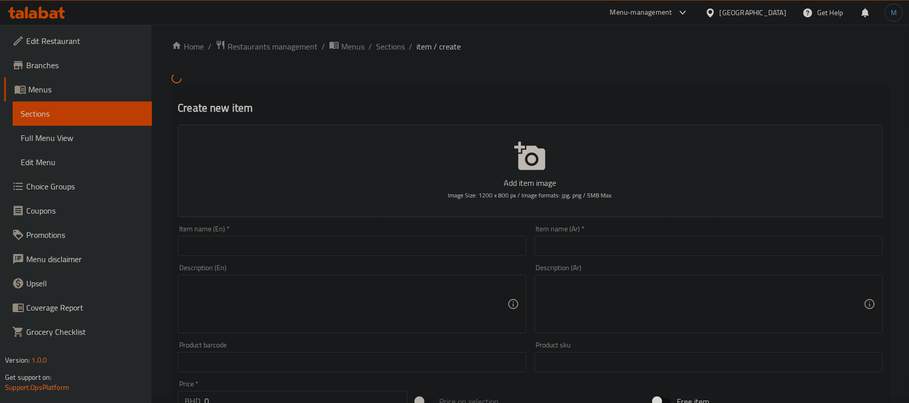
click at [309, 228] on div at bounding box center [454, 201] width 909 height 403
click at [319, 247] on input "text" at bounding box center [352, 246] width 348 height 20
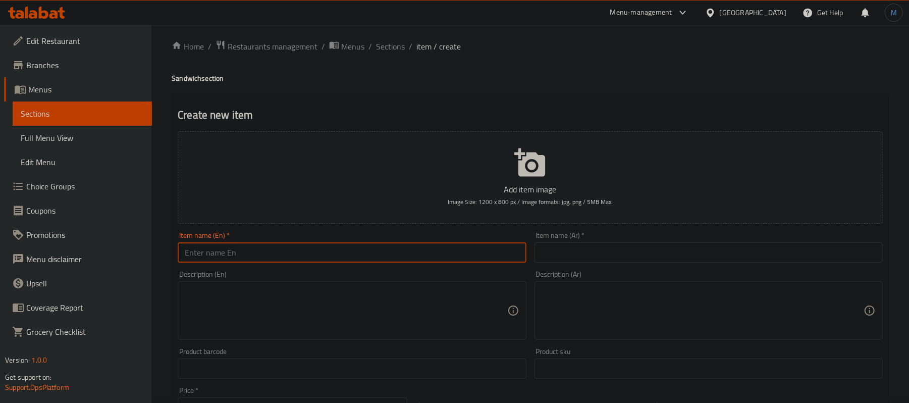
paste input "Faheta Sandwich (S)"
type input "Faheta Sandwich (S)"
click at [648, 259] on input "text" at bounding box center [708, 252] width 348 height 20
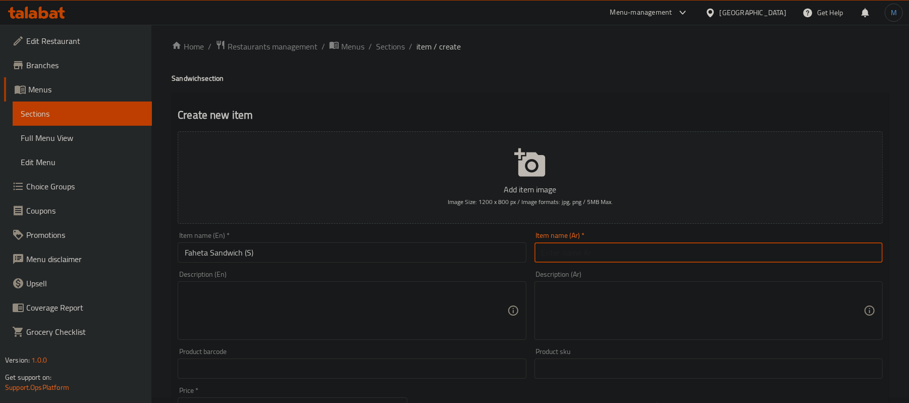
paste input "سندويج فاهيتا (S)"
type input "سندويج فاهيتا (صغير)"
click at [318, 297] on textarea at bounding box center [346, 311] width 322 height 48
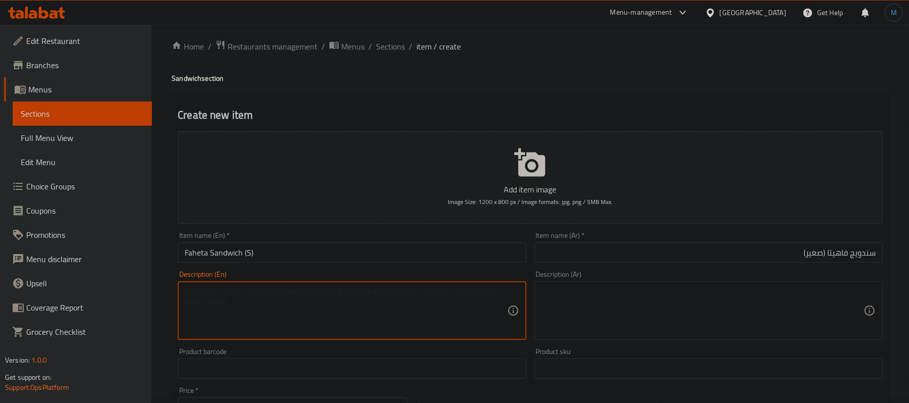
paste textarea "Lettuce - Tomato - Hot Sauce - Ketchup - Mayonnaise - [GEOGRAPHIC_DATA]"
type textarea "Lettuce - tomato - hot sauce - ketchup - mayonnaise - tahina"
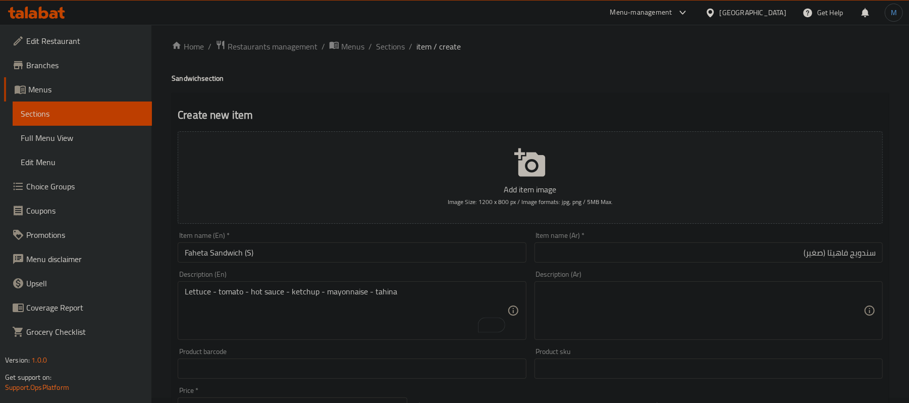
click at [733, 306] on textarea at bounding box center [702, 311] width 322 height 48
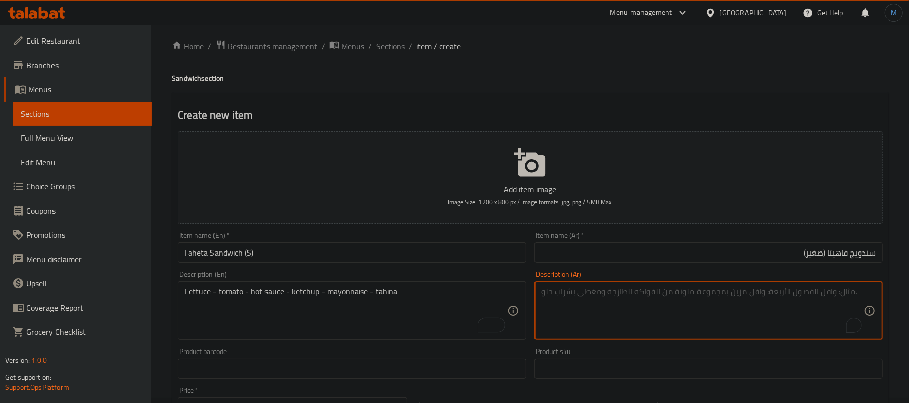
paste textarea "خس - طماطه - فلفل - كاتشب - مايونيز - طحينة"
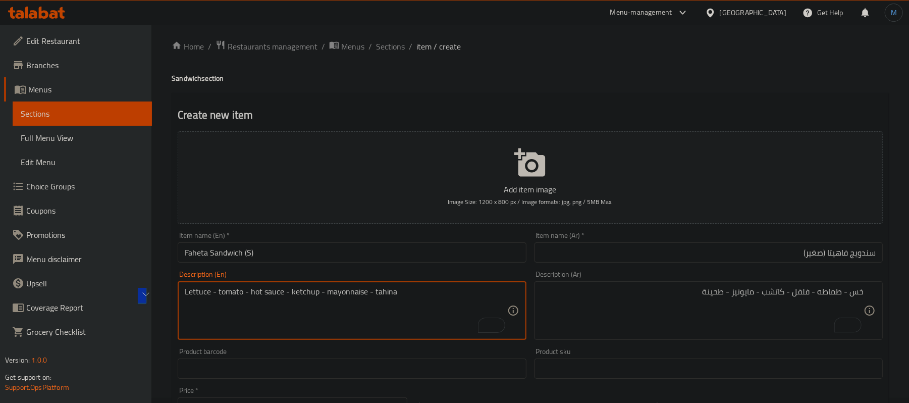
drag, startPoint x: 250, startPoint y: 290, endPoint x: 282, endPoint y: 291, distance: 31.3
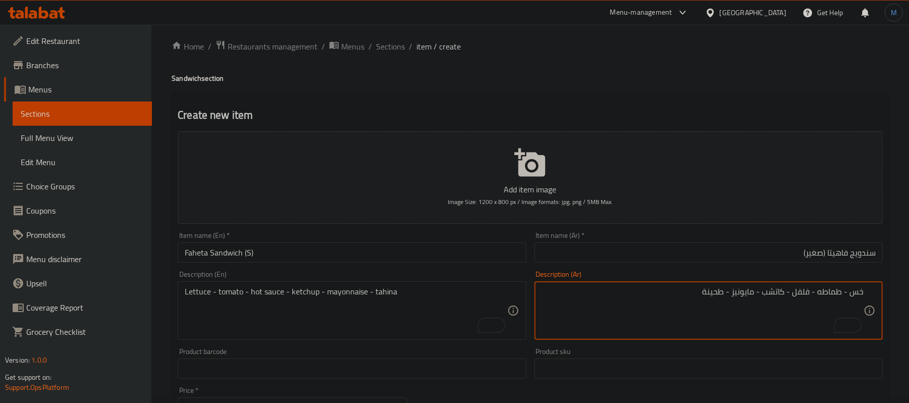
click at [804, 296] on textarea "خس - طماطه - فلفل - كاتشب - مايونيز - طحينة" at bounding box center [702, 311] width 322 height 48
paste textarea "صلصة حارة"
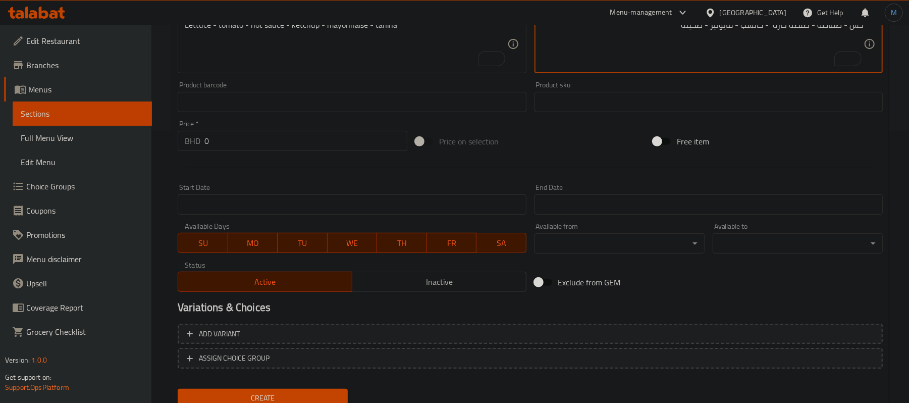
scroll to position [309, 0]
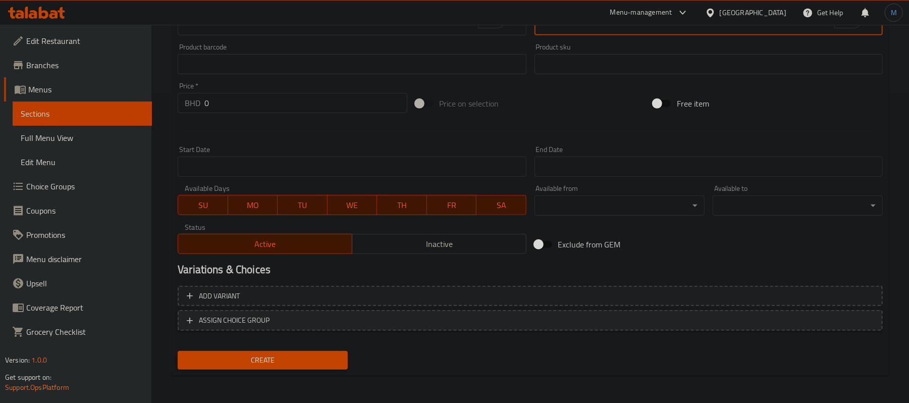
type textarea "خس - طماطه - صلصة حارة - كاتشب - مايونيز - طحينة"
click at [555, 327] on button "ASSIGN CHOICE GROUP" at bounding box center [530, 320] width 705 height 21
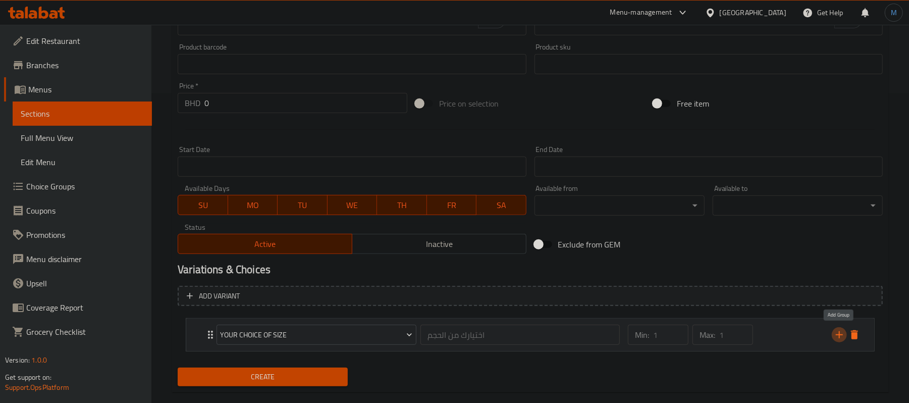
click at [839, 331] on icon "add" at bounding box center [839, 334] width 12 height 12
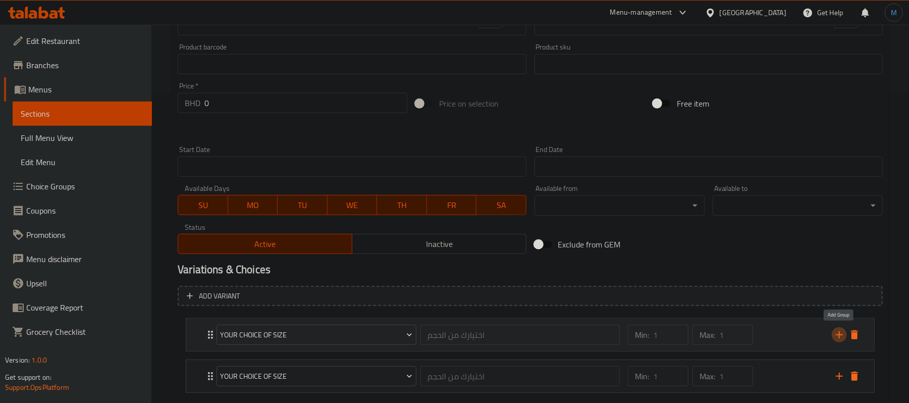
click at [839, 331] on icon "add" at bounding box center [839, 334] width 12 height 12
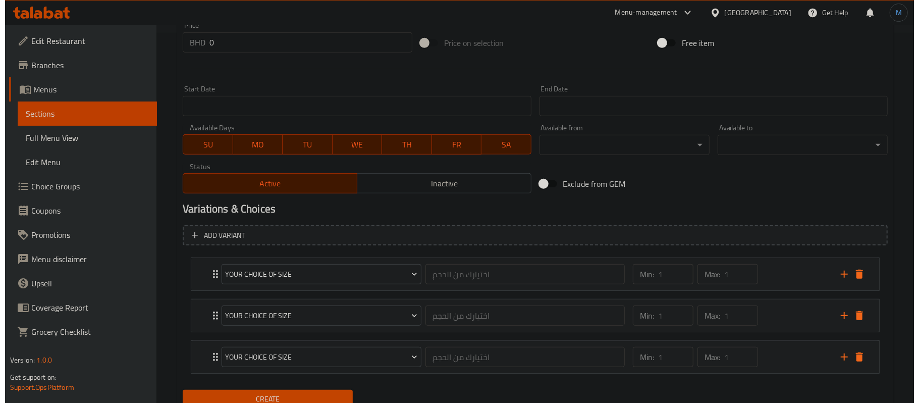
scroll to position [412, 0]
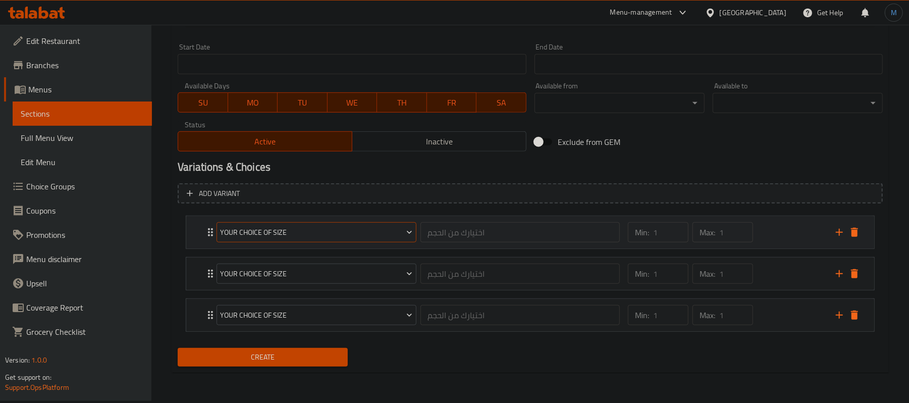
click at [319, 241] on button "Your Choice Of Size" at bounding box center [316, 232] width 200 height 20
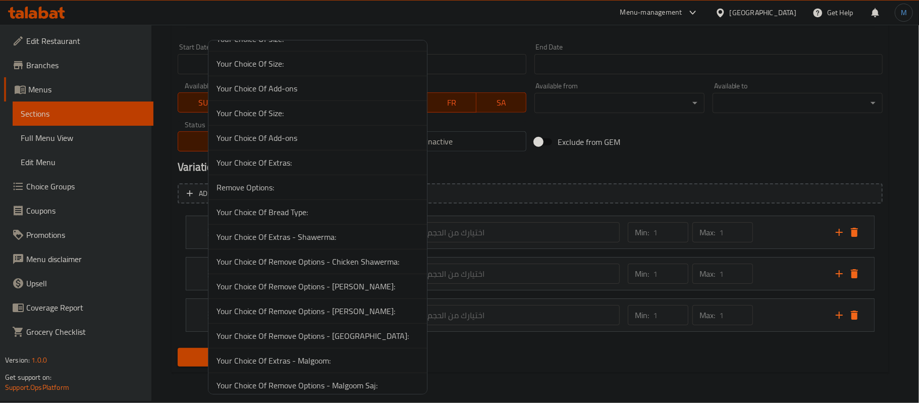
scroll to position [3348, 0]
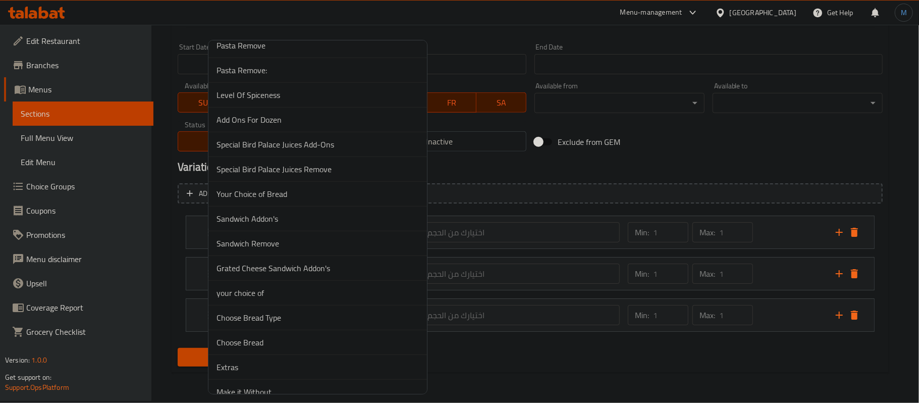
click at [295, 200] on span "Your Choice of Bread" at bounding box center [317, 194] width 202 height 12
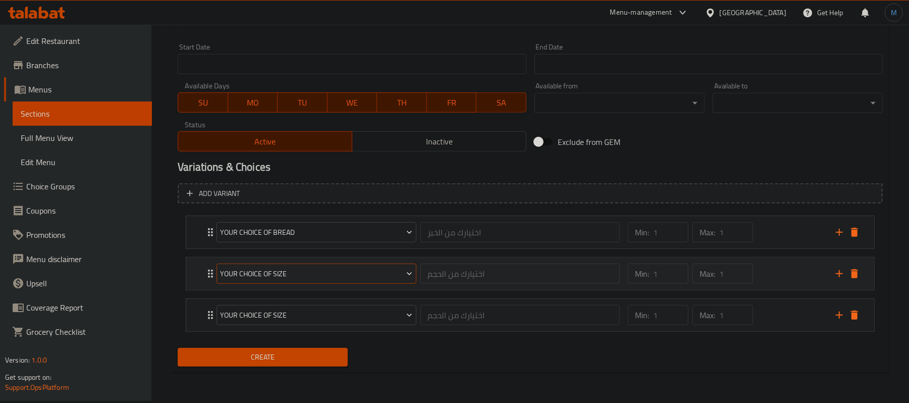
click at [352, 276] on span "Your Choice Of Size" at bounding box center [316, 273] width 192 height 13
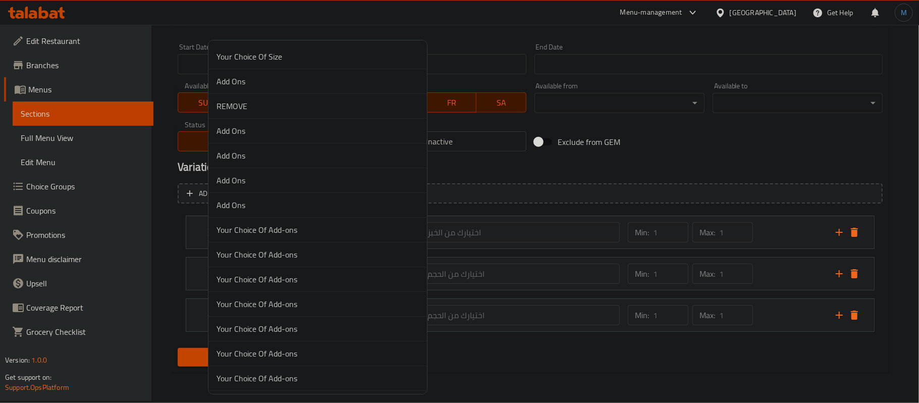
scroll to position [3373, 0]
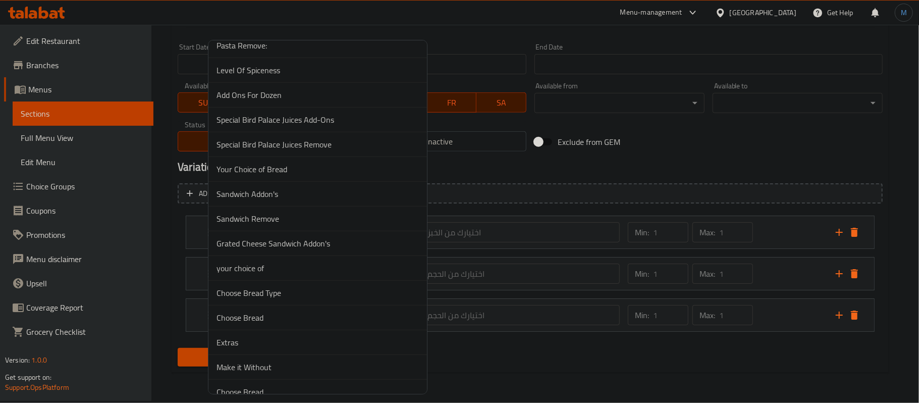
click at [334, 206] on li "Sandwich Addon's" at bounding box center [317, 194] width 218 height 25
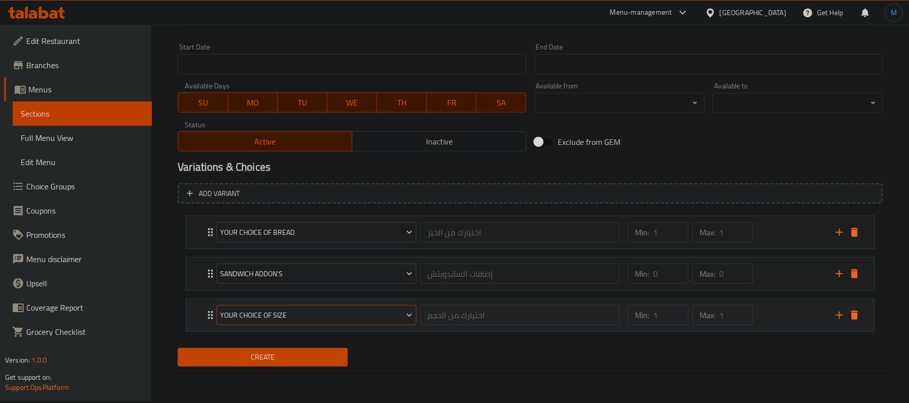
click at [324, 316] on span "Your Choice Of Size" at bounding box center [316, 315] width 192 height 13
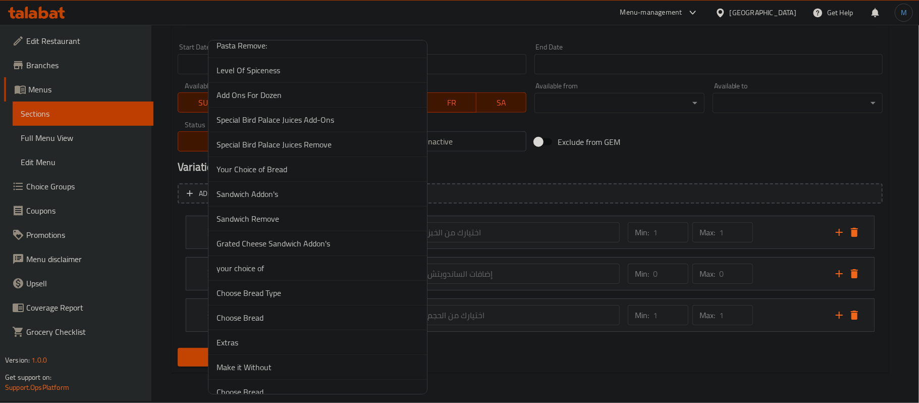
click at [297, 224] on span "Sandwich Remove" at bounding box center [317, 218] width 202 height 12
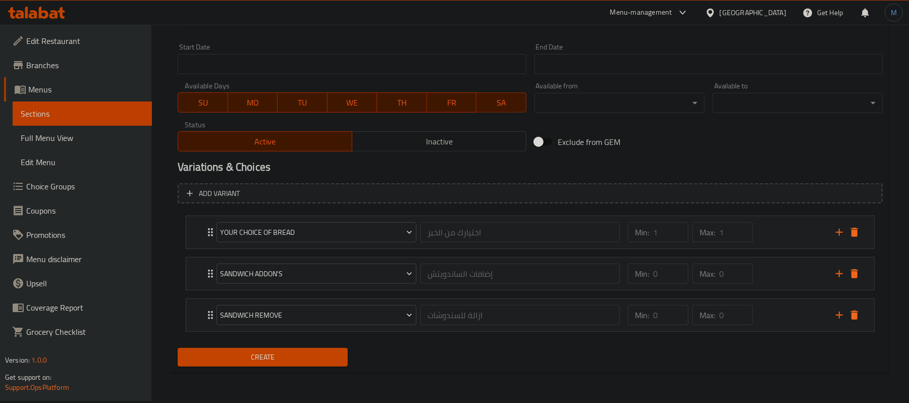
scroll to position [277, 0]
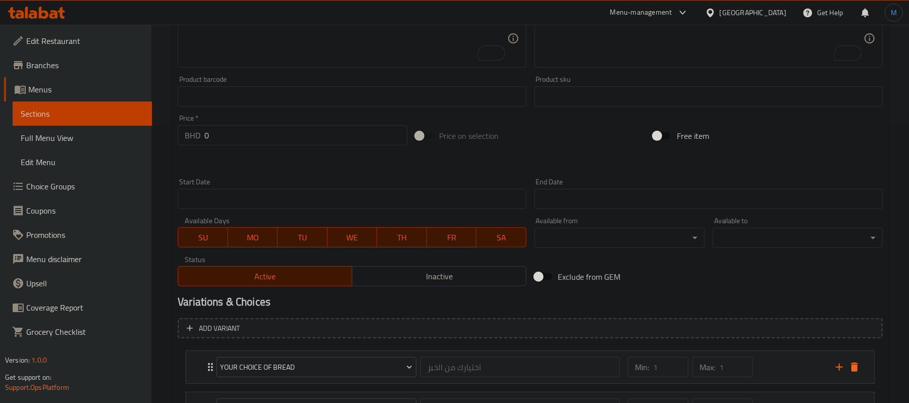
click at [283, 129] on input "0" at bounding box center [305, 135] width 203 height 20
paste input ".550"
type input "0.550"
click at [307, 162] on hr at bounding box center [530, 161] width 689 height 1
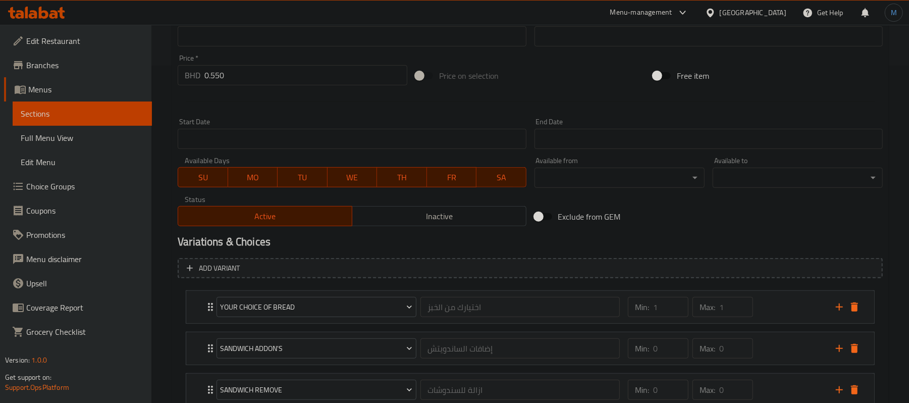
scroll to position [412, 0]
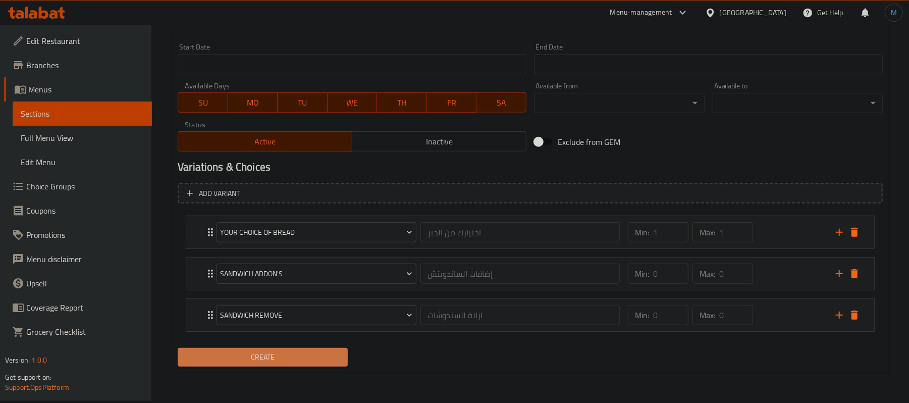
click at [316, 356] on span "Create" at bounding box center [263, 357] width 154 height 13
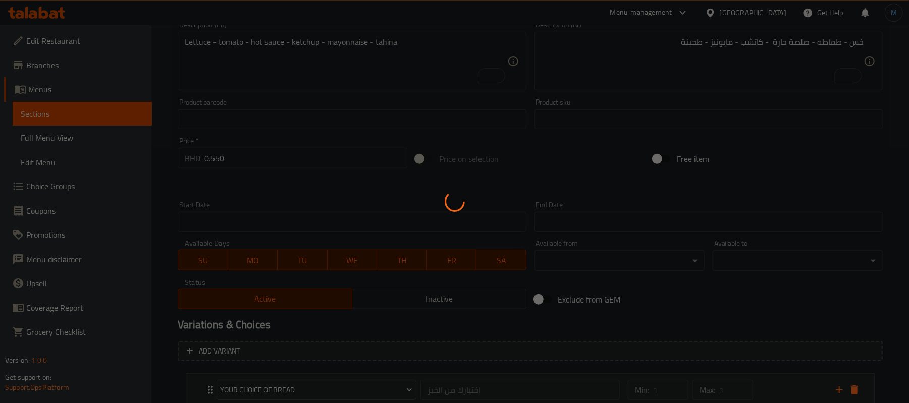
scroll to position [277, 0]
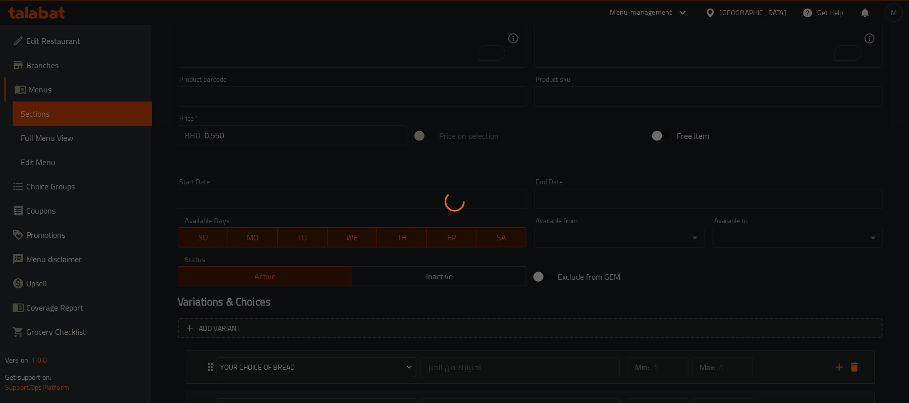
type input "0"
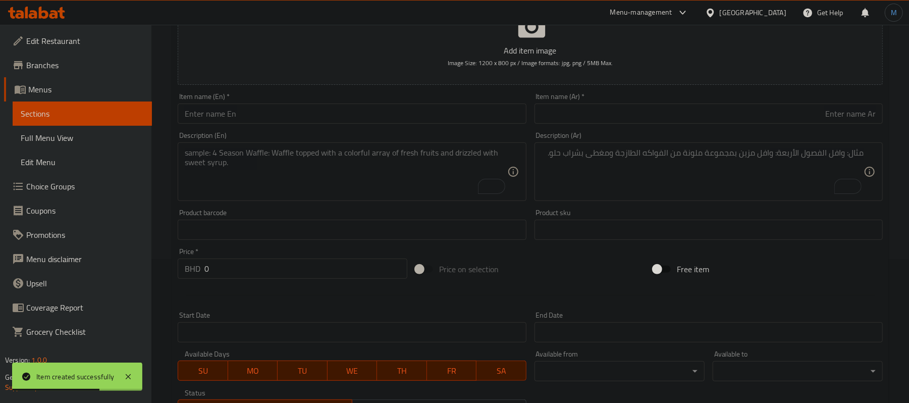
scroll to position [142, 0]
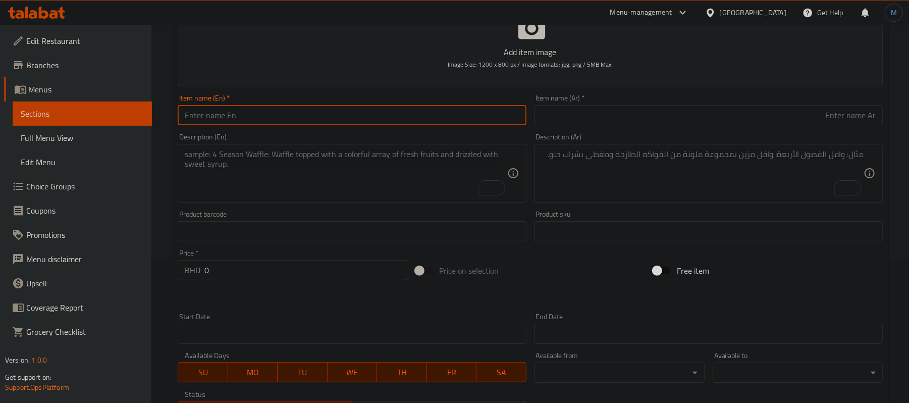
click at [297, 119] on input "text" at bounding box center [352, 115] width 348 height 20
paste input "Faheta Sandwich (L)"
type input "Faheta Sandwich (L)"
click at [728, 122] on input "text" at bounding box center [708, 115] width 348 height 20
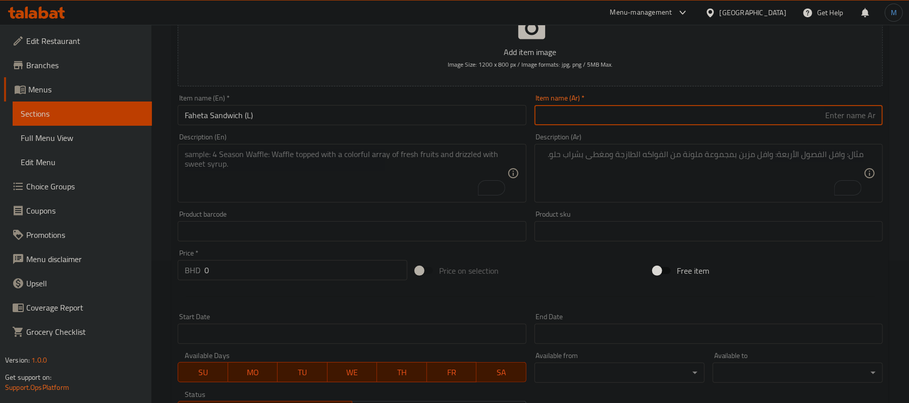
paste input "سندويج فاهيتا (L)"
type input "سندويج فاهيتا (لارج)"
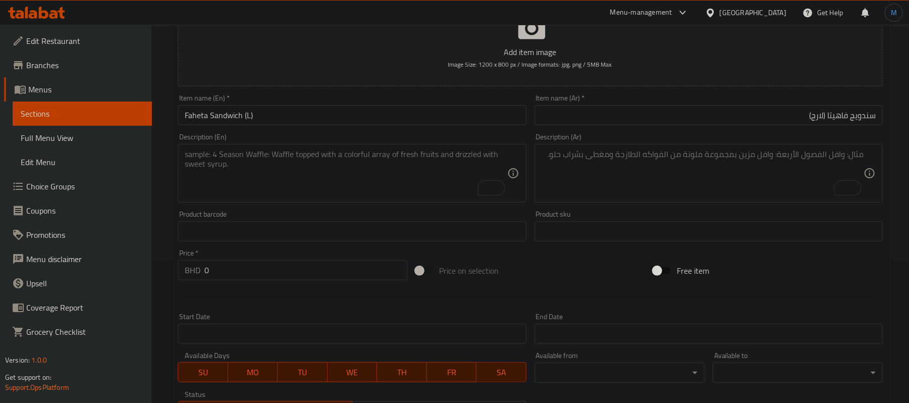
click at [321, 192] on textarea "To enrich screen reader interactions, please activate Accessibility in Grammarl…" at bounding box center [346, 173] width 322 height 48
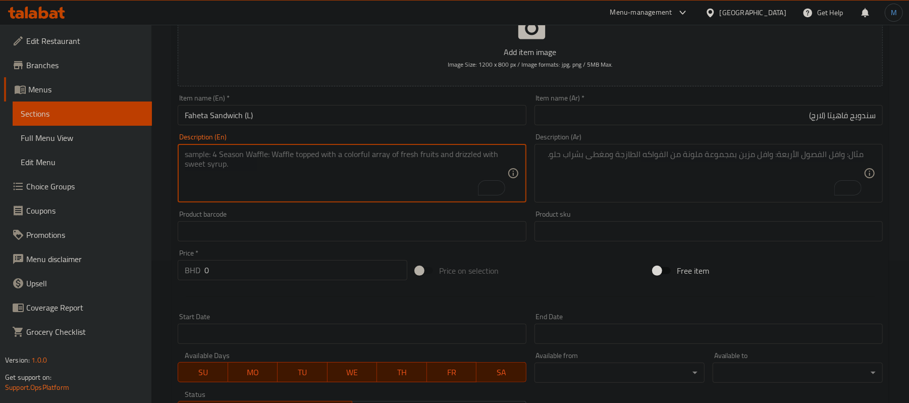
paste textarea "Lettuce - Tomato - Hot Sauce - Ketchup - Mayonnaise - Tahina"
click at [210, 189] on textarea "Lettuce - tomato - hot sauce - ketchup - mayonnaise - tahina" at bounding box center [346, 173] width 322 height 48
type textarea "Lettuce - tomato - hot sauce - ketchup - mayonnaise - tahina"
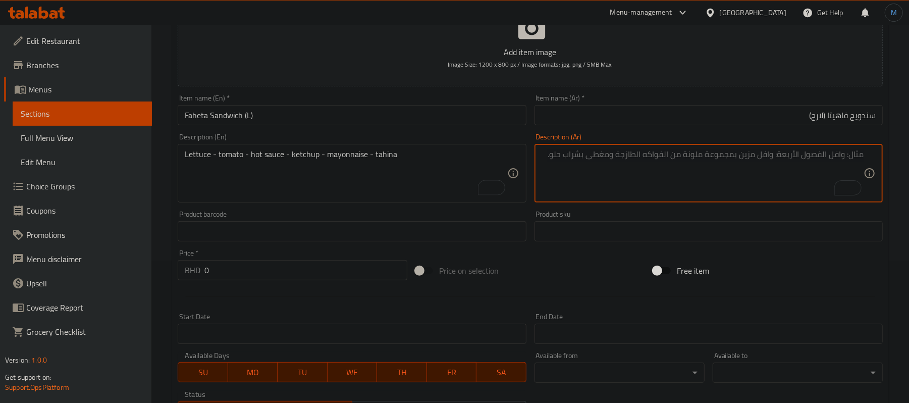
click at [626, 170] on textarea "To enrich screen reader interactions, please activate Accessibility in Grammarl…" at bounding box center [702, 173] width 322 height 48
paste textarea "خس - طماطه - فلفل - كاتشب - مايونيز - طحينة"
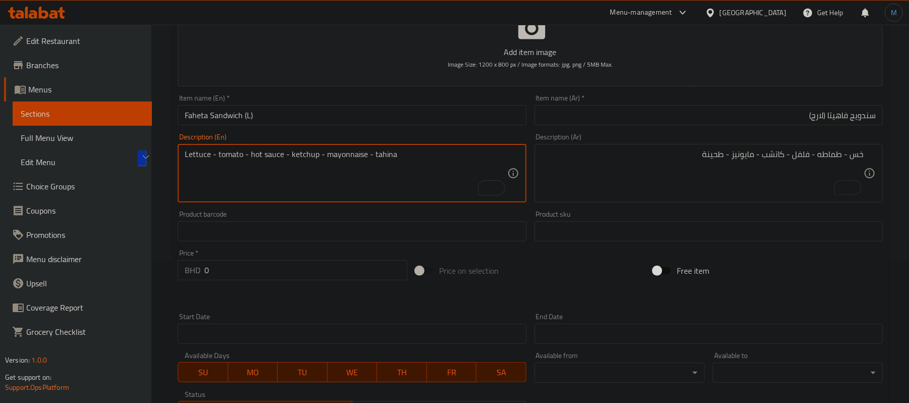
drag, startPoint x: 249, startPoint y: 155, endPoint x: 282, endPoint y: 156, distance: 32.3
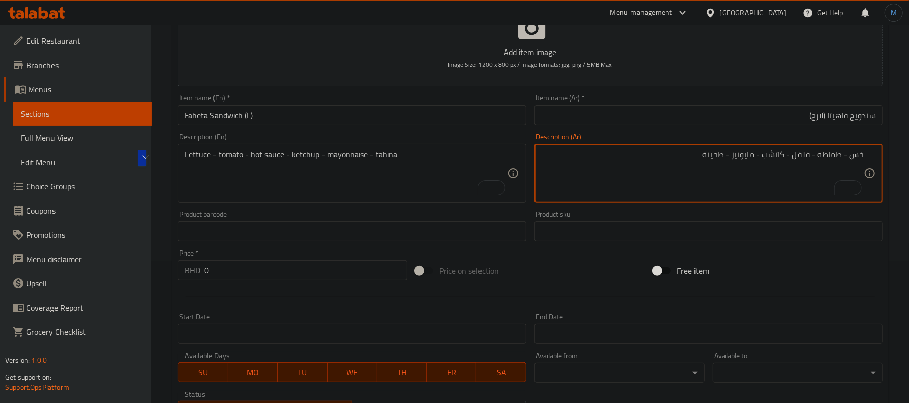
drag, startPoint x: 802, startPoint y: 157, endPoint x: 800, endPoint y: 162, distance: 5.3
click at [802, 157] on textarea "خس - طماطه - فلفل - كاتشب - مايونيز - طحينة" at bounding box center [702, 173] width 322 height 48
paste textarea "صلصة حارة"
type textarea "خس - طماطه - صلصة حارة - كاتشب - مايونيز - طحينة"
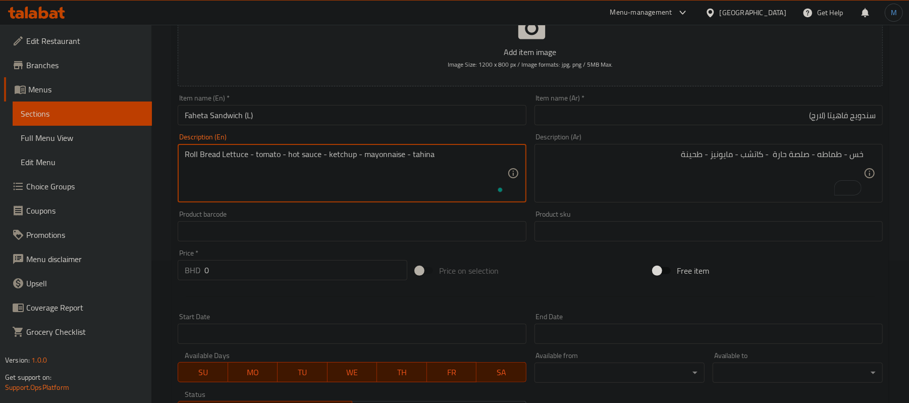
type textarea "Roll Bread Lettuce - tomato - hot sauce - ketchup - mayonnaise - tahina"
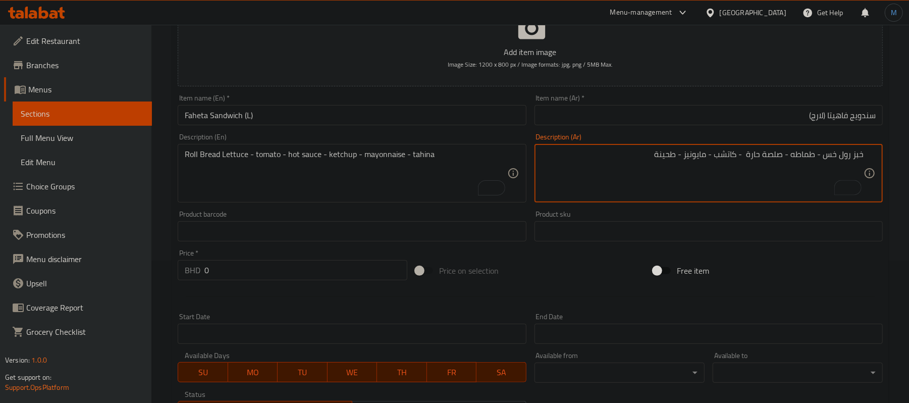
click at [837, 155] on textarea "خبز رول خس - طماطه - صلصة حارة - كاتشب - مايونيز - طحينة" at bounding box center [702, 173] width 322 height 48
type textarea "خبز رول، خس - طماطه - صلصة حارة - كاتشب - مايونيز - طحينة"
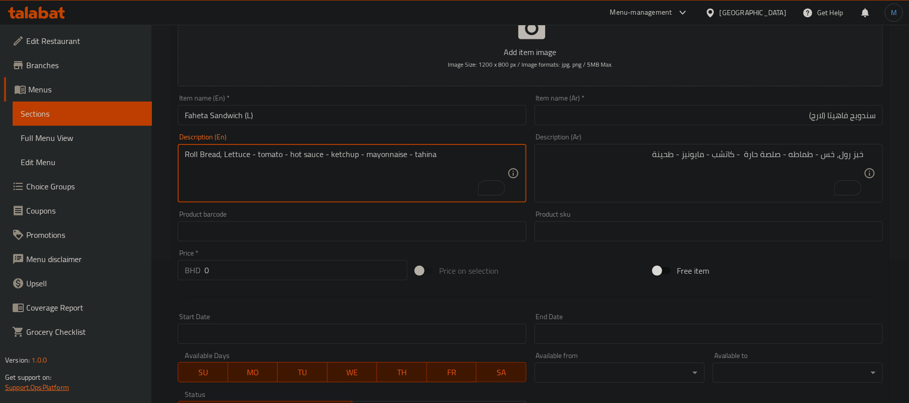
type textarea "Roll Bread, Lettuce - tomato - hot sauce - ketchup - mayonnaise - tahina"
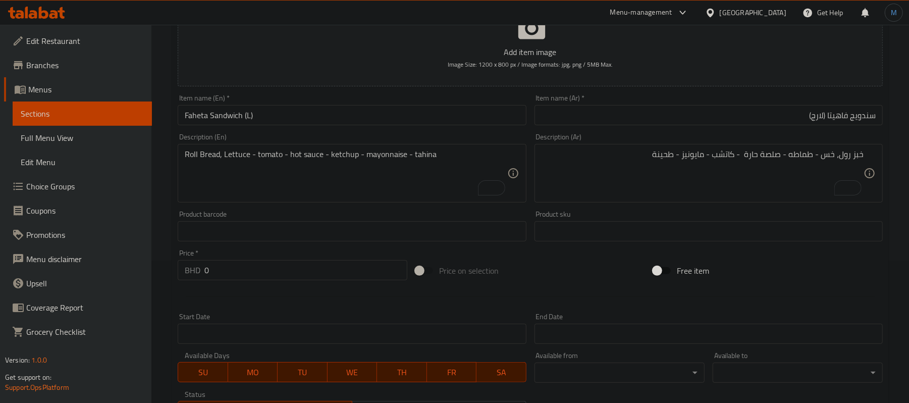
click at [252, 268] on input "0" at bounding box center [305, 270] width 203 height 20
paste input "1.25"
type input "1.250"
click at [256, 288] on div at bounding box center [530, 296] width 713 height 25
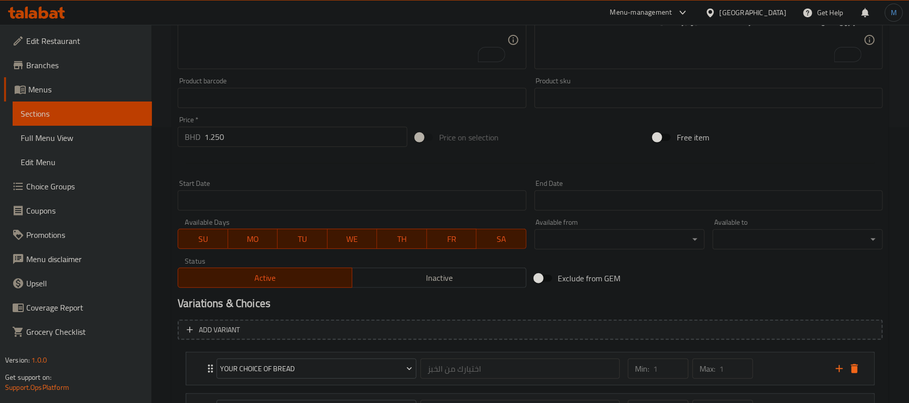
scroll to position [412, 0]
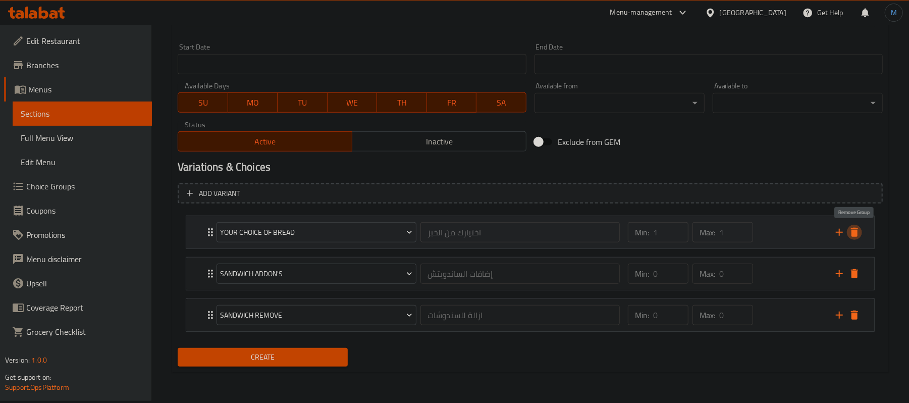
click at [852, 232] on icon "delete" at bounding box center [854, 232] width 7 height 9
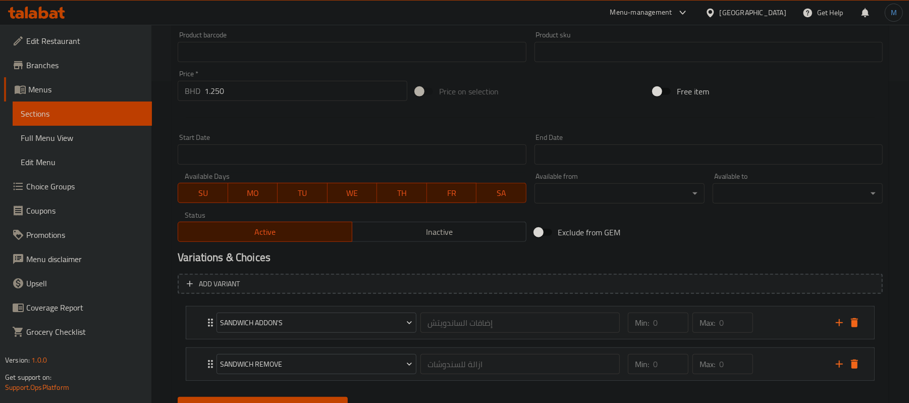
scroll to position [369, 0]
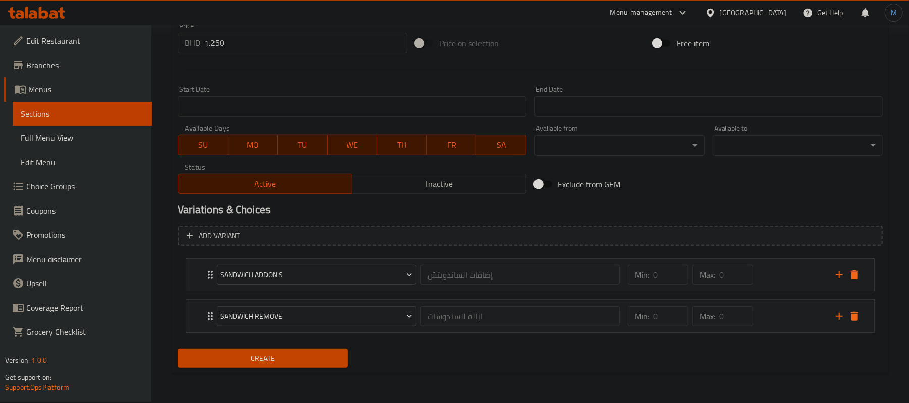
click at [439, 358] on div "Create" at bounding box center [530, 358] width 713 height 27
click at [311, 356] on span "Create" at bounding box center [263, 358] width 154 height 13
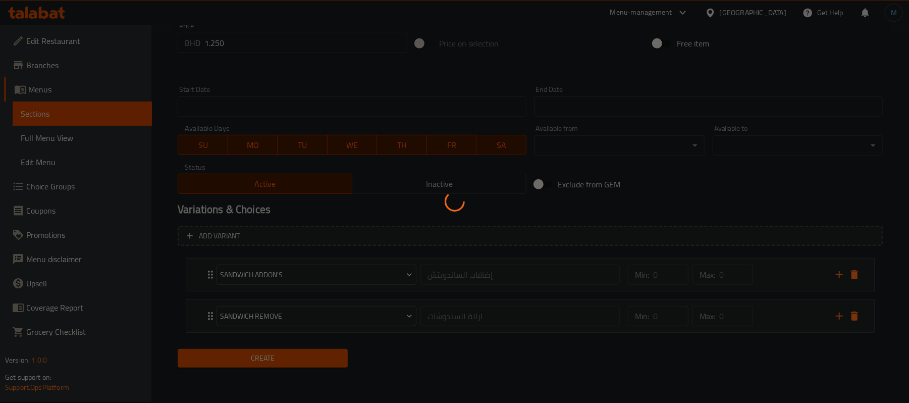
type input "0"
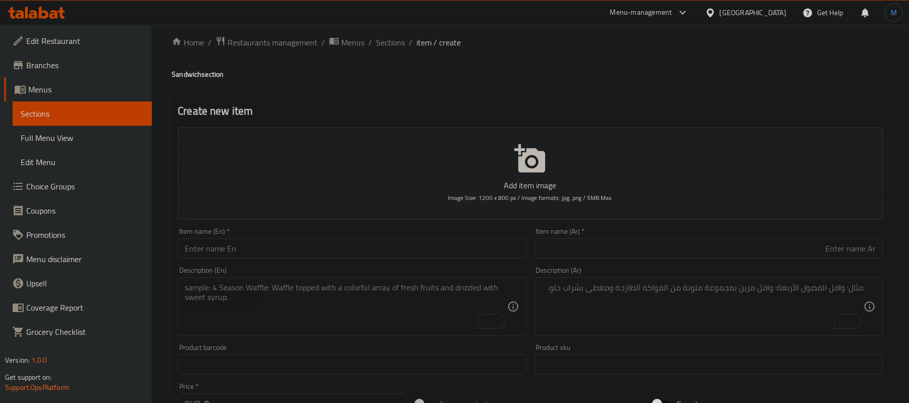
scroll to position [0, 0]
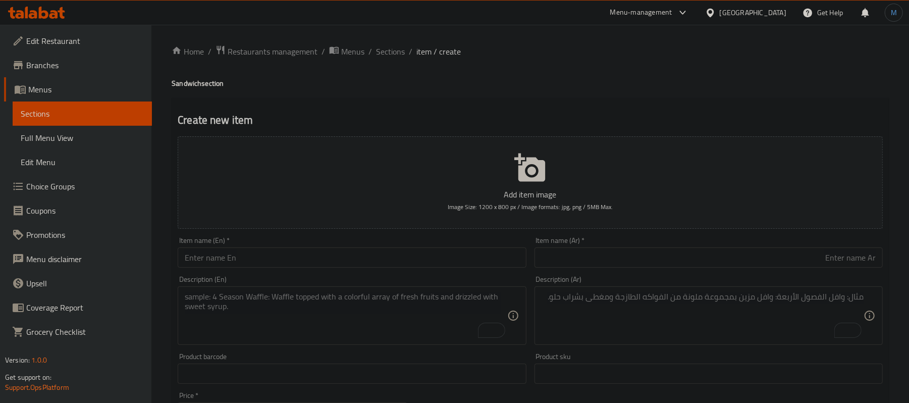
click at [372, 57] on ol "Home / Restaurants management / Menus / Sections / item / create" at bounding box center [530, 51] width 717 height 13
click at [379, 53] on span "Sections" at bounding box center [390, 51] width 29 height 12
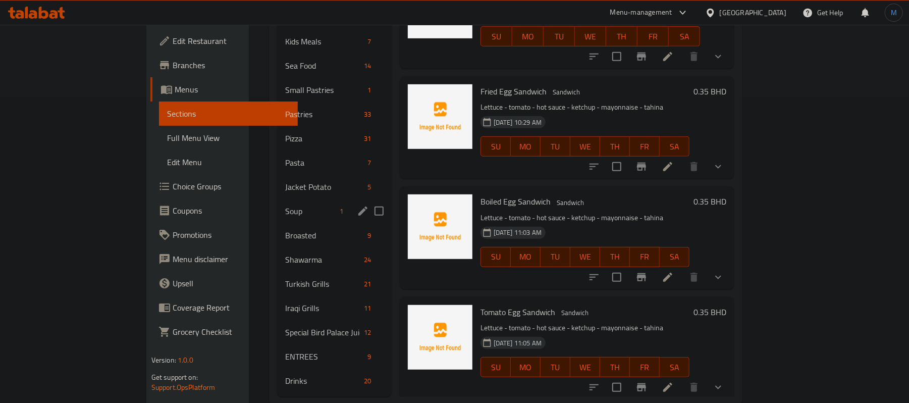
scroll to position [313, 0]
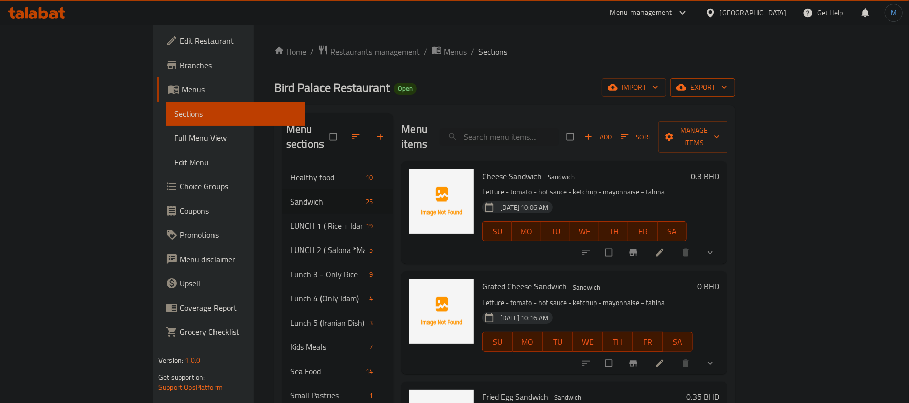
click at [729, 92] on icon "button" at bounding box center [724, 87] width 10 height 10
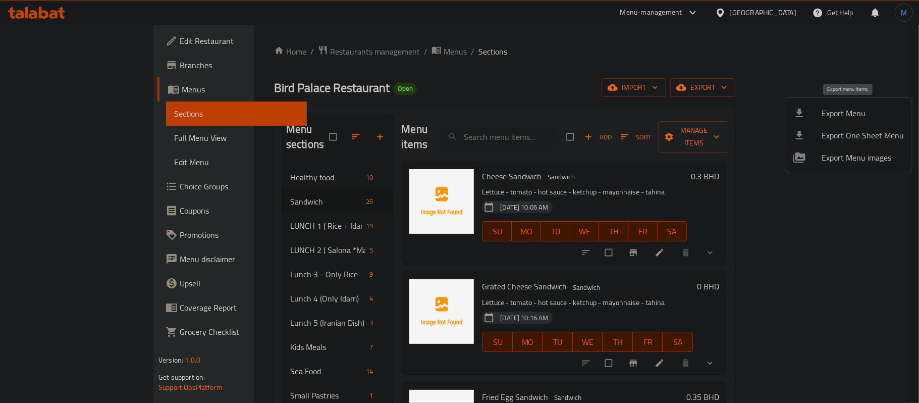
click at [846, 118] on span "Export Menu" at bounding box center [862, 113] width 82 height 12
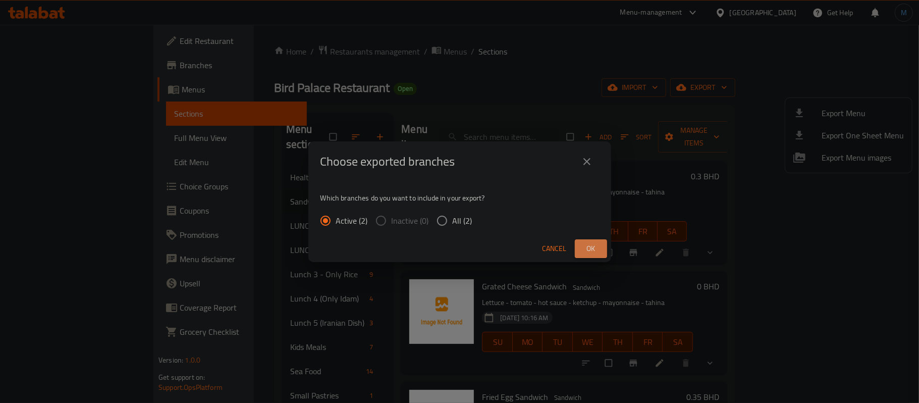
click at [581, 245] on button "Ok" at bounding box center [591, 248] width 32 height 19
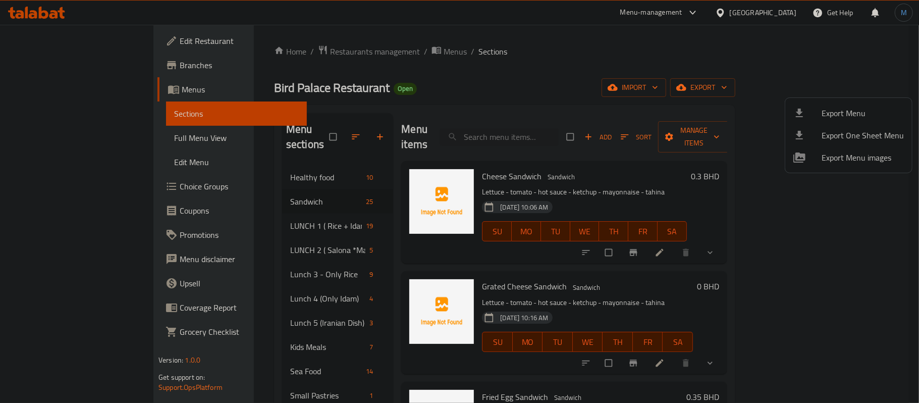
click at [509, 49] on div at bounding box center [459, 201] width 919 height 403
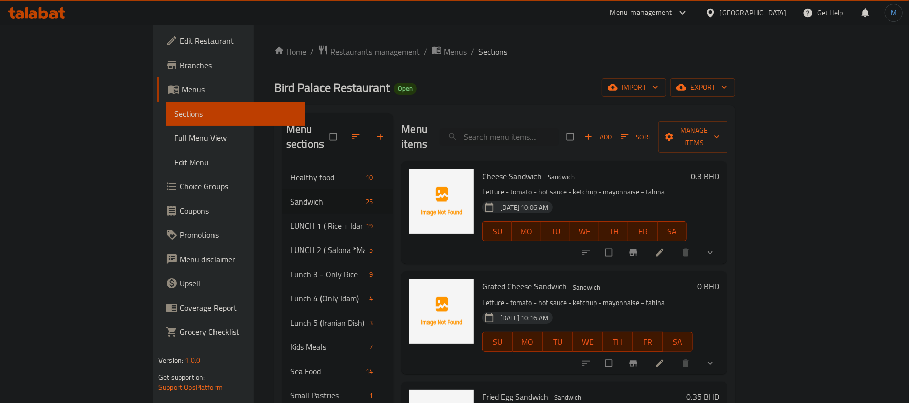
click at [773, 14] on div "[GEOGRAPHIC_DATA]" at bounding box center [752, 12] width 67 height 11
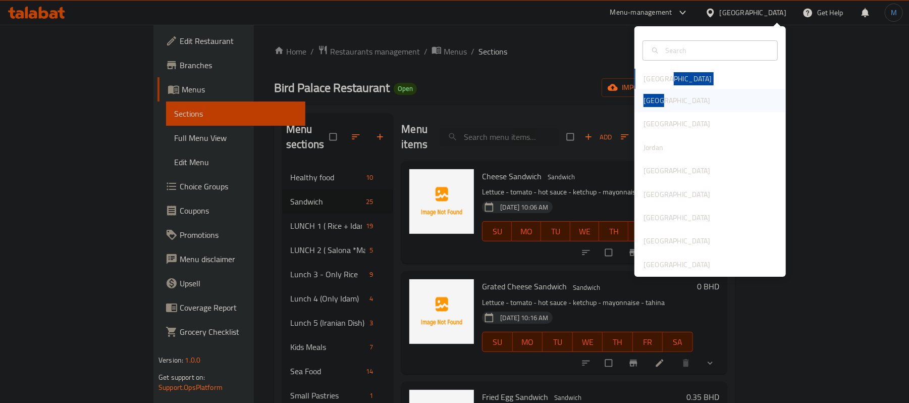
drag, startPoint x: 695, startPoint y: 78, endPoint x: 691, endPoint y: 105, distance: 27.5
click at [691, 105] on div "[GEOGRAPHIC_DATA] [GEOGRAPHIC_DATA] [GEOGRAPHIC_DATA] [GEOGRAPHIC_DATA] [GEOGRA…" at bounding box center [709, 172] width 151 height 207
click at [691, 105] on div "[GEOGRAPHIC_DATA]" at bounding box center [709, 100] width 151 height 23
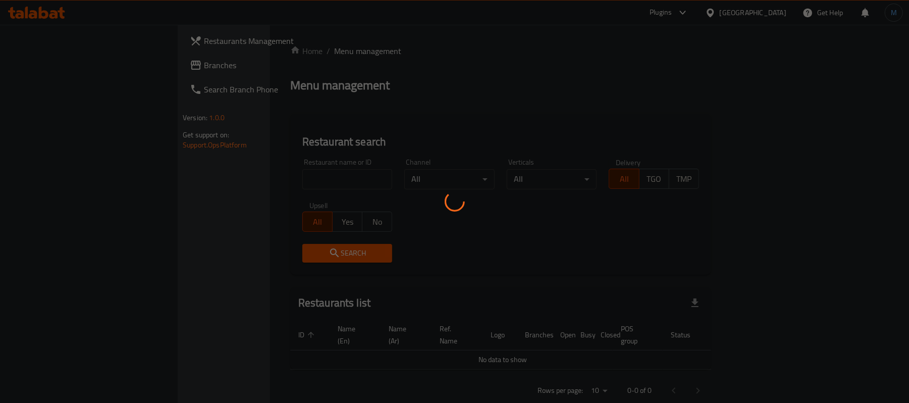
click at [719, 9] on div at bounding box center [454, 201] width 909 height 403
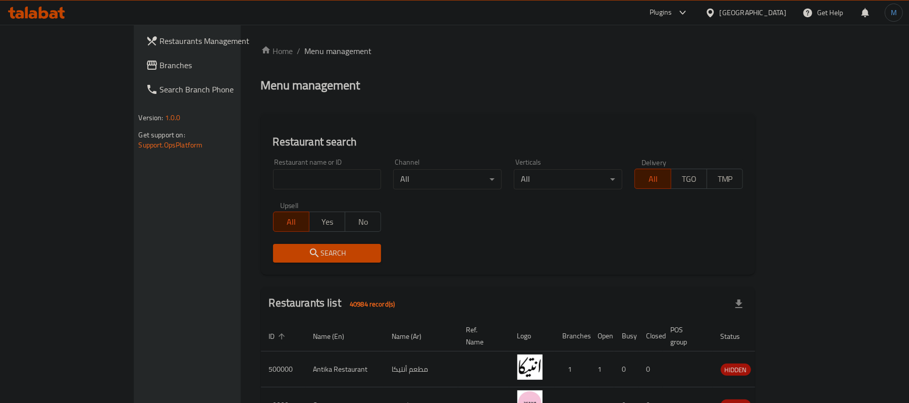
drag, startPoint x: 719, startPoint y: 9, endPoint x: 717, endPoint y: 19, distance: 10.7
click at [671, 10] on div "Plugins" at bounding box center [660, 13] width 22 height 12
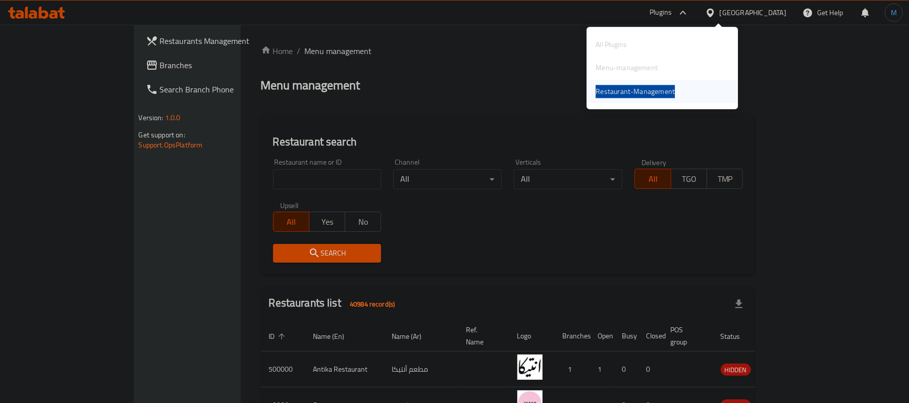
drag, startPoint x: 695, startPoint y: 67, endPoint x: 691, endPoint y: 86, distance: 19.1
click at [691, 86] on div "All Plugins Menu-management Restaurant-Management" at bounding box center [661, 68] width 151 height 70
click at [691, 86] on div "Restaurant-Management" at bounding box center [661, 91] width 151 height 23
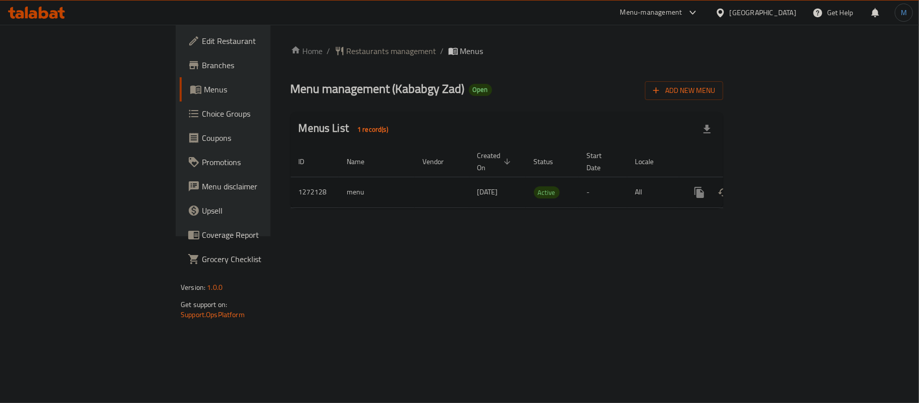
click at [792, 192] on td "enhanced table" at bounding box center [735, 192] width 113 height 31
click at [784, 186] on link "enhanced table" at bounding box center [772, 192] width 24 height 24
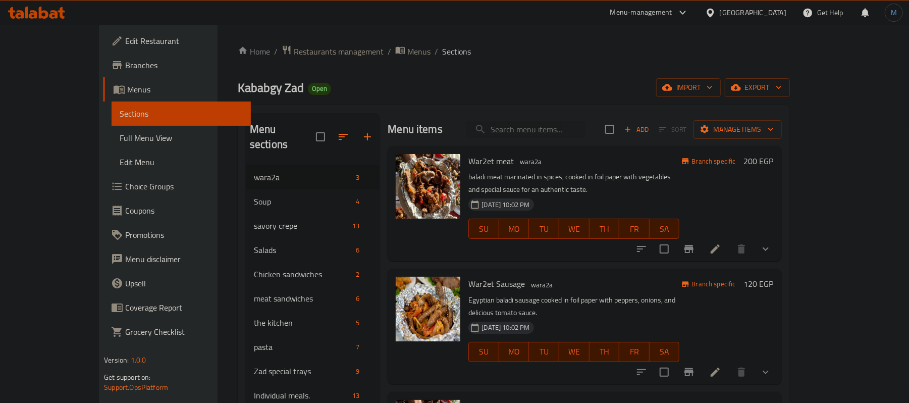
click at [125, 45] on span "Edit Restaurant" at bounding box center [184, 41] width 118 height 12
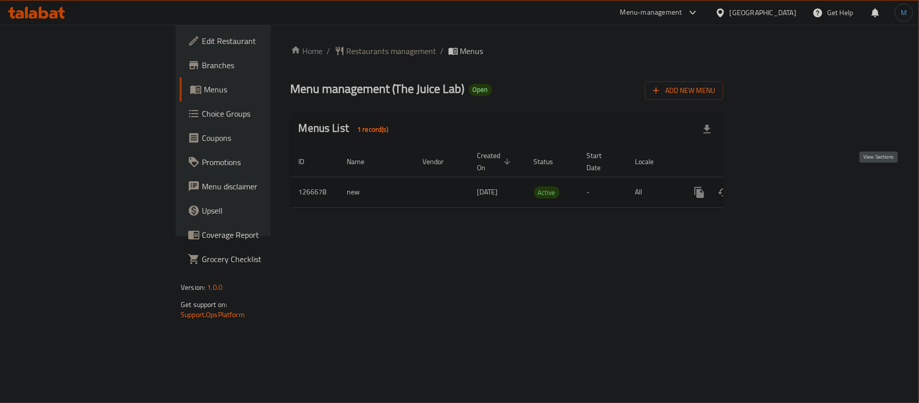
click at [778, 186] on icon "enhanced table" at bounding box center [772, 192] width 12 height 12
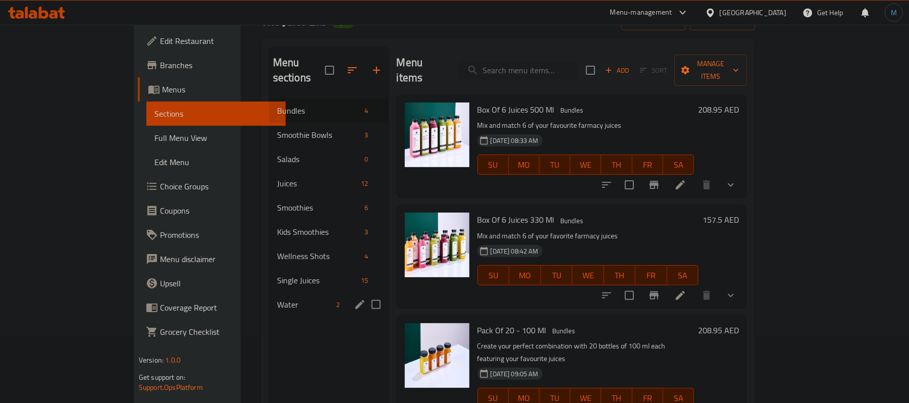
scroll to position [67, 0]
click at [269, 297] on div "Water 2" at bounding box center [329, 304] width 120 height 24
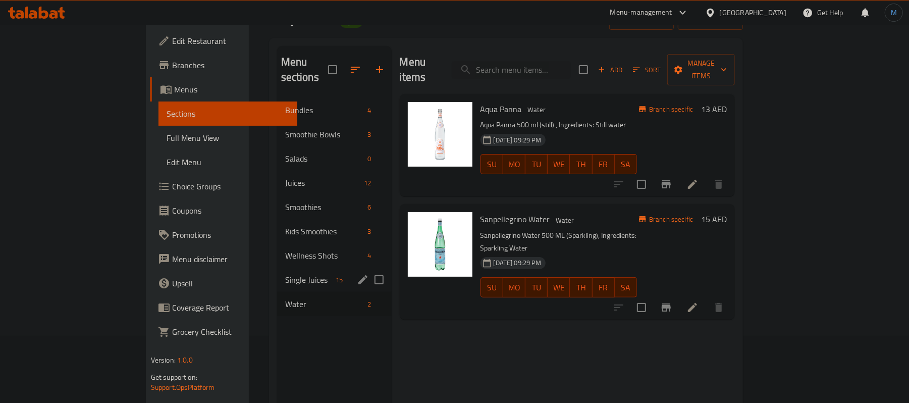
click at [277, 273] on div "Single Juices 15" at bounding box center [334, 279] width 115 height 24
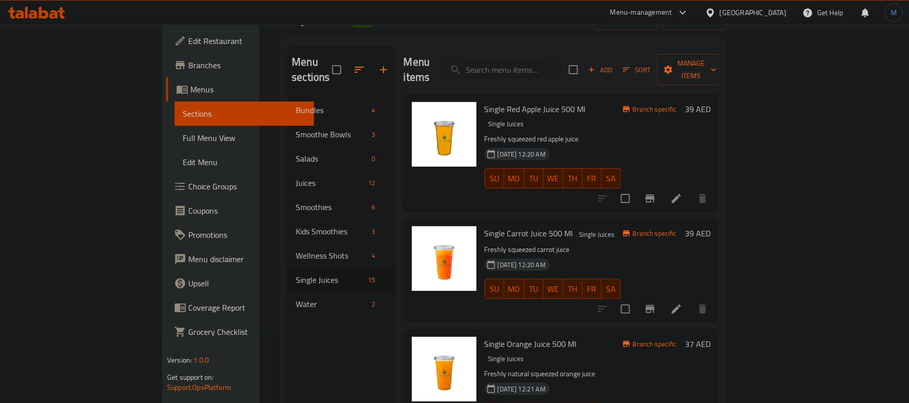
click at [758, 17] on div "[GEOGRAPHIC_DATA]" at bounding box center [752, 12] width 67 height 11
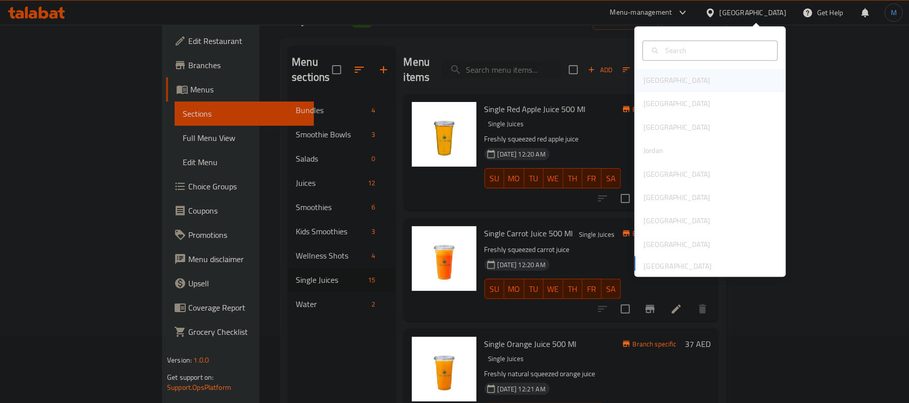
click at [697, 69] on div "[GEOGRAPHIC_DATA]" at bounding box center [709, 80] width 151 height 23
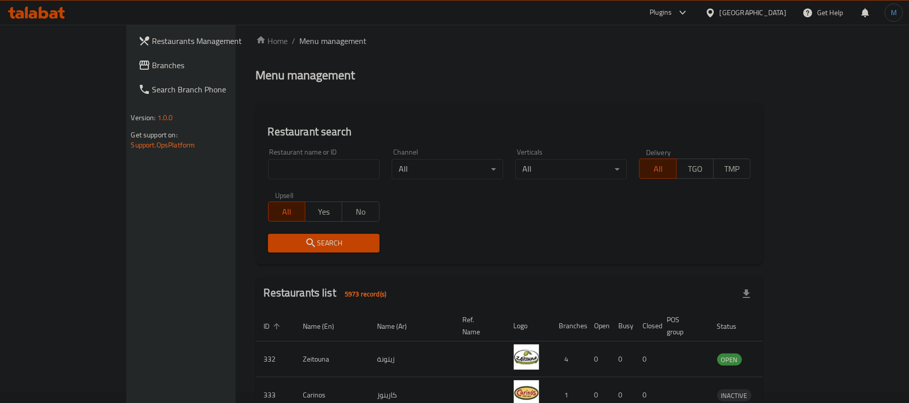
scroll to position [67, 0]
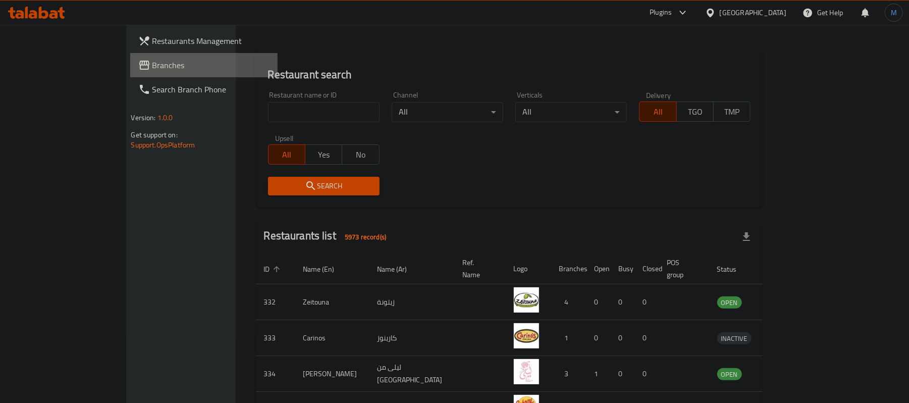
click at [152, 68] on span "Branches" at bounding box center [211, 65] width 118 height 12
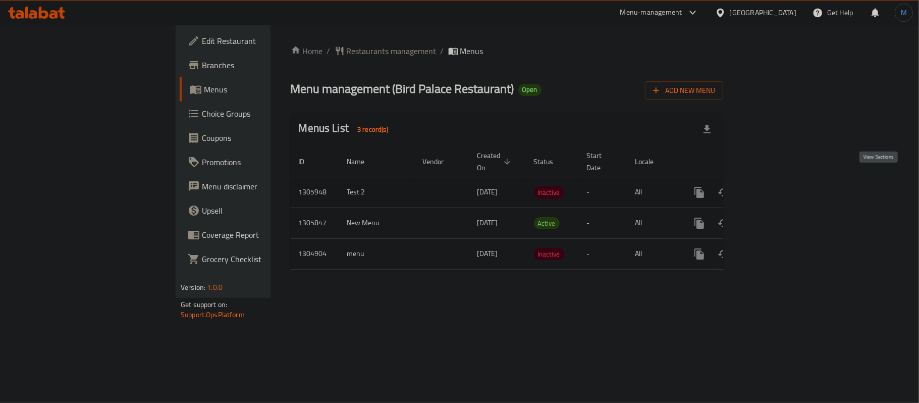
click at [778, 186] on icon "enhanced table" at bounding box center [772, 192] width 12 height 12
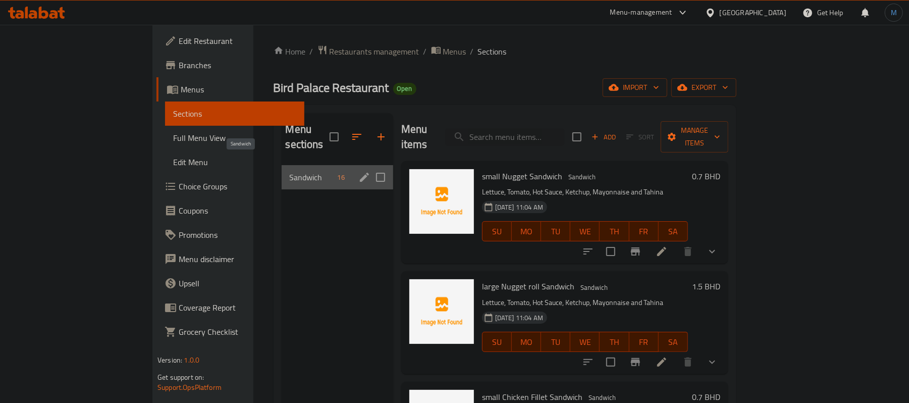
click at [290, 171] on span "Sandwich" at bounding box center [312, 177] width 44 height 12
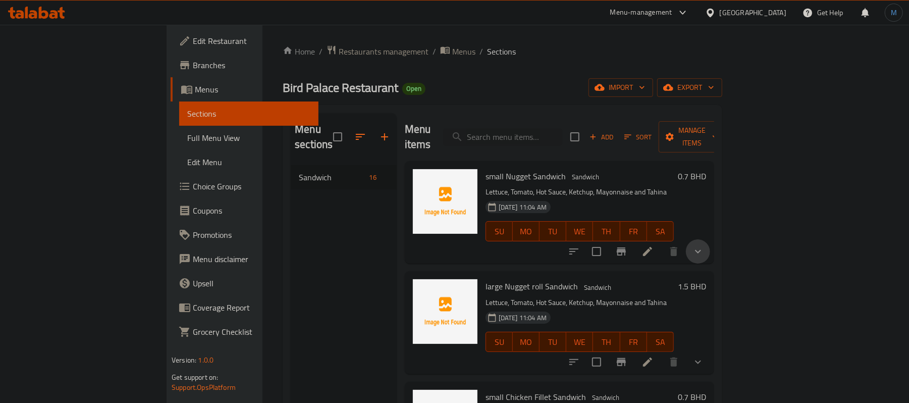
click at [710, 240] on button "show more" at bounding box center [698, 251] width 24 height 24
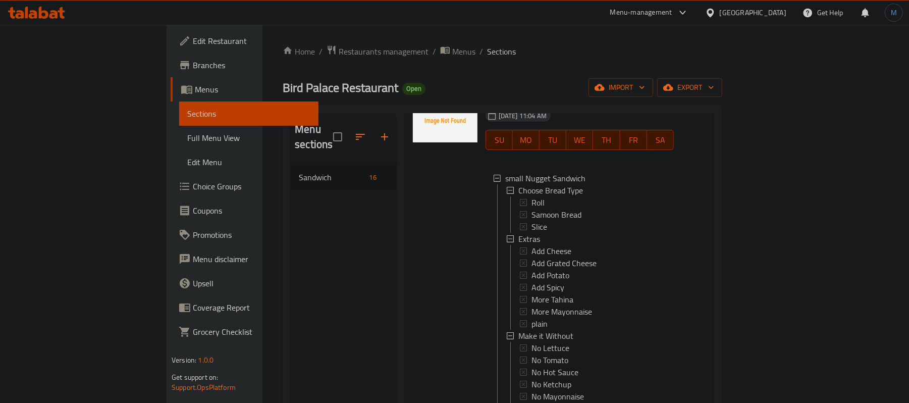
scroll to position [67, 0]
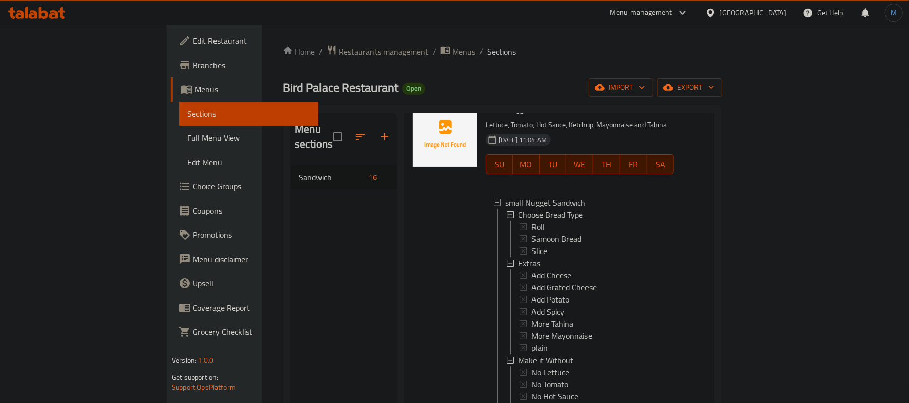
click at [344, 61] on div "Home / Restaurants management / Menus / Sections Bird Palace Restaurant Open im…" at bounding box center [502, 284] width 439 height 479
click at [452, 58] on span "Menus" at bounding box center [463, 51] width 23 height 12
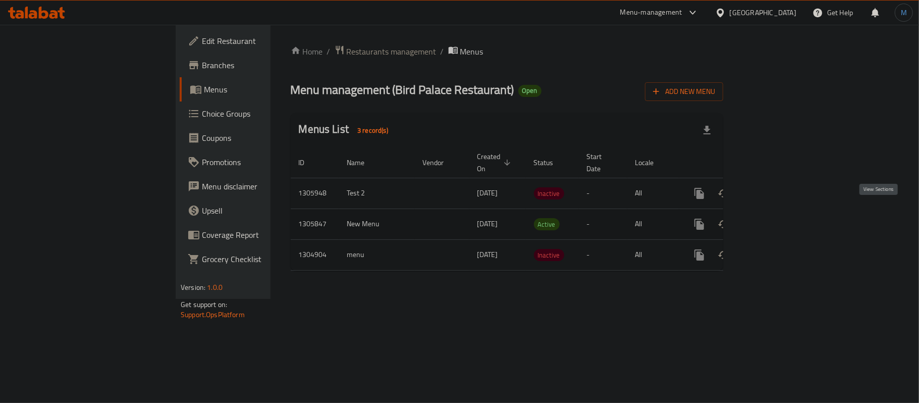
click at [778, 218] on icon "enhanced table" at bounding box center [772, 224] width 12 height 12
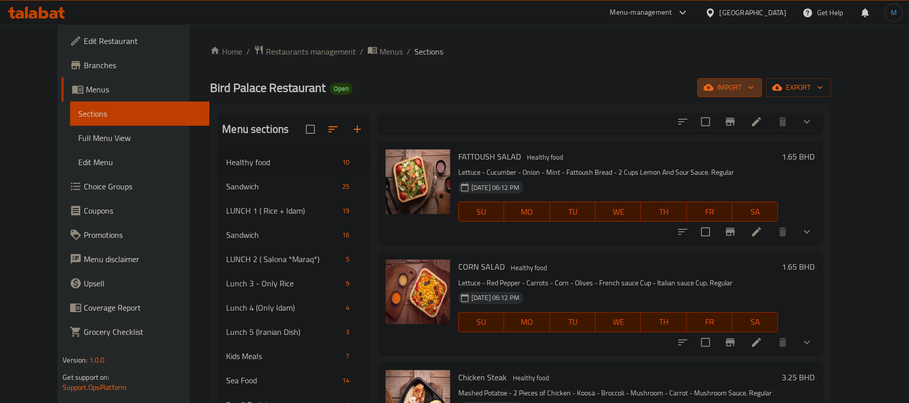
click at [754, 94] on span "import" at bounding box center [729, 87] width 48 height 13
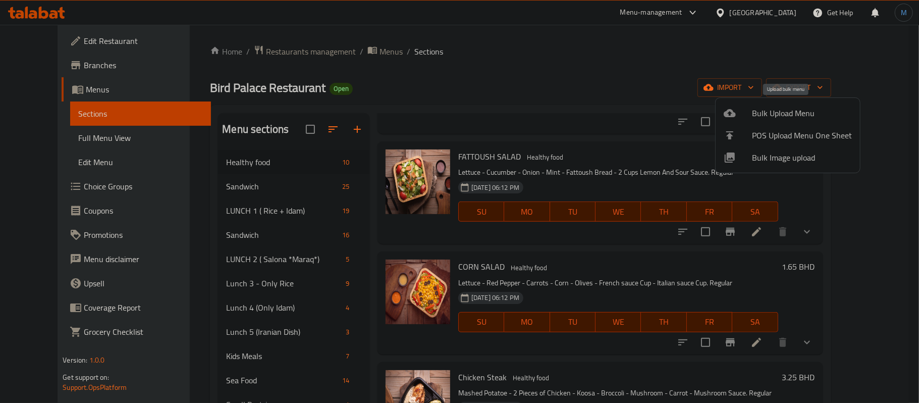
click at [825, 115] on span "Bulk Upload Menu" at bounding box center [802, 113] width 100 height 12
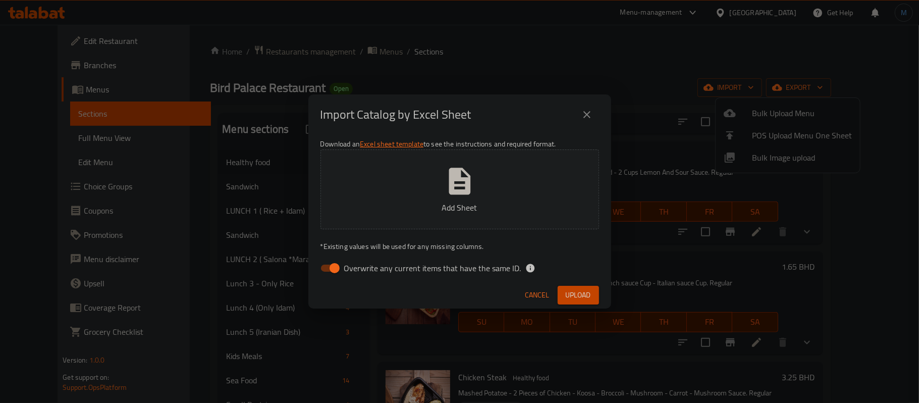
click at [517, 285] on div "Cancel Upload" at bounding box center [459, 295] width 303 height 27
click at [505, 273] on span "Overwrite any current items that have the same ID." at bounding box center [432, 268] width 177 height 12
click at [363, 273] on input "Overwrite any current items that have the same ID." at bounding box center [335, 267] width 58 height 19
checkbox input "false"
click at [584, 301] on button "Upload" at bounding box center [577, 295] width 41 height 19
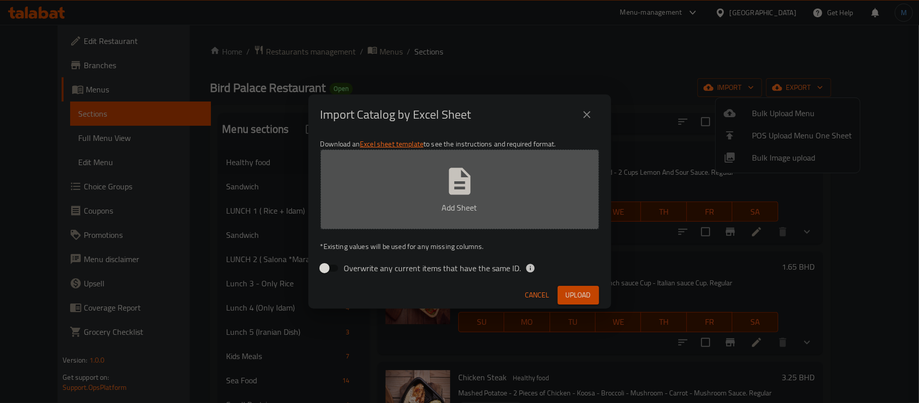
click at [487, 183] on button "Add Sheet" at bounding box center [459, 189] width 278 height 80
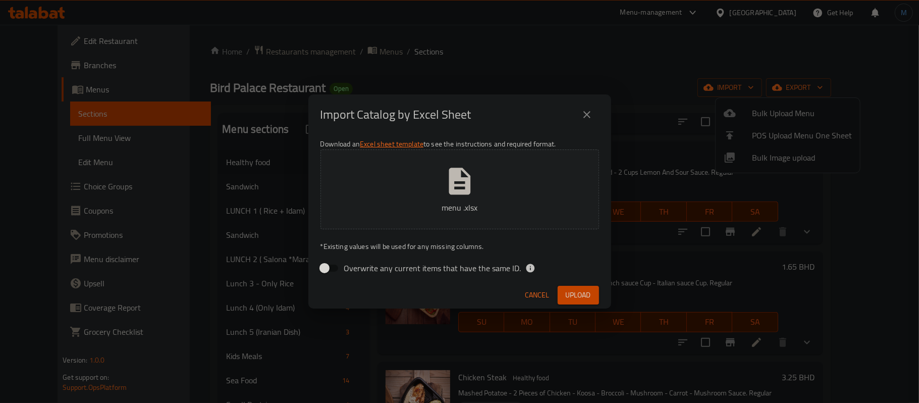
click at [580, 277] on div "Download an Excel sheet template to see the instructions and required format. m…" at bounding box center [459, 208] width 303 height 146
click at [534, 295] on span "Cancel" at bounding box center [537, 295] width 24 height 13
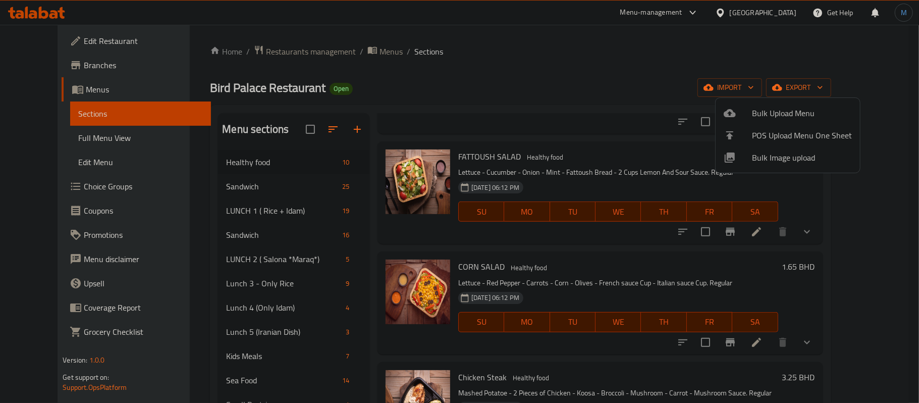
click at [858, 215] on div at bounding box center [459, 201] width 919 height 403
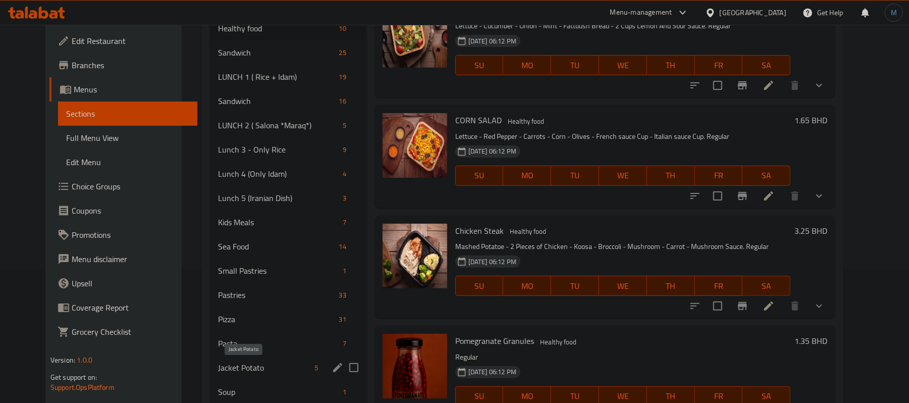
scroll to position [67, 0]
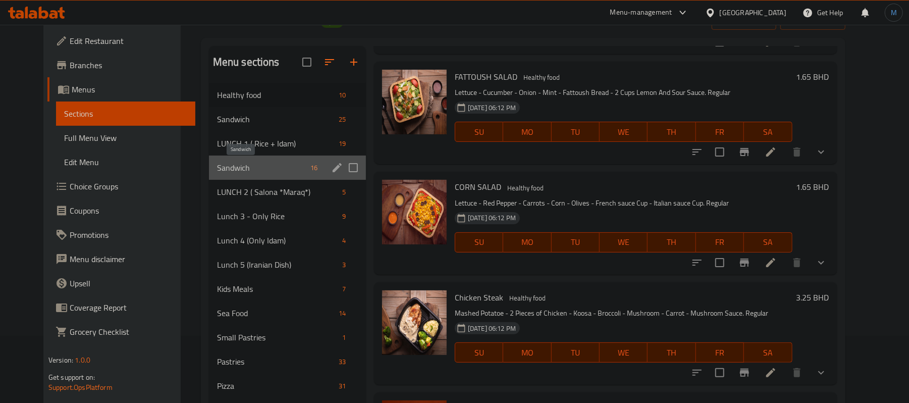
click at [268, 174] on span "Sandwich" at bounding box center [261, 167] width 89 height 12
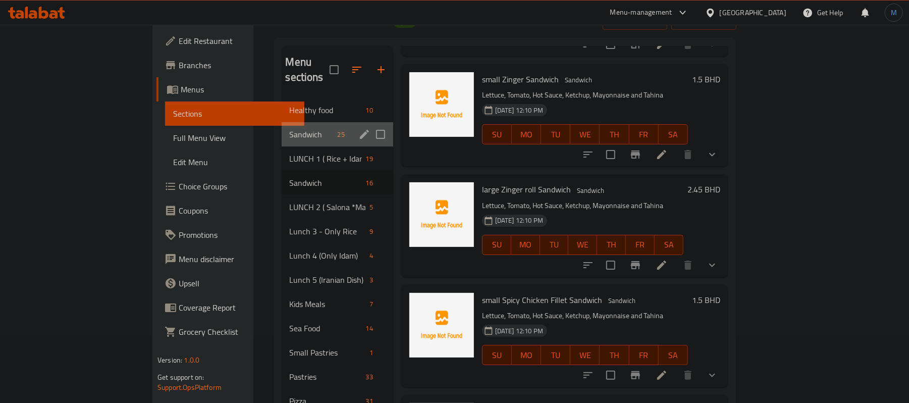
click at [282, 127] on div "Sandwich 25" at bounding box center [337, 134] width 111 height 24
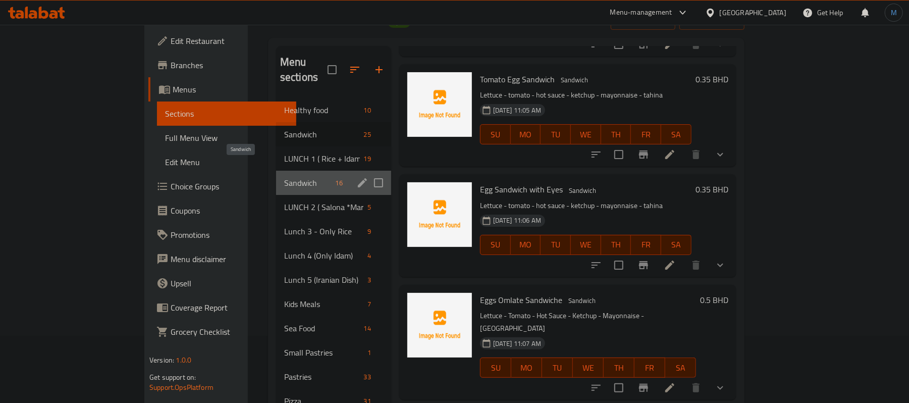
click at [289, 177] on span "Sandwich" at bounding box center [307, 183] width 47 height 12
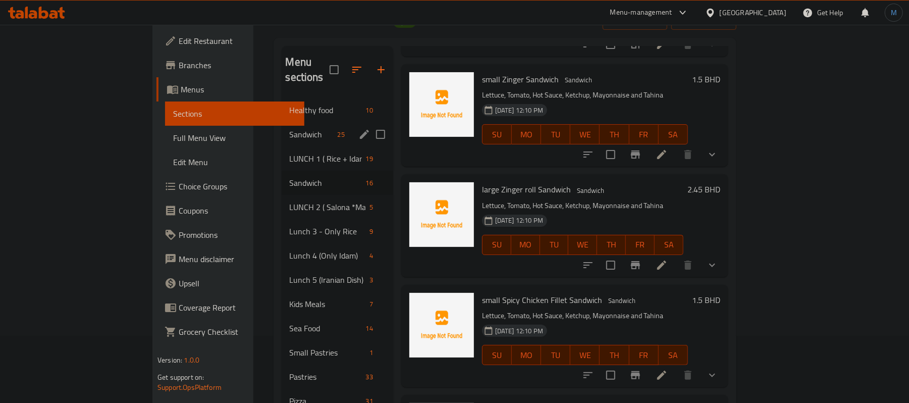
click at [282, 129] on div "Sandwich 25" at bounding box center [337, 134] width 111 height 24
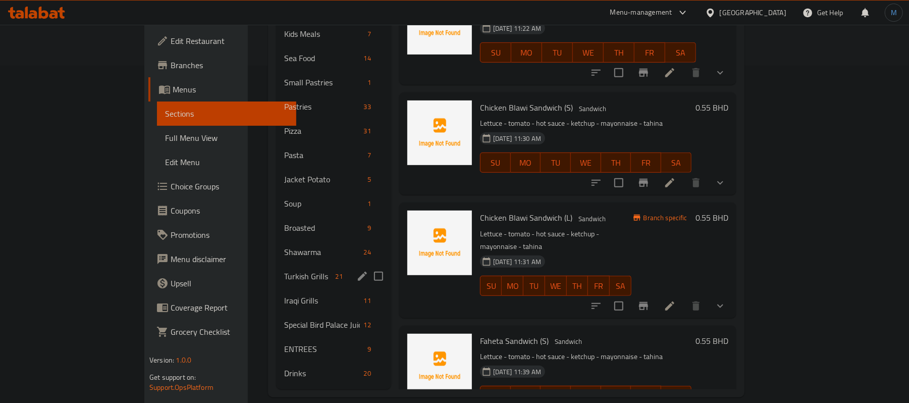
scroll to position [1375, 0]
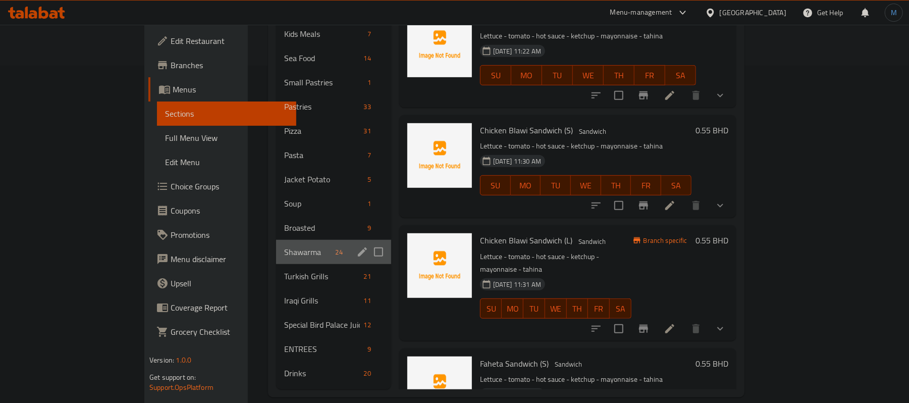
click at [276, 247] on div "Shawarma 24" at bounding box center [333, 252] width 115 height 24
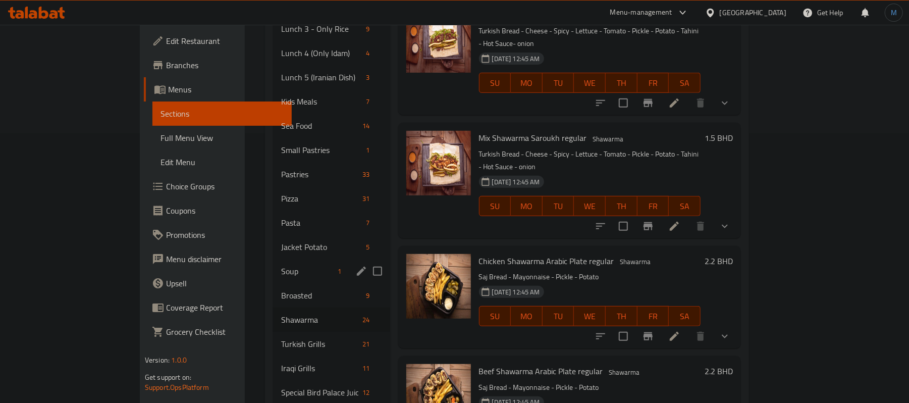
scroll to position [202, 0]
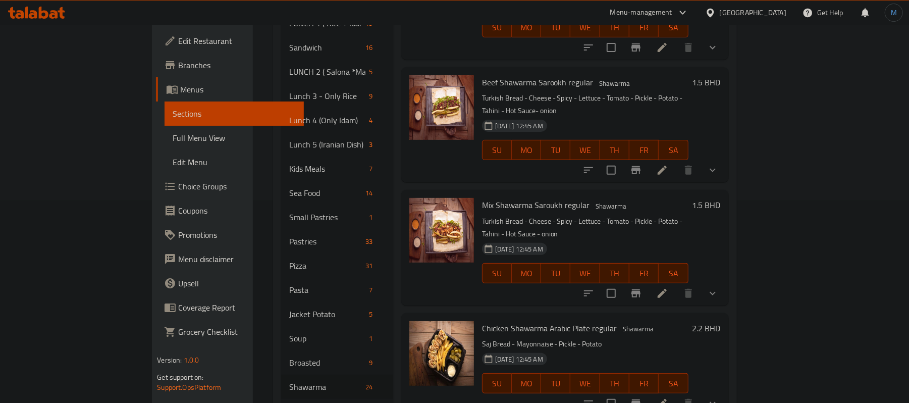
click at [599, 263] on button "WE" at bounding box center [584, 273] width 29 height 20
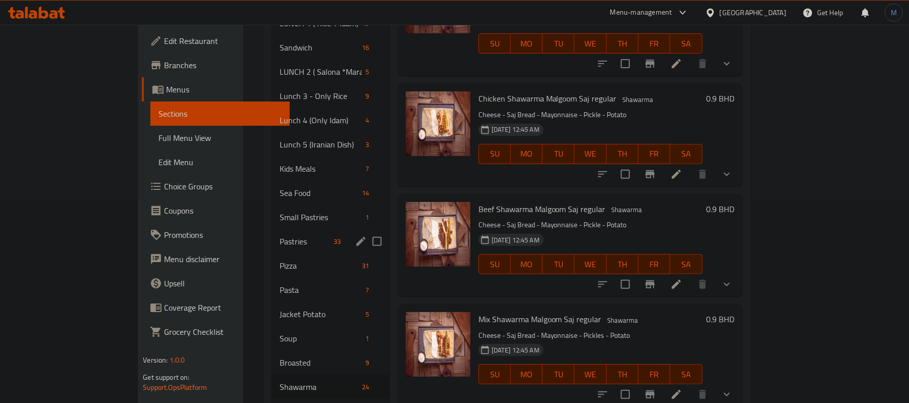
scroll to position [904, 0]
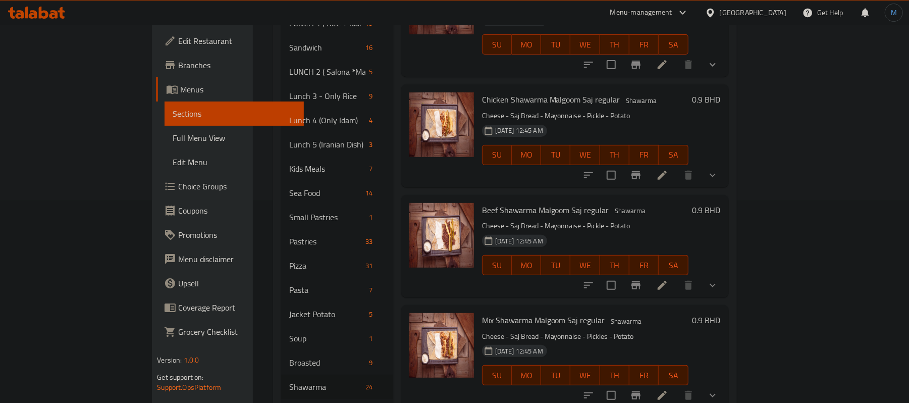
click at [173, 134] on span "Full Menu View" at bounding box center [234, 138] width 123 height 12
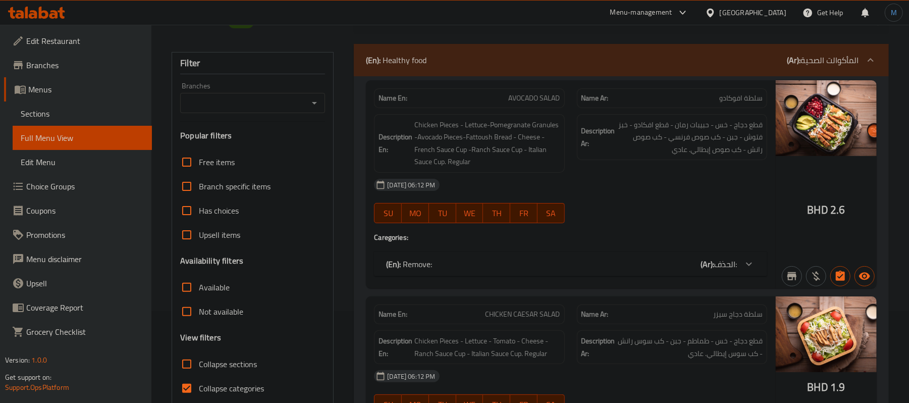
scroll to position [68, 0]
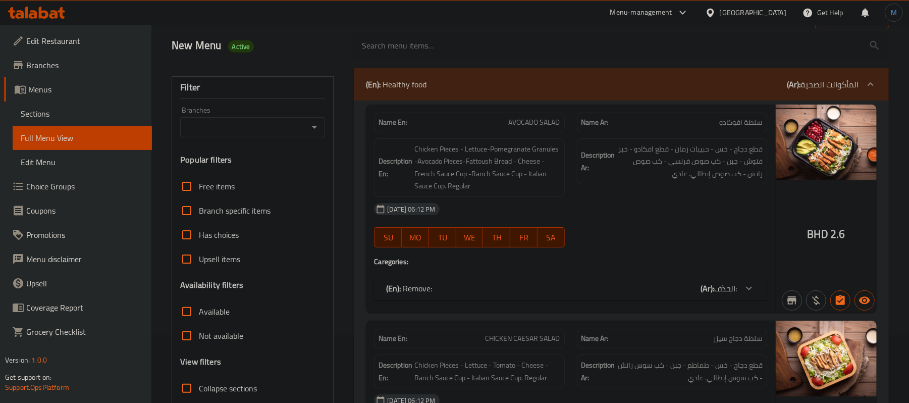
click at [317, 124] on icon "Open" at bounding box center [314, 127] width 12 height 12
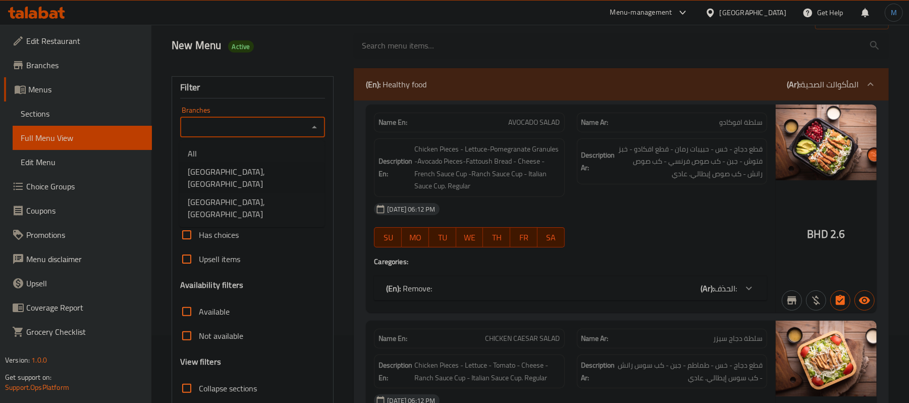
click at [268, 178] on span "Bird Palace Restaurant, Jidhafs" at bounding box center [252, 177] width 129 height 24
type input "Bird Palace Restaurant, Jidhafs"
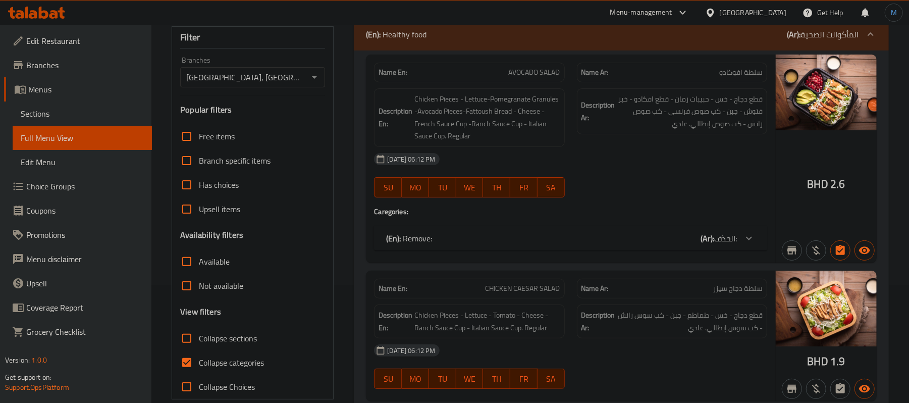
scroll to position [202, 0]
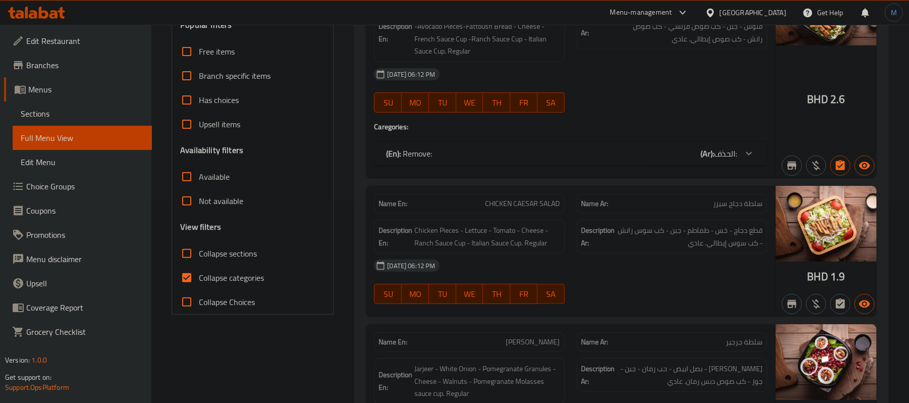
click at [222, 251] on span "Collapse sections" at bounding box center [228, 253] width 58 height 12
click at [199, 251] on input "Collapse sections" at bounding box center [187, 253] width 24 height 24
checkbox input "true"
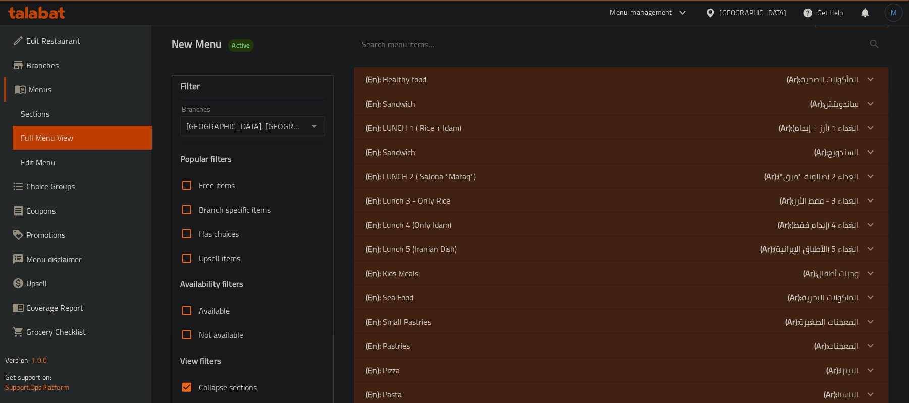
scroll to position [68, 0]
click at [432, 86] on div "(En): Sandwich (Ar): السندويج" at bounding box center [612, 80] width 492 height 12
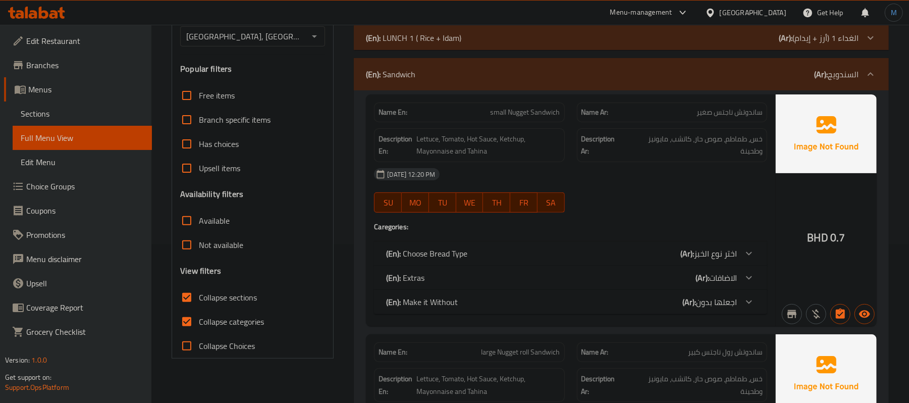
scroll to position [135, 0]
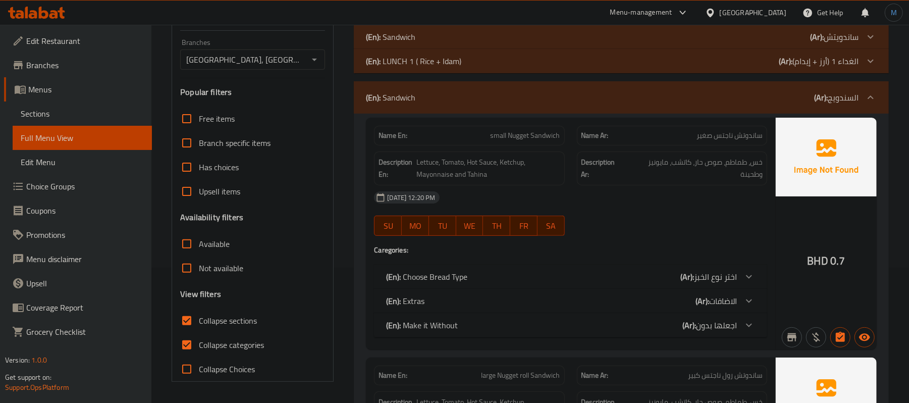
drag, startPoint x: 187, startPoint y: 347, endPoint x: 508, endPoint y: 280, distance: 327.7
click at [188, 347] on input "Collapse categories" at bounding box center [187, 344] width 24 height 24
checkbox input "false"
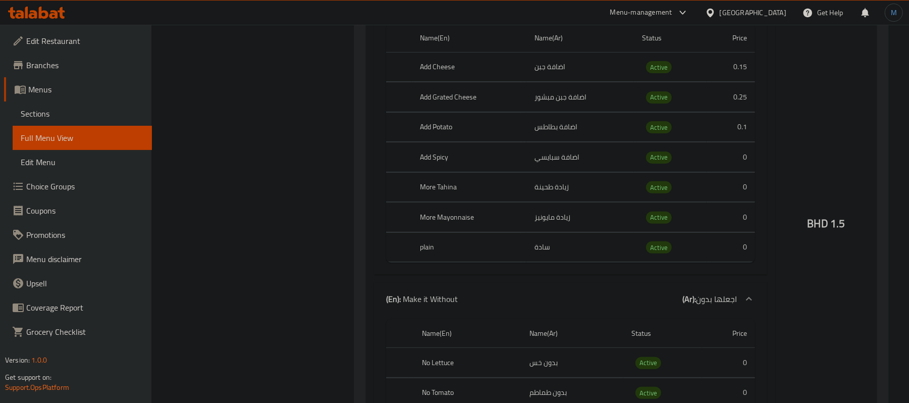
scroll to position [2893, 0]
click at [18, 107] on link "Sections" at bounding box center [82, 113] width 139 height 24
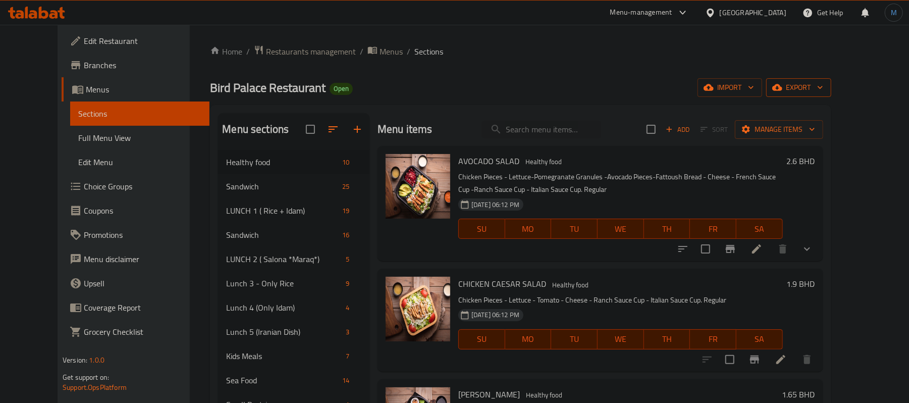
click at [782, 85] on icon "button" at bounding box center [777, 87] width 10 height 10
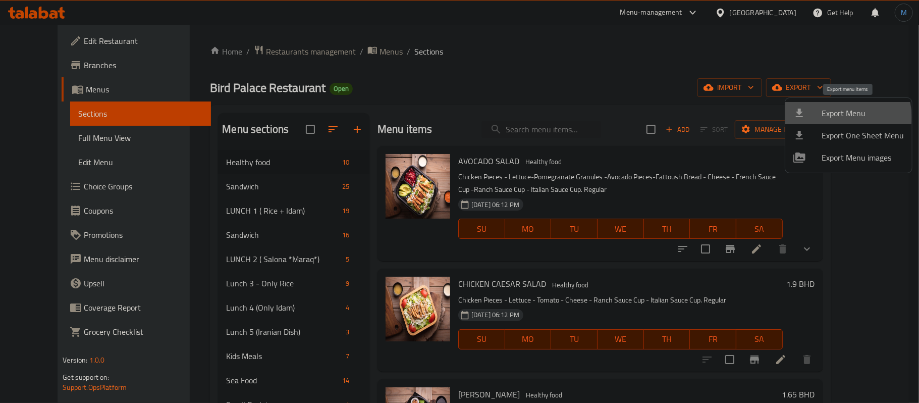
click at [841, 117] on span "Export Menu" at bounding box center [862, 113] width 82 height 12
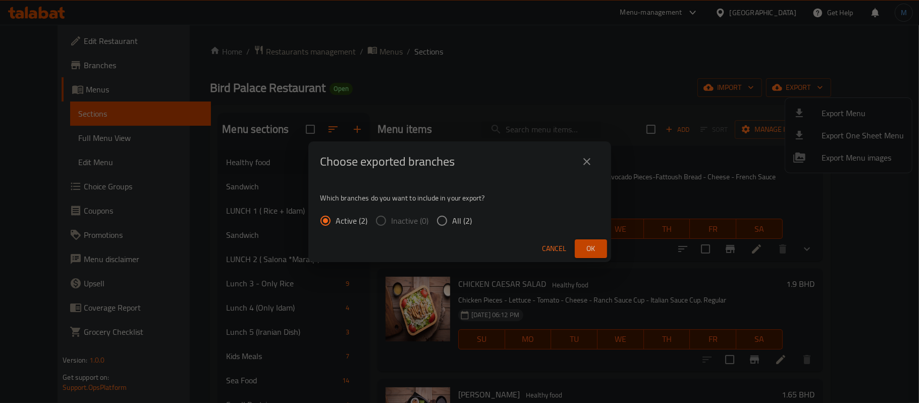
click at [606, 248] on div "Cancel Ok" at bounding box center [459, 248] width 303 height 27
click at [602, 249] on button "Ok" at bounding box center [591, 248] width 32 height 19
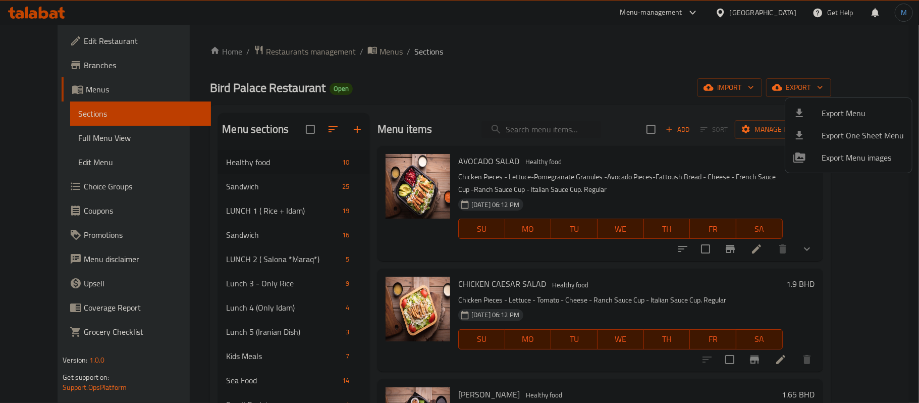
click at [790, 13] on div at bounding box center [459, 201] width 919 height 403
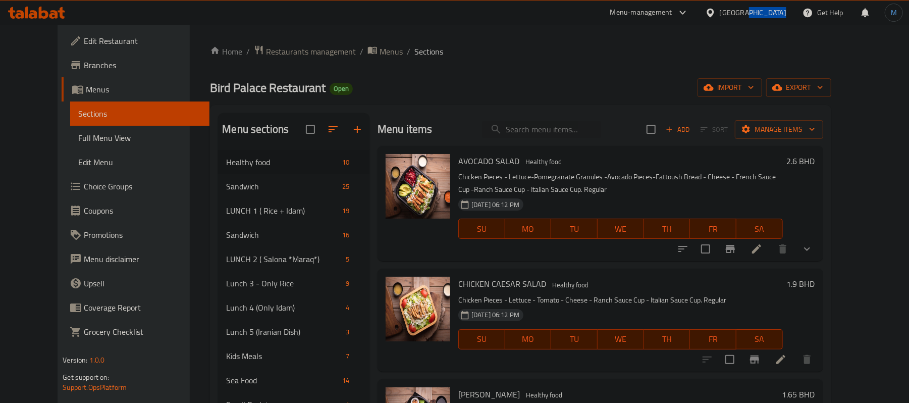
click at [789, 13] on div "Bahrain" at bounding box center [745, 13] width 97 height 24
click at [767, 7] on div "Bahrain" at bounding box center [752, 12] width 67 height 11
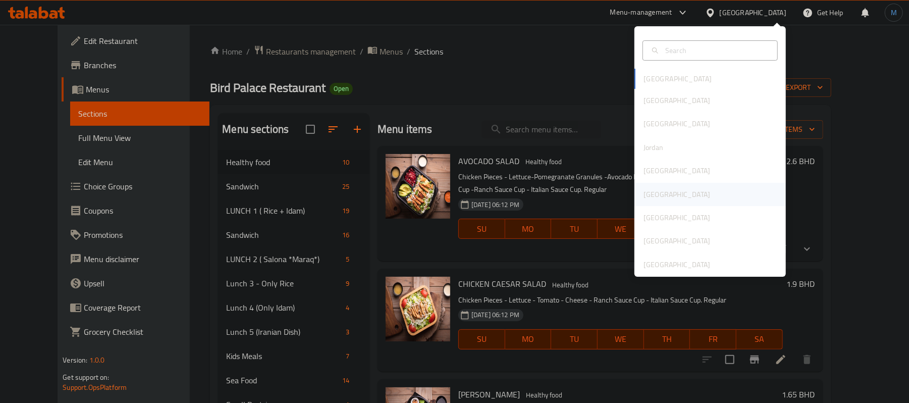
click at [661, 198] on div "Oman" at bounding box center [709, 194] width 151 height 23
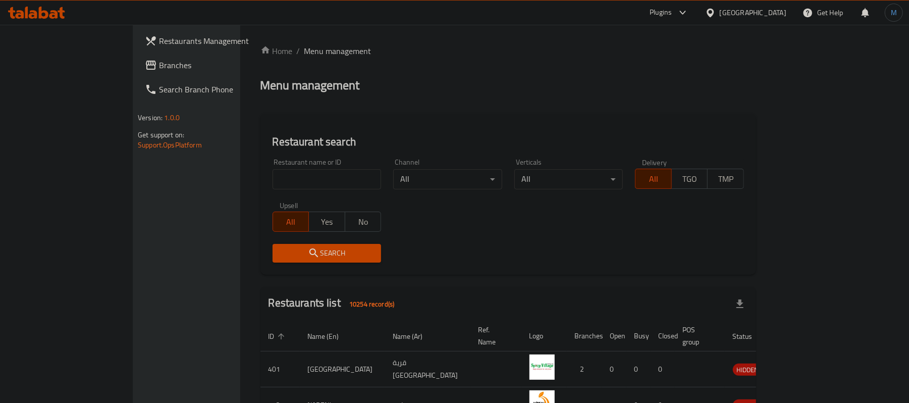
click at [159, 65] on span "Branches" at bounding box center [218, 65] width 118 height 12
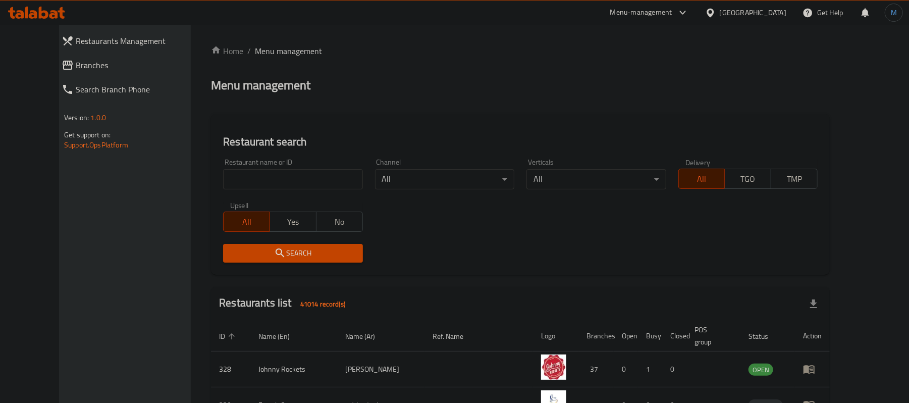
click at [53, 15] on icon at bounding box center [53, 14] width 9 height 9
